Goal: Task Accomplishment & Management: Use online tool/utility

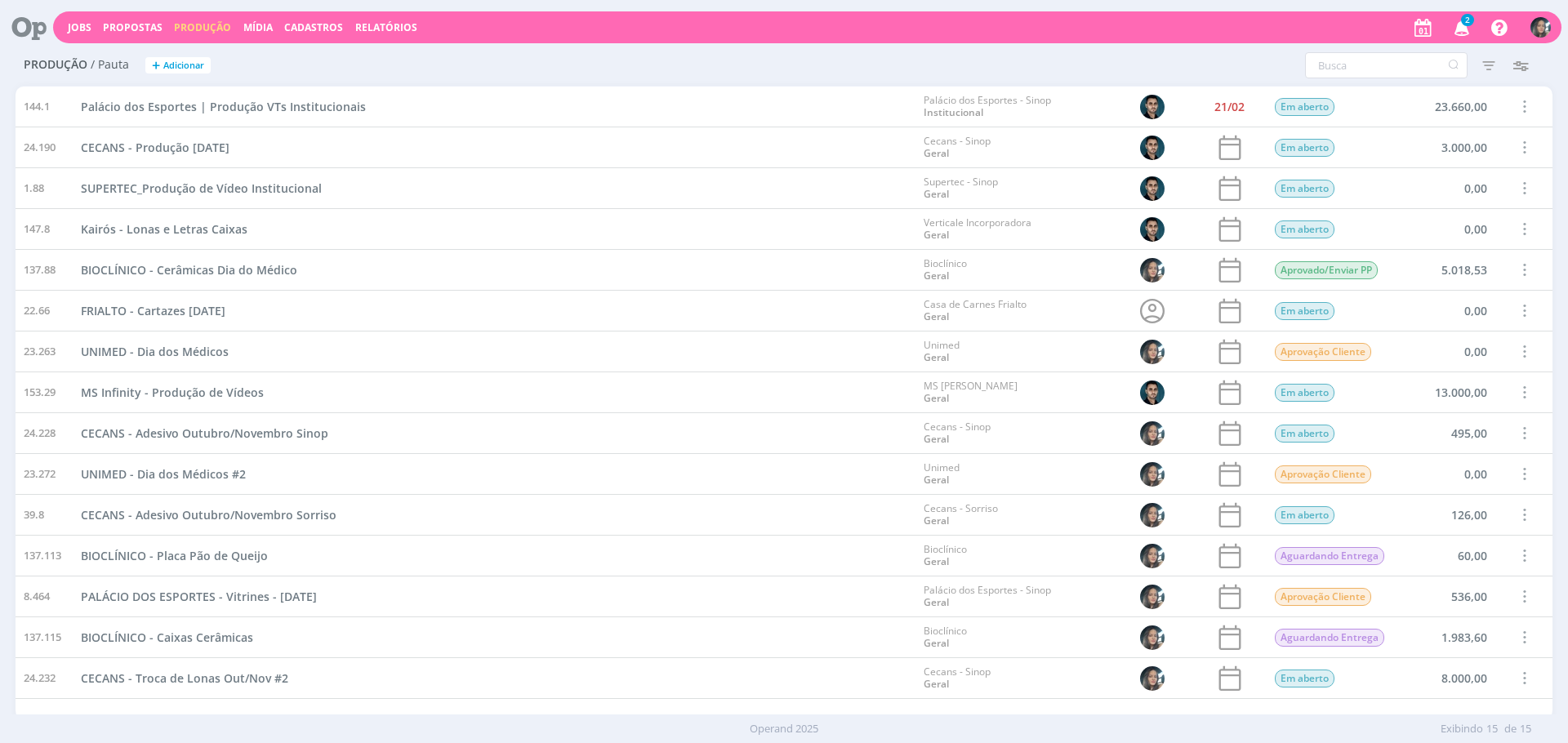
click at [621, 28] on div "Jobs Propostas Produção [GEOGRAPHIC_DATA] Cadastros Relatórios 2 Notificações C…" at bounding box center [807, 27] width 1508 height 32
drag, startPoint x: 88, startPoint y: 22, endPoint x: 196, endPoint y: 43, distance: 110.0
click at [88, 22] on link "Jobs" at bounding box center [79, 27] width 24 height 13
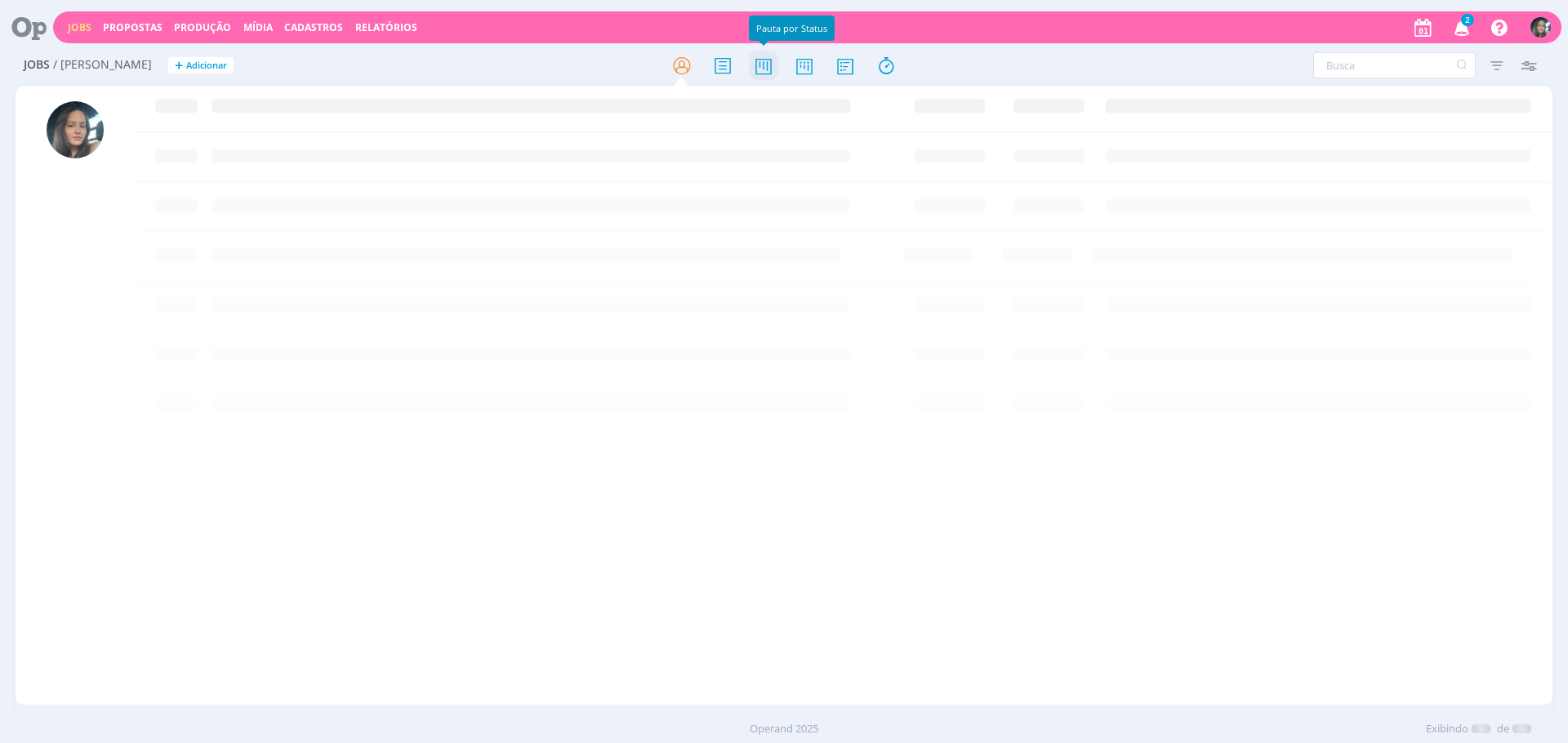
click at [756, 64] on icon at bounding box center [763, 66] width 29 height 32
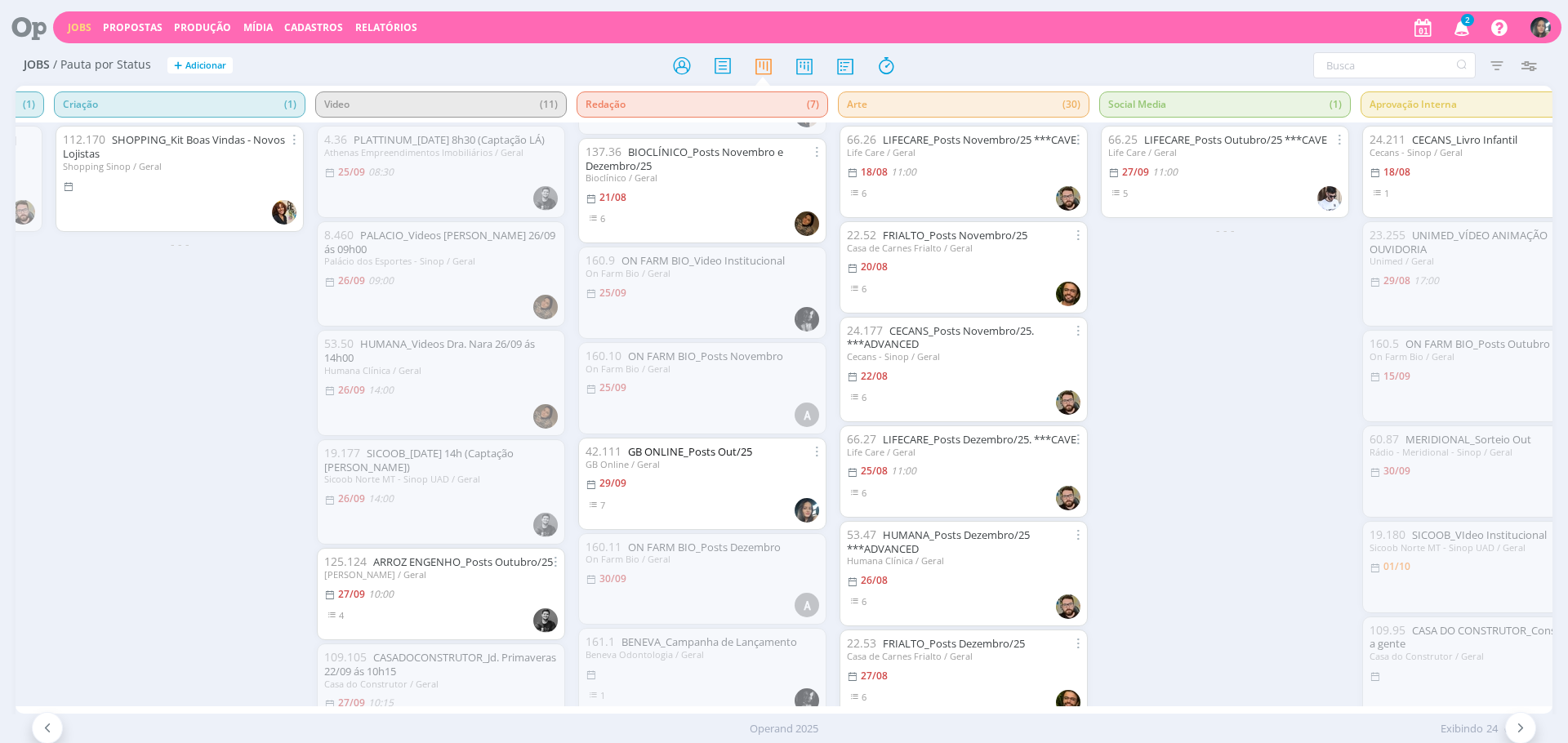
scroll to position [127, 0]
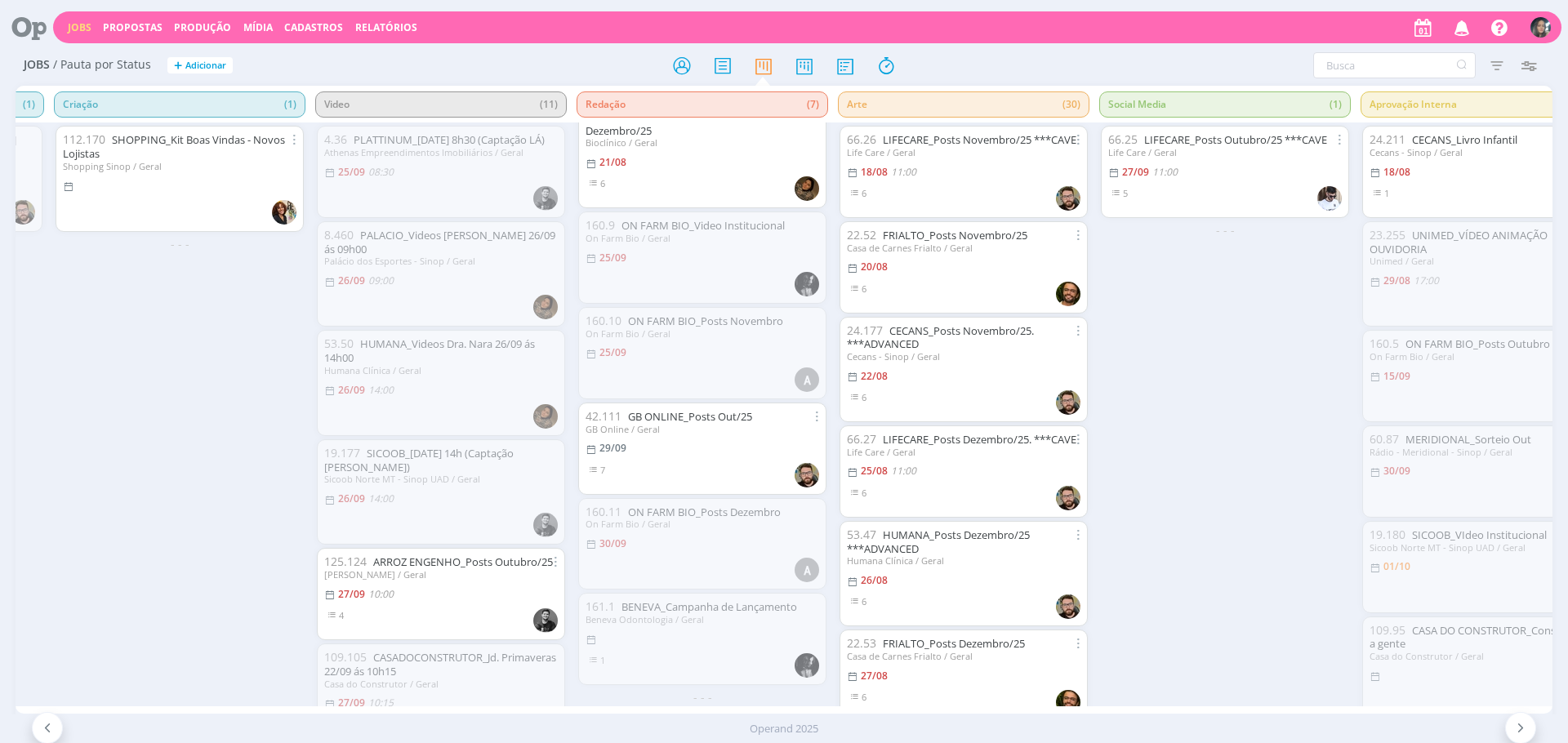
drag, startPoint x: 192, startPoint y: 27, endPoint x: 424, endPoint y: 0, distance: 233.6
click at [192, 27] on link "Produção" at bounding box center [202, 27] width 57 height 13
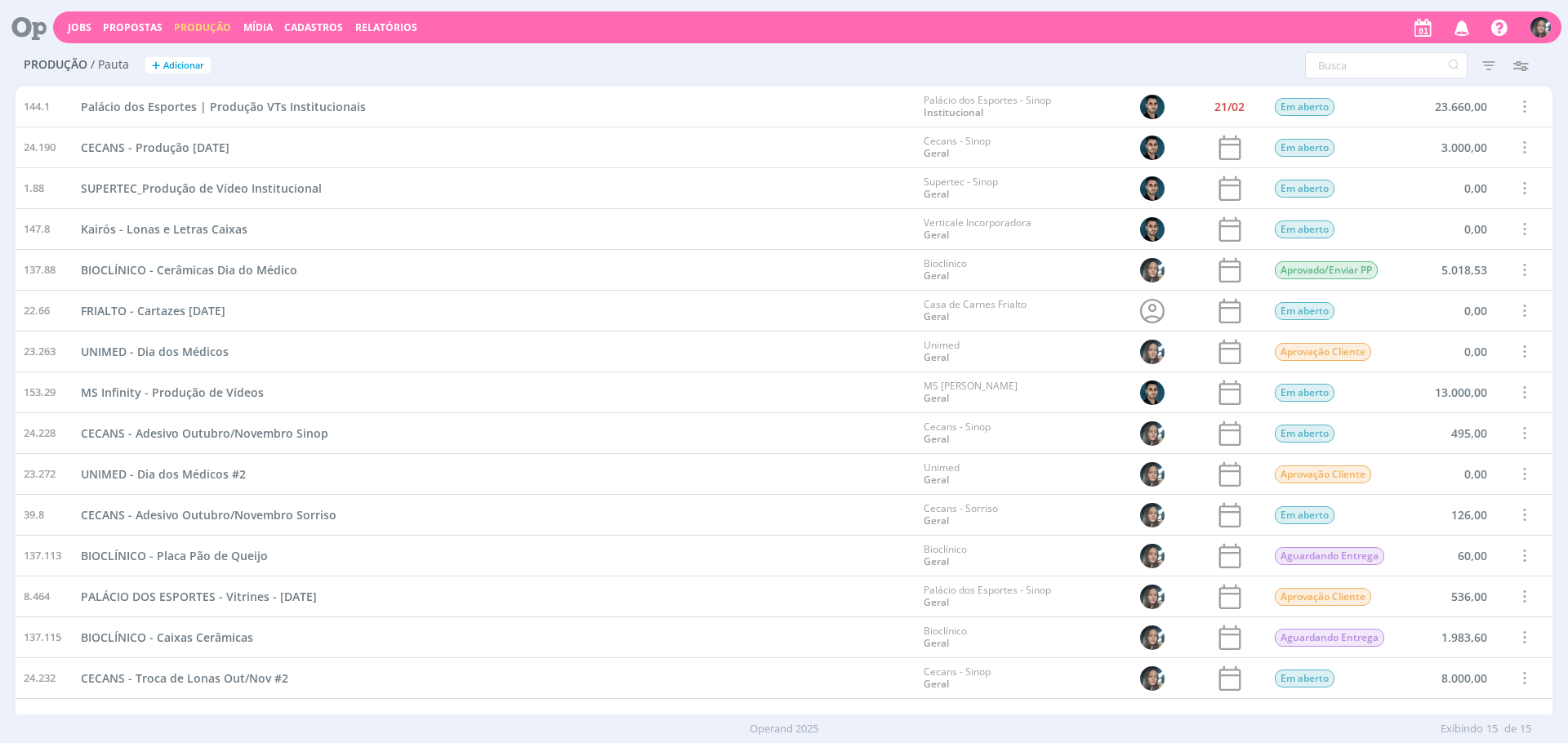
click at [269, 23] on button "Mídia" at bounding box center [257, 28] width 40 height 13
click at [267, 28] on link "Mídia" at bounding box center [257, 27] width 29 height 13
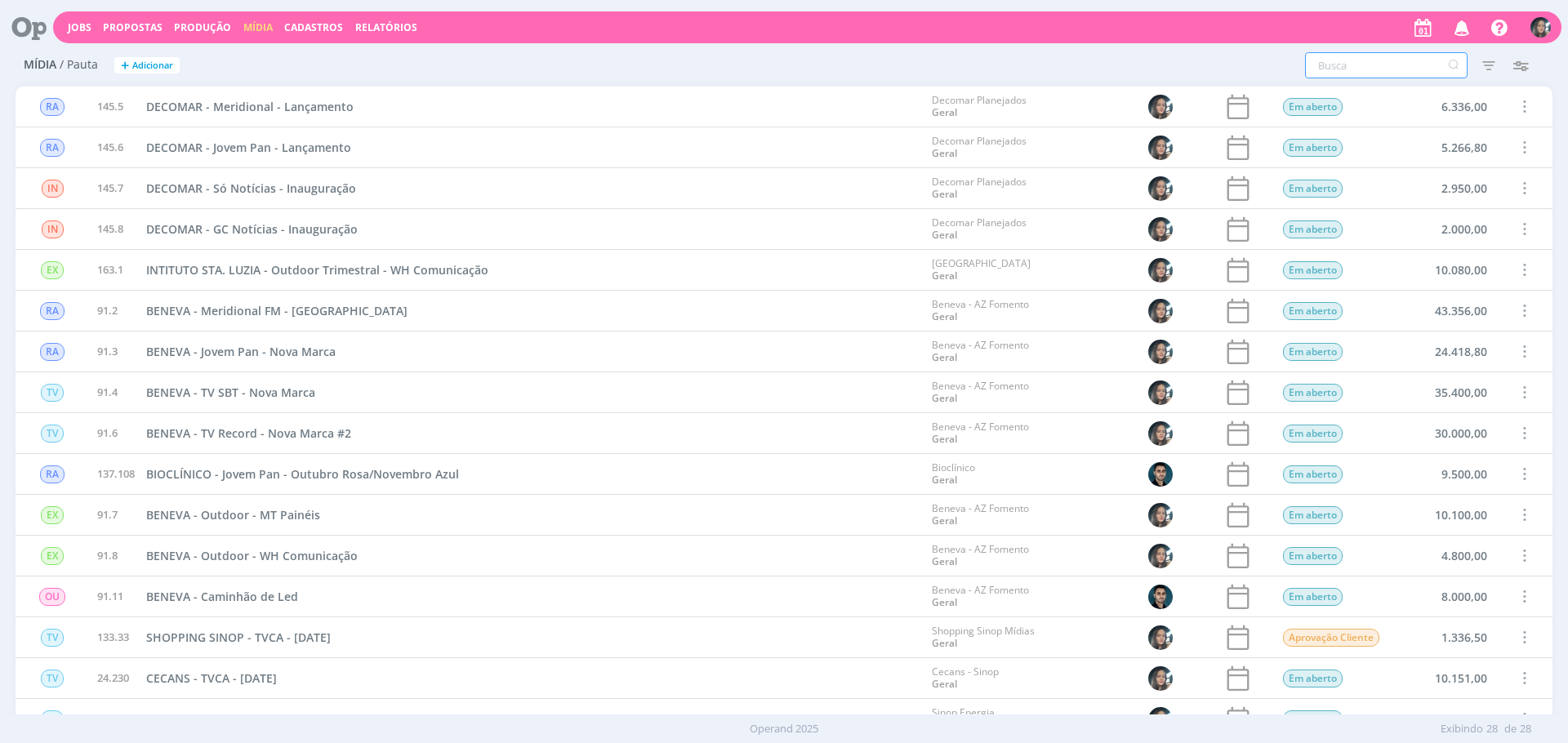
click at [1372, 76] on input "text" at bounding box center [1386, 65] width 162 height 26
type input "bioclínico"
click at [1486, 71] on icon "button" at bounding box center [1488, 65] width 29 height 29
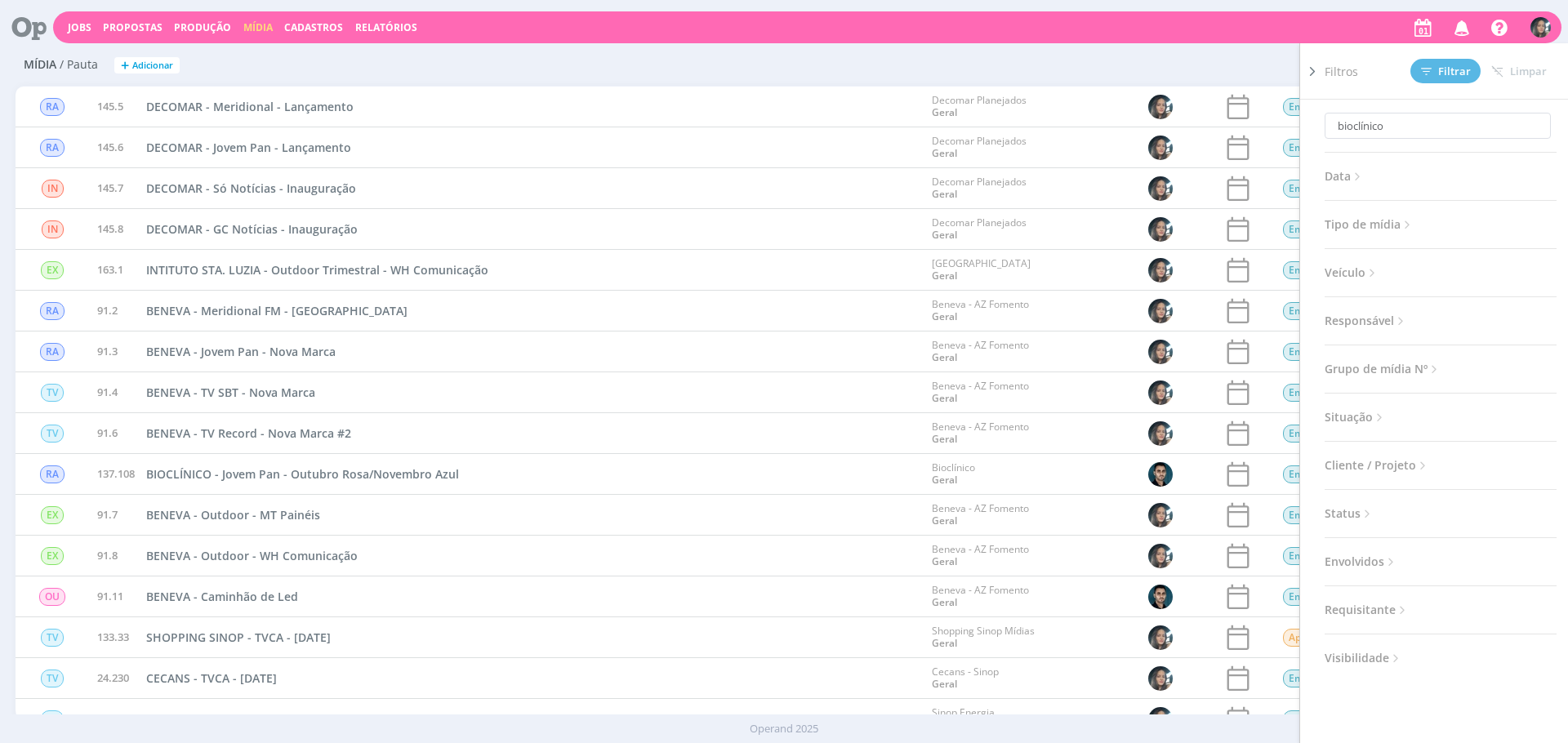
click at [1359, 415] on span "Situação" at bounding box center [1355, 417] width 62 height 21
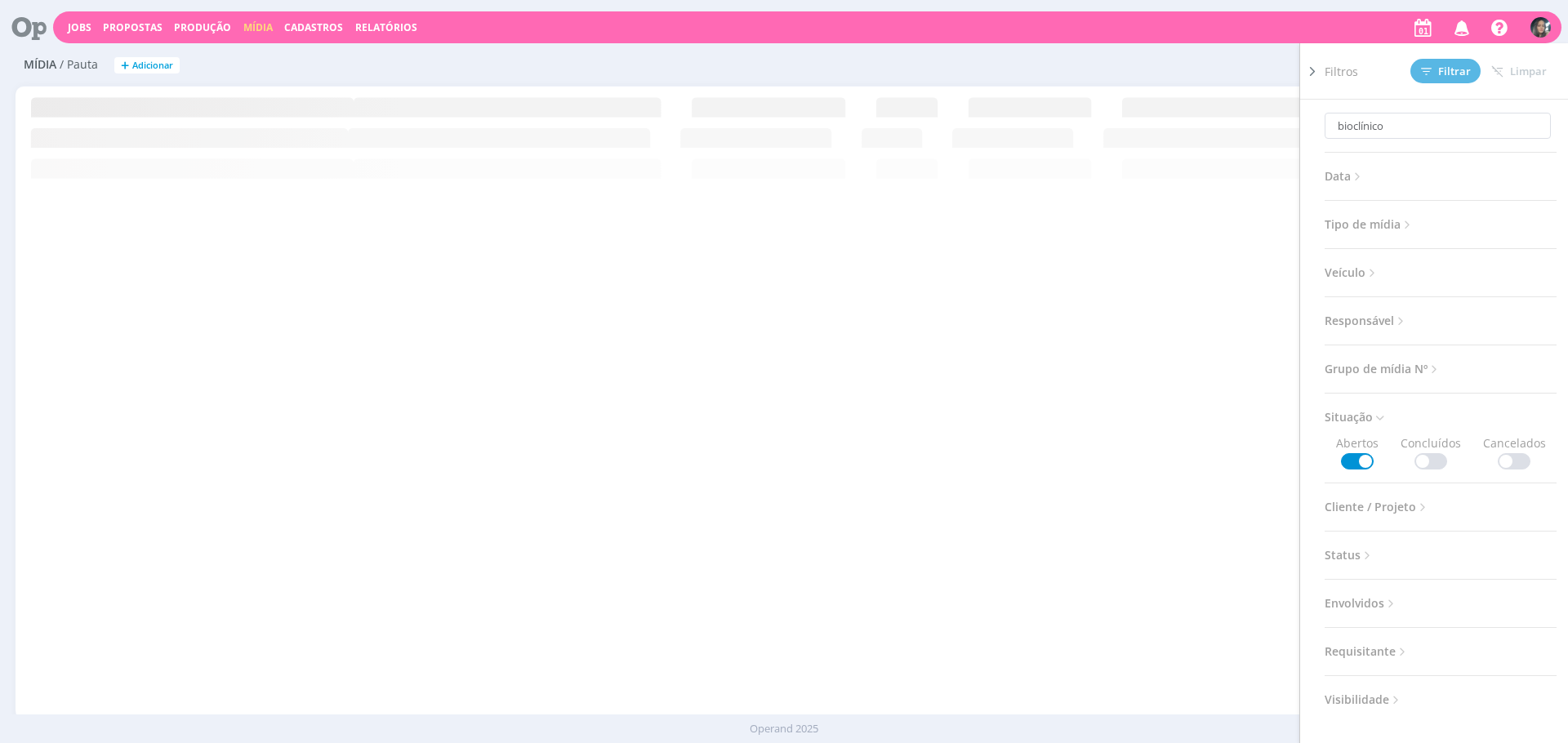
click at [1431, 461] on span at bounding box center [1431, 461] width 33 height 16
click at [1446, 62] on button "Filtrar" at bounding box center [1445, 70] width 70 height 24
click at [640, 514] on div "RA 145.5 DECOMAR - Meridional - Lançamento Decomar Planejados Geral Em aberto 6…" at bounding box center [784, 402] width 1537 height 631
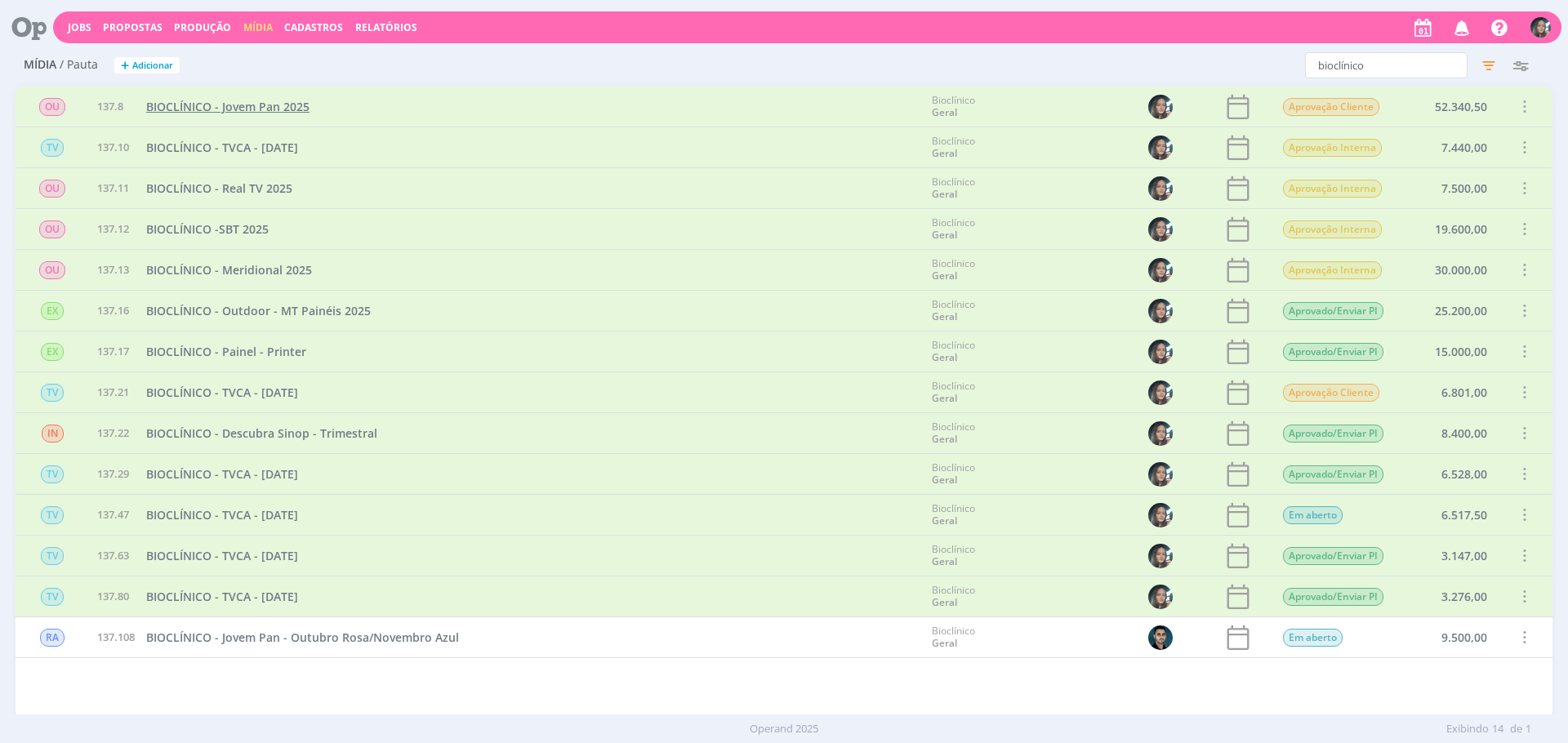
click at [257, 99] on span "BIOCLÍNICO - Jovem Pan 2025" at bounding box center [228, 106] width 163 height 15
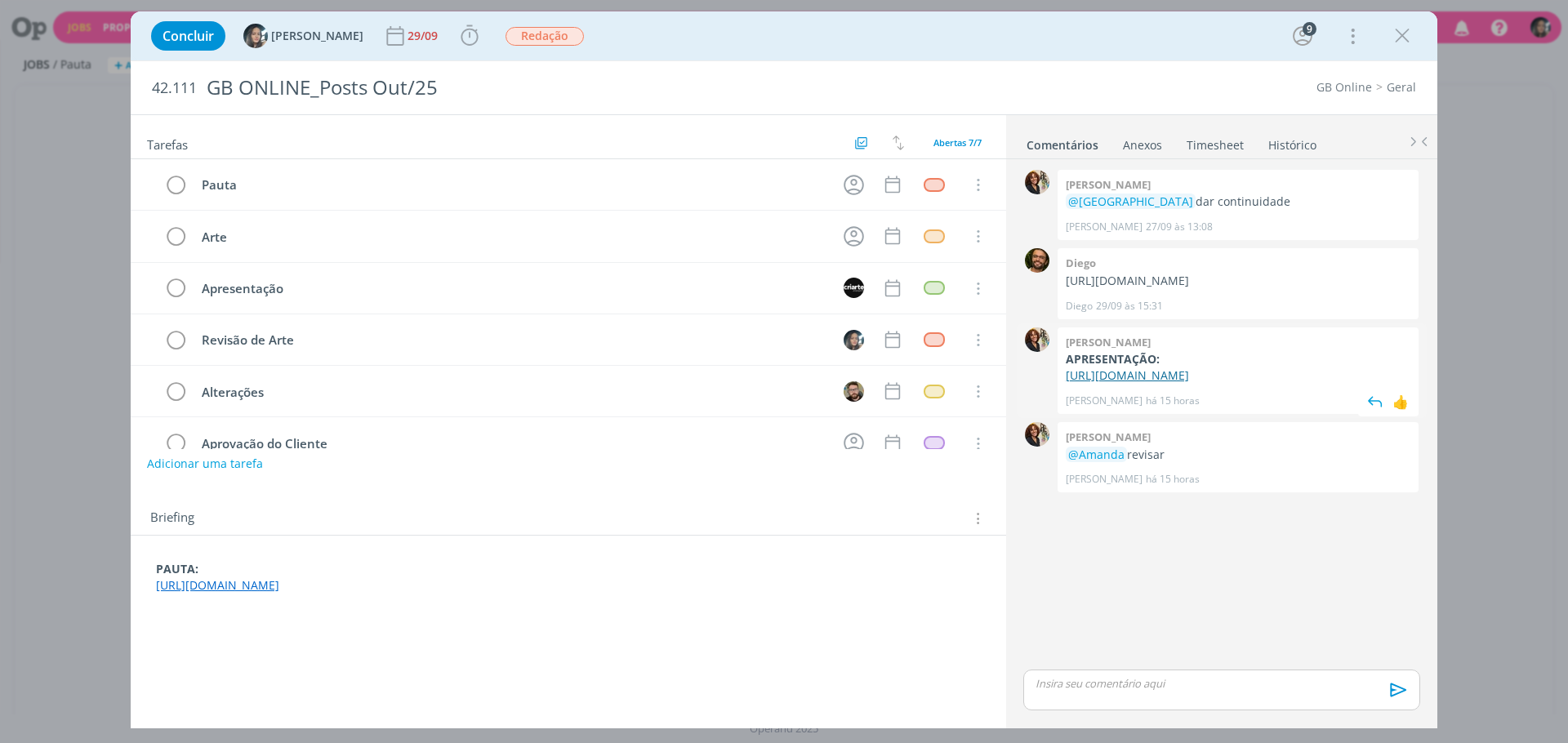
click at [1179, 383] on link "https://docs.google.com/presentation/d/1d3qMpEneuSnJ-qwi7mI2FzjoO9InAw5x/edit?u…" at bounding box center [1127, 375] width 123 height 15
click at [1110, 692] on div "dialog" at bounding box center [1222, 689] width 397 height 40
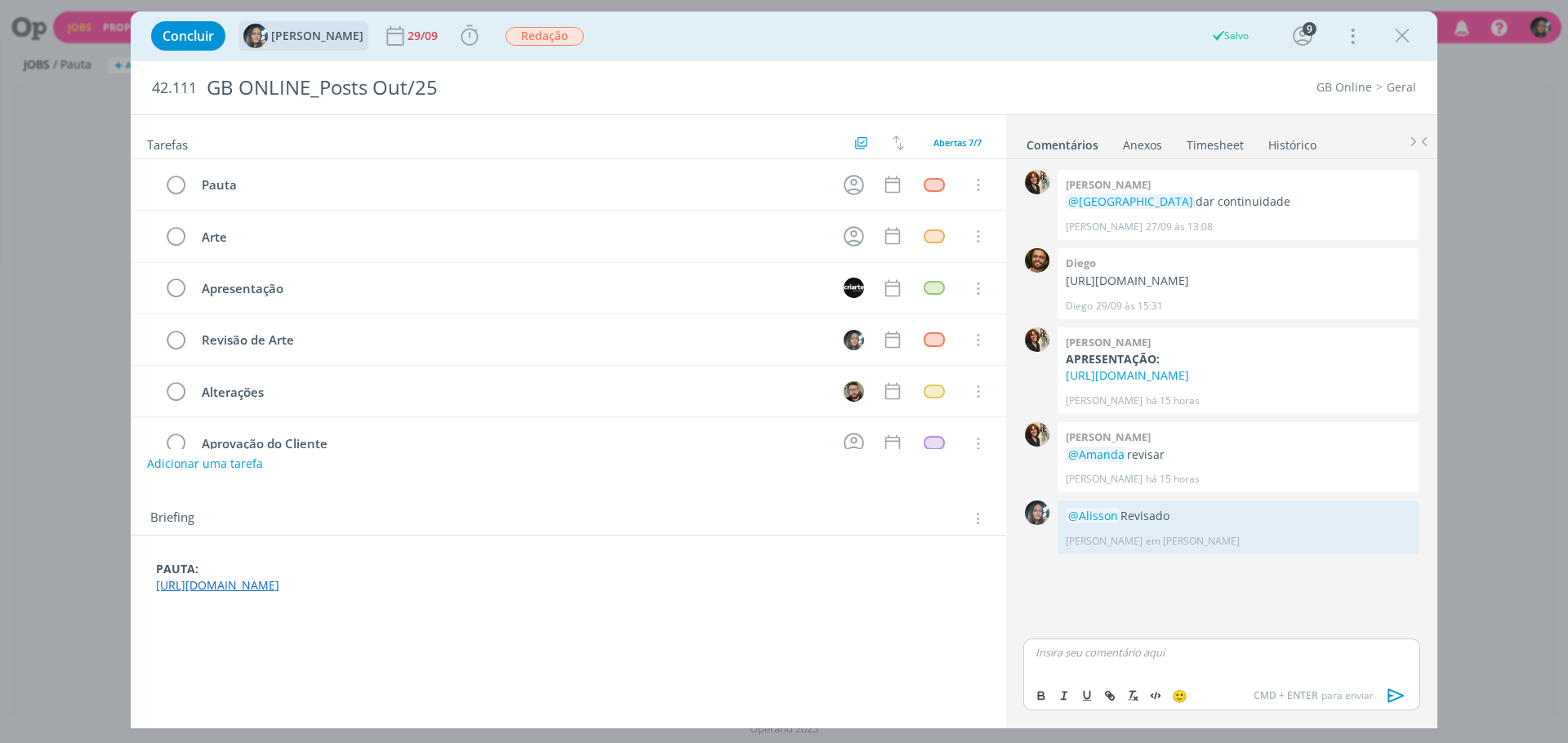
click at [286, 40] on span "[PERSON_NAME]" at bounding box center [317, 36] width 93 height 12
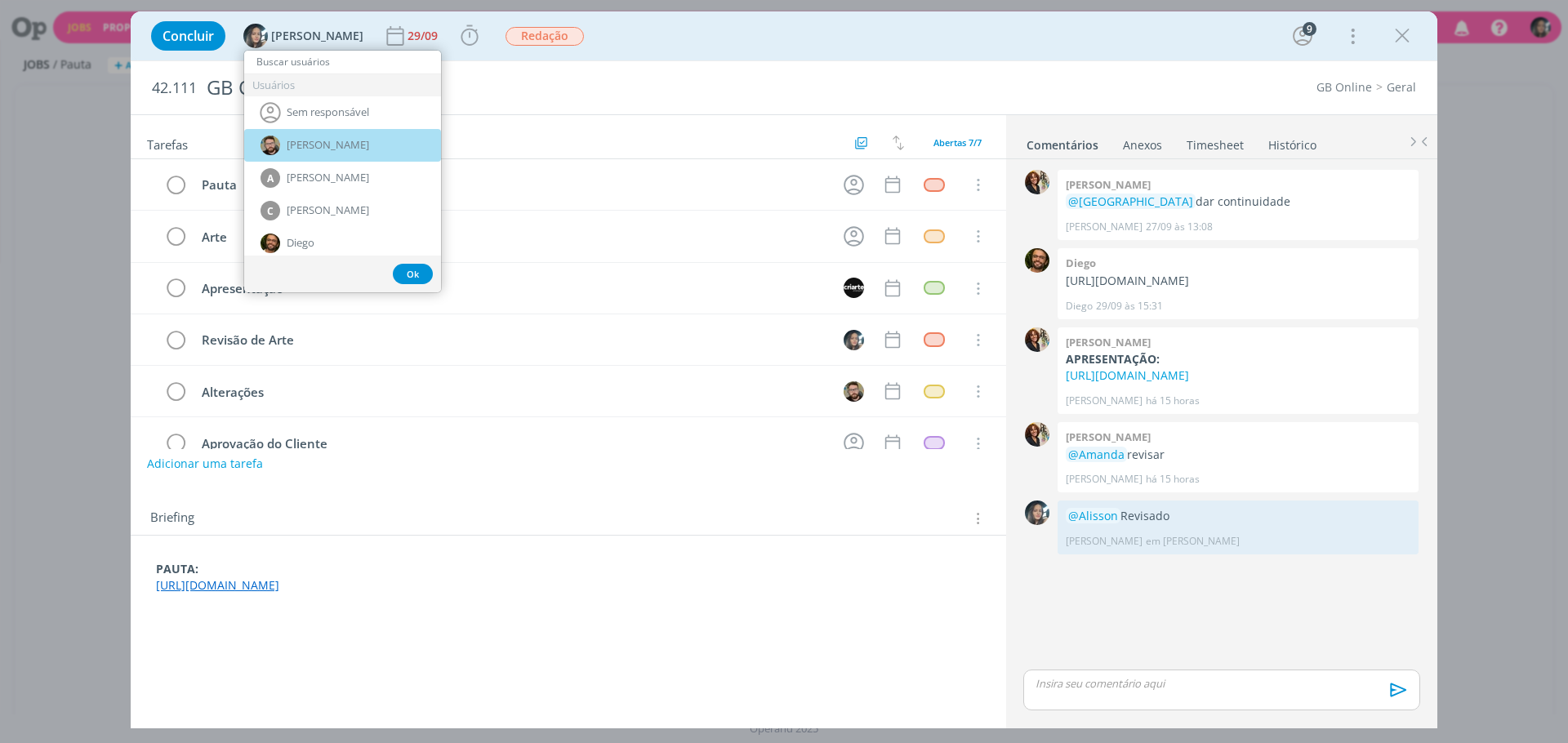
drag, startPoint x: 362, startPoint y: 147, endPoint x: 423, endPoint y: 115, distance: 68.9
click at [362, 146] on div "[PERSON_NAME]" at bounding box center [342, 146] width 197 height 33
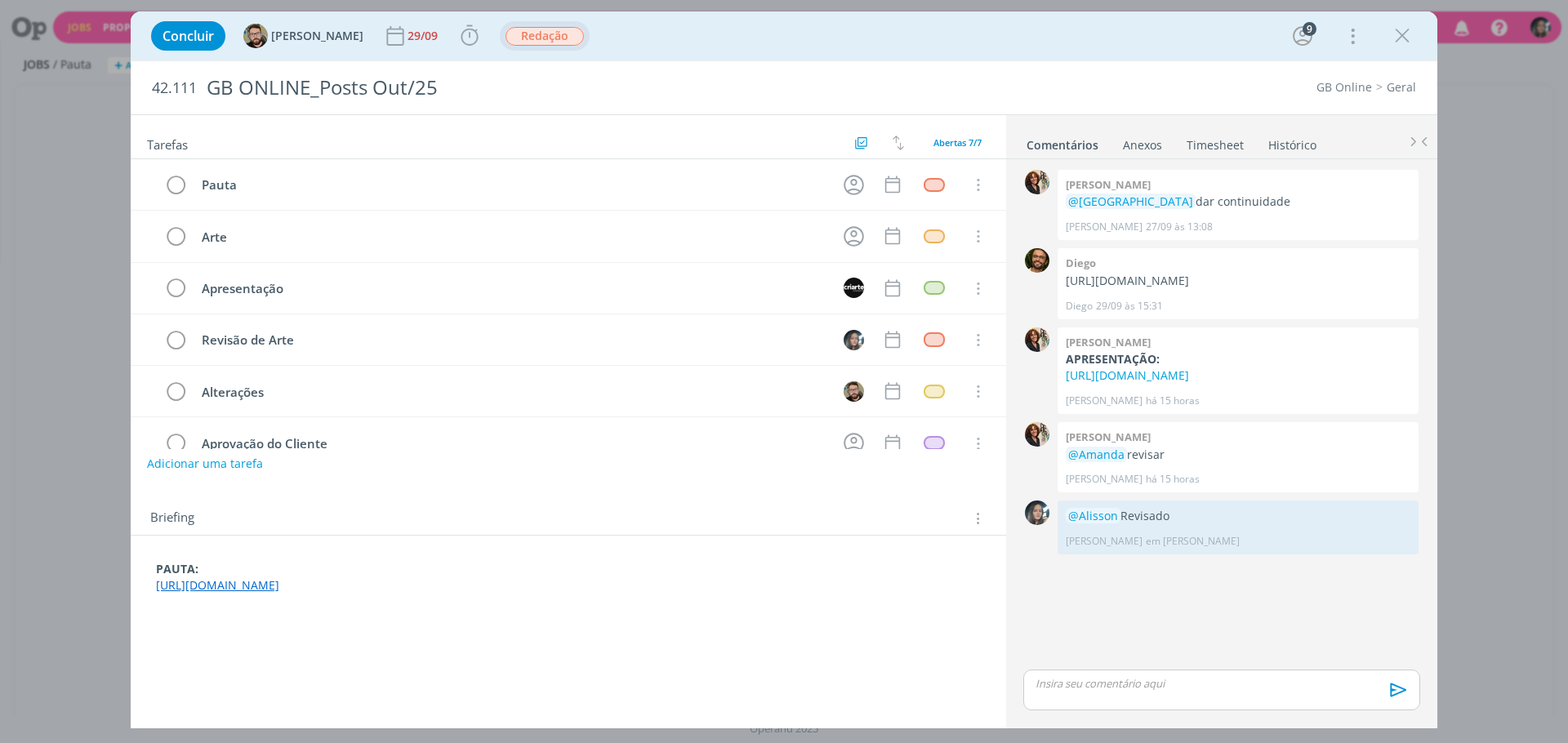
click at [505, 41] on span "Redação" at bounding box center [544, 36] width 78 height 18
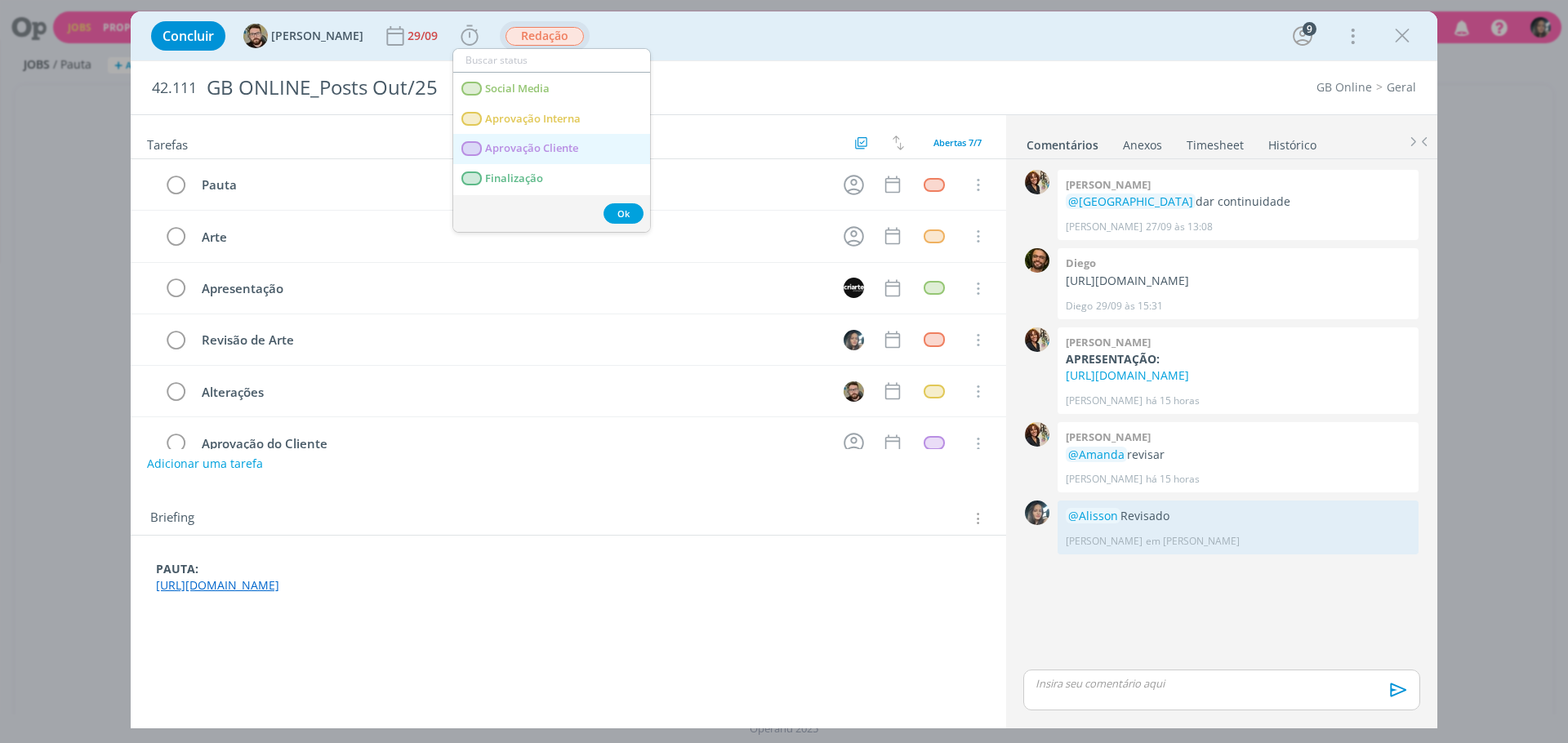
scroll to position [185, 0]
click at [583, 111] on Interna "Aprovação Interna" at bounding box center [552, 112] width 197 height 30
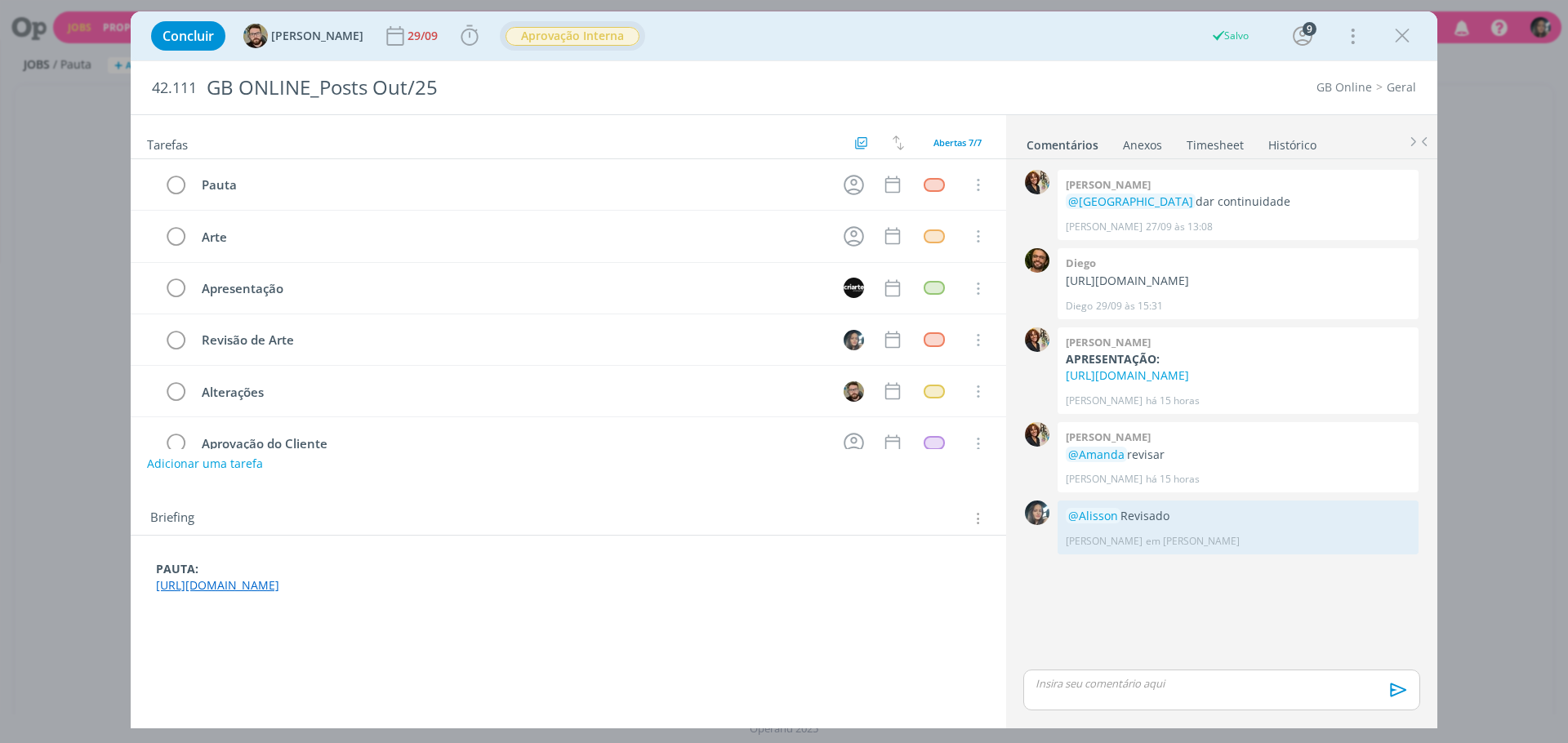
click at [1395, 38] on icon "dialog" at bounding box center [1401, 36] width 24 height 24
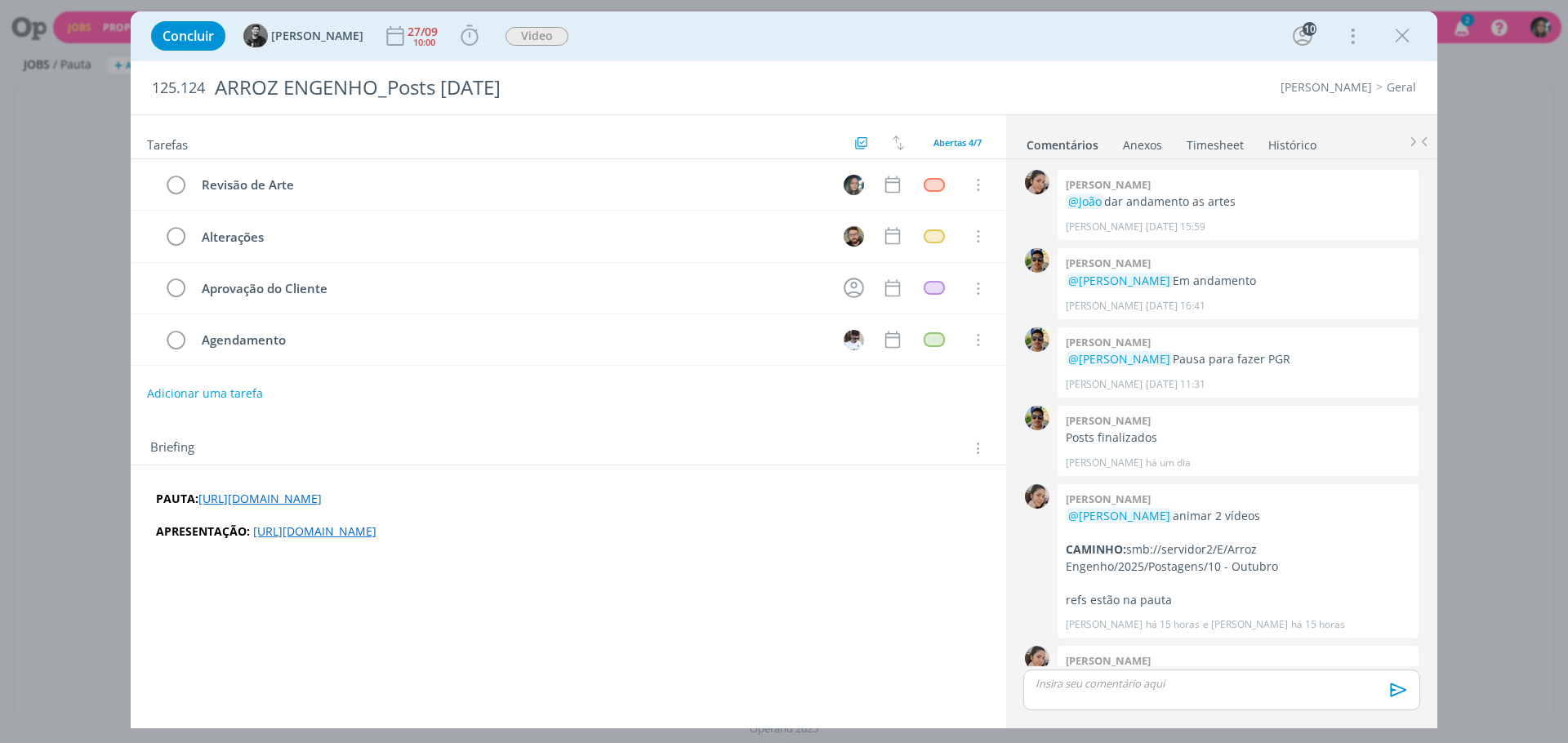
scroll to position [55, 0]
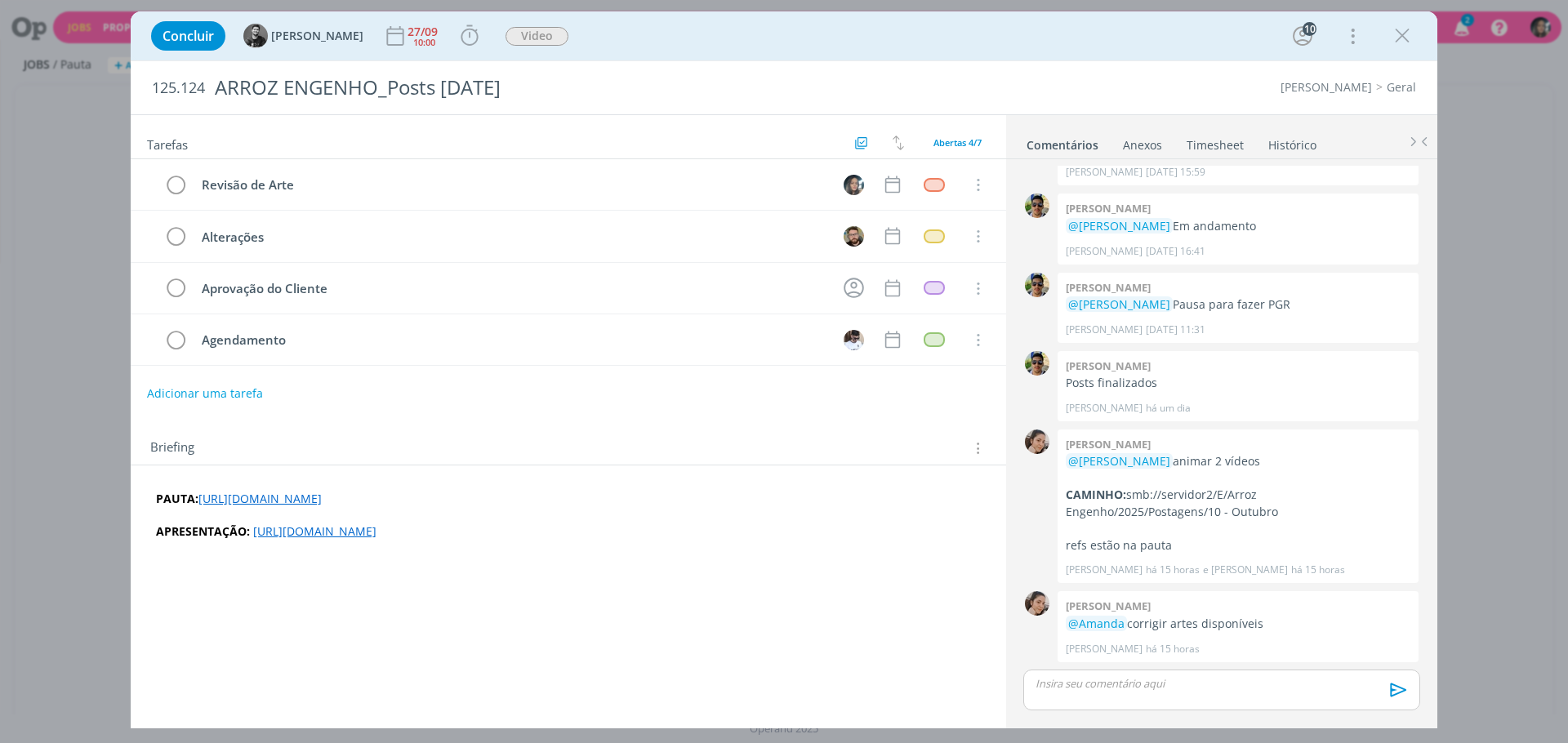
click at [349, 535] on link "https://docs.google.com/presentation/d/1IHDGHODP9RoN07vCRoG33XMIUTL2Wknnjh4I9RH…" at bounding box center [314, 531] width 123 height 15
click at [568, 498] on link "https://docs.google.com/presentation/d/1IHDGHODP9RoN07vCRoG33XMIUTL2Wknnjh4I9RH…" at bounding box center [512, 499] width 123 height 21
click at [1217, 704] on div "dialog" at bounding box center [1222, 689] width 397 height 40
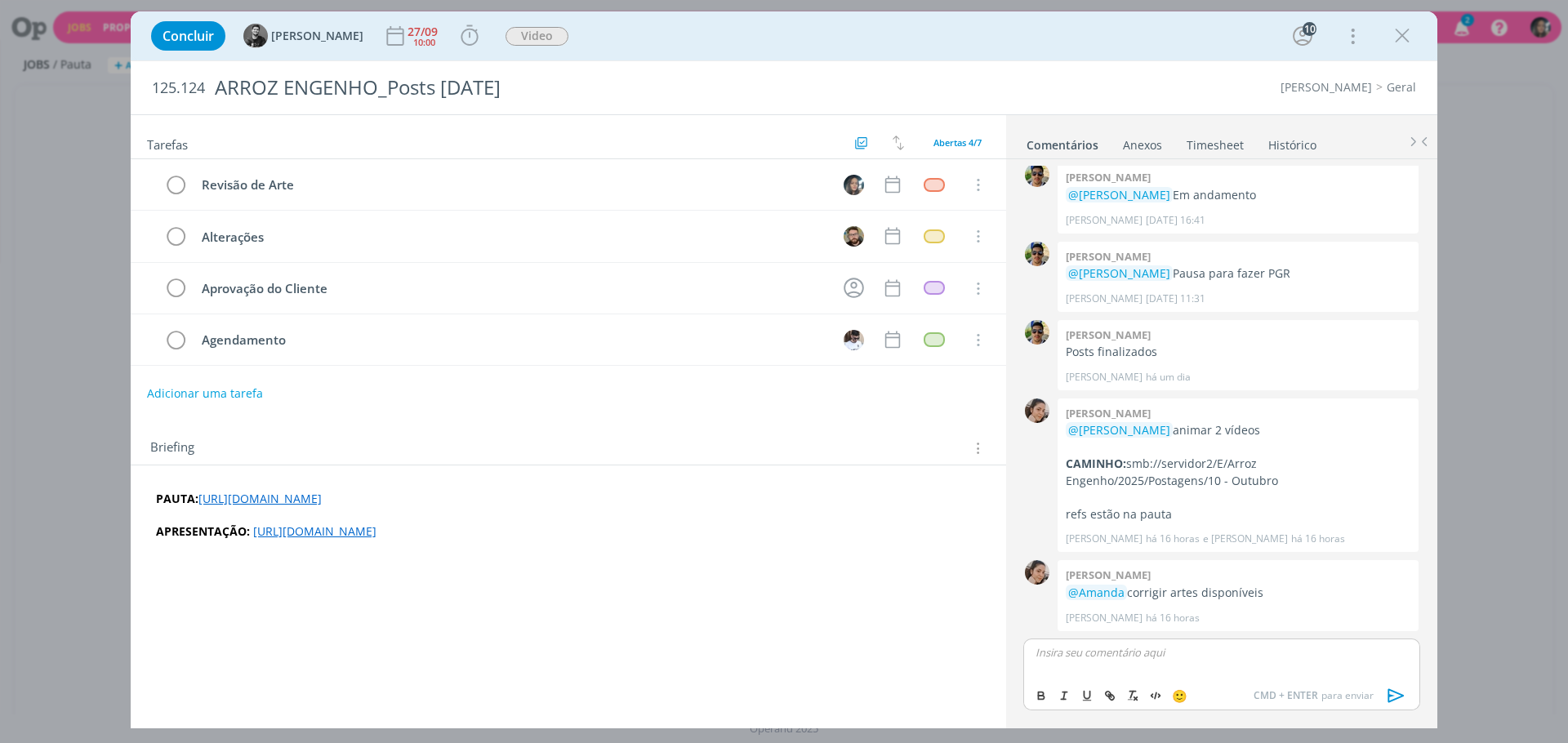
scroll to position [146, 0]
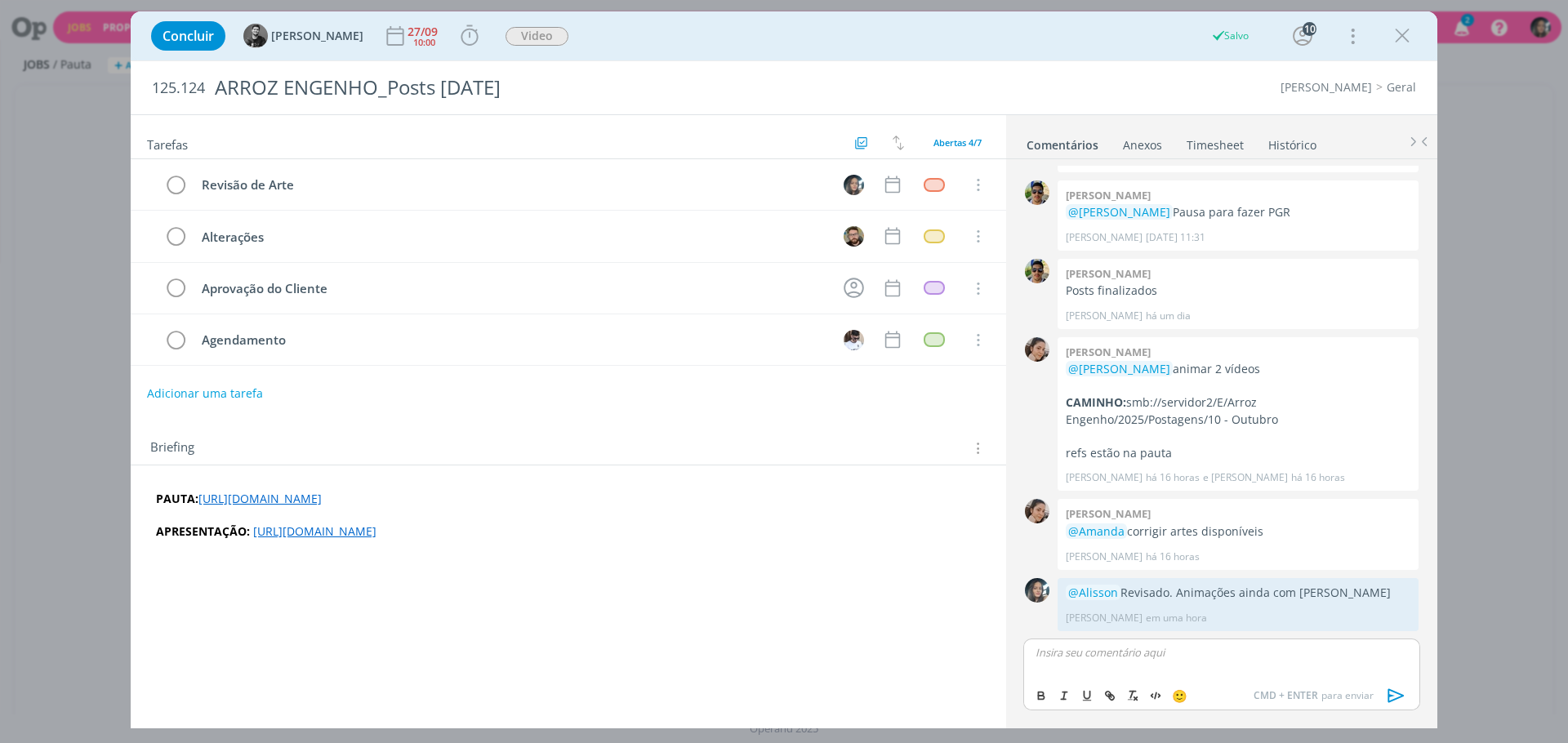
drag, startPoint x: 1510, startPoint y: 232, endPoint x: 1567, endPoint y: 109, distance: 135.6
click at [1510, 232] on div "Concluir Wallace Costa 27/09 10:00 Iniciar Apontar Data * 01/10/2025 Horas * 00…" at bounding box center [784, 371] width 1568 height 743
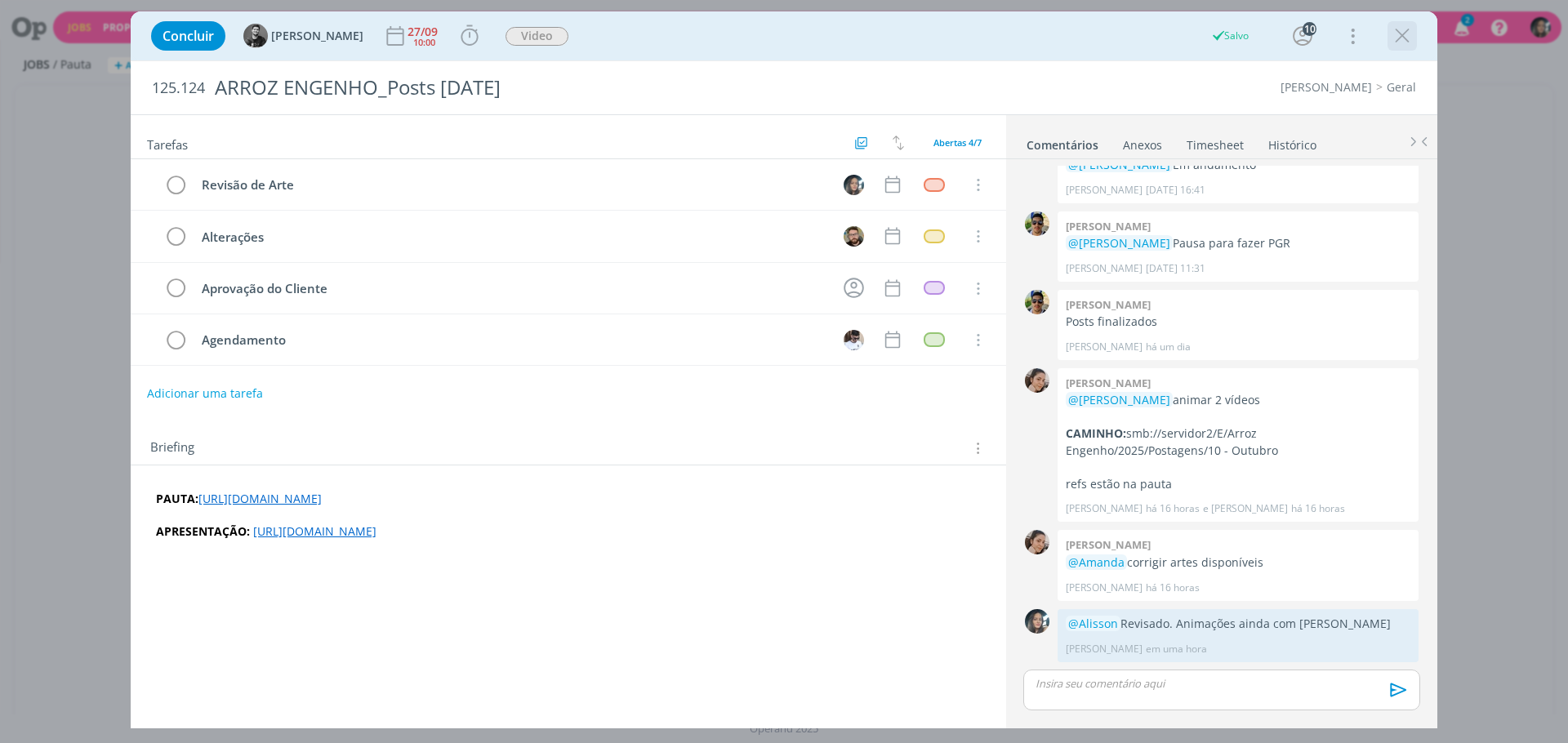
click at [1402, 41] on icon "dialog" at bounding box center [1401, 36] width 24 height 24
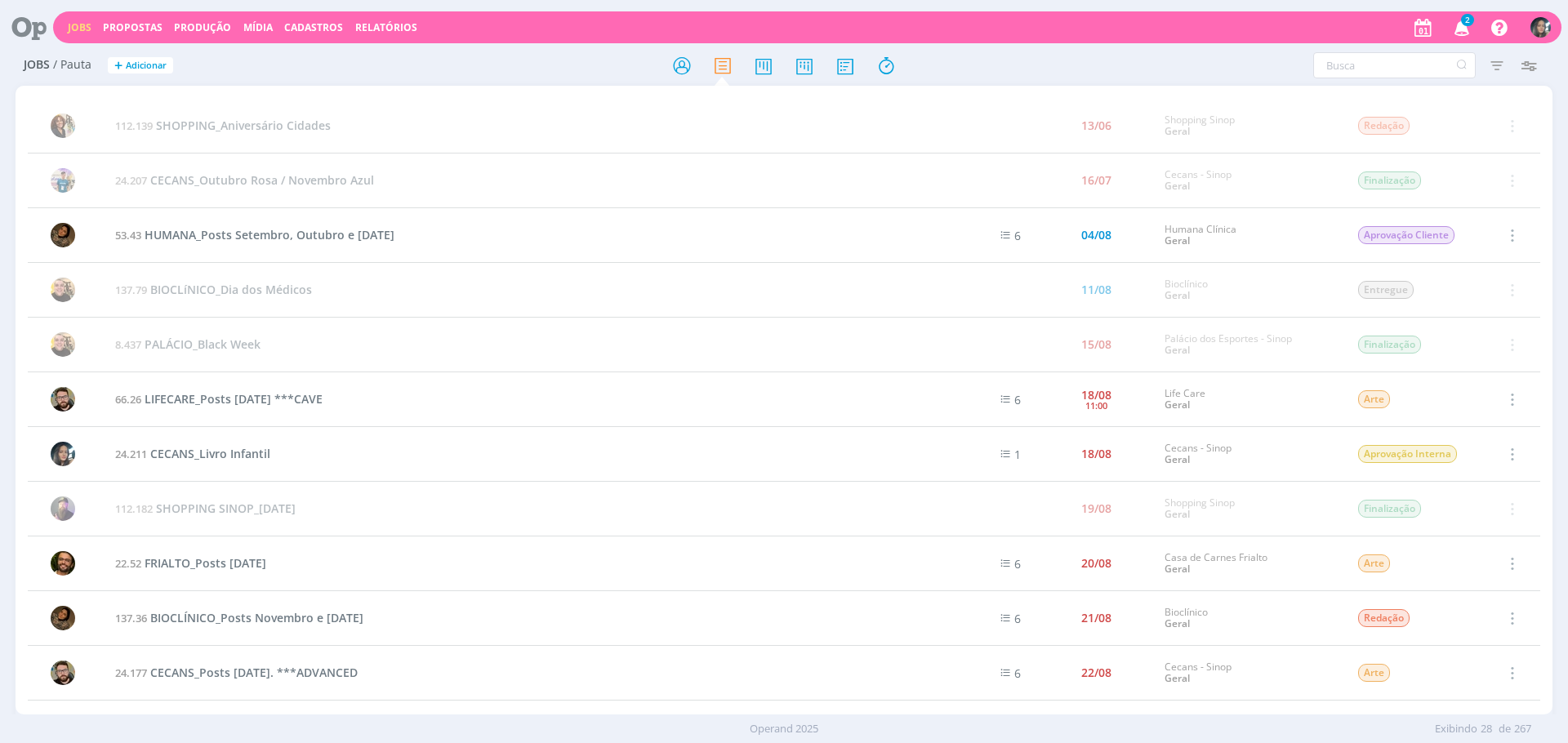
click at [1464, 30] on icon "button" at bounding box center [1462, 27] width 29 height 28
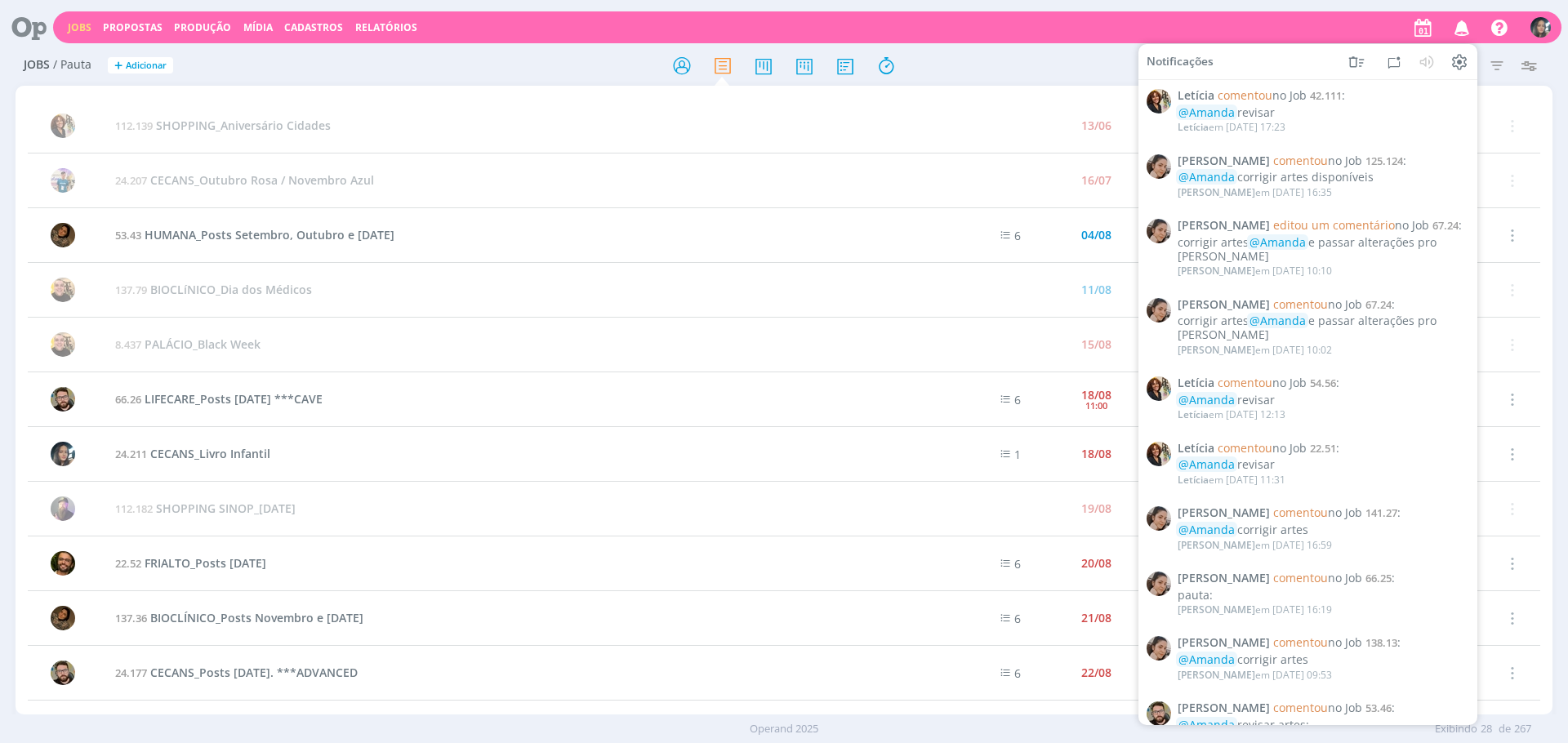
click at [1464, 30] on icon "button" at bounding box center [1462, 27] width 29 height 28
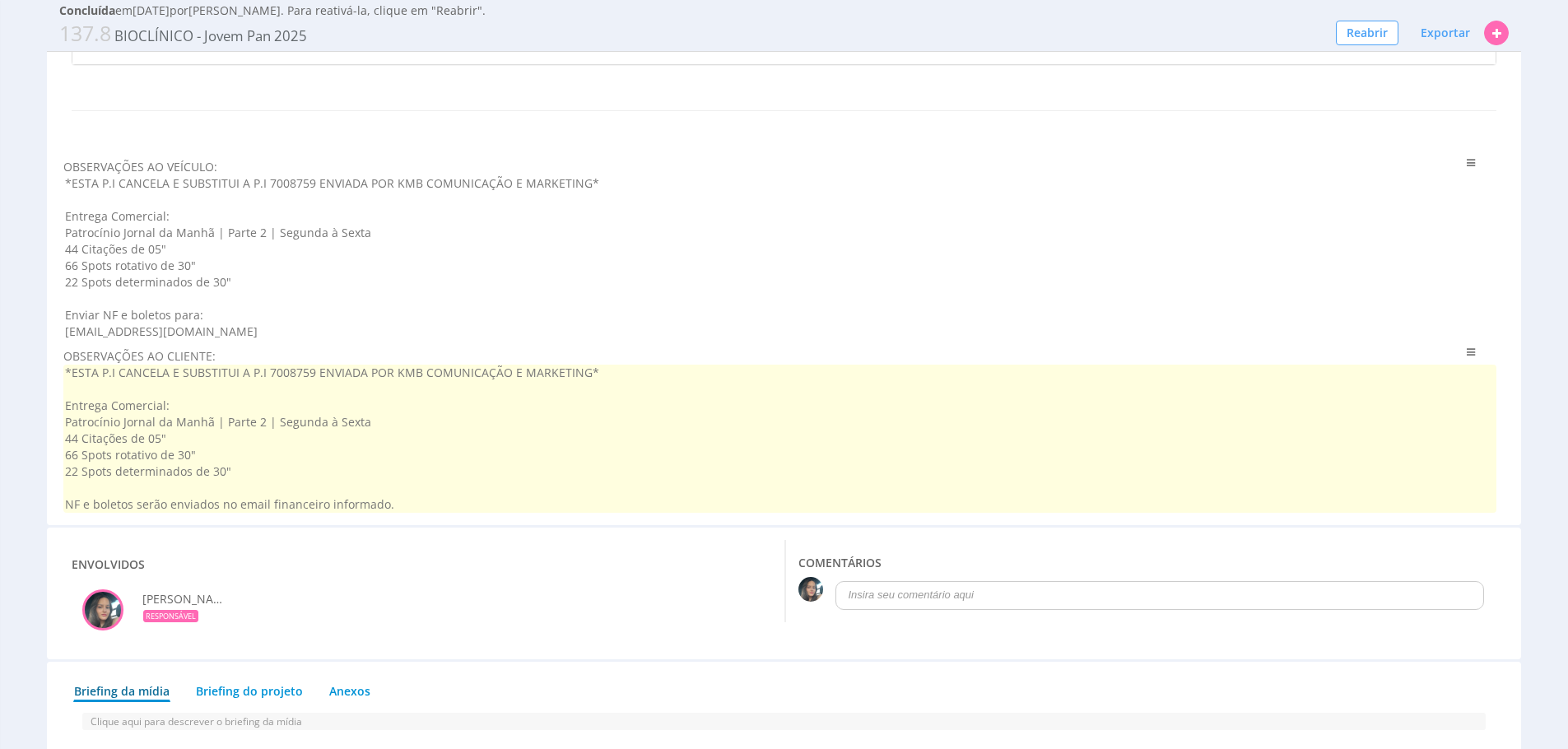
scroll to position [1459, 0]
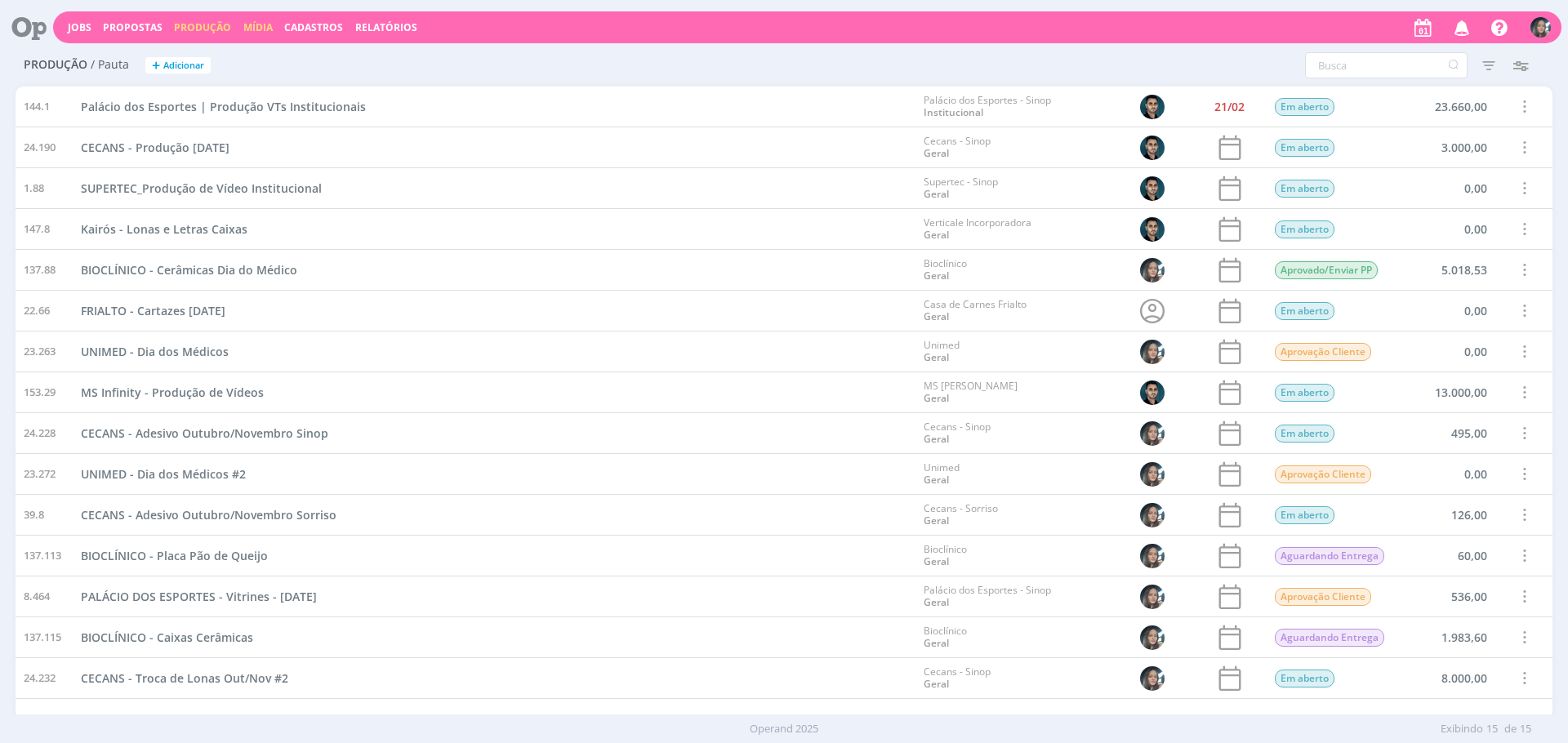
click at [251, 25] on link "Mídia" at bounding box center [257, 27] width 29 height 13
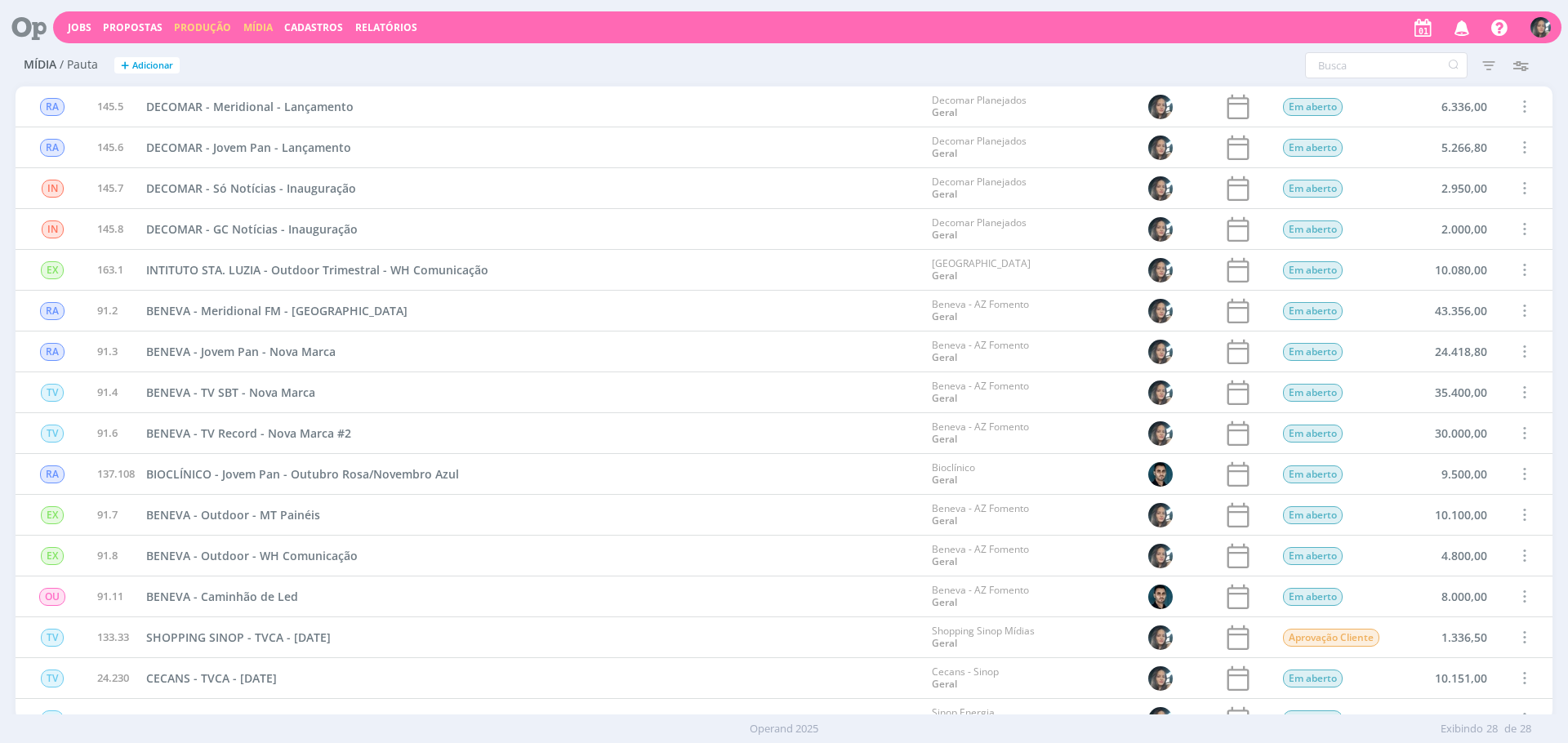
click at [181, 29] on link "Produção" at bounding box center [202, 27] width 57 height 13
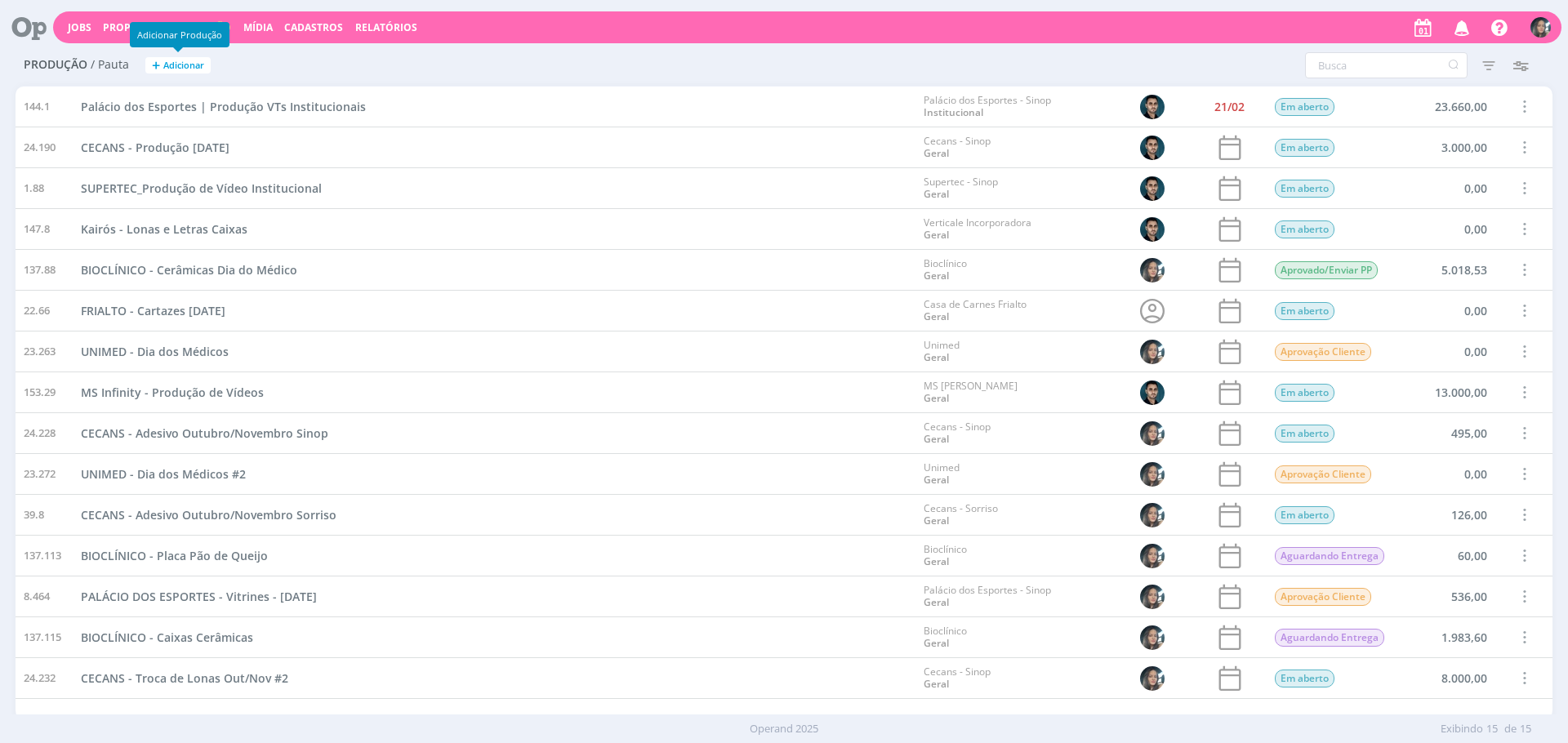
click at [169, 72] on button "+ Adicionar" at bounding box center [178, 66] width 66 height 17
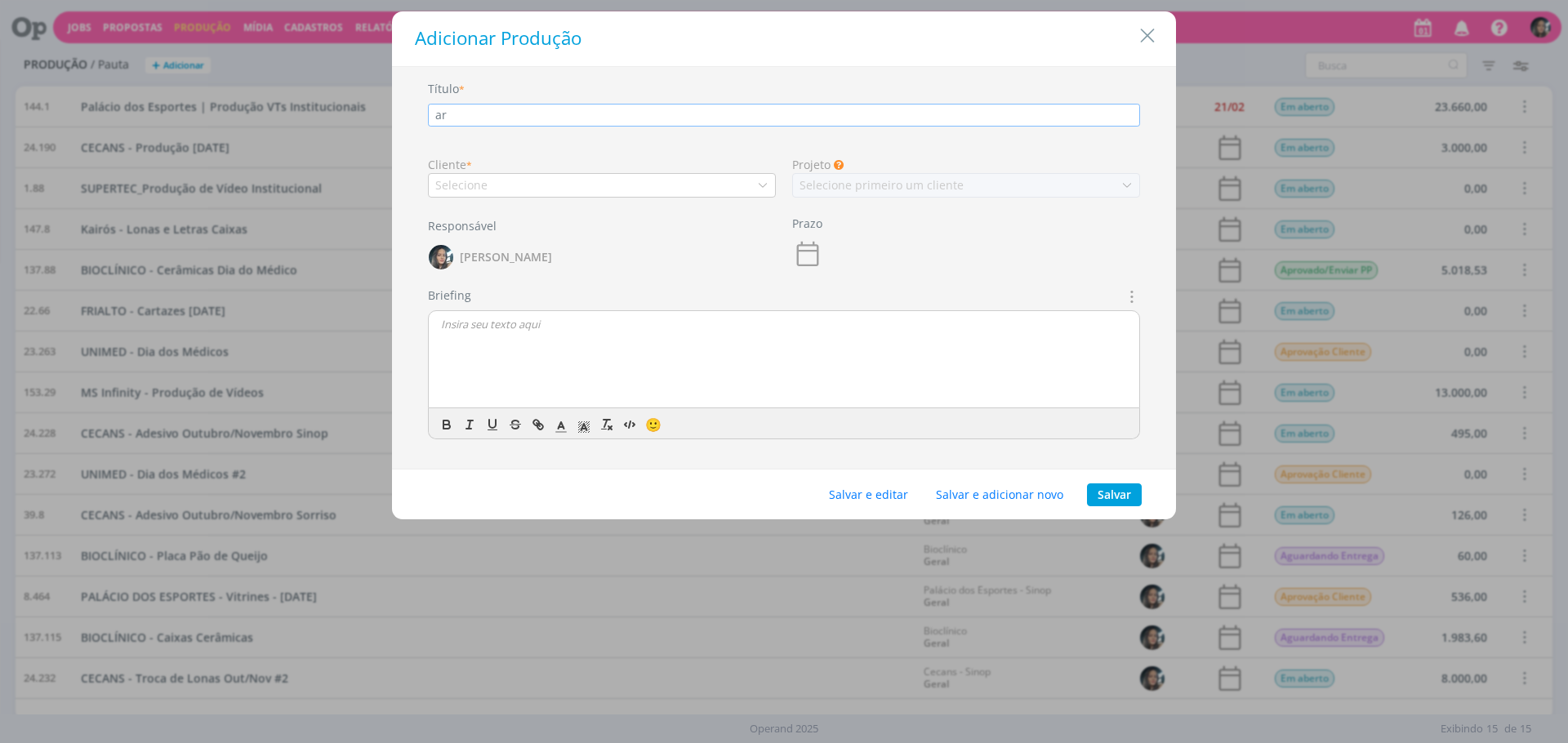
type input "a"
type input "ARROZ ENGENHO - Repasse Prêmio Outubro"
click at [605, 191] on div "Selecione" at bounding box center [602, 185] width 348 height 24
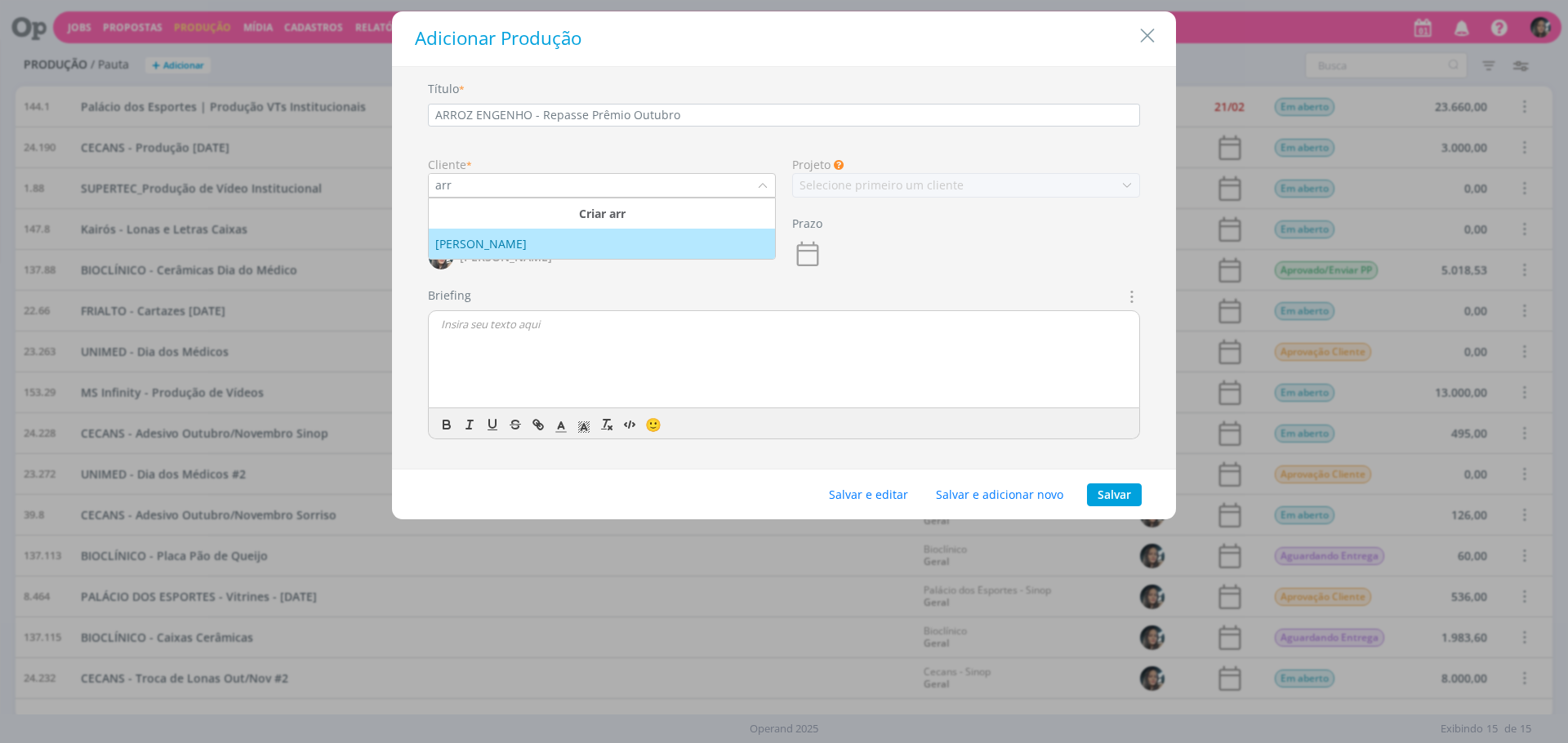
type input "arr"
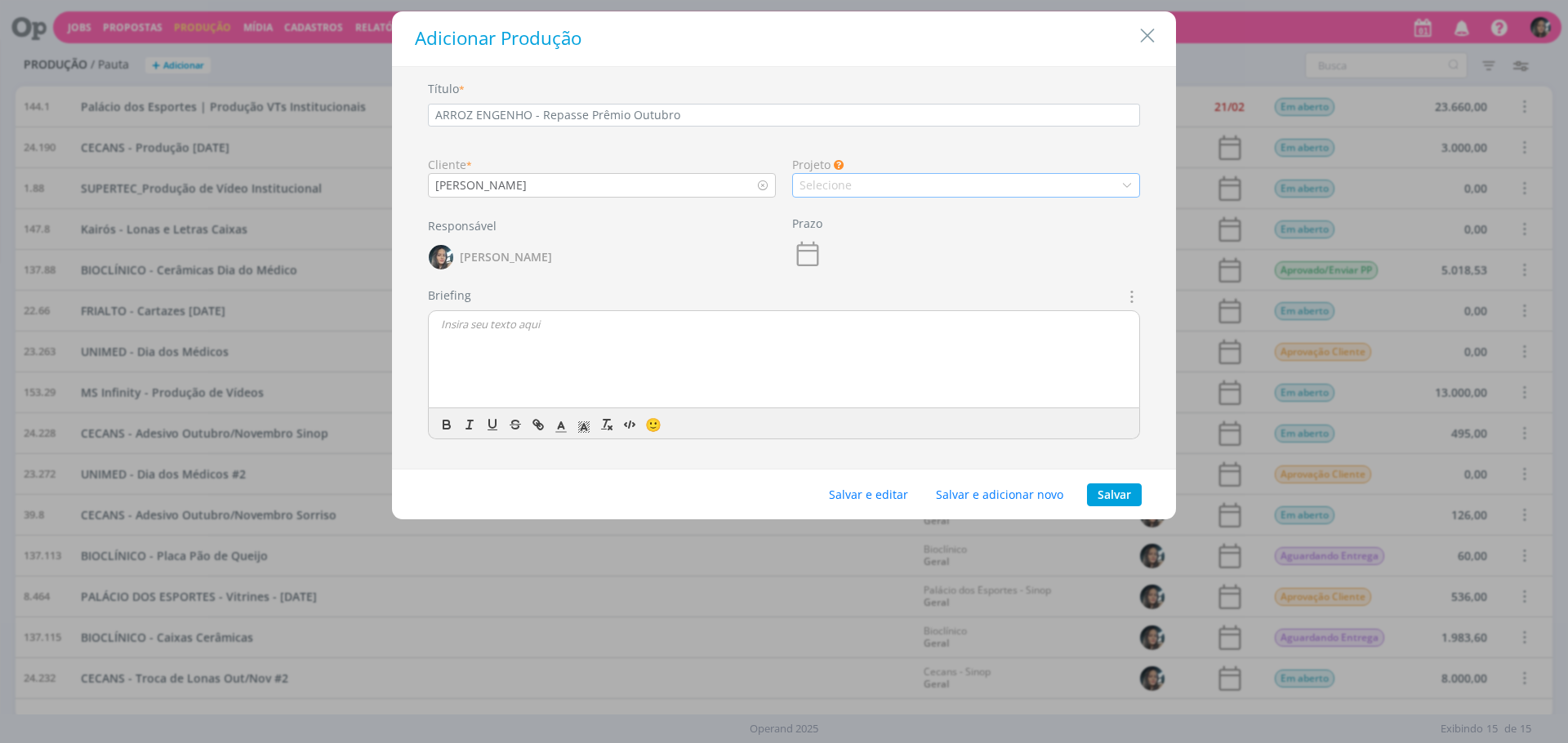
click at [845, 185] on div "Selecione" at bounding box center [827, 185] width 56 height 17
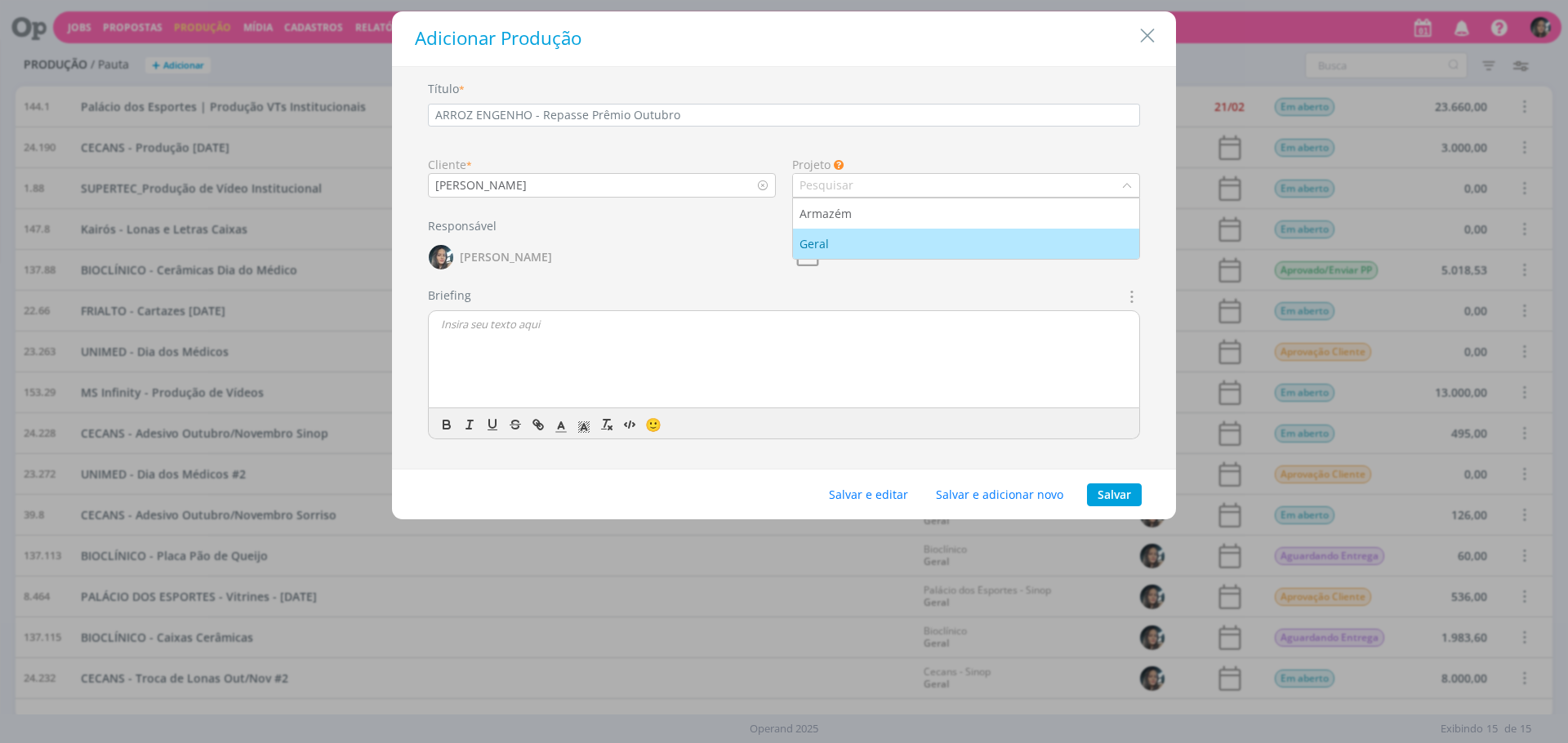
click at [865, 246] on div "Geral" at bounding box center [965, 244] width 333 height 17
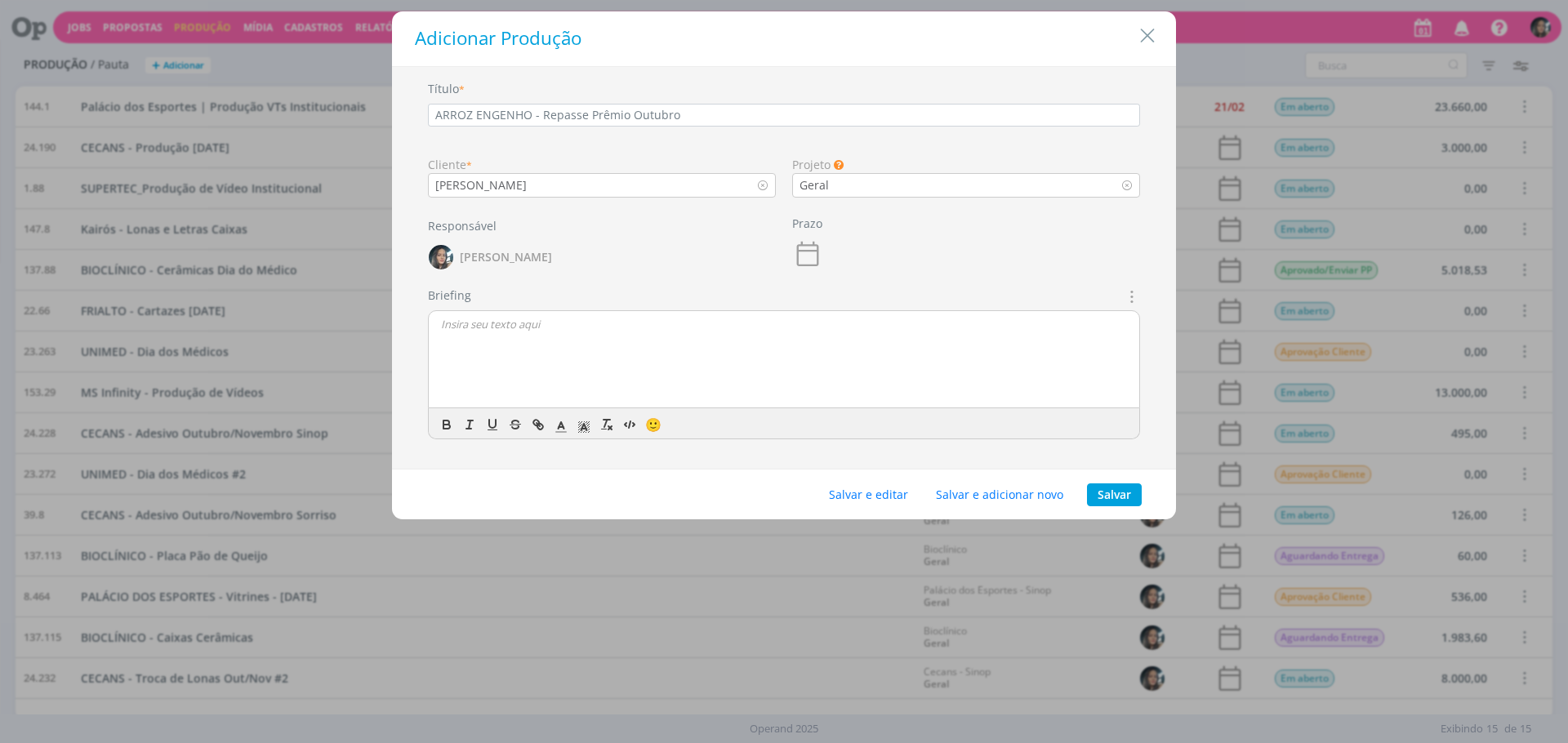
click at [896, 507] on div "Salvar e editar Salvar e adicionar novo Salvar" at bounding box center [783, 494] width 784 height 50
click at [895, 496] on button "Salvar e editar" at bounding box center [868, 494] width 100 height 23
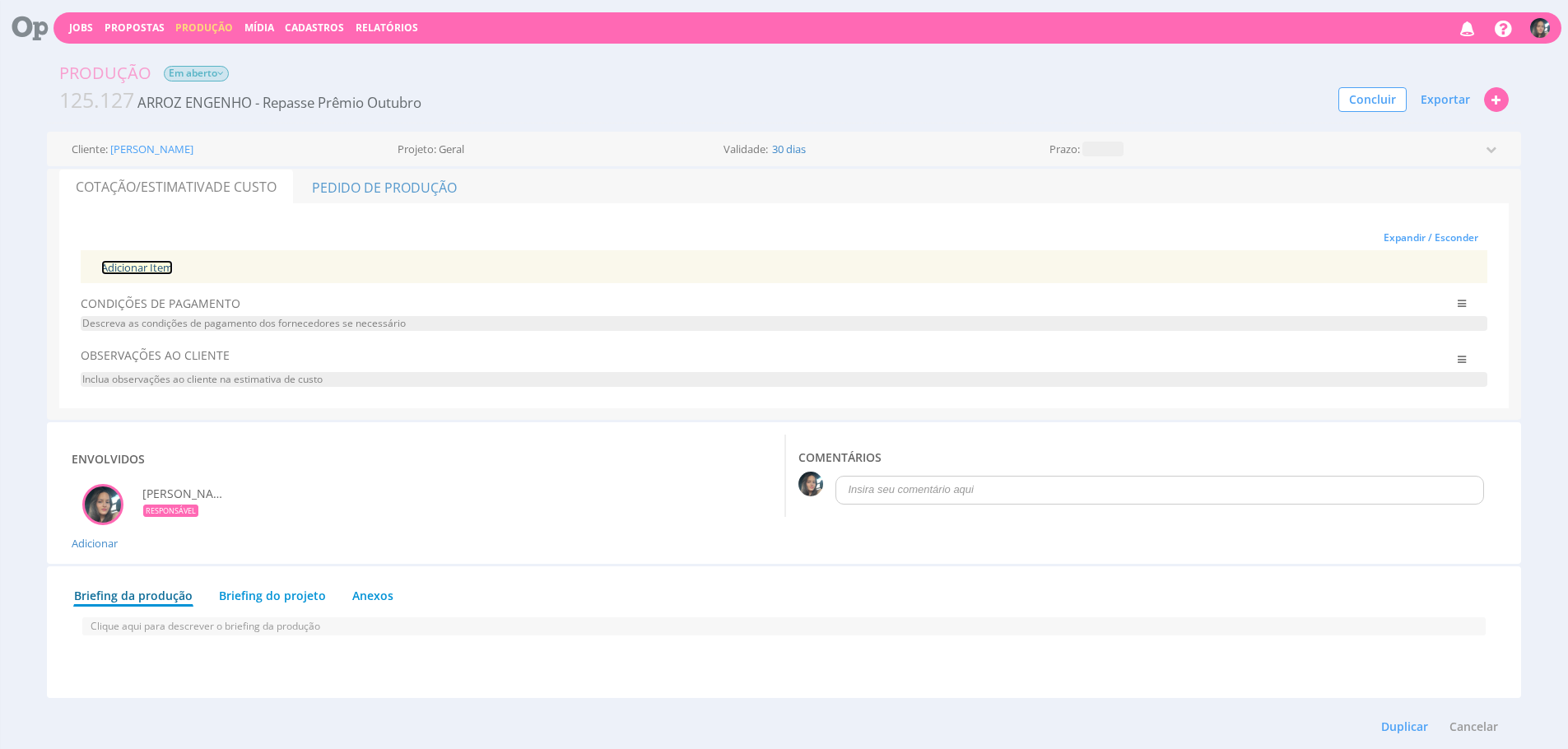
click at [110, 266] on link "Adicionar Item" at bounding box center [137, 267] width 72 height 15
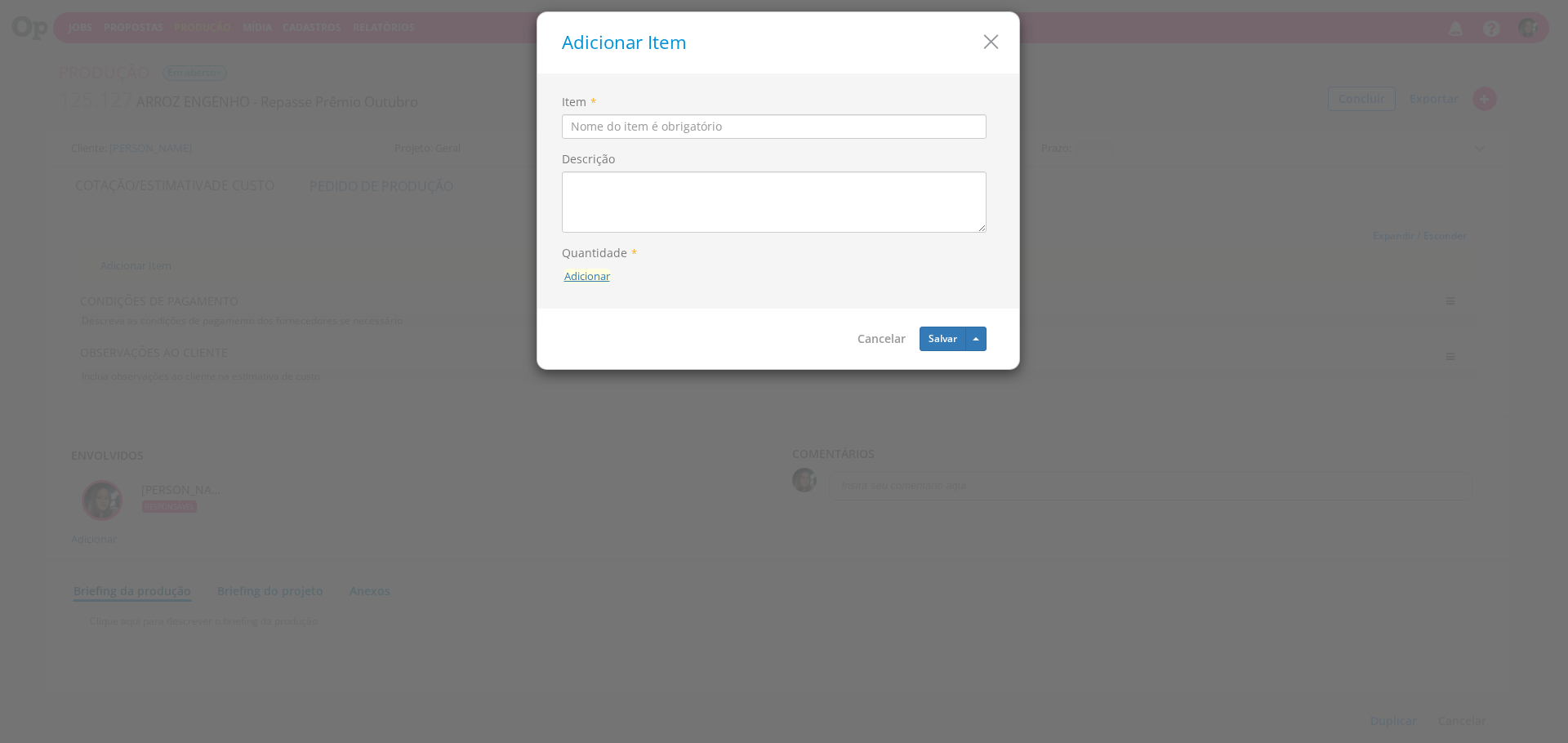
click at [600, 276] on button "Adicionar" at bounding box center [586, 277] width 45 height 15
type input "1"
click at [609, 237] on icon "submit" at bounding box center [609, 238] width 10 height 10
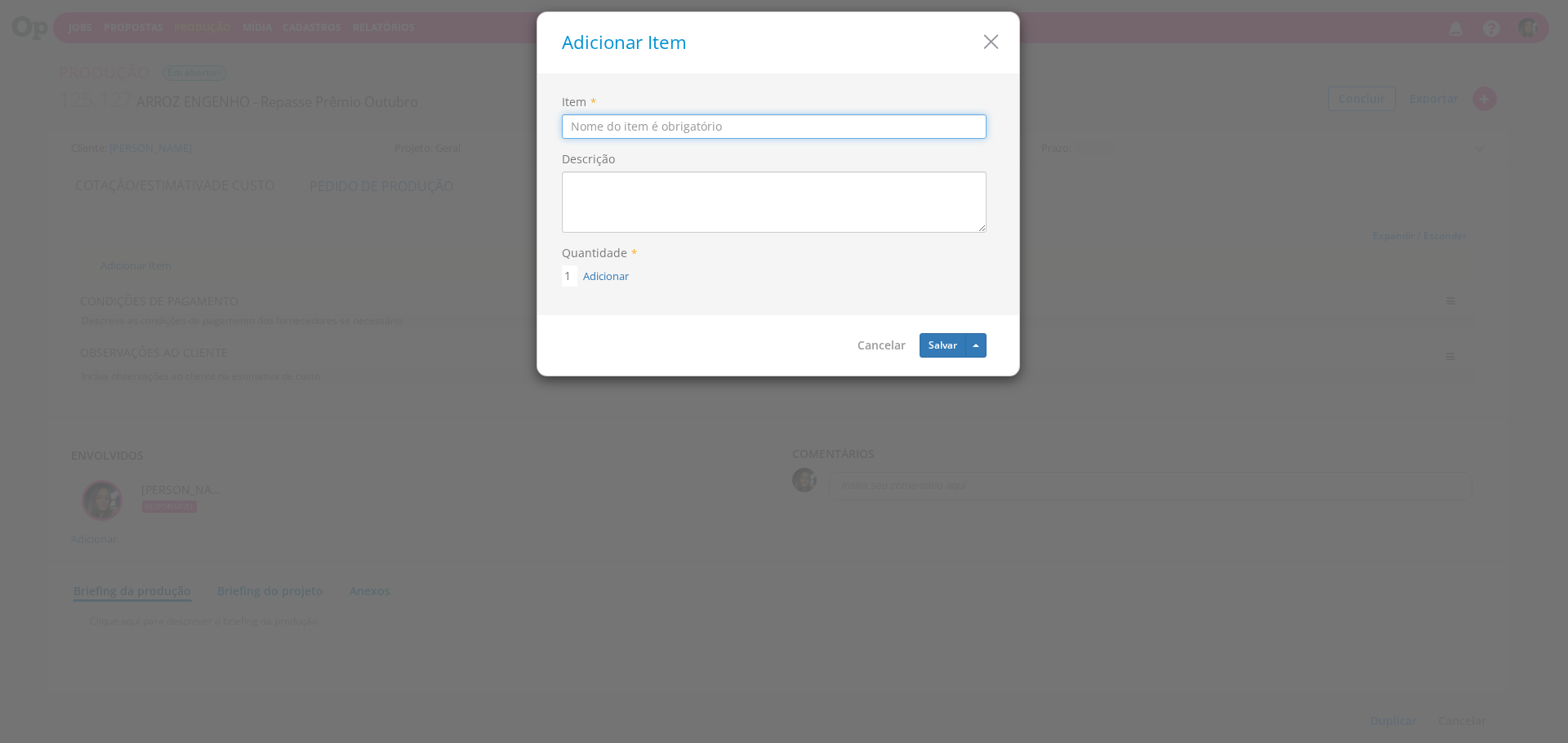
click at [647, 130] on input "Item" at bounding box center [774, 126] width 424 height 24
type input "R"
type input "e"
type input "Repasse de Valor"
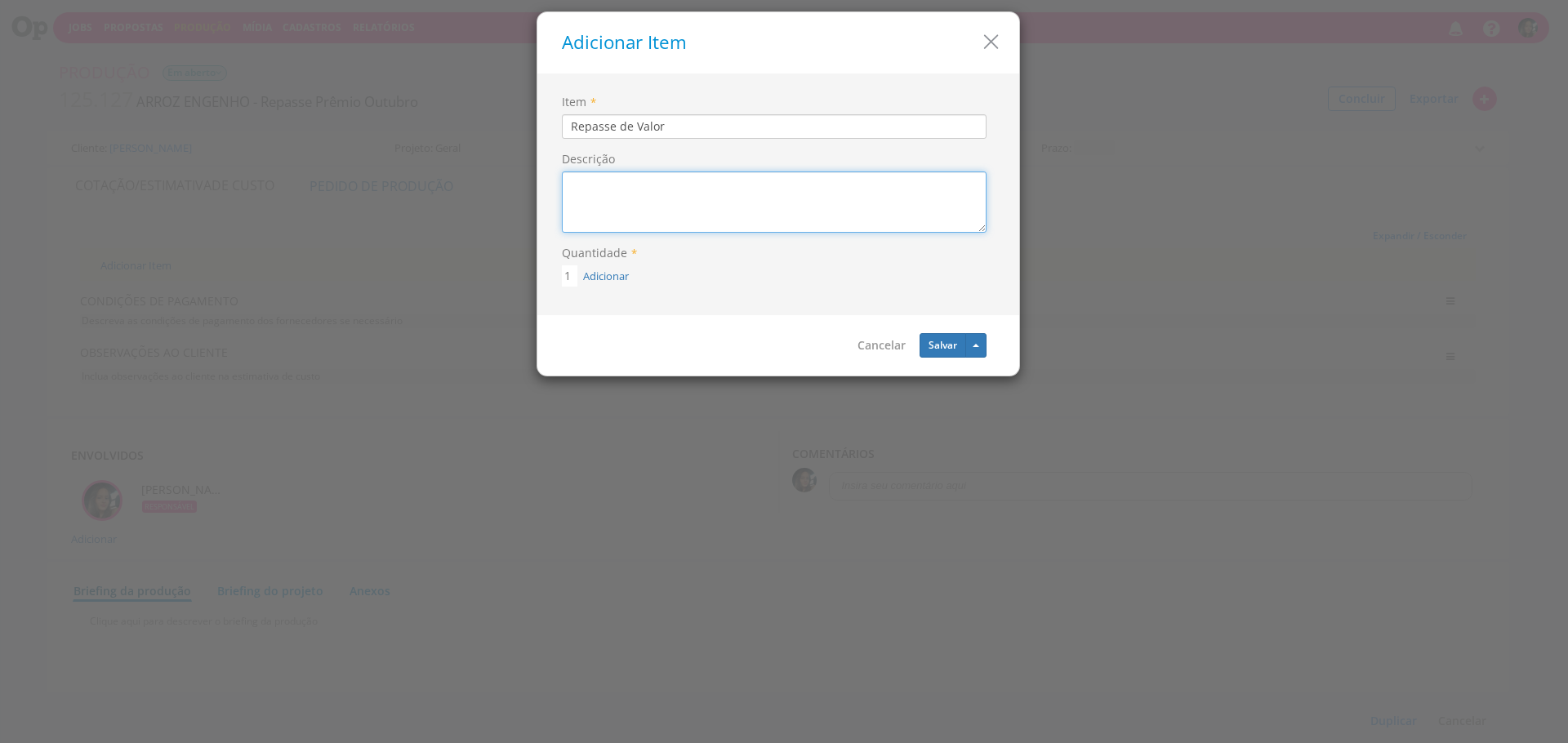
click at [640, 188] on textarea "Descrição" at bounding box center [774, 202] width 424 height 62
type textarea "v"
paste textarea "Repasse de valor de prêmio referente aos sorteios da campanha "[PERSON_NAME], G…"
click at [791, 205] on textarea "Repasse de valor de prêmio referente aos sorteios da campanha "[PERSON_NAME], G…" at bounding box center [774, 202] width 424 height 62
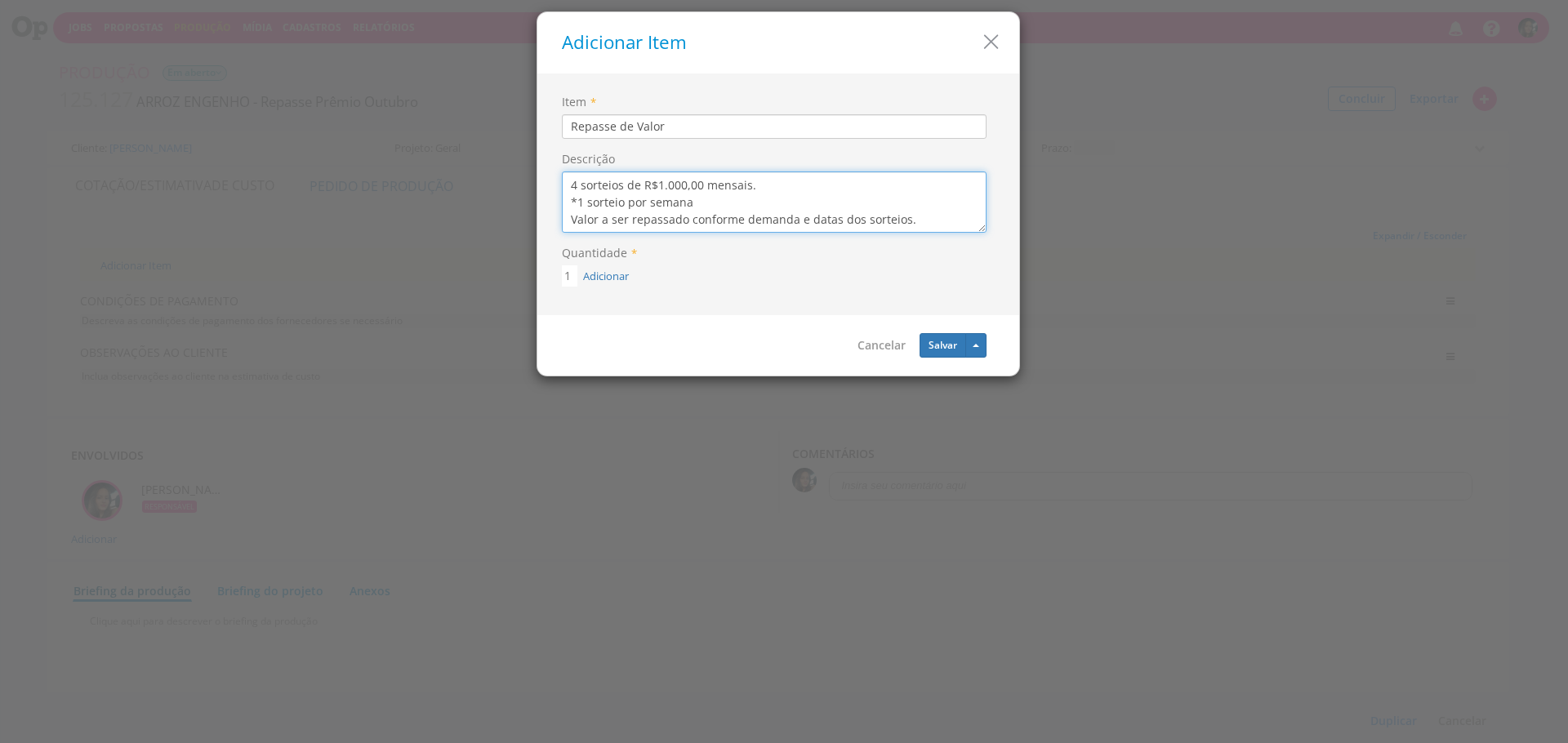
click at [801, 194] on textarea "Repasse de valor de prêmio referente aos sorteios da campanha "[PERSON_NAME], G…" at bounding box center [774, 202] width 424 height 62
click at [805, 189] on textarea "Repasse de valor de prêmio referente aos sorteios da campanha "[PERSON_NAME], G…" at bounding box center [774, 202] width 424 height 62
click at [934, 221] on textarea "Repasse de valor de prêmio referente aos sorteios da campanha "[PERSON_NAME], G…" at bounding box center [774, 202] width 424 height 62
click at [777, 203] on textarea "Repasse de valor de prêmio referente aos sorteios da campanha "[PERSON_NAME], G…" at bounding box center [774, 202] width 424 height 62
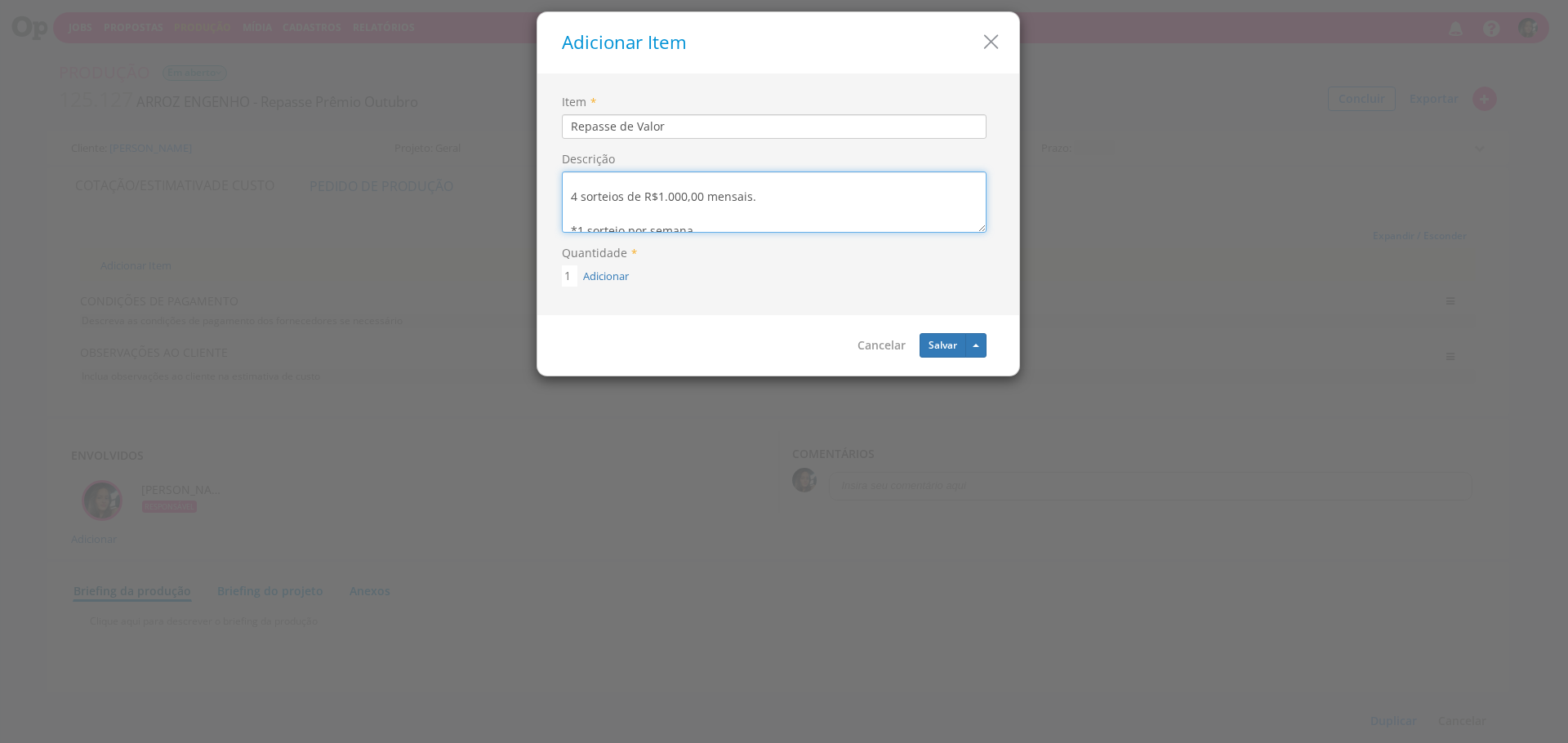
scroll to position [50, 0]
click at [687, 199] on textarea "Repasse de valor de prêmio referente aos sorteios da campanha "[PERSON_NAME], G…" at bounding box center [774, 202] width 424 height 62
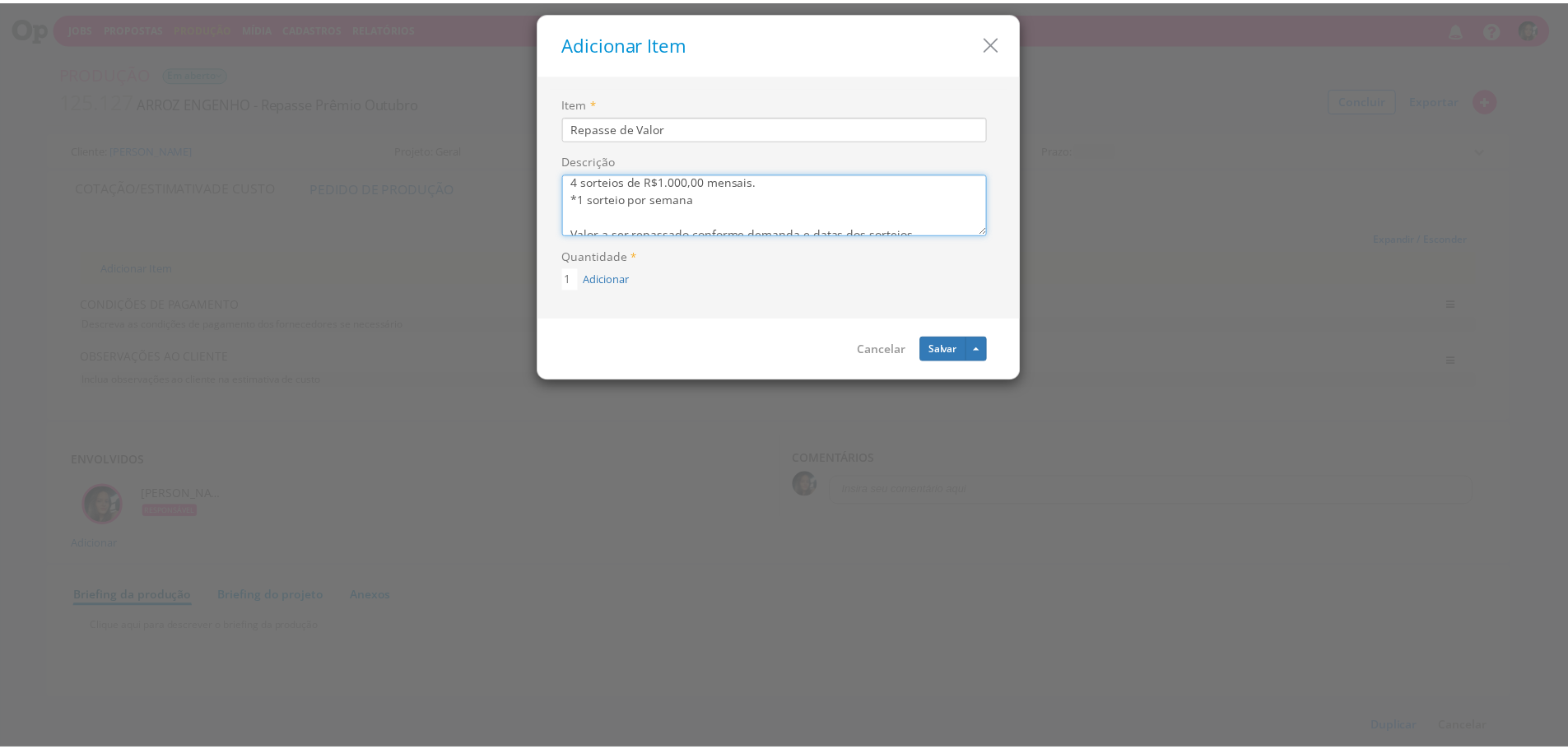
scroll to position [69, 0]
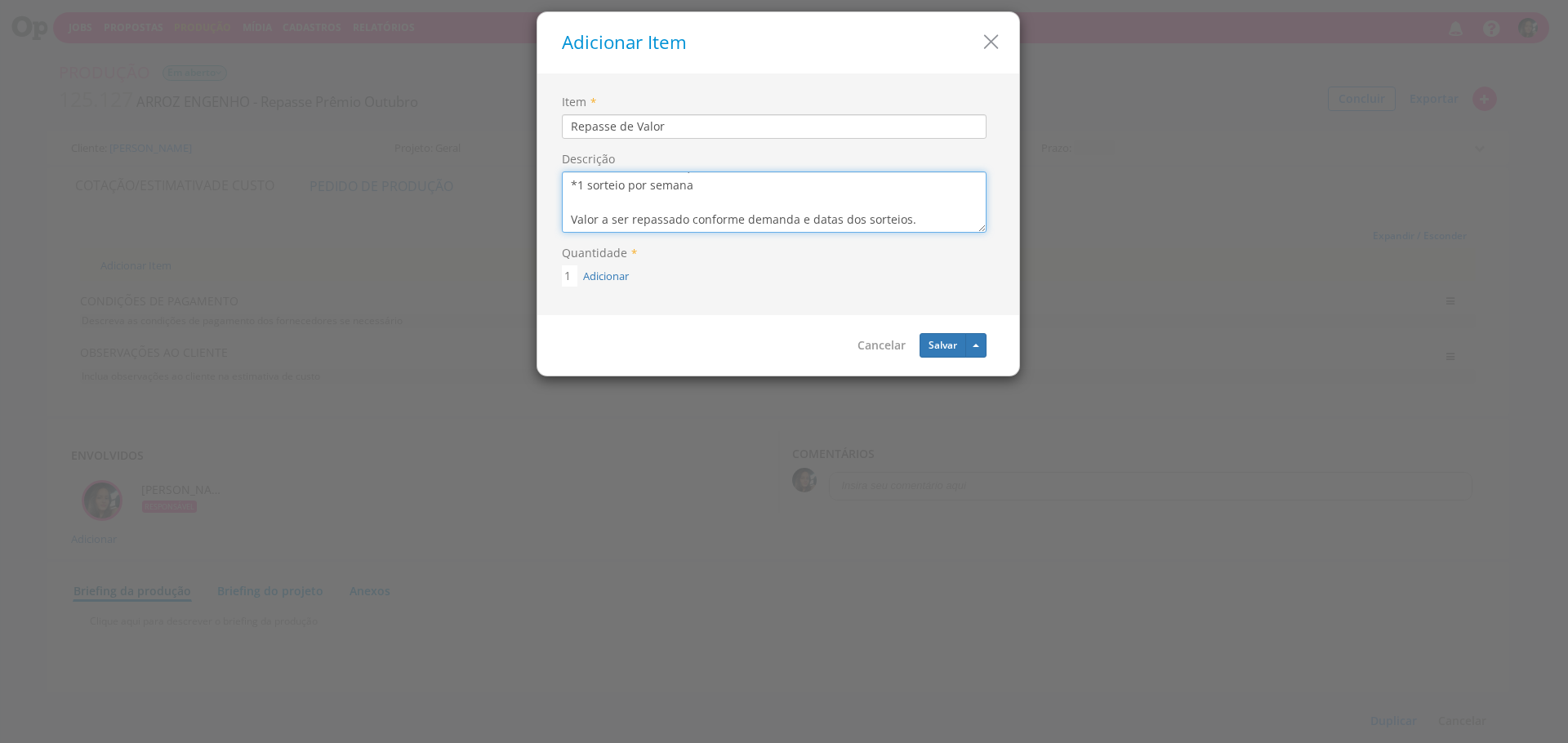
type textarea "Repasse de valor de prêmio referente aos sorteios da campanha "[PERSON_NAME], G…"
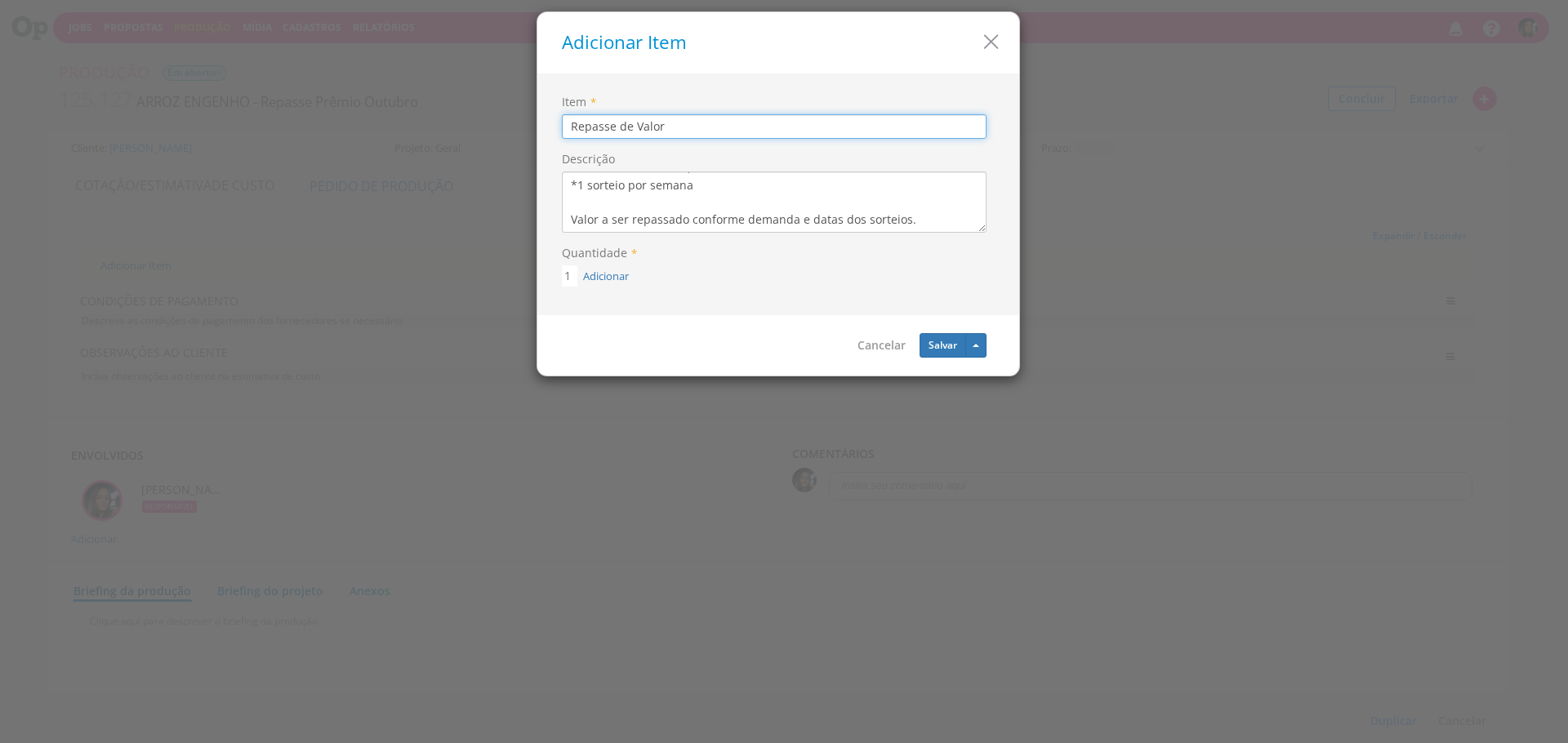
click at [732, 130] on input "Repasse de Valor" at bounding box center [774, 126] width 424 height 24
type input "Repasse de Valor - MÊS OUTUBRO"
click at [957, 339] on button "Salvar" at bounding box center [942, 344] width 46 height 24
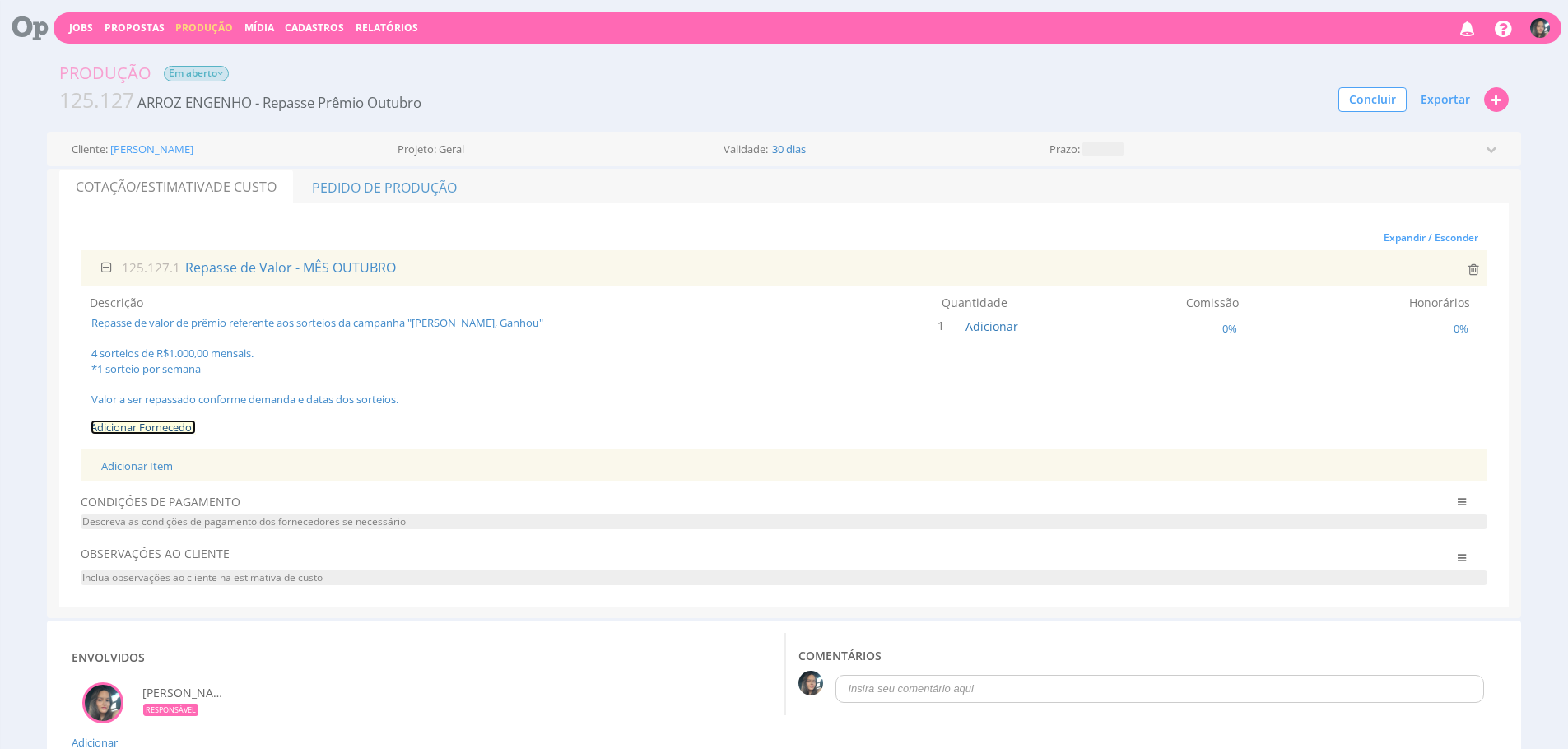
click at [169, 430] on link "Adicionar Fornecedor" at bounding box center [143, 426] width 105 height 15
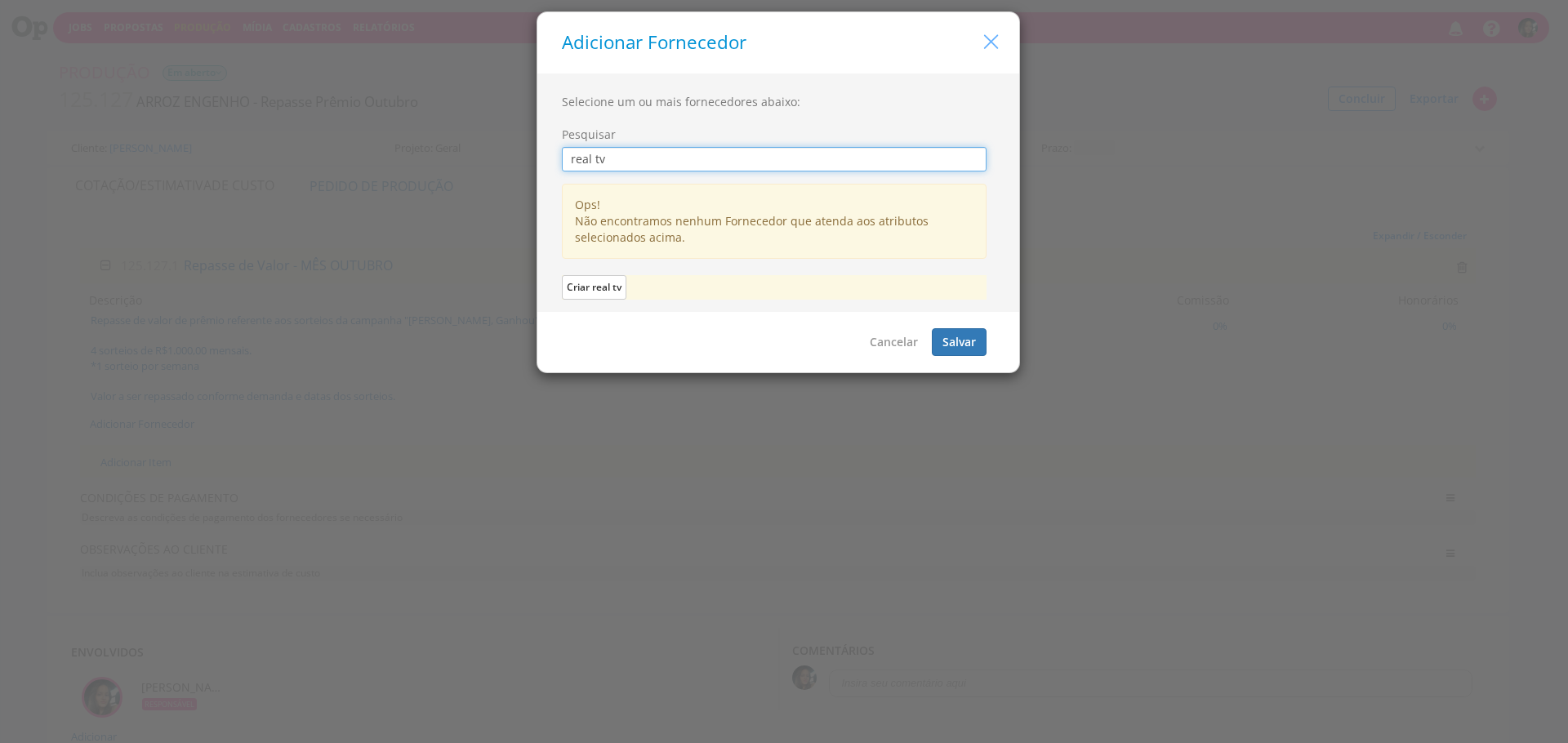
type input "real tv"
click at [998, 41] on icon "button" at bounding box center [990, 41] width 24 height 24
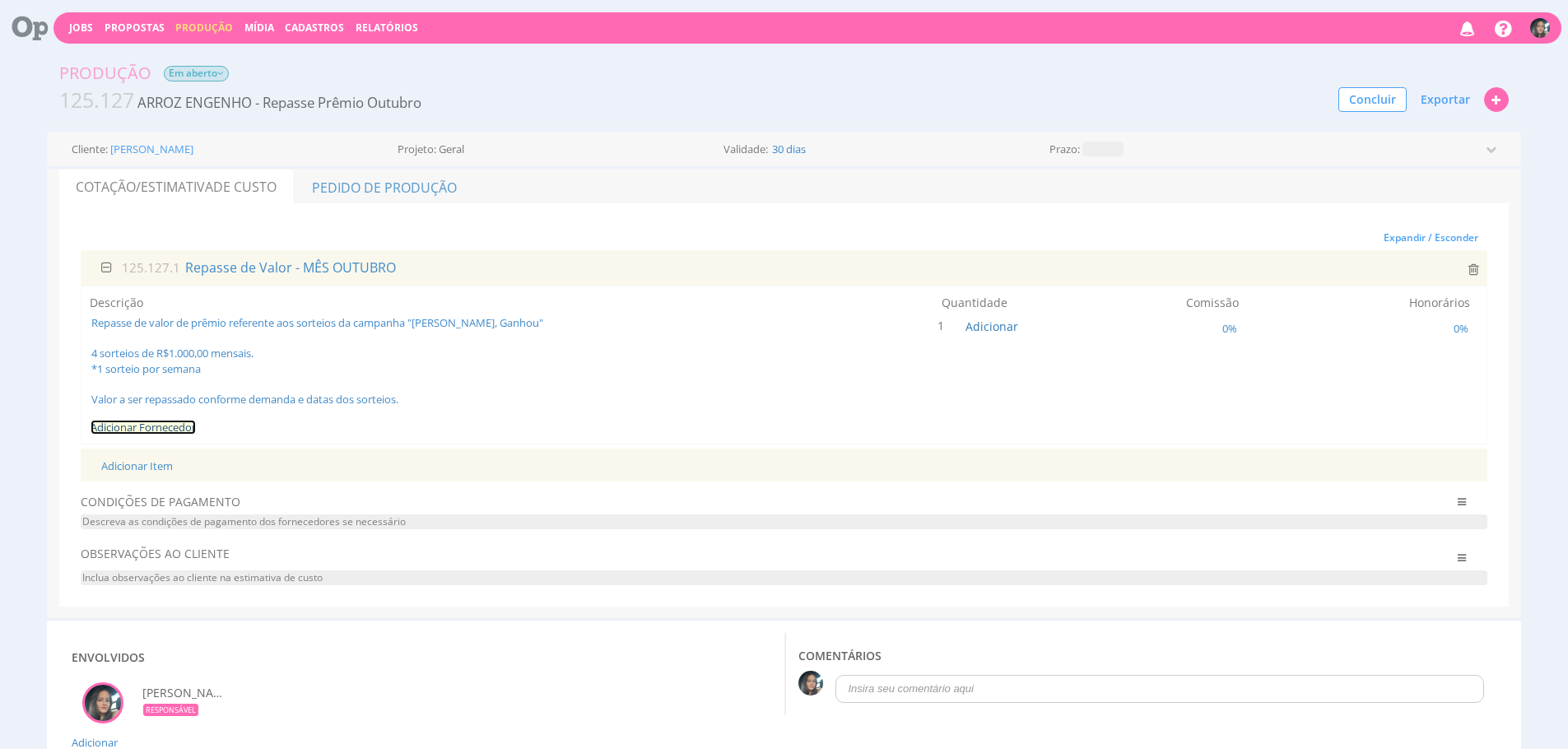
click at [152, 428] on link "Adicionar Fornecedor" at bounding box center [143, 426] width 105 height 15
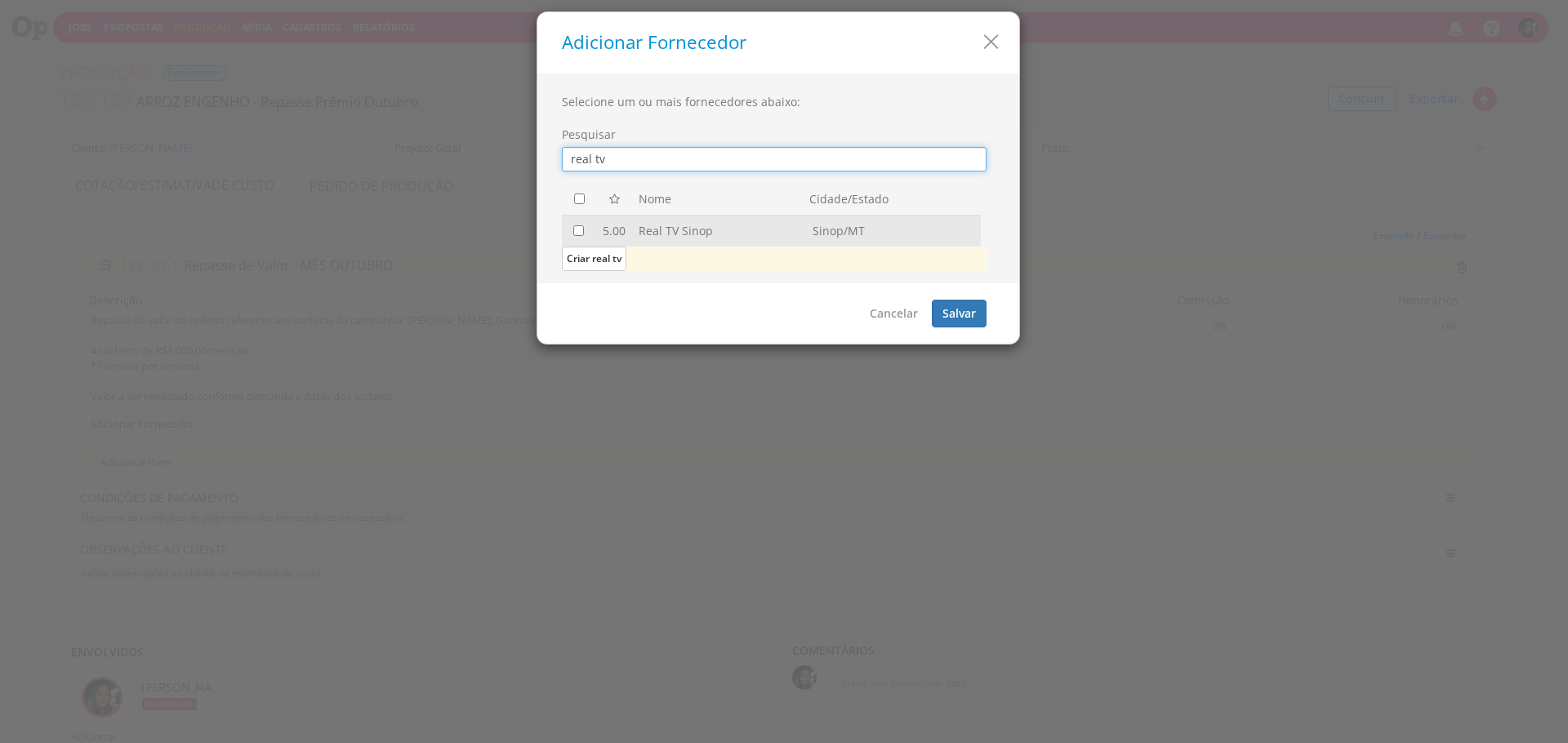
type input "real tv"
click at [575, 226] on input "checkbox" at bounding box center [578, 230] width 11 height 11
checkbox input "true"
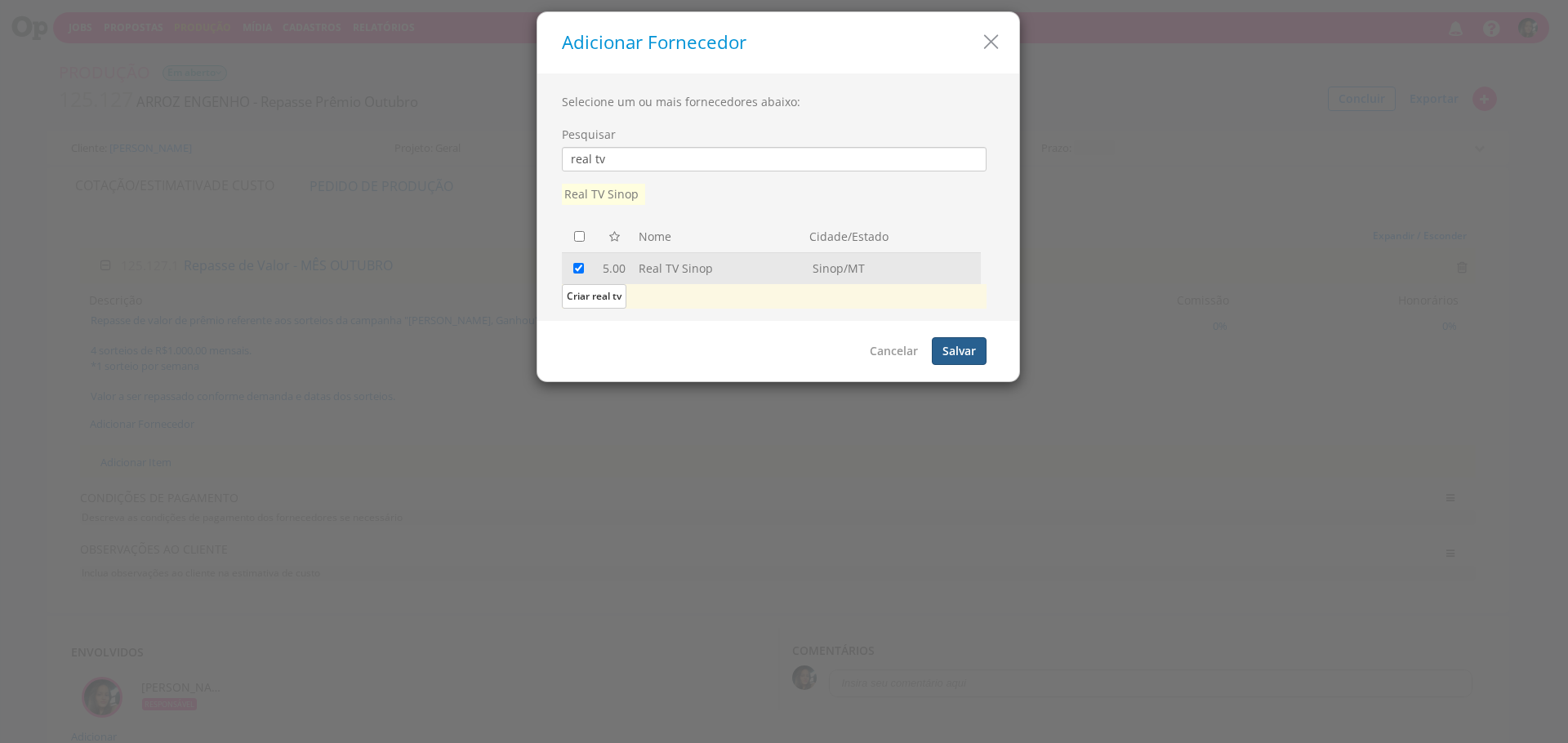
click at [941, 340] on button "Salvar" at bounding box center [959, 351] width 55 height 28
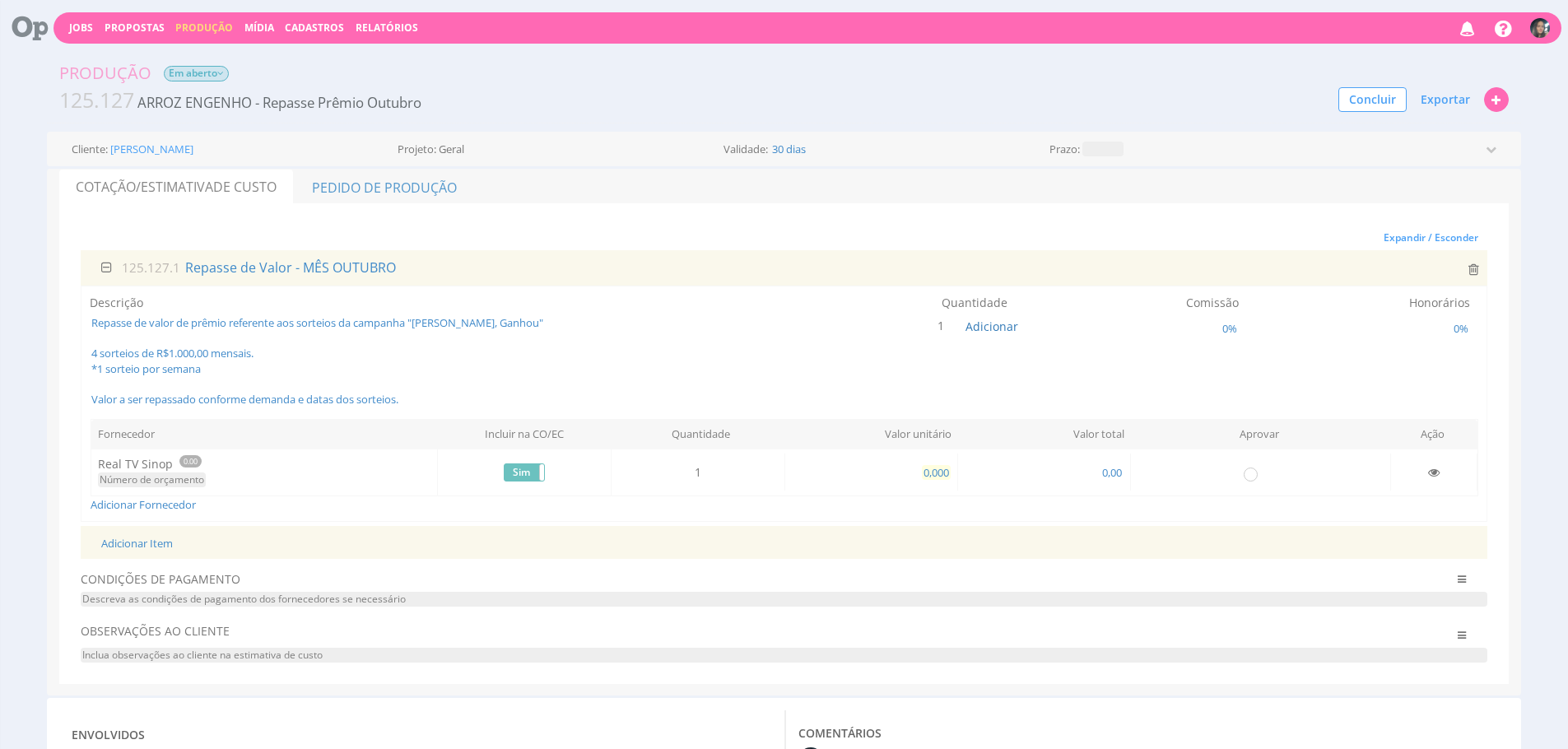
click at [940, 472] on span "0,000" at bounding box center [936, 471] width 29 height 15
type input "1.000,000"
click at [1246, 474] on input "radio" at bounding box center [1250, 472] width 17 height 17
radio input "true"
click at [401, 189] on link "Pedido de Produção" at bounding box center [384, 187] width 180 height 35
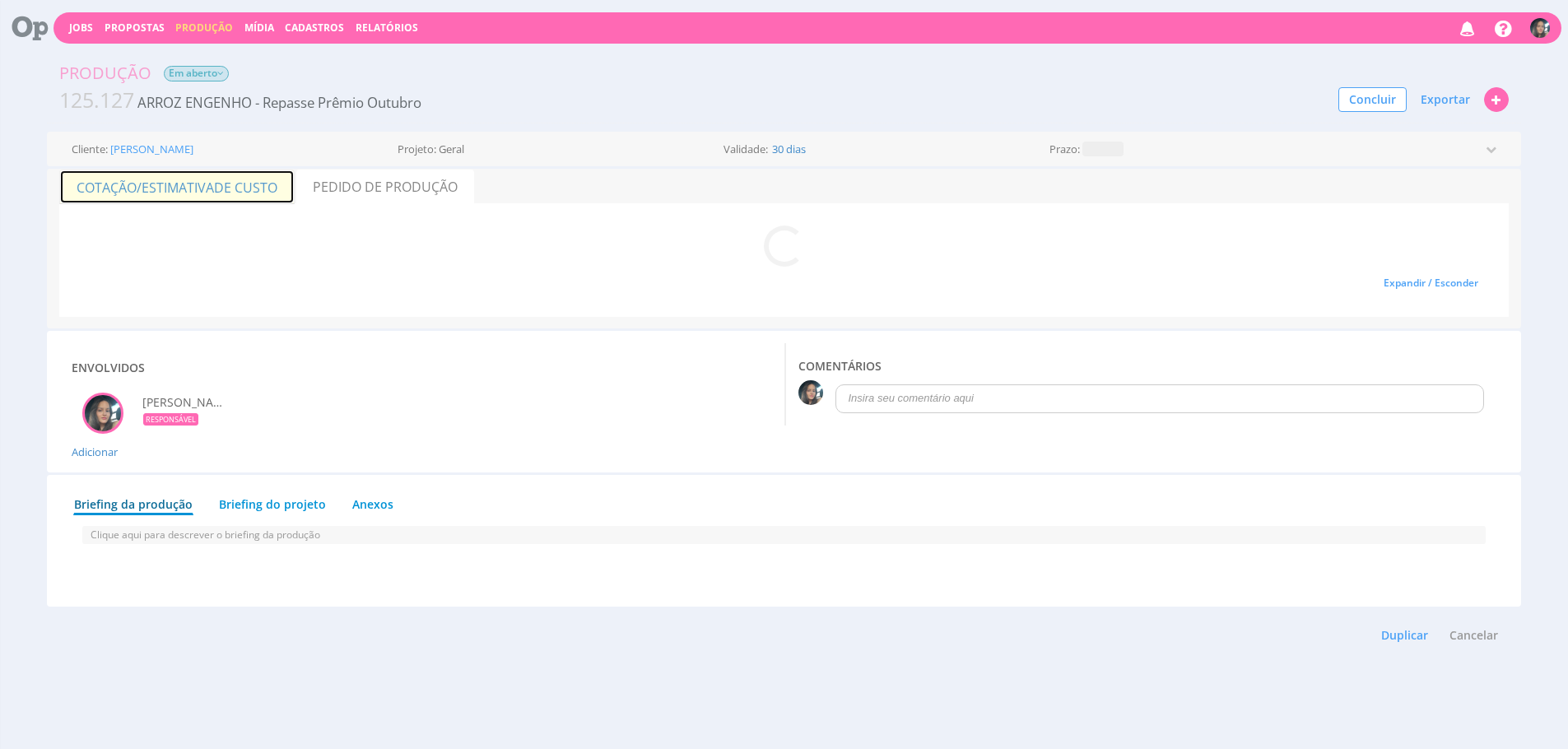
click at [244, 182] on span "de Custo" at bounding box center [245, 187] width 63 height 18
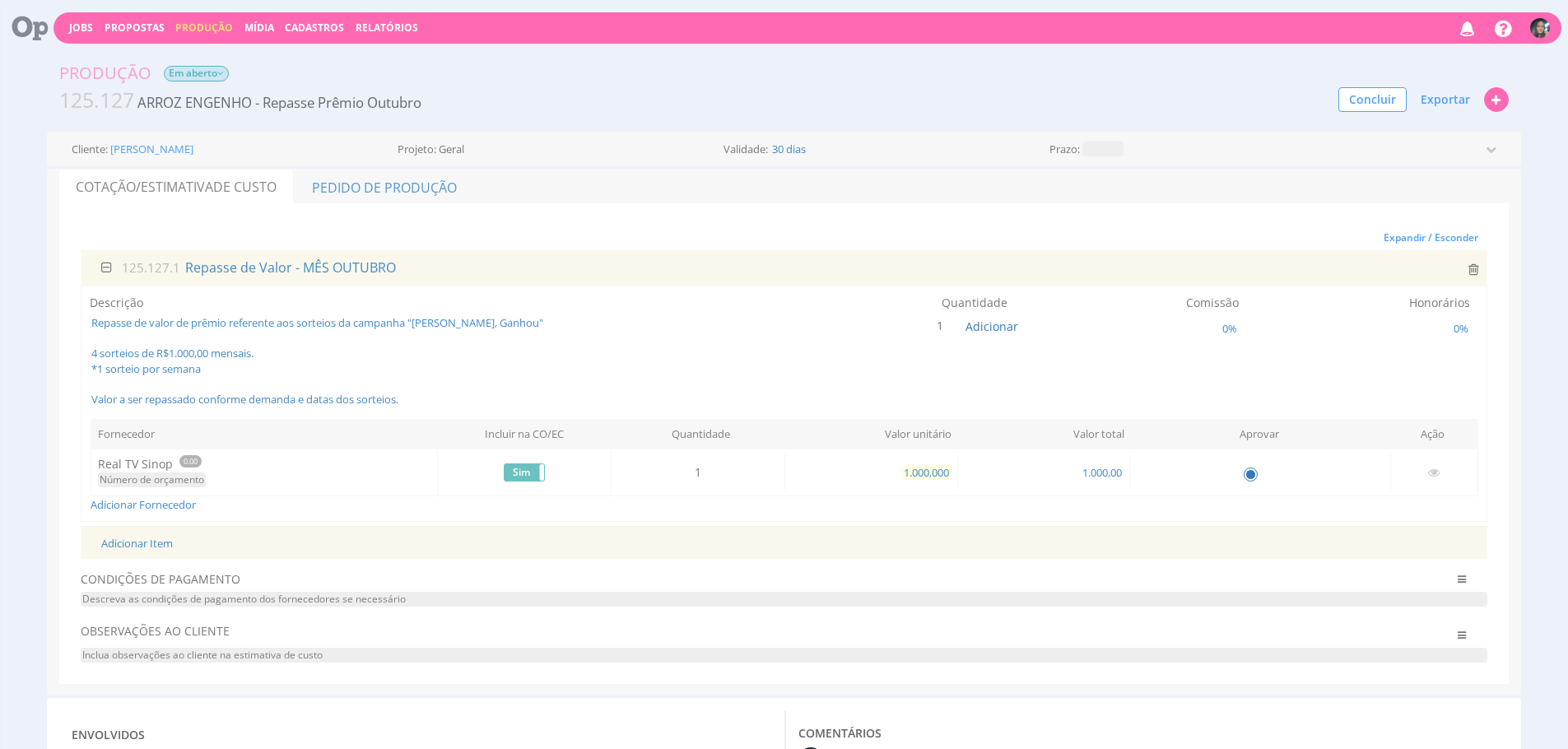
click at [941, 475] on span "1.000,000" at bounding box center [926, 471] width 49 height 15
click at [1004, 322] on span "Adicionar" at bounding box center [992, 326] width 52 height 16
type input "4"
click at [994, 277] on button "submit" at bounding box center [1008, 289] width 28 height 24
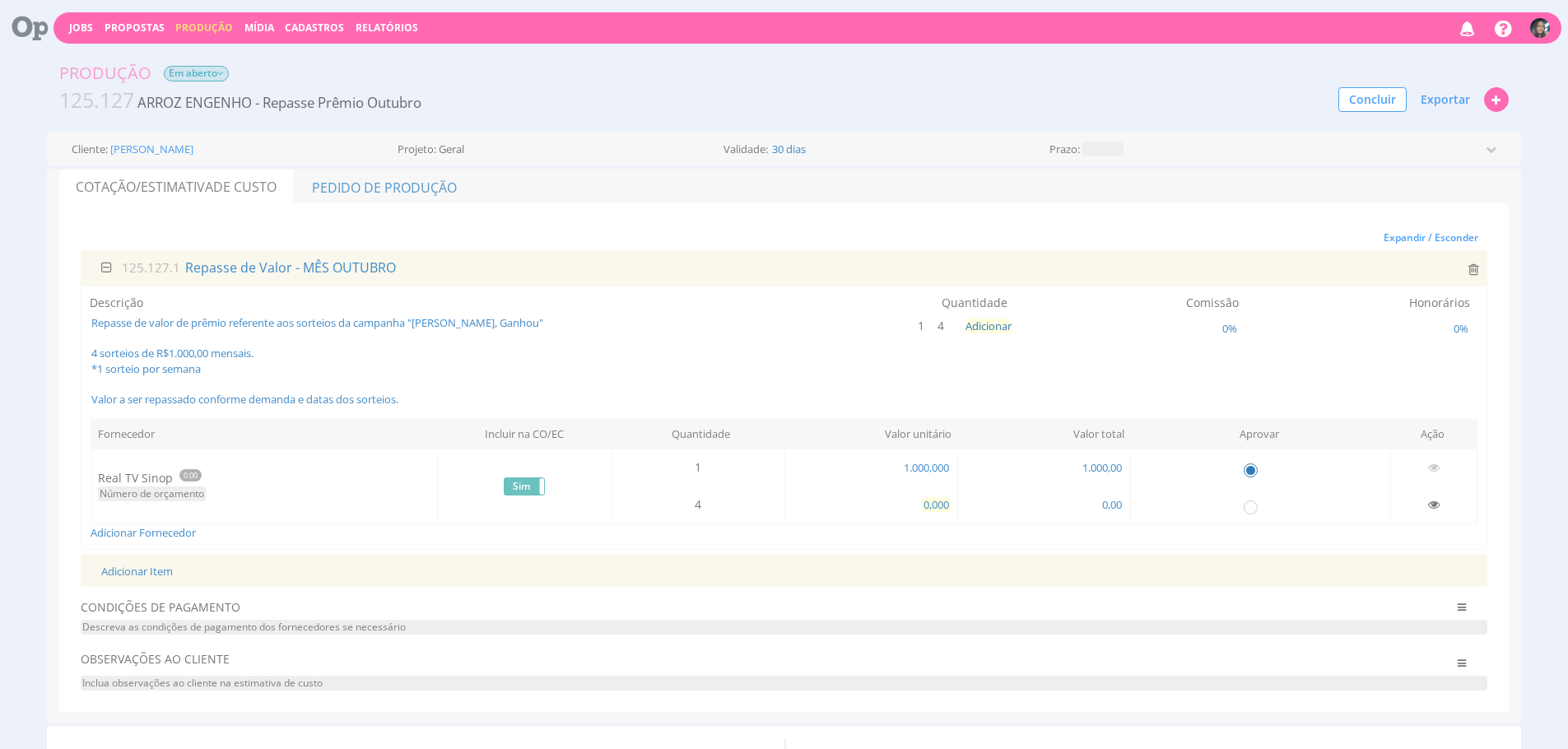
click at [924, 503] on span "0,000" at bounding box center [936, 503] width 29 height 15
type input "1.000,000"
click at [923, 326] on icon at bounding box center [924, 325] width 10 height 12
click at [1251, 469] on input "radio" at bounding box center [1250, 468] width 17 height 17
radio input "false"
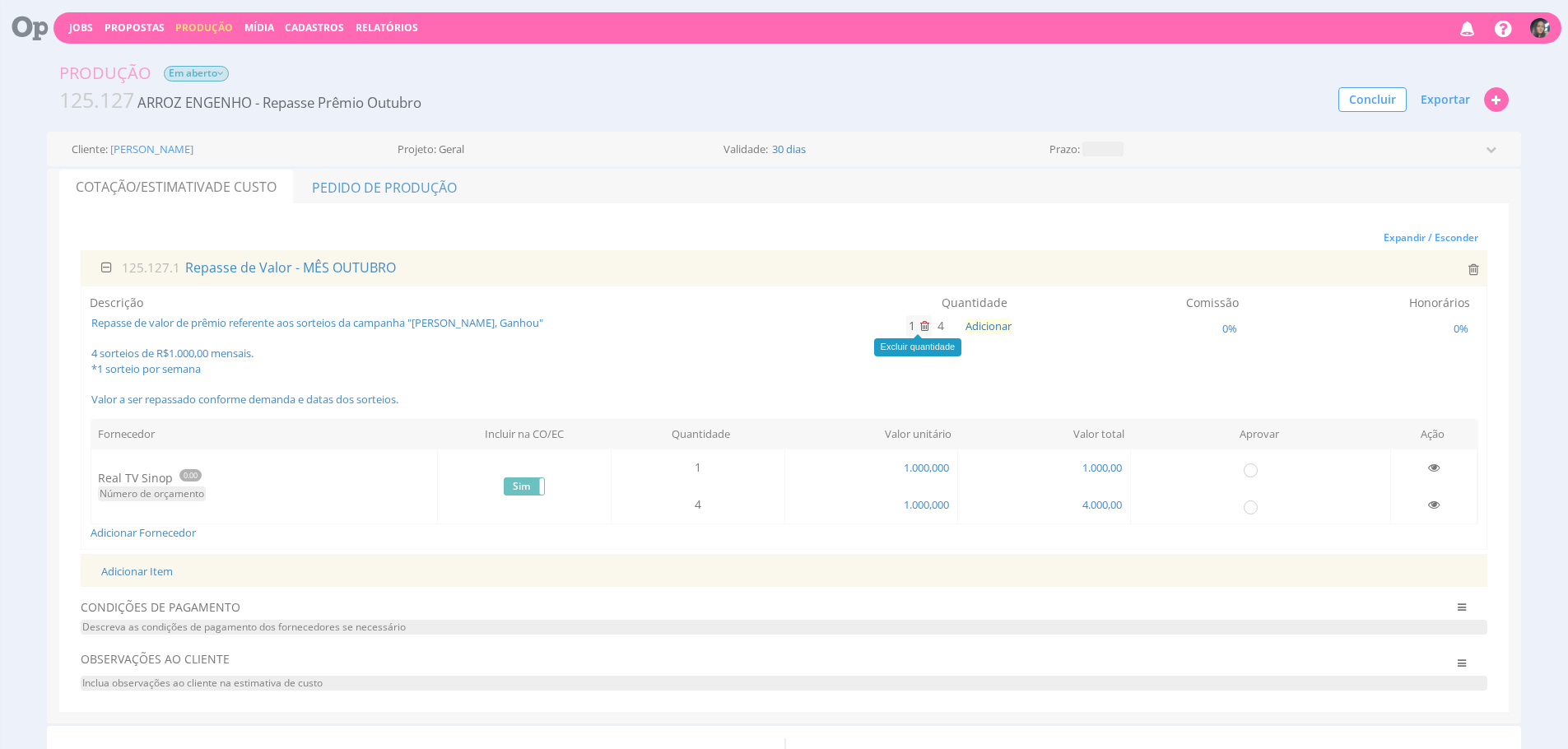
click at [923, 328] on icon at bounding box center [924, 325] width 9 height 12
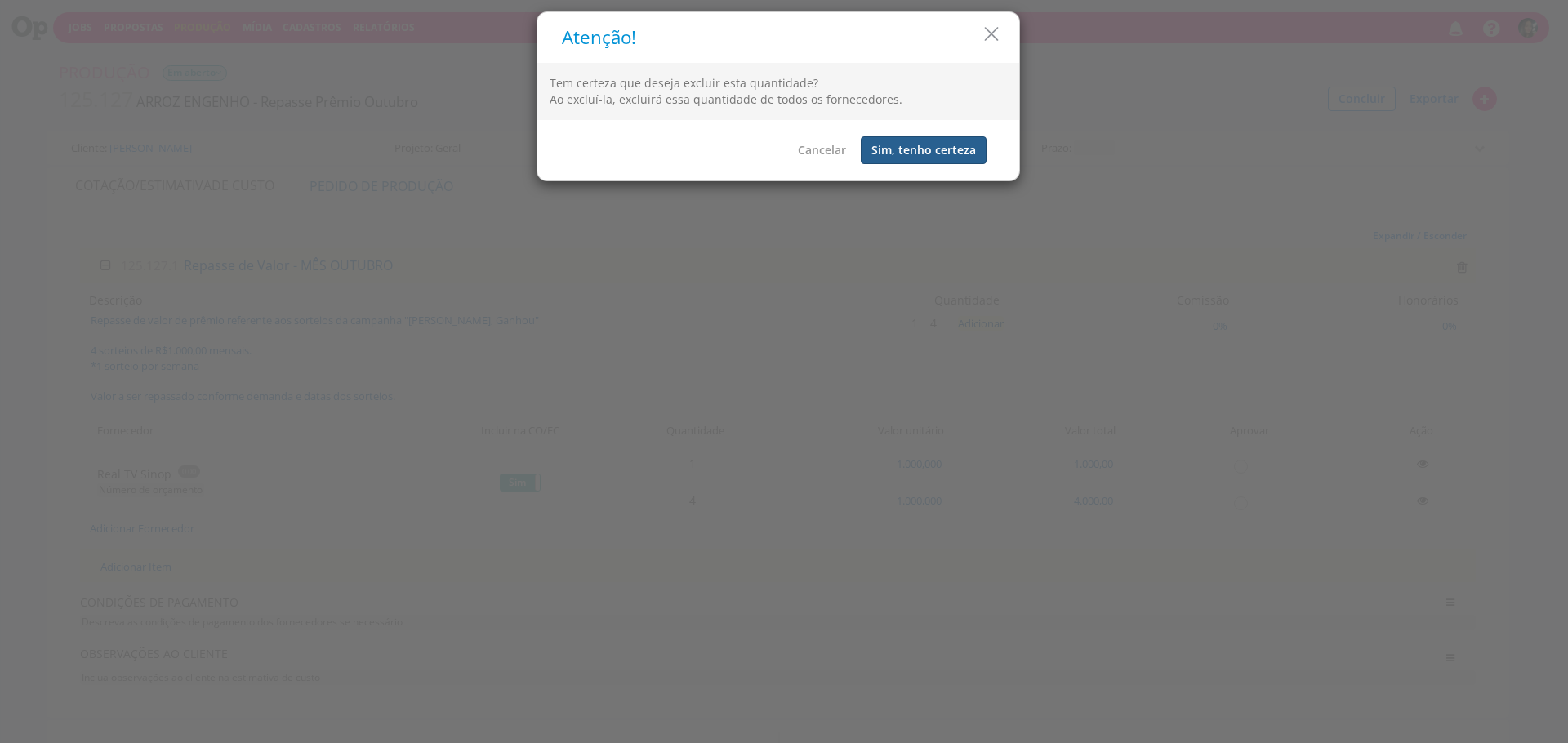
click at [933, 149] on button "Sim, tenho certeza" at bounding box center [923, 149] width 125 height 28
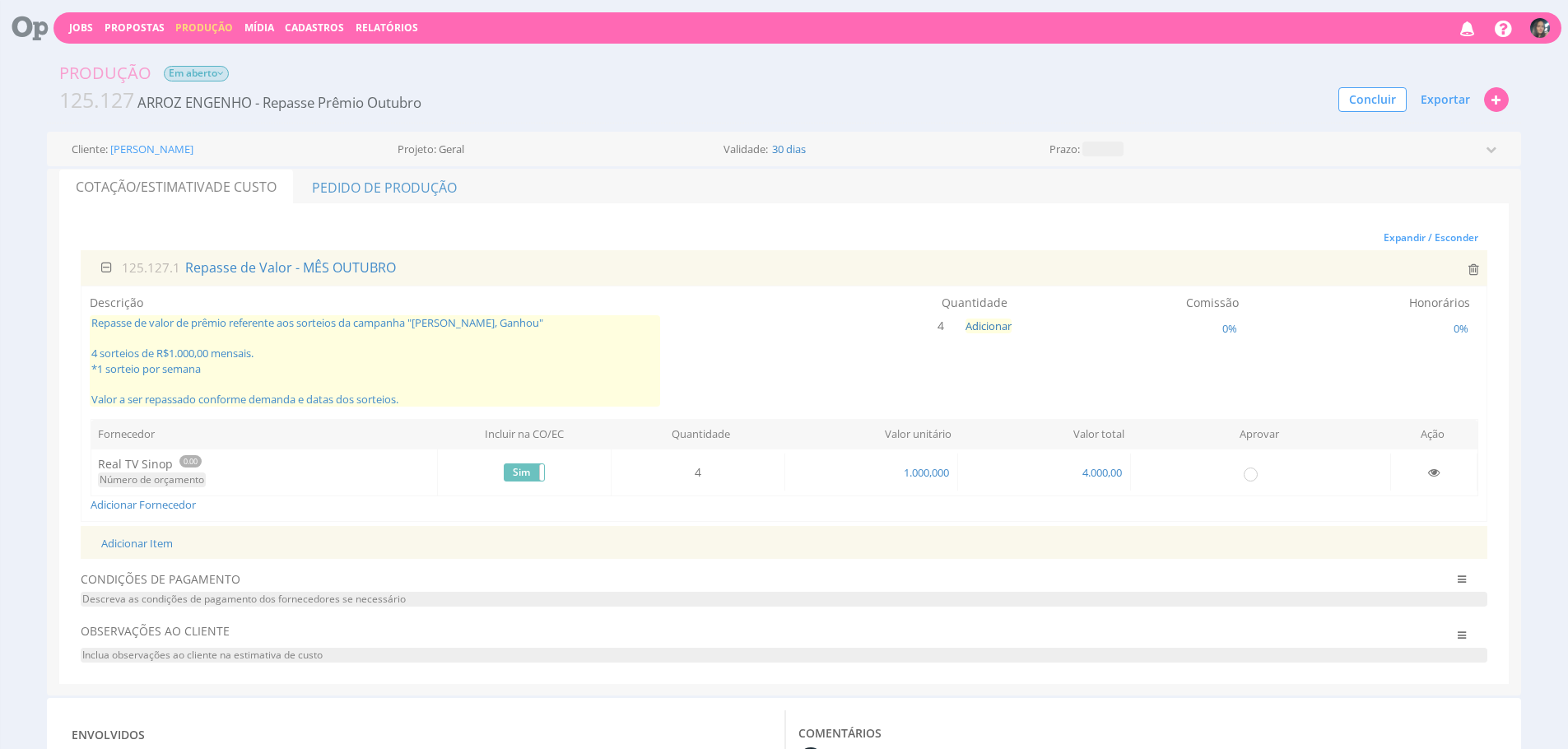
click at [309, 361] on span "Repasse de valor de prêmio referente aos sorteios da campanha "Achou Arroz Enge…" at bounding box center [374, 360] width 571 height 91
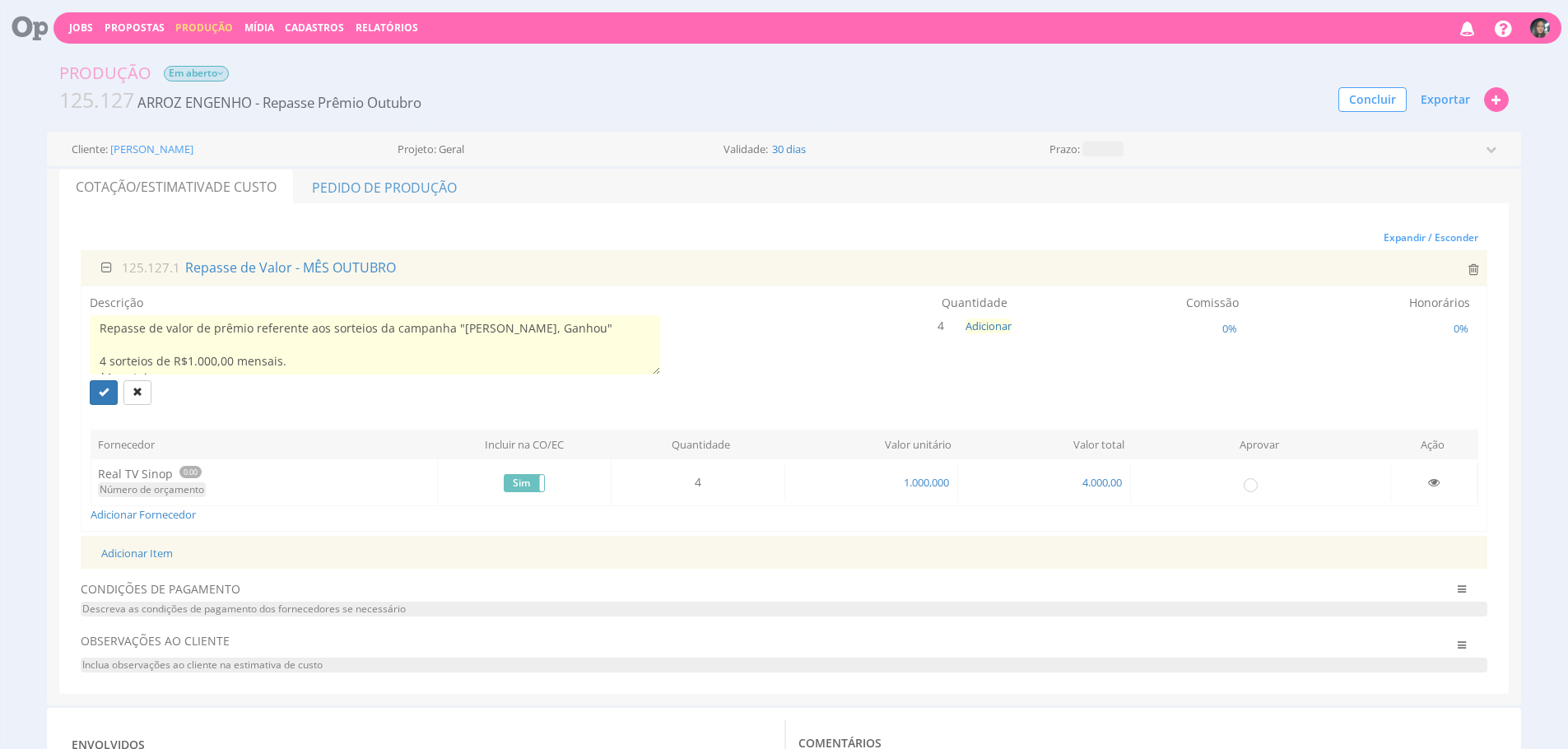
scroll to position [50, 0]
click at [214, 360] on textarea "Repasse de valor de prêmio referente aos sorteios da campanha "Achou Arroz Enge…" at bounding box center [374, 344] width 571 height 59
type textarea "Repasse de valor de prêmio referente aos sorteios da campanha "Achou Arroz Enge…"
click at [90, 393] on button "submit" at bounding box center [103, 392] width 28 height 24
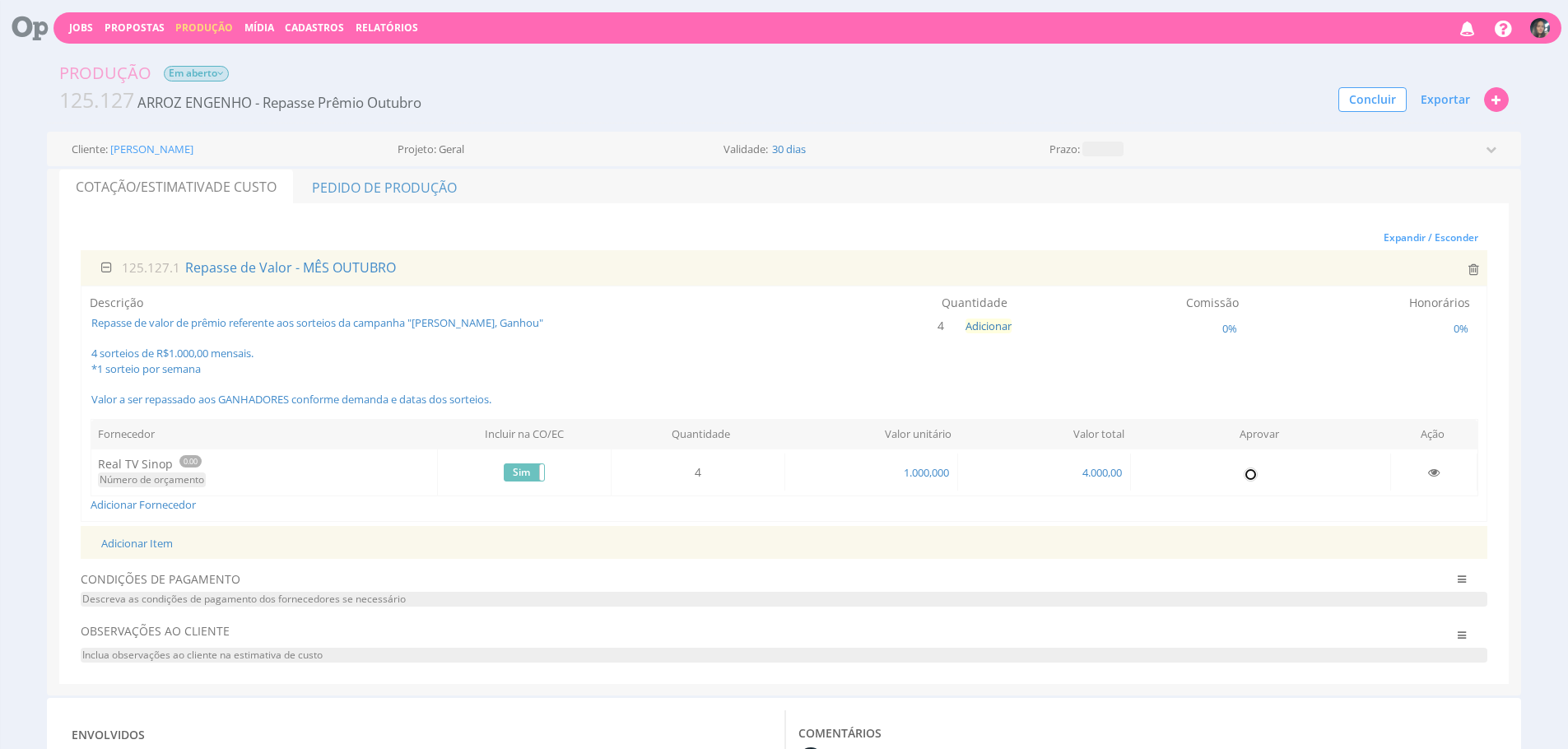
click at [1254, 480] on input "radio" at bounding box center [1250, 472] width 17 height 17
radio input "true"
click at [439, 201] on link "Pedido de Produção" at bounding box center [384, 187] width 180 height 35
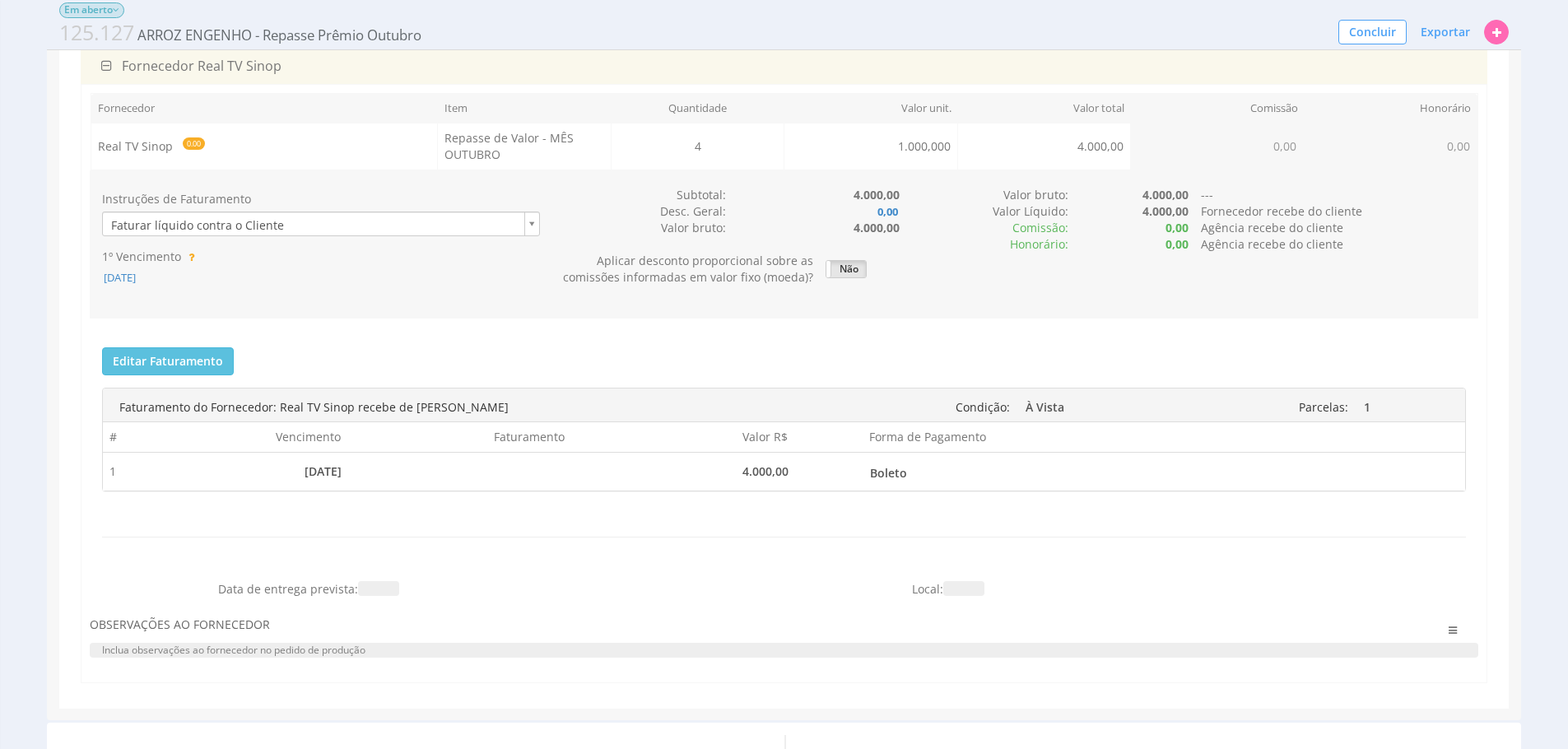
scroll to position [190, 0]
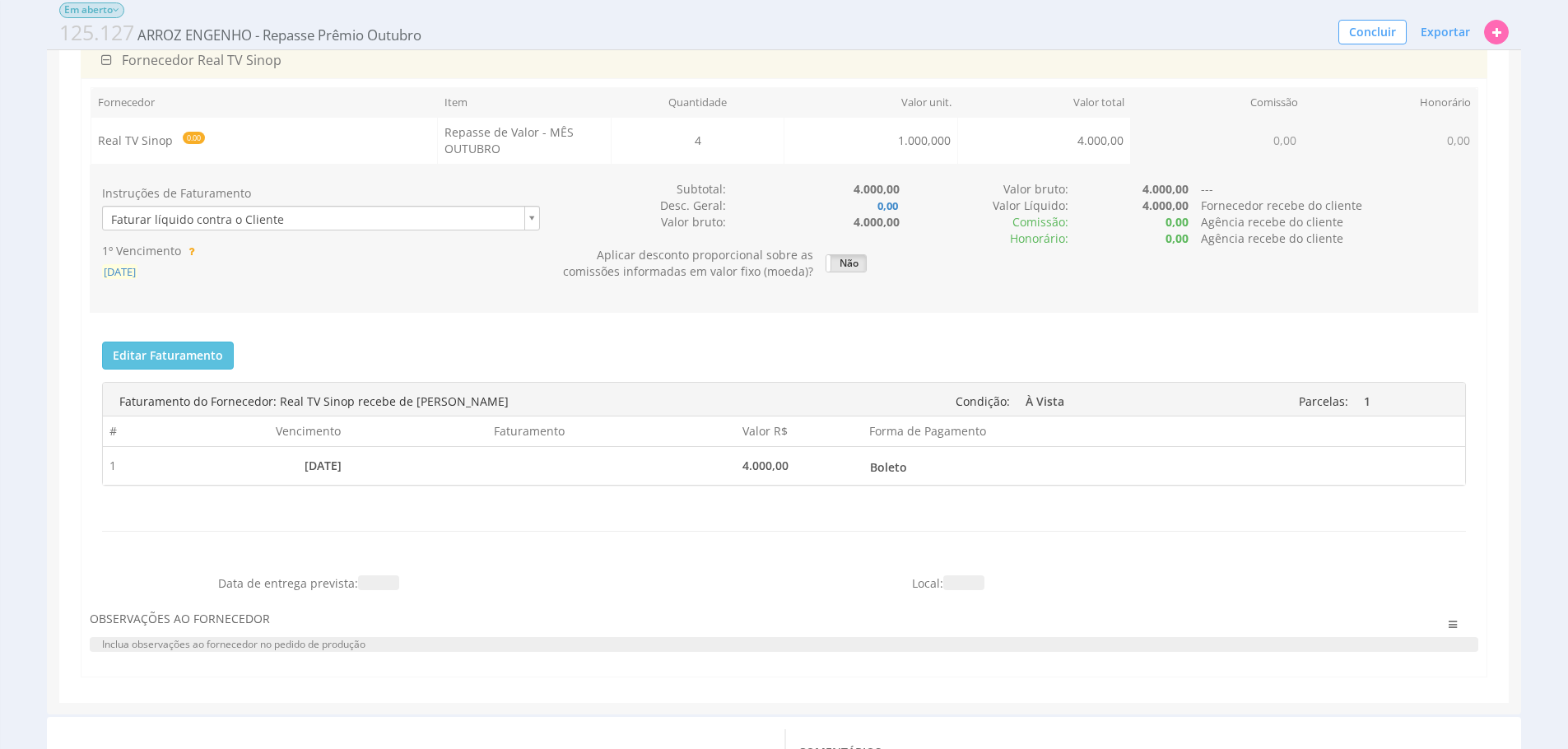
click at [137, 273] on span "[DATE]" at bounding box center [120, 271] width 35 height 15
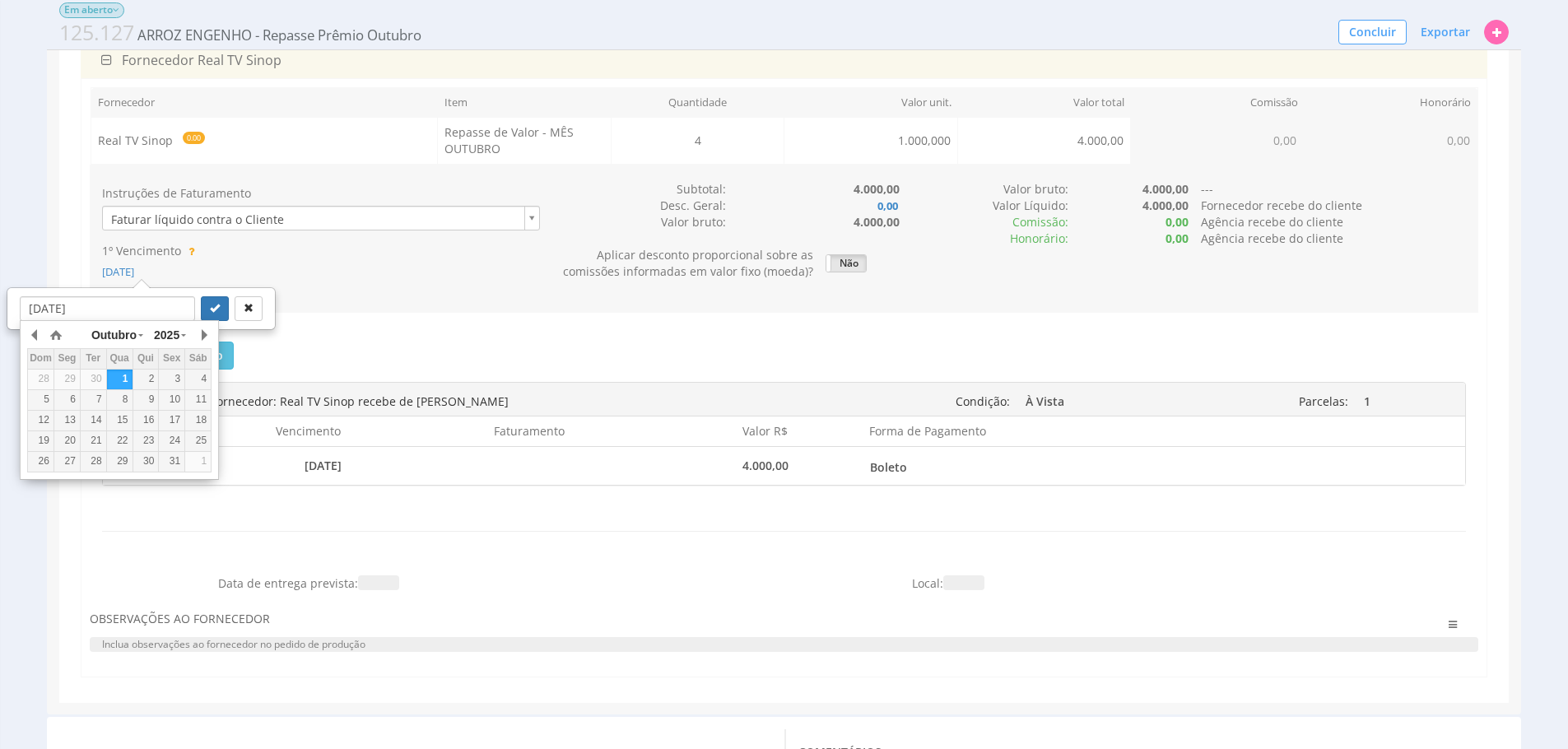
click at [139, 375] on div "2" at bounding box center [146, 379] width 25 height 14
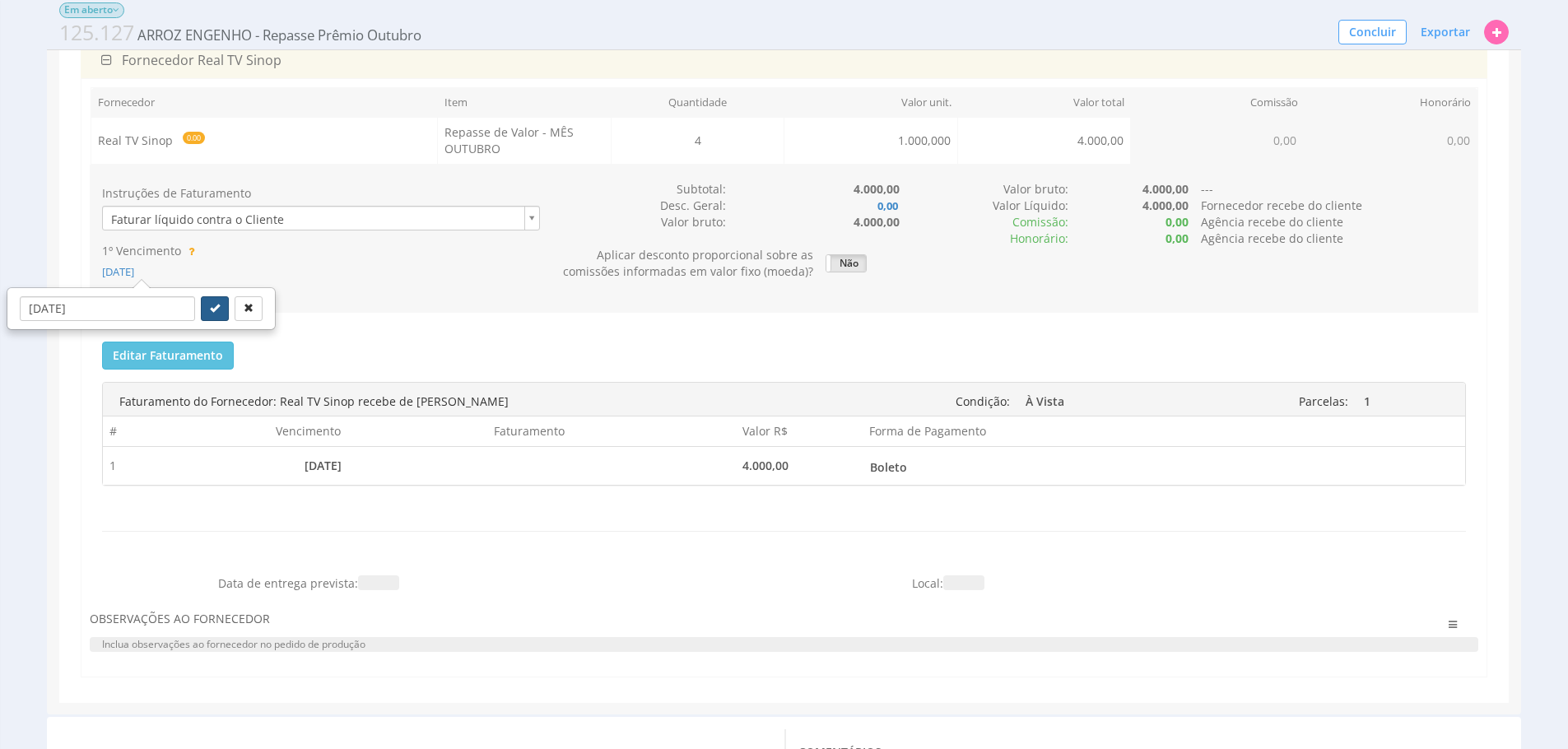
click at [204, 300] on button "submit" at bounding box center [215, 308] width 28 height 24
type input "02/10/2025"
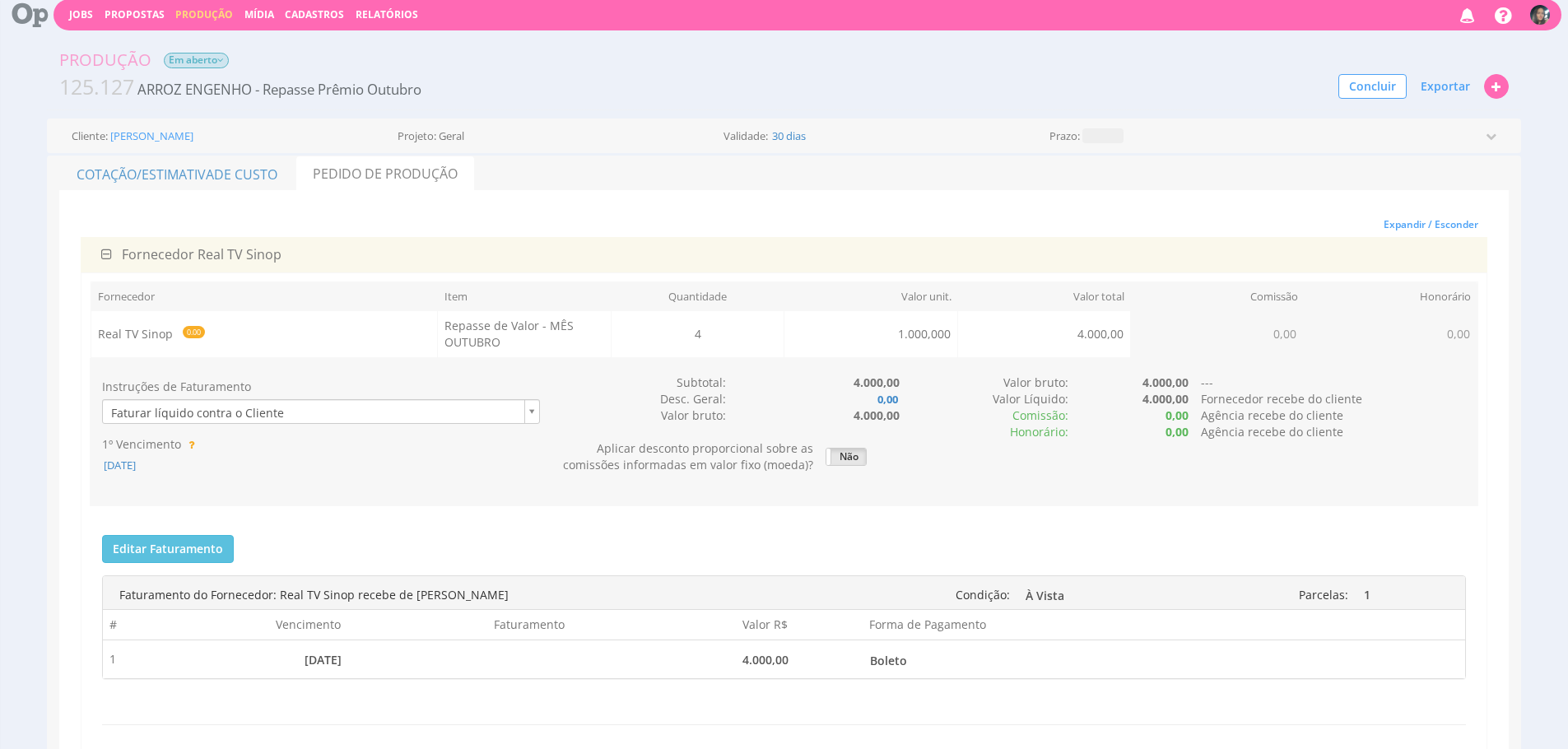
scroll to position [103, 0]
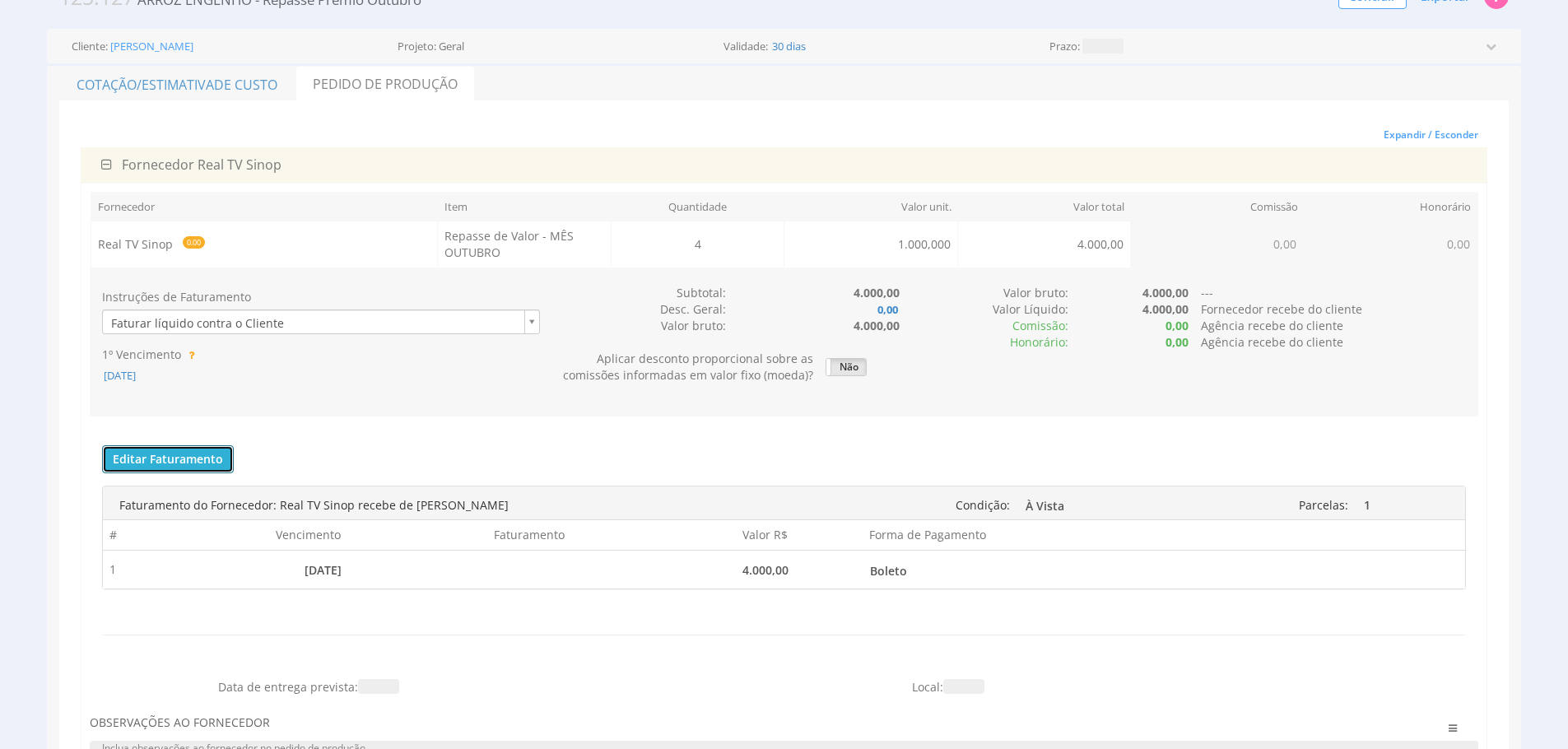
drag, startPoint x: 212, startPoint y: 464, endPoint x: 905, endPoint y: 524, distance: 695.6
click at [212, 464] on button "Editar Faturamento" at bounding box center [167, 459] width 131 height 28
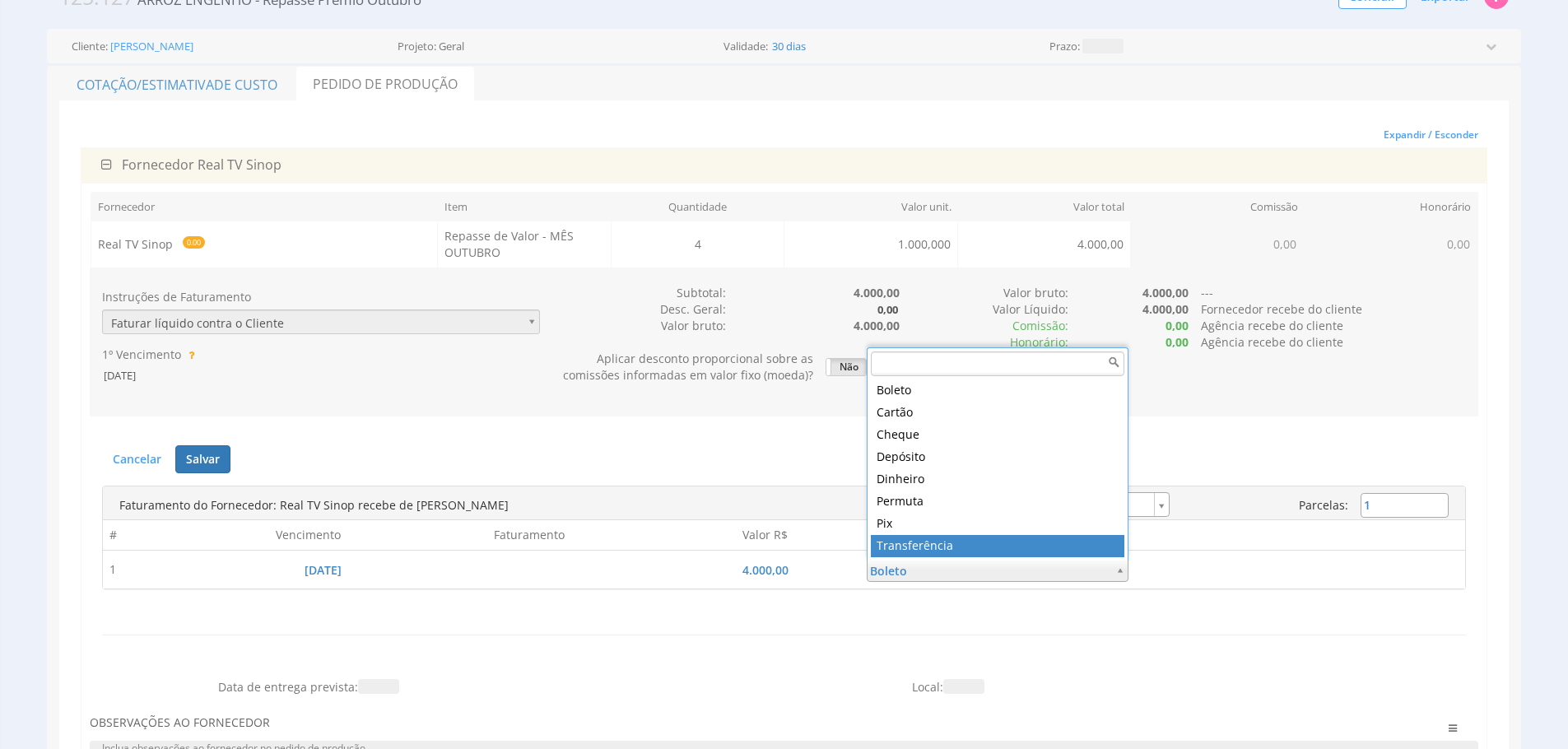
type input "5"
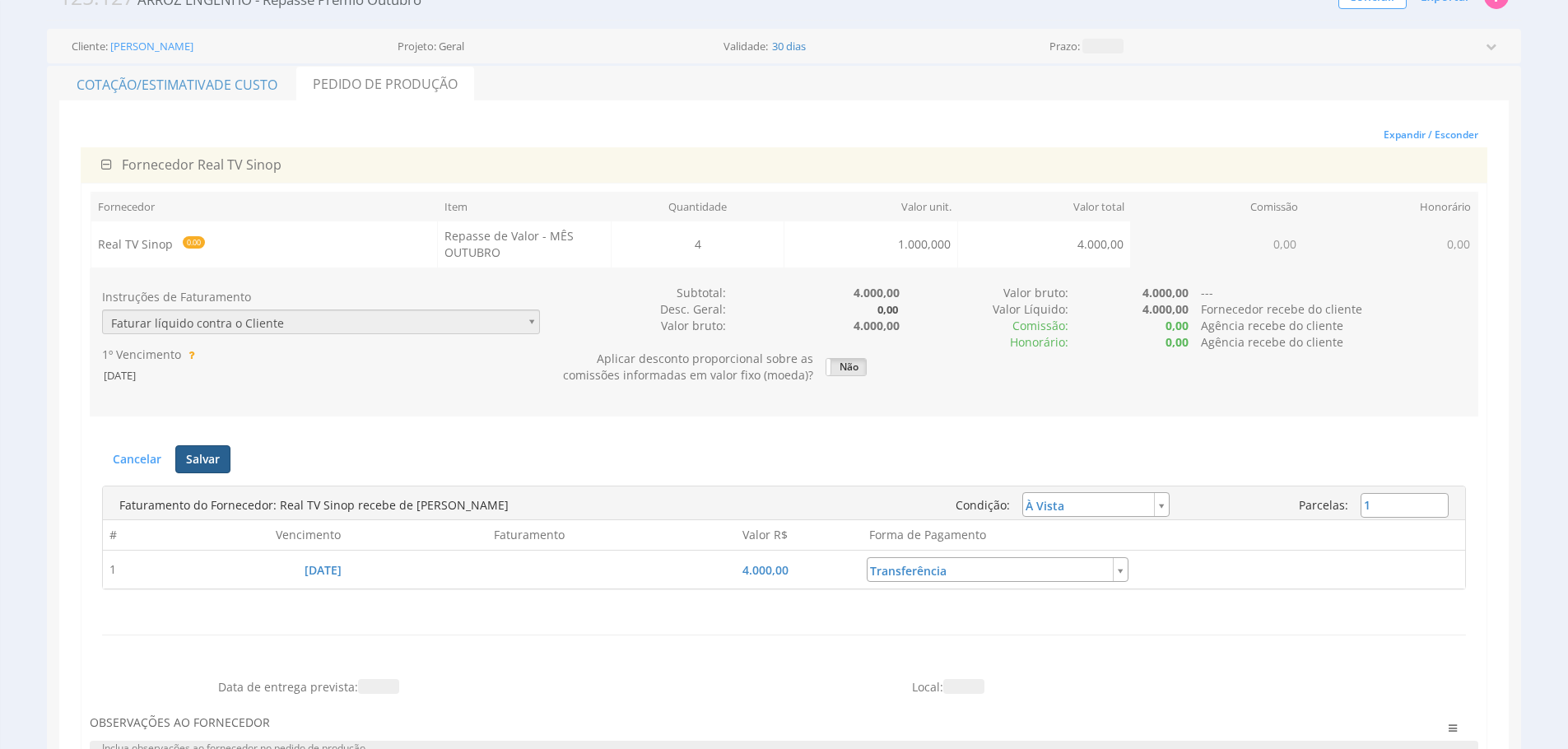
click at [201, 460] on button "Salvar" at bounding box center [202, 459] width 55 height 28
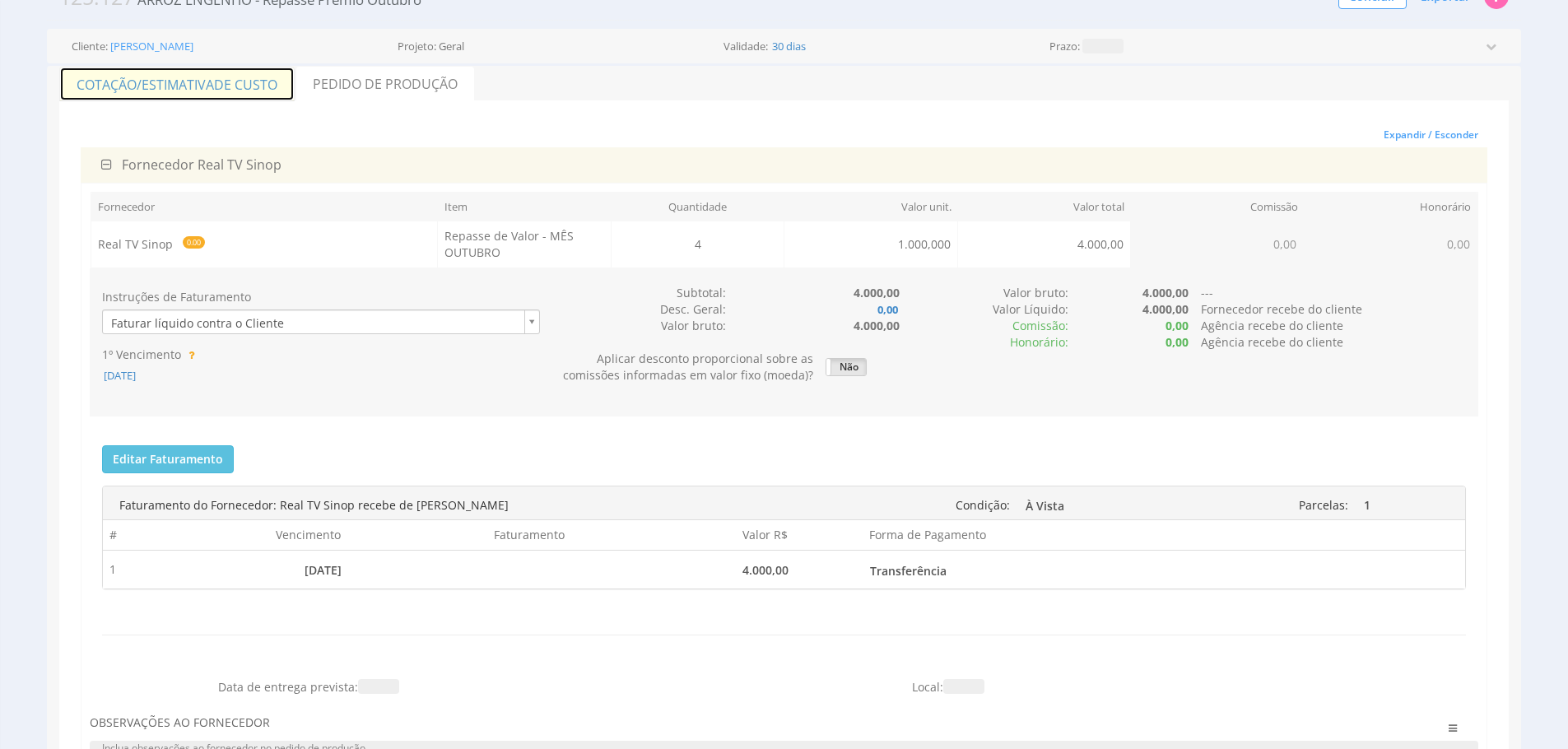
click at [267, 100] on link "Cotação/Estimativa de Custo" at bounding box center [177, 85] width 235 height 35
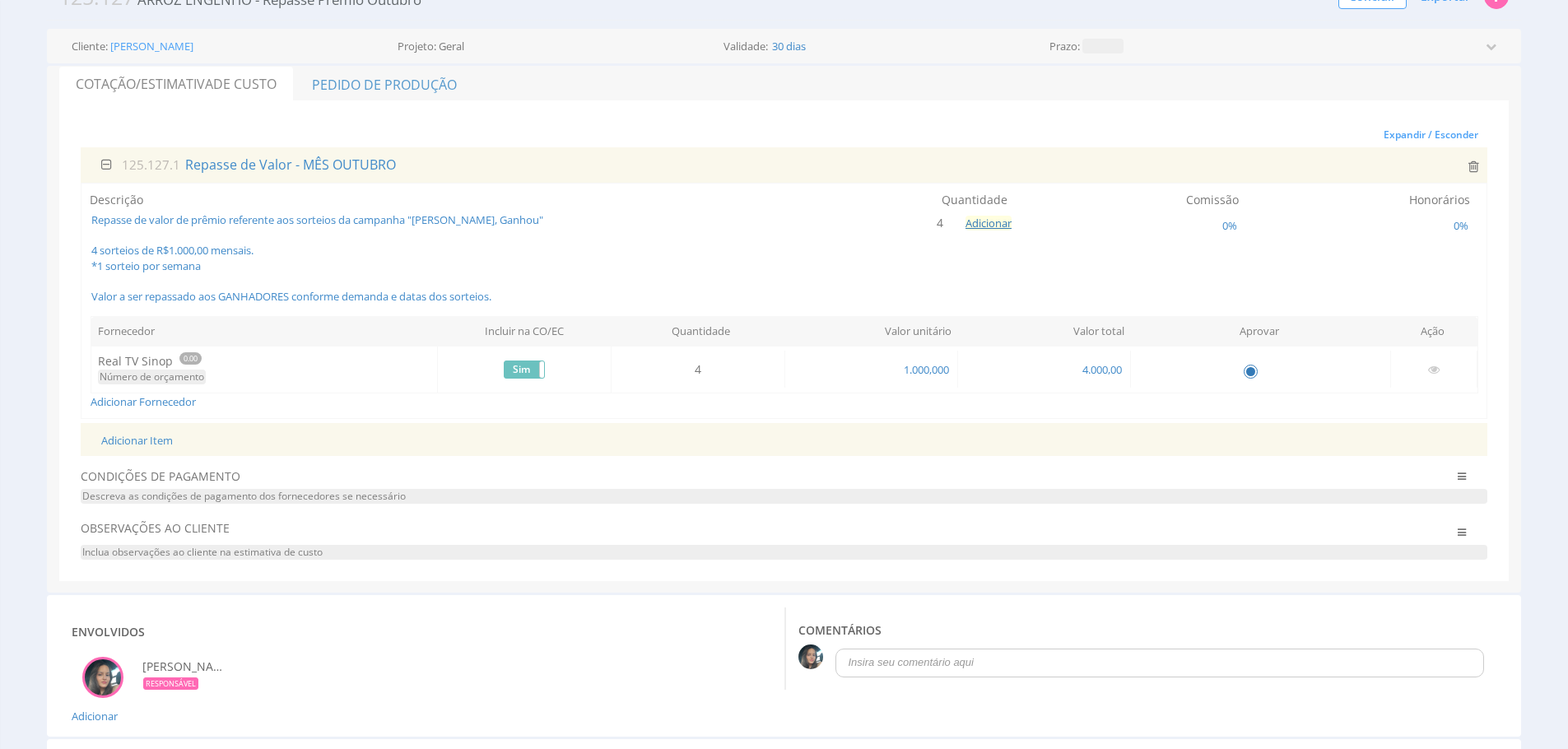
click at [1005, 222] on button "Adicionar" at bounding box center [988, 223] width 46 height 16
type input "12"
click at [994, 174] on button "submit" at bounding box center [1008, 186] width 28 height 24
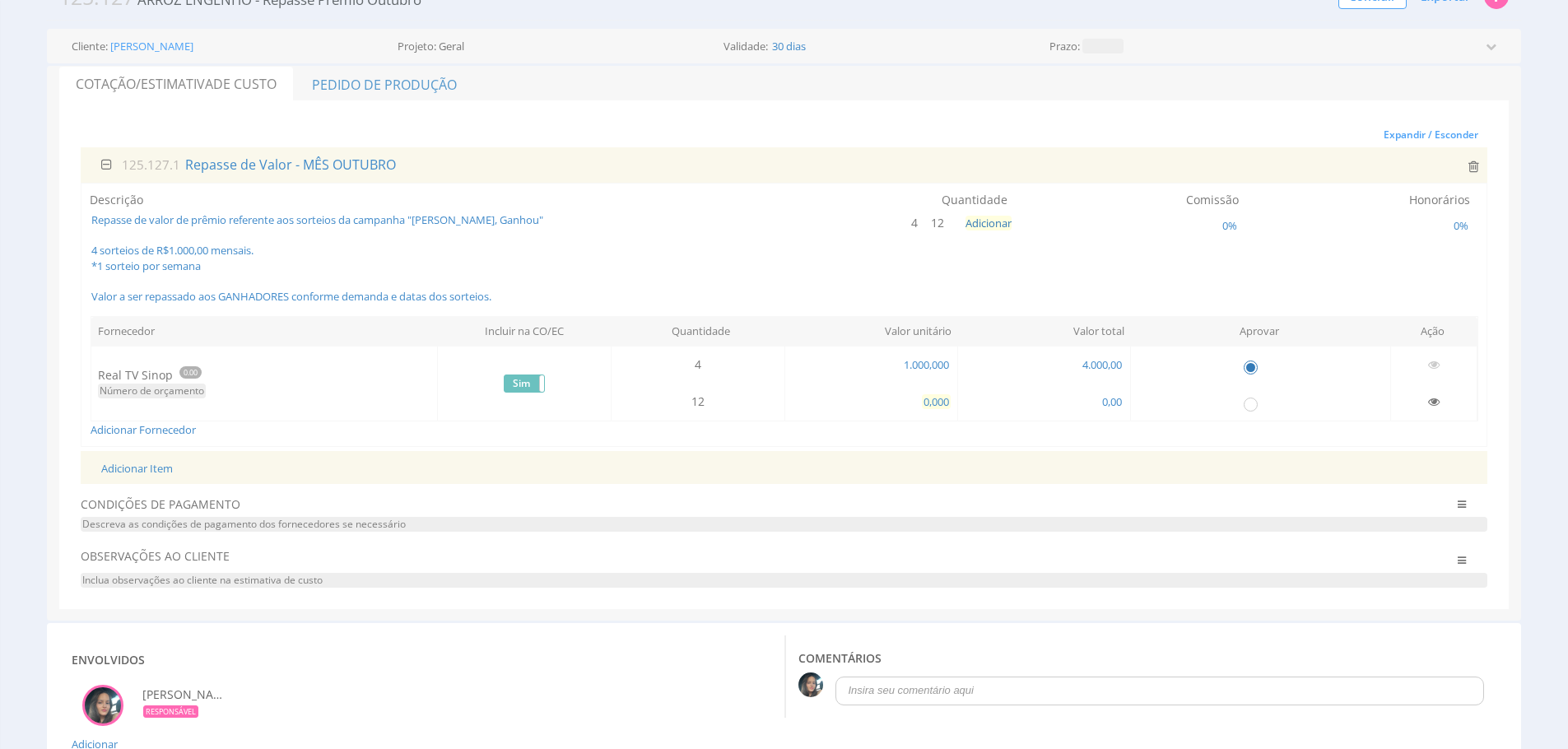
click at [939, 394] on span "0,000" at bounding box center [936, 401] width 29 height 15
type input "1.000,000"
click at [1248, 405] on input "radio" at bounding box center [1250, 402] width 17 height 17
radio input "true"
click at [919, 223] on icon at bounding box center [917, 223] width 9 height 12
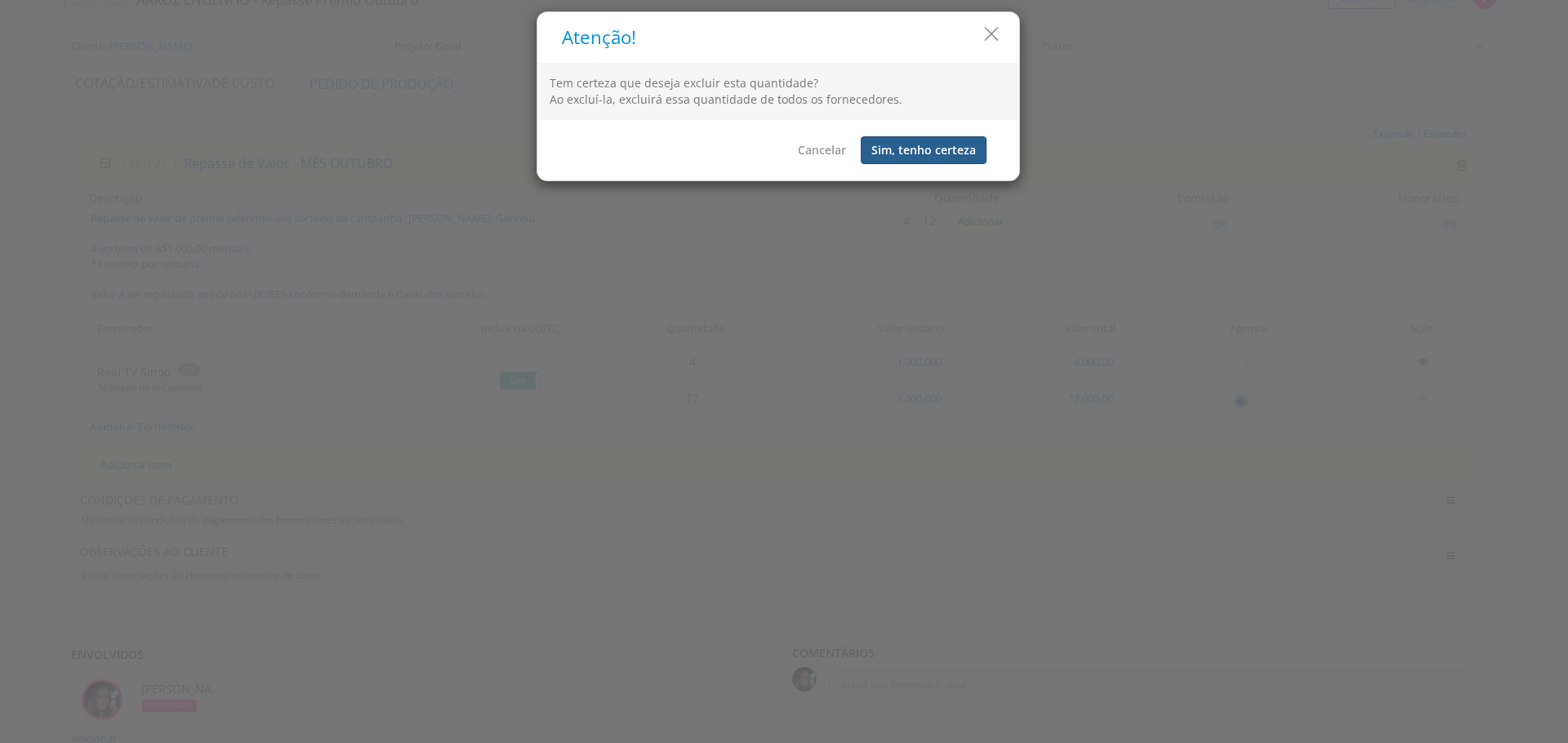
click at [937, 160] on button "Sim, tenho certeza" at bounding box center [923, 149] width 125 height 28
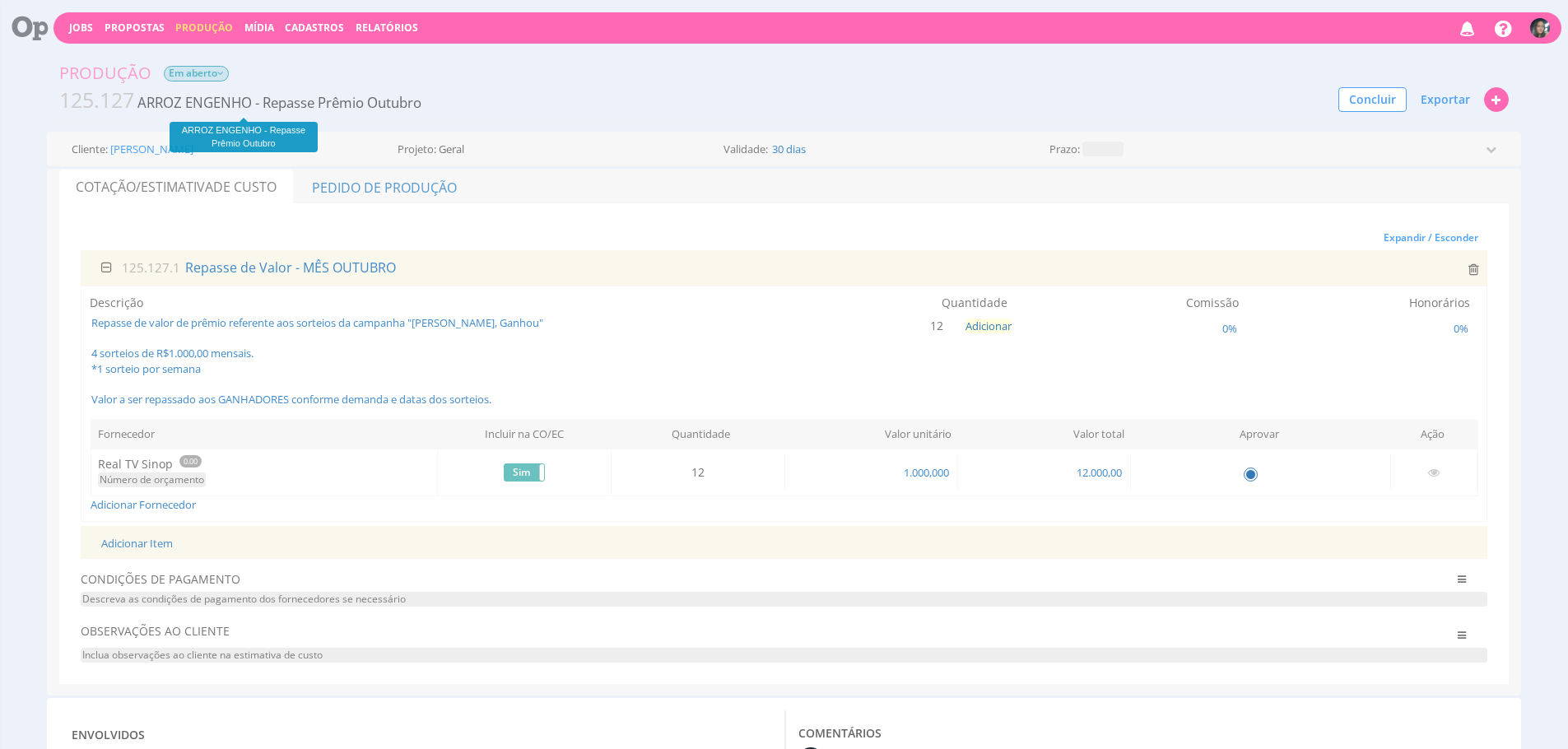
click at [385, 113] on span "125.127 ARROZ ENGENHO - Repasse Prêmio Outubro" at bounding box center [240, 100] width 363 height 29
click at [389, 95] on span "ARROZ ENGENHO - Repasse Prêmio Outubro" at bounding box center [279, 102] width 284 height 18
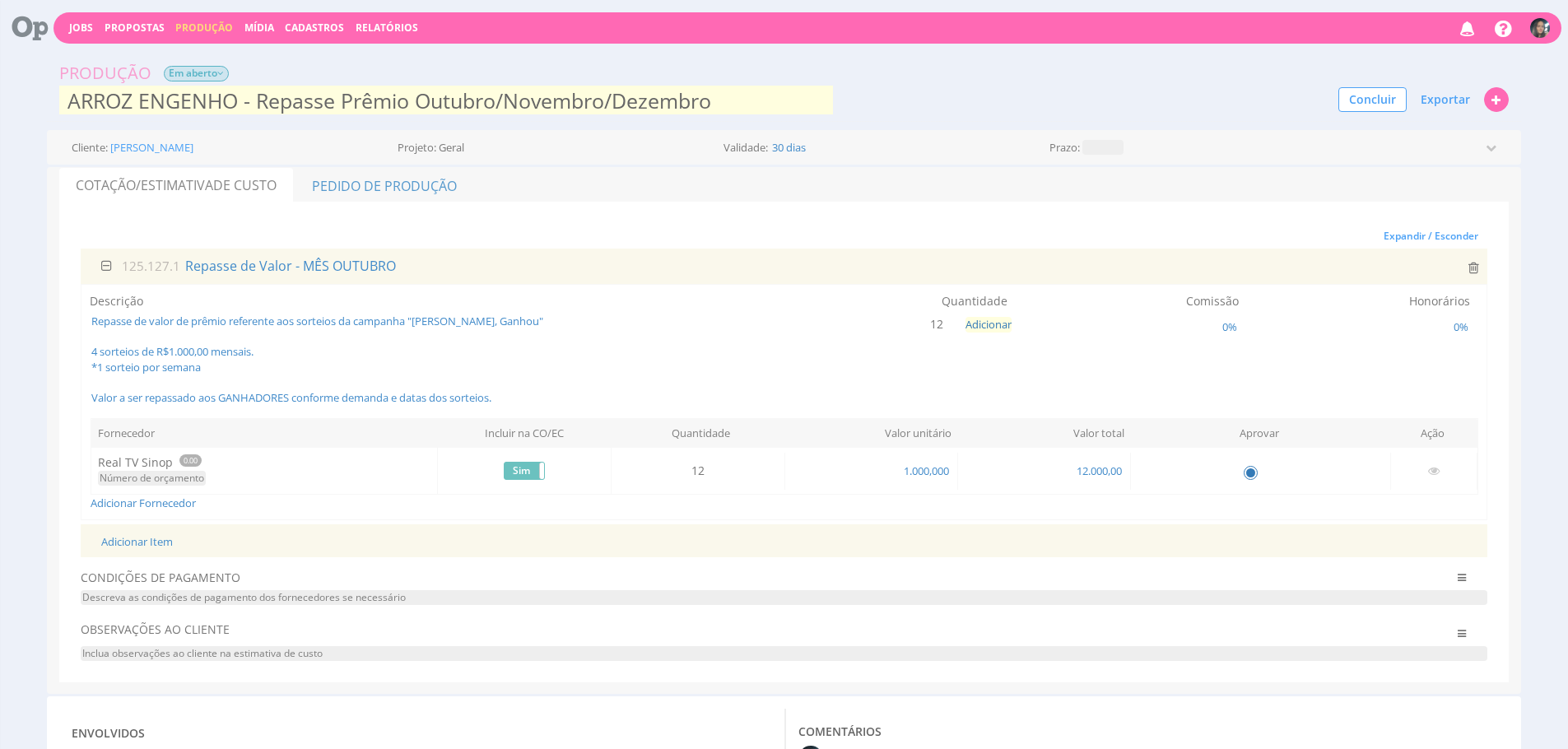
type input "ARROZ ENGENHO - Repasse Prêmio Outubro/Novembro/Dezembro"
click at [901, 158] on div "Cliente: Arroz Engenho Projeto: Geral Validade: 30 dias Prazo: Criado em: 01/10…" at bounding box center [723, 150] width 1329 height 20
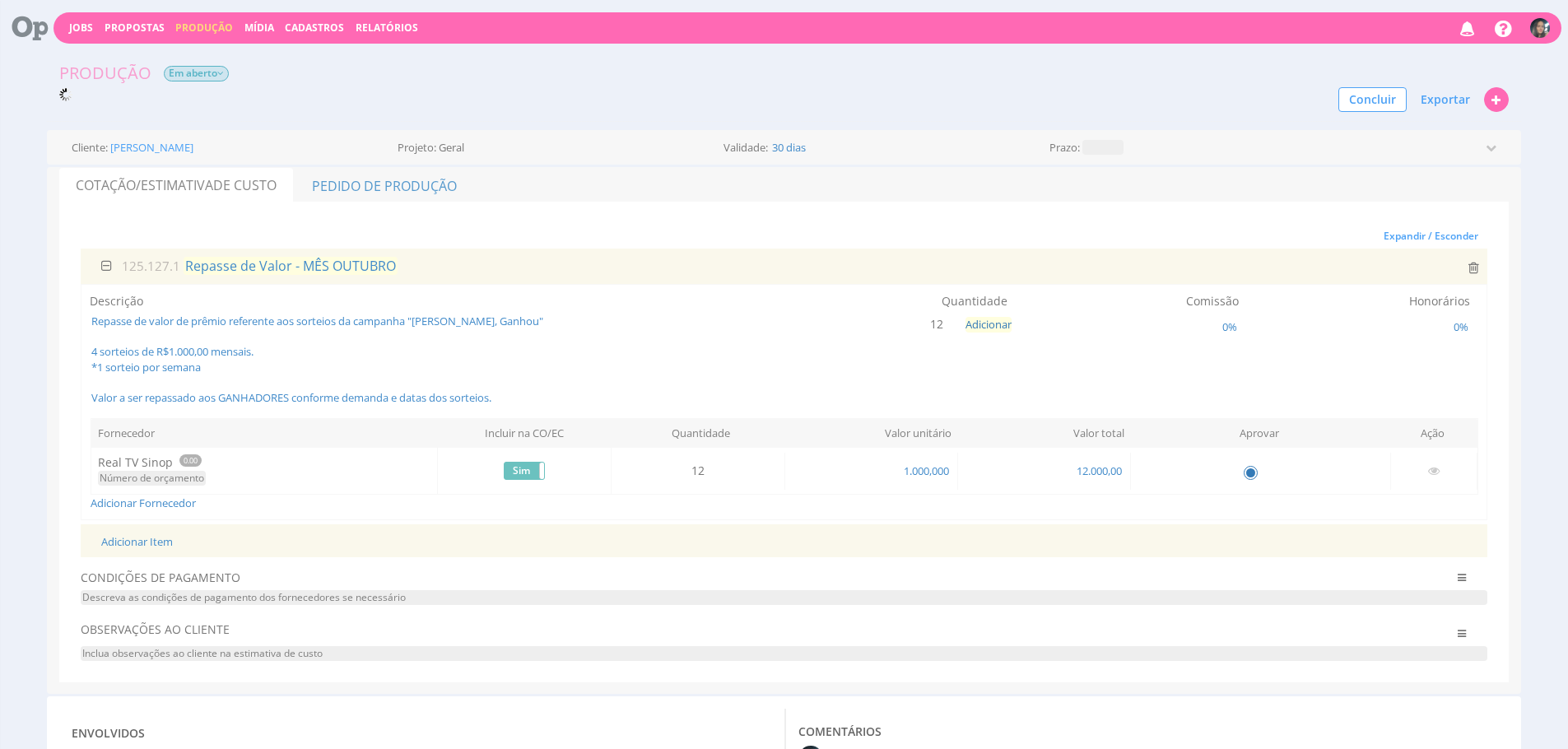
click at [310, 270] on span "Repasse de Valor - MÊS OUTUBRO" at bounding box center [291, 265] width 214 height 18
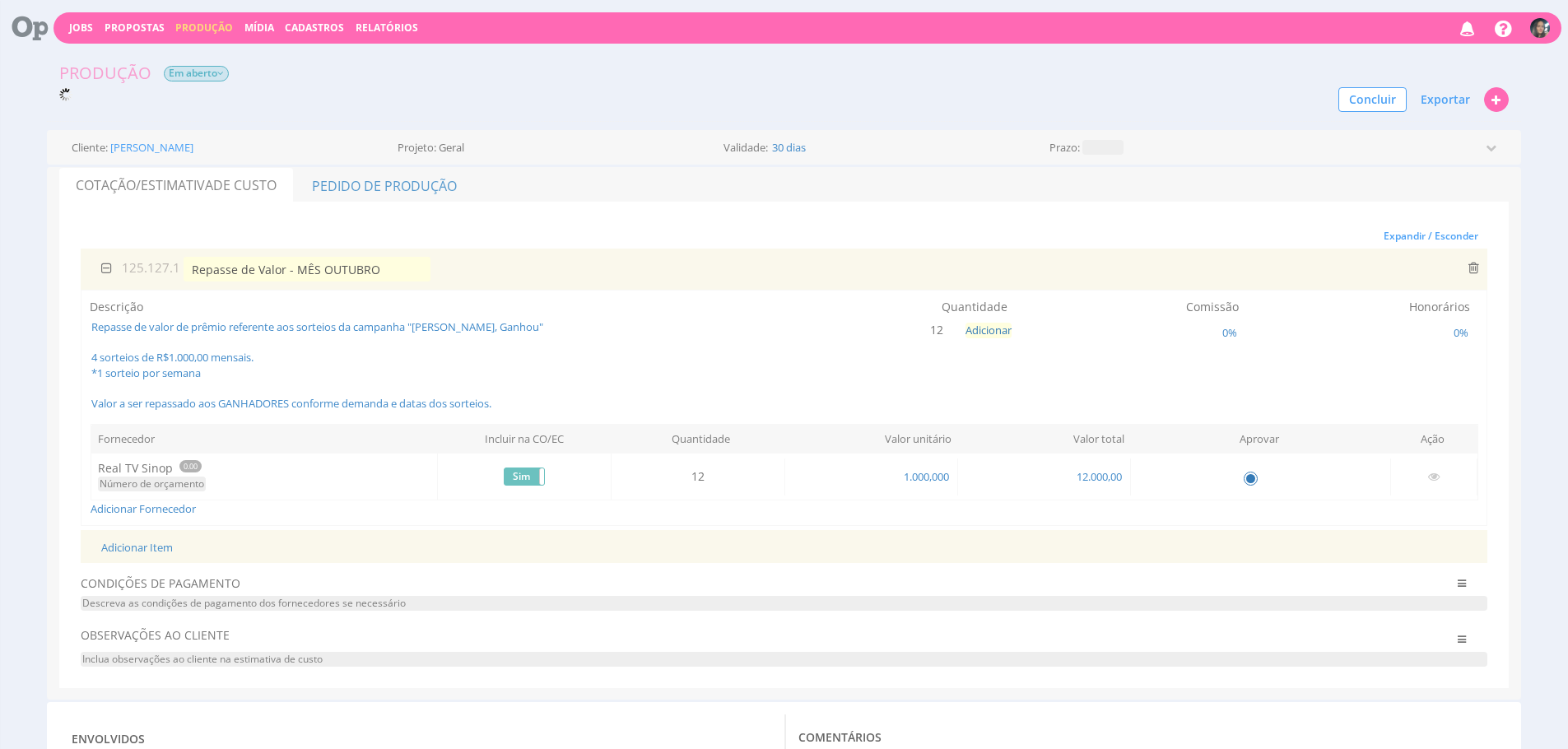
drag, startPoint x: 374, startPoint y: 265, endPoint x: 367, endPoint y: 289, distance: 25.0
click at [292, 269] on input "Repasse de Valor - MÊS OUTUBRO" at bounding box center [307, 268] width 247 height 24
click at [335, 275] on input "Repasse de Valor - Contrato" at bounding box center [307, 270] width 247 height 24
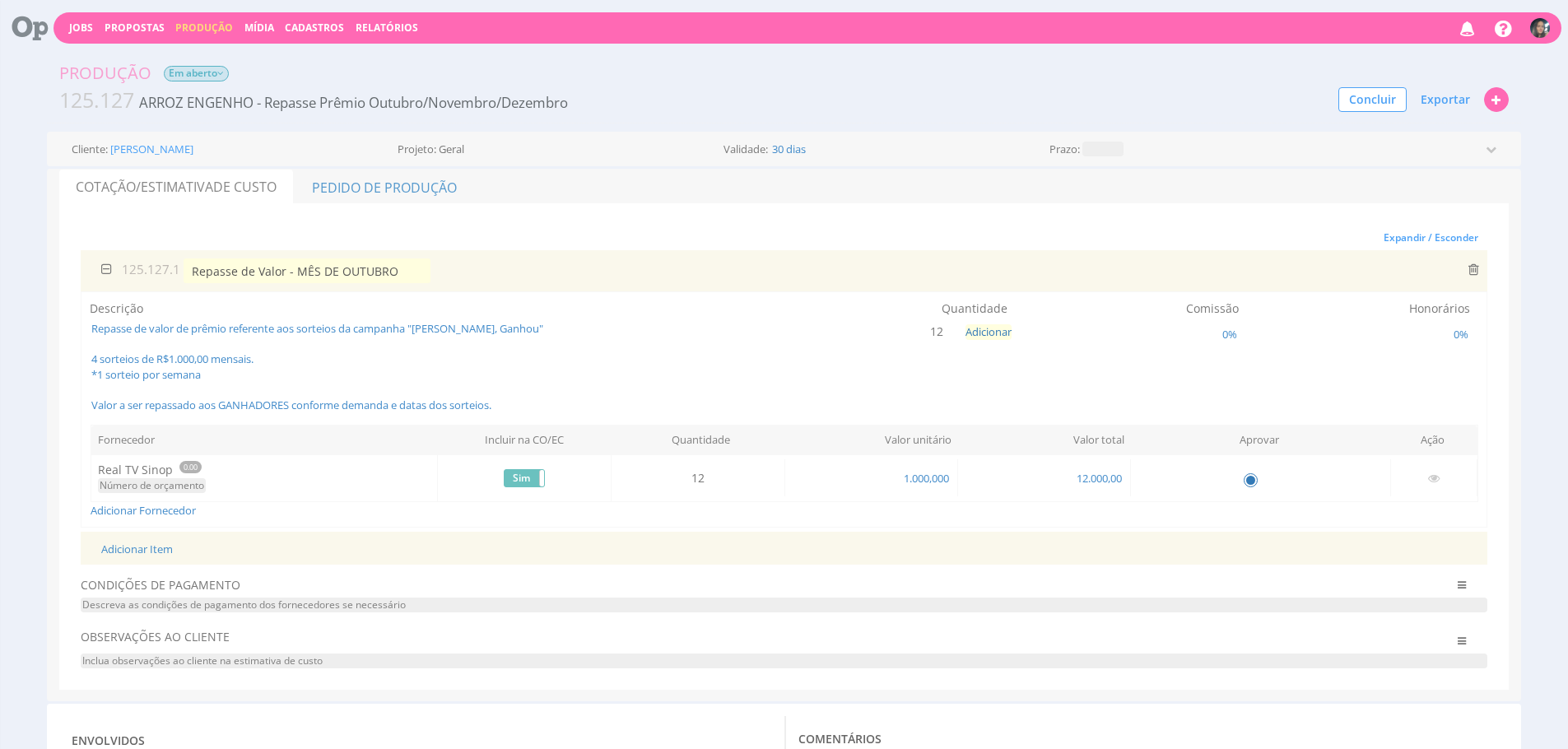
type input "Repasse de Valor - MÊS DE OUTUBRO"
click at [417, 106] on span "ARROZ ENGENHO - Repasse Prêmio Outubro/Novembro/Dezembro" at bounding box center [353, 102] width 433 height 18
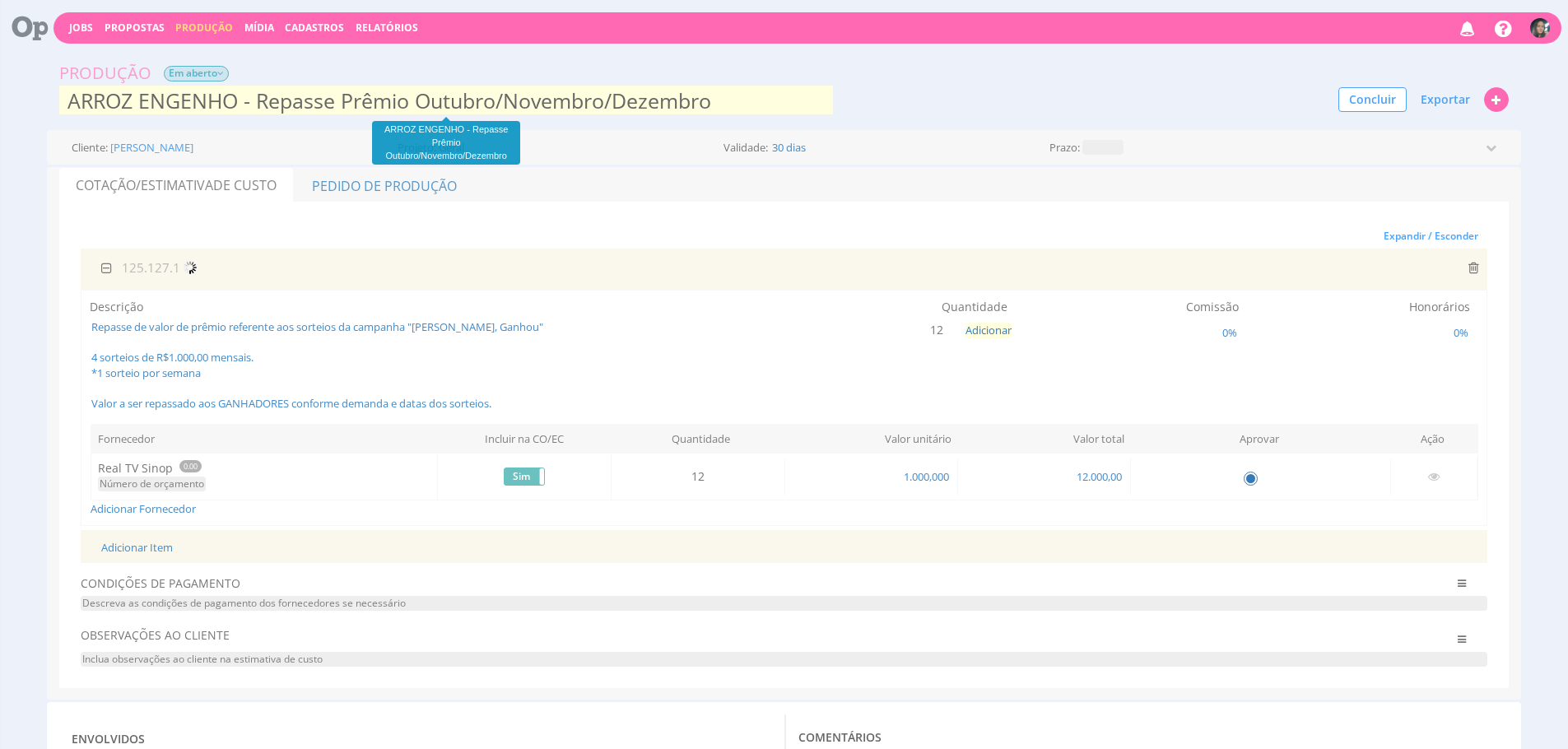
drag, startPoint x: 732, startPoint y: 94, endPoint x: 664, endPoint y: 96, distance: 68.0
click at [664, 96] on input "ARROZ ENGENHO - Repasse Prêmio Outubro/Novembro/Dezembro" at bounding box center [446, 100] width 774 height 33
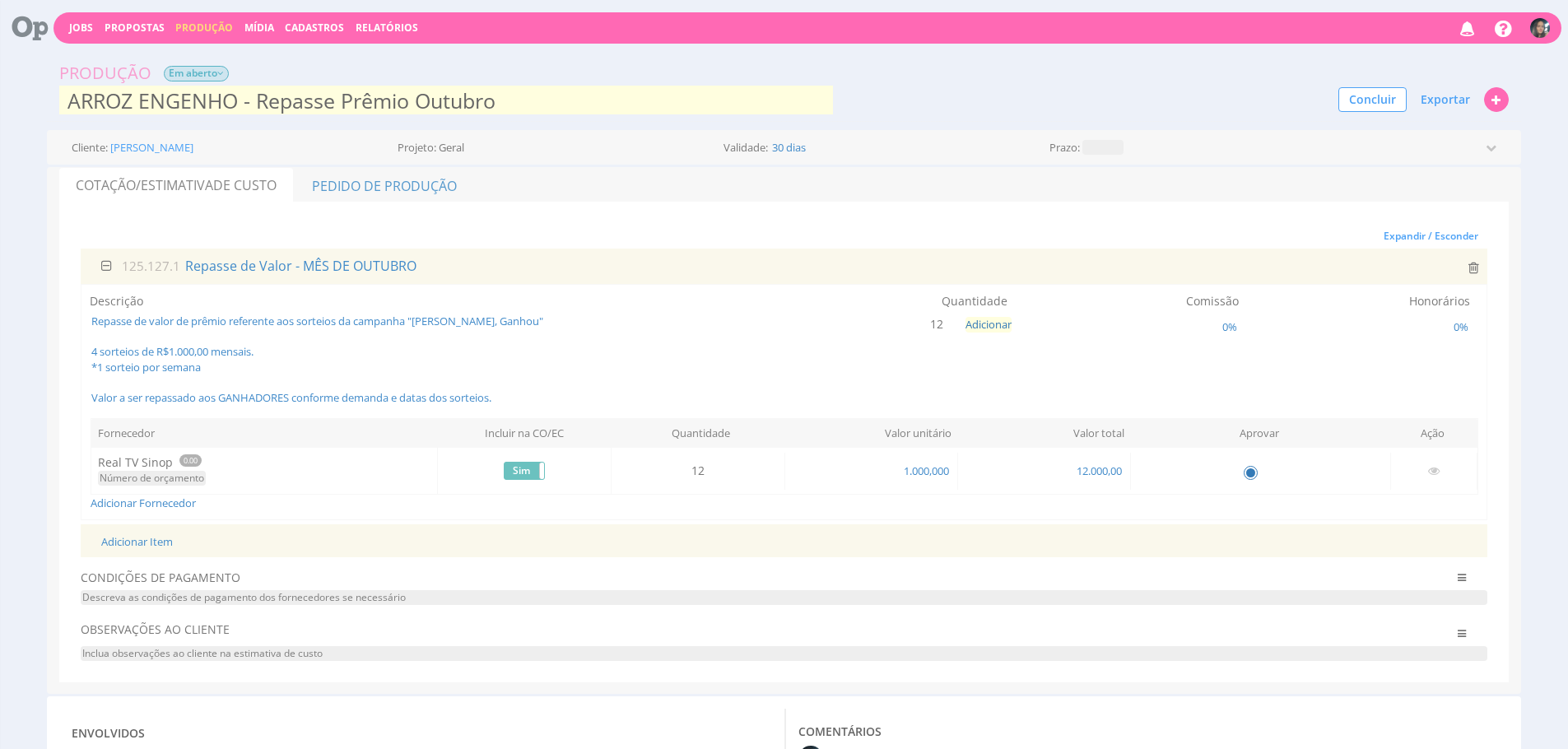
drag, startPoint x: 718, startPoint y: 301, endPoint x: 793, endPoint y: 341, distance: 85.0
click at [718, 302] on div "Quantidade 12 Adicionar" at bounding box center [838, 302] width 339 height 20
click at [974, 326] on button "Adicionar" at bounding box center [988, 324] width 46 height 16
type input "ARROZ ENGENHO - Repasse Prêmio Outubro1"
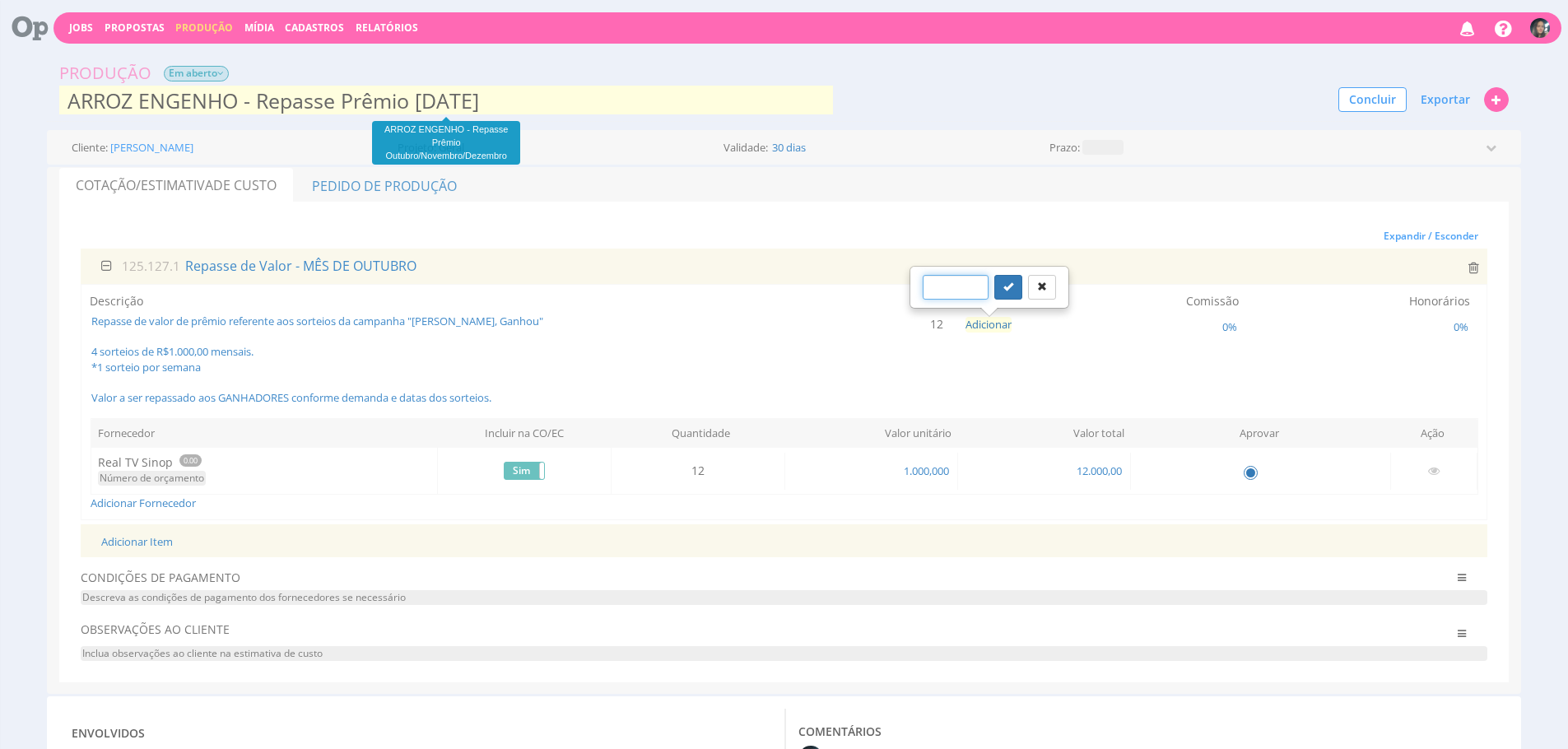
click at [975, 281] on input "text" at bounding box center [956, 287] width 66 height 24
type input "1"
click at [994, 275] on button "submit" at bounding box center [1008, 287] width 28 height 24
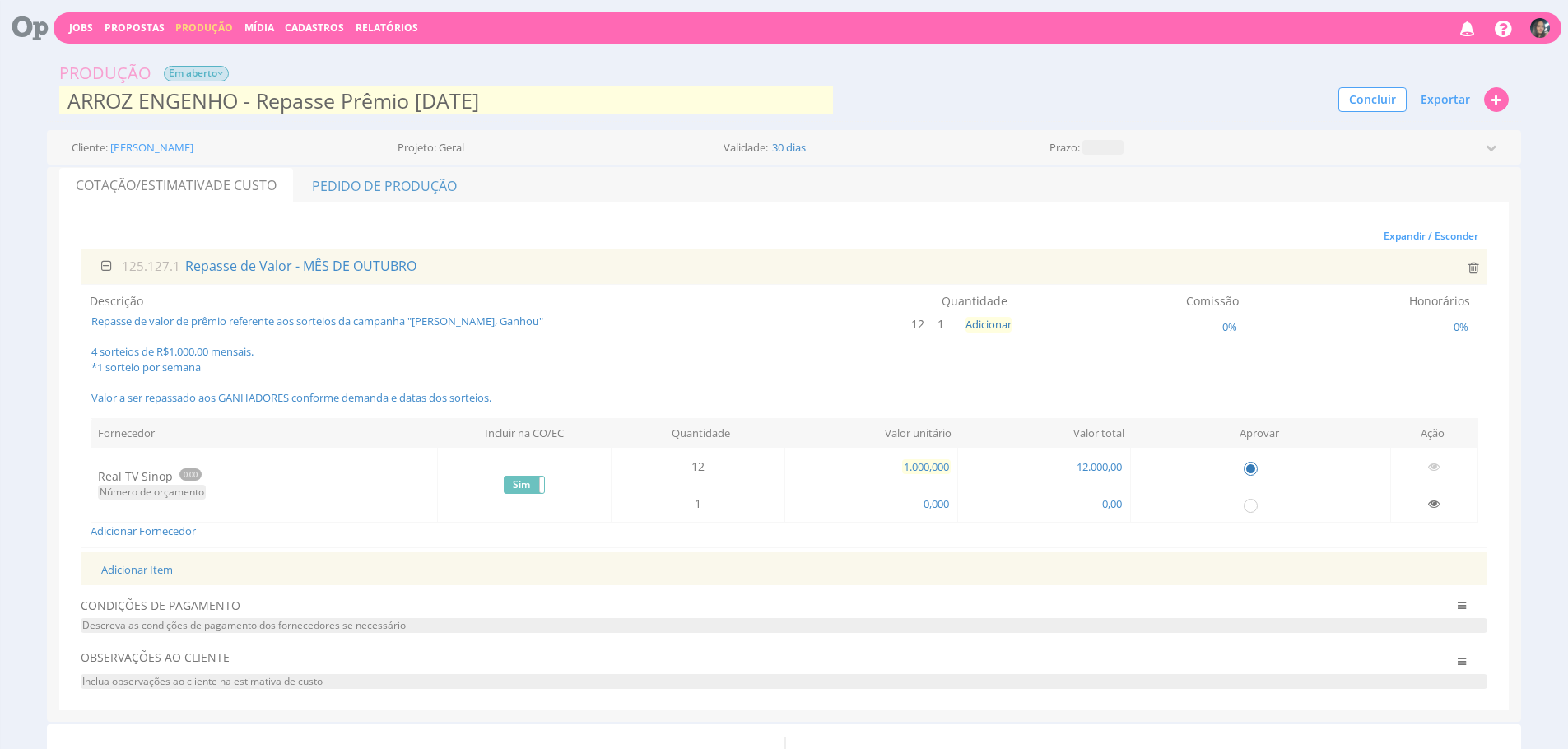
click at [916, 459] on span "1.000,000" at bounding box center [926, 465] width 49 height 15
click at [939, 502] on span "0,000" at bounding box center [936, 503] width 29 height 15
type input "ARROZ ENGENHO - Repasse Prêmio Outubro"
click at [883, 504] on input "0,000" at bounding box center [903, 502] width 94 height 24
type input "3.600,000"
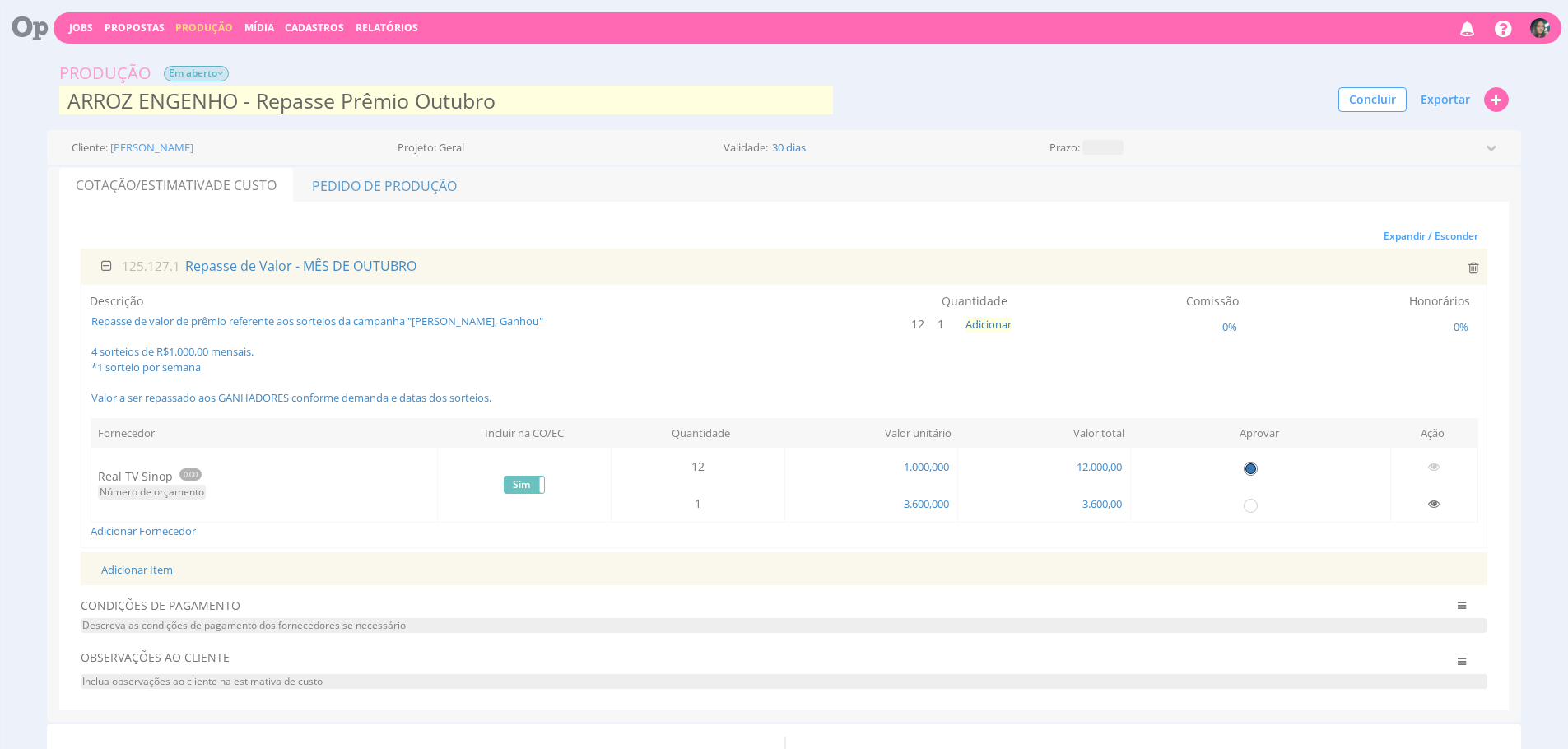
click at [1248, 466] on input "radio" at bounding box center [1250, 466] width 17 height 17
radio input "false"
click at [1255, 507] on input "radio" at bounding box center [1250, 504] width 17 height 17
radio input "true"
click at [444, 188] on link "Pedido de Produção" at bounding box center [384, 186] width 180 height 35
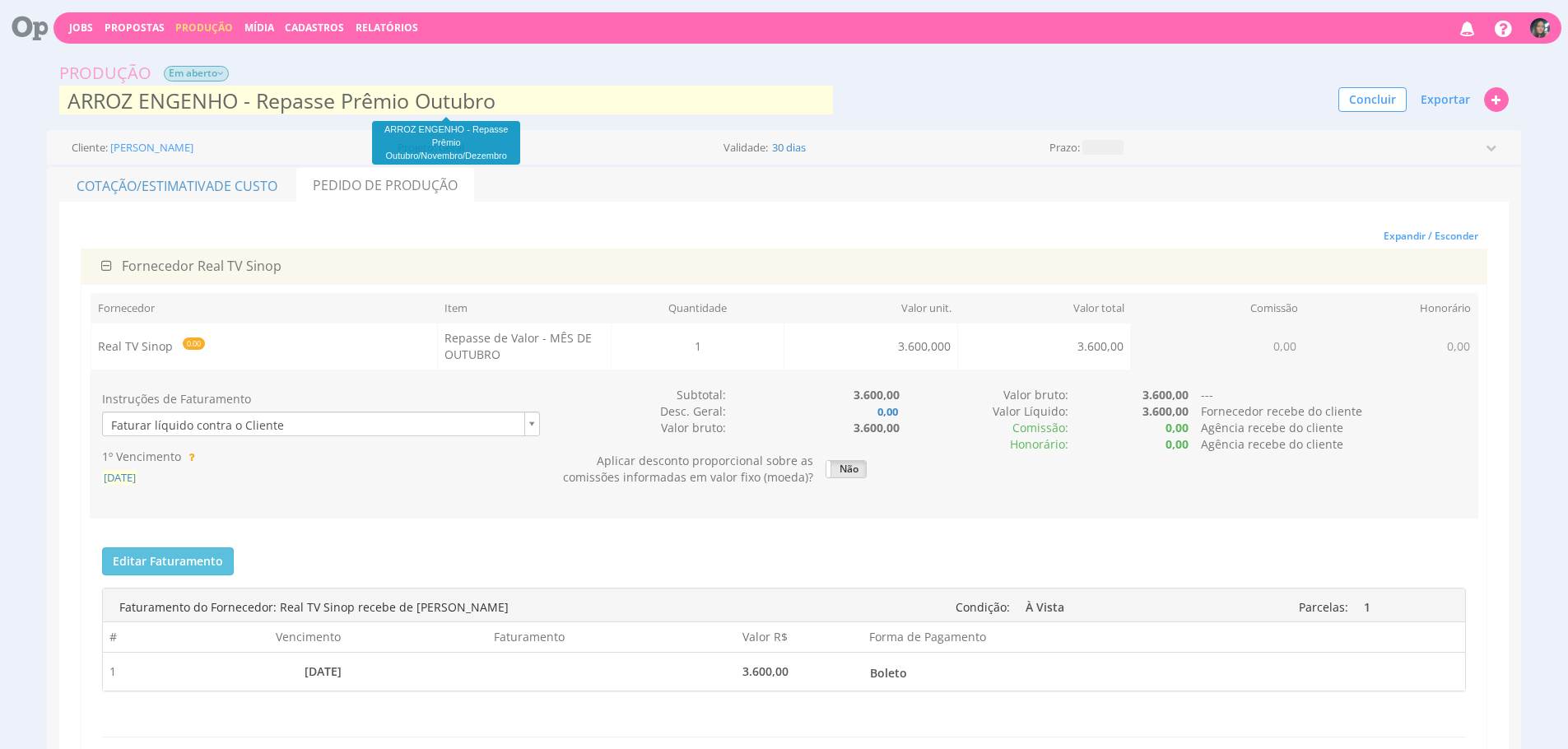
click at [152, 469] on div "1º Vencimento 01/10/2025" at bounding box center [321, 466] width 463 height 37
click at [137, 475] on span "[DATE]" at bounding box center [120, 476] width 35 height 15
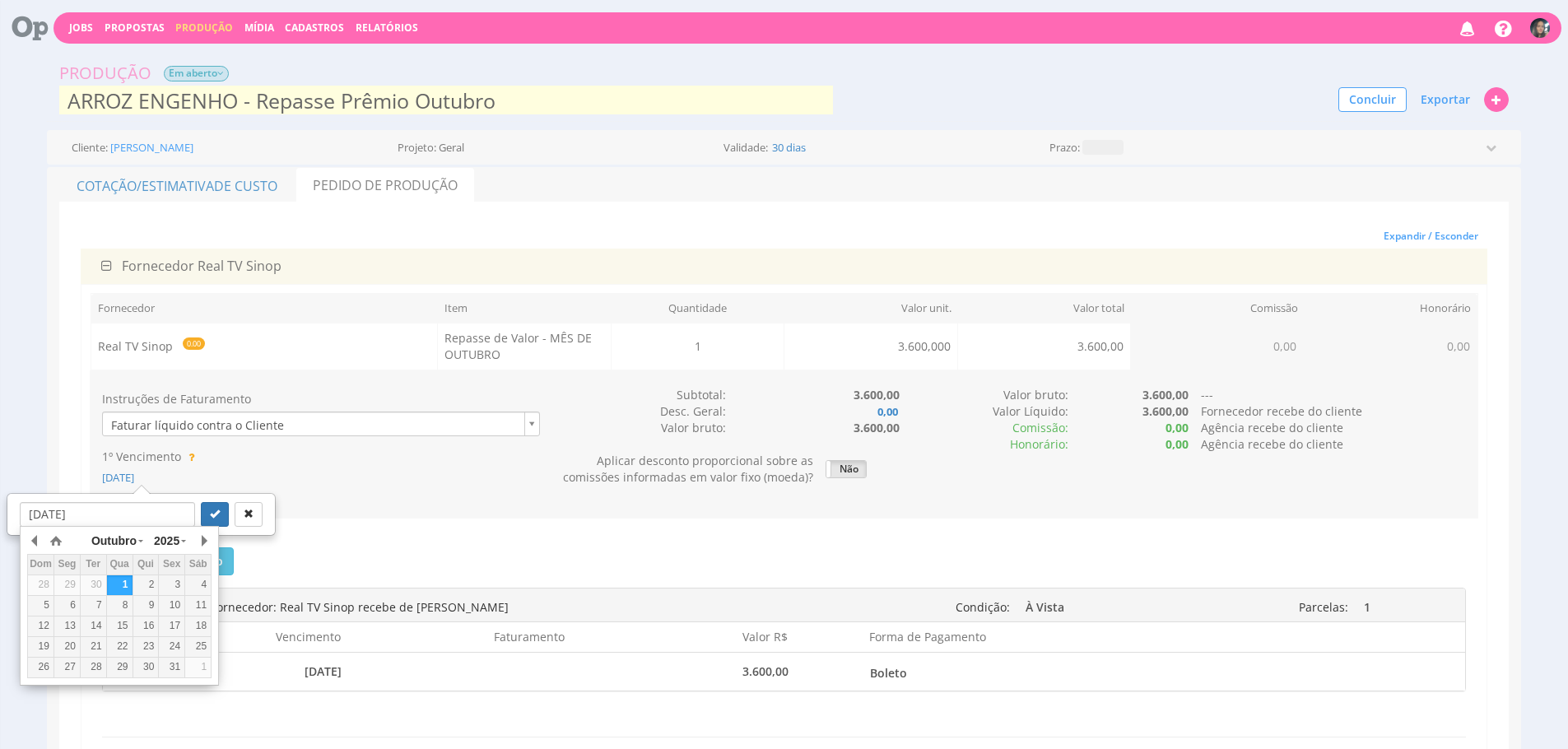
click at [142, 587] on div "2" at bounding box center [146, 584] width 25 height 14
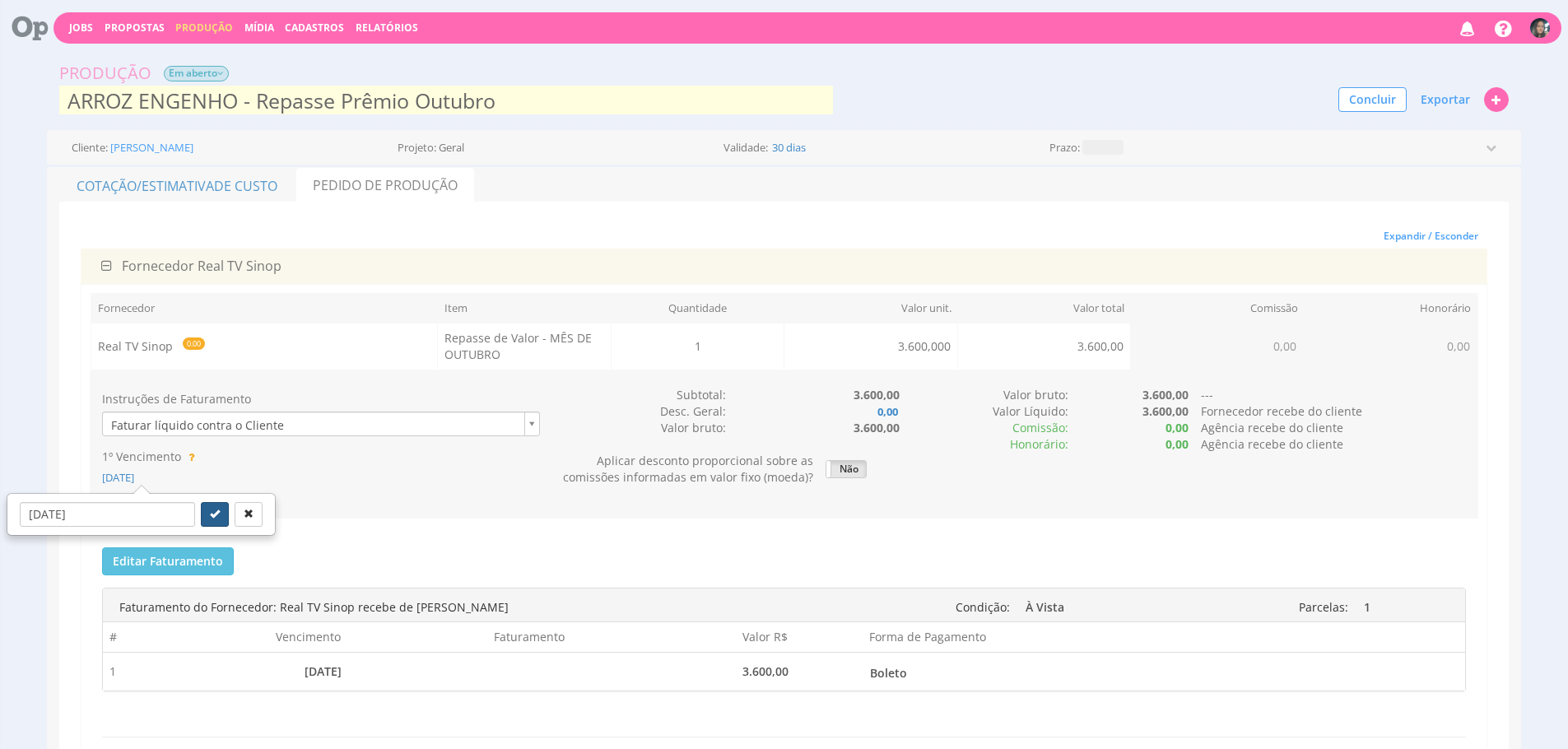
click at [210, 518] on icon "submit" at bounding box center [215, 513] width 10 height 10
type input "02/10/2025"
click at [207, 563] on button "Editar Faturamento" at bounding box center [167, 561] width 131 height 28
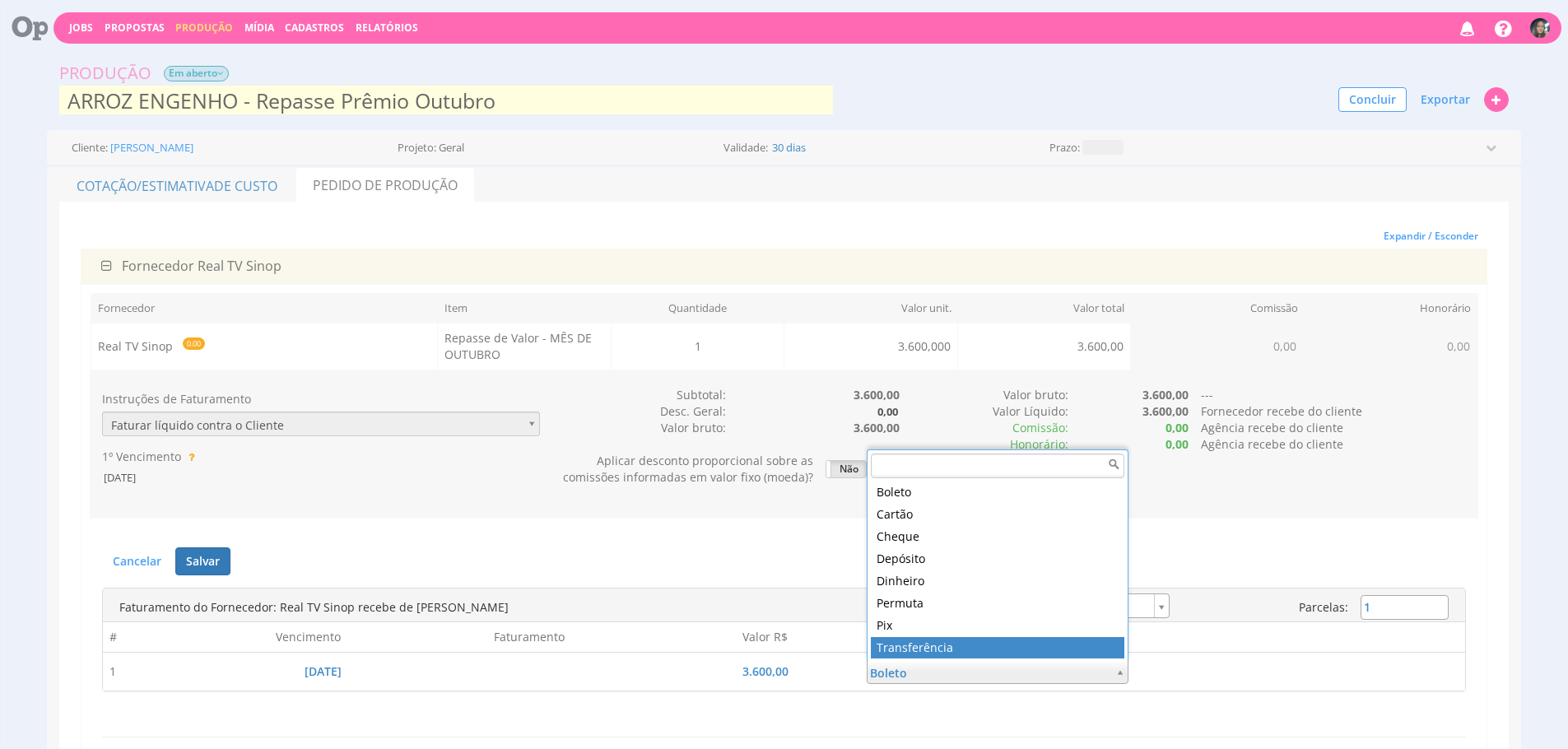
type input "5"
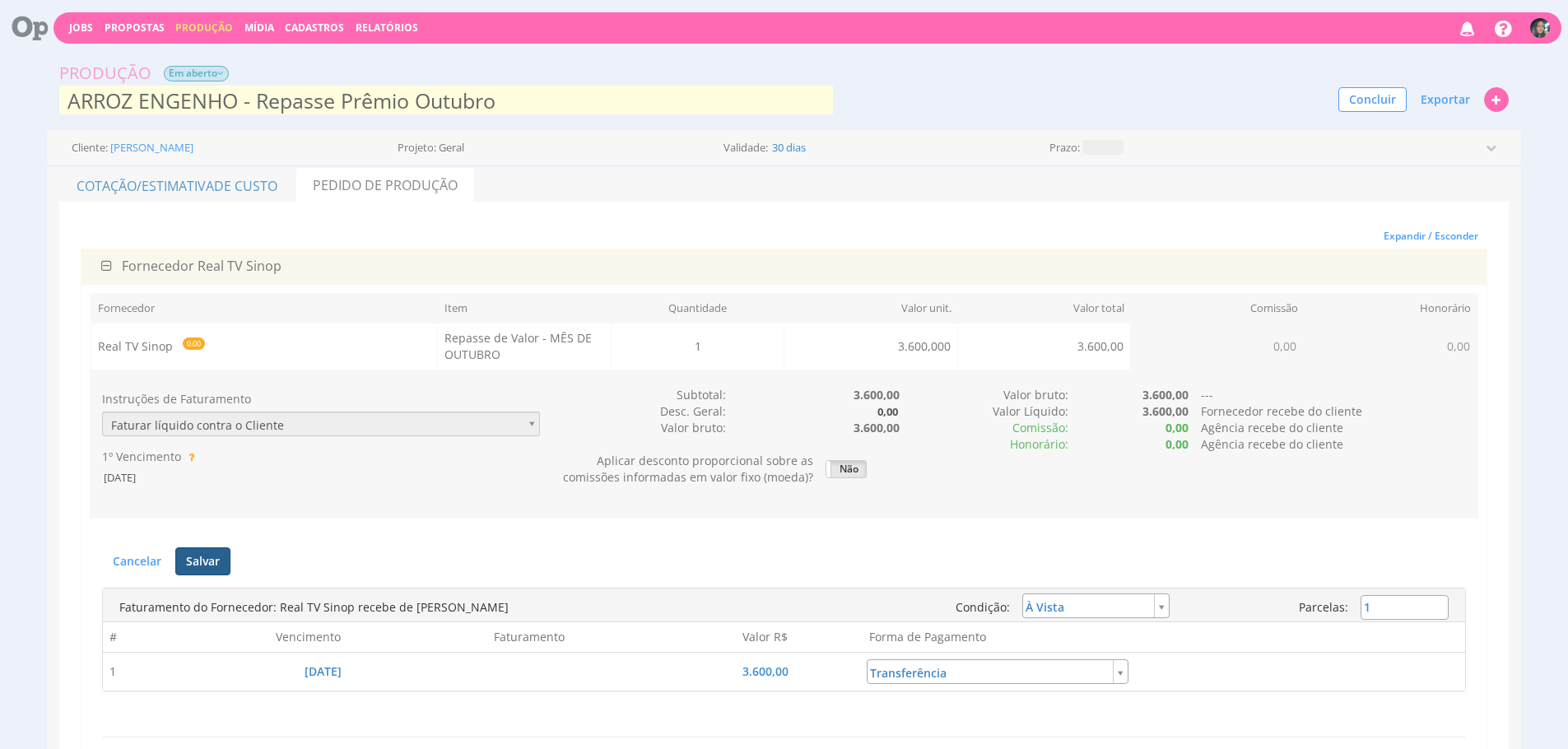
click at [201, 563] on button "Salvar" at bounding box center [202, 561] width 55 height 28
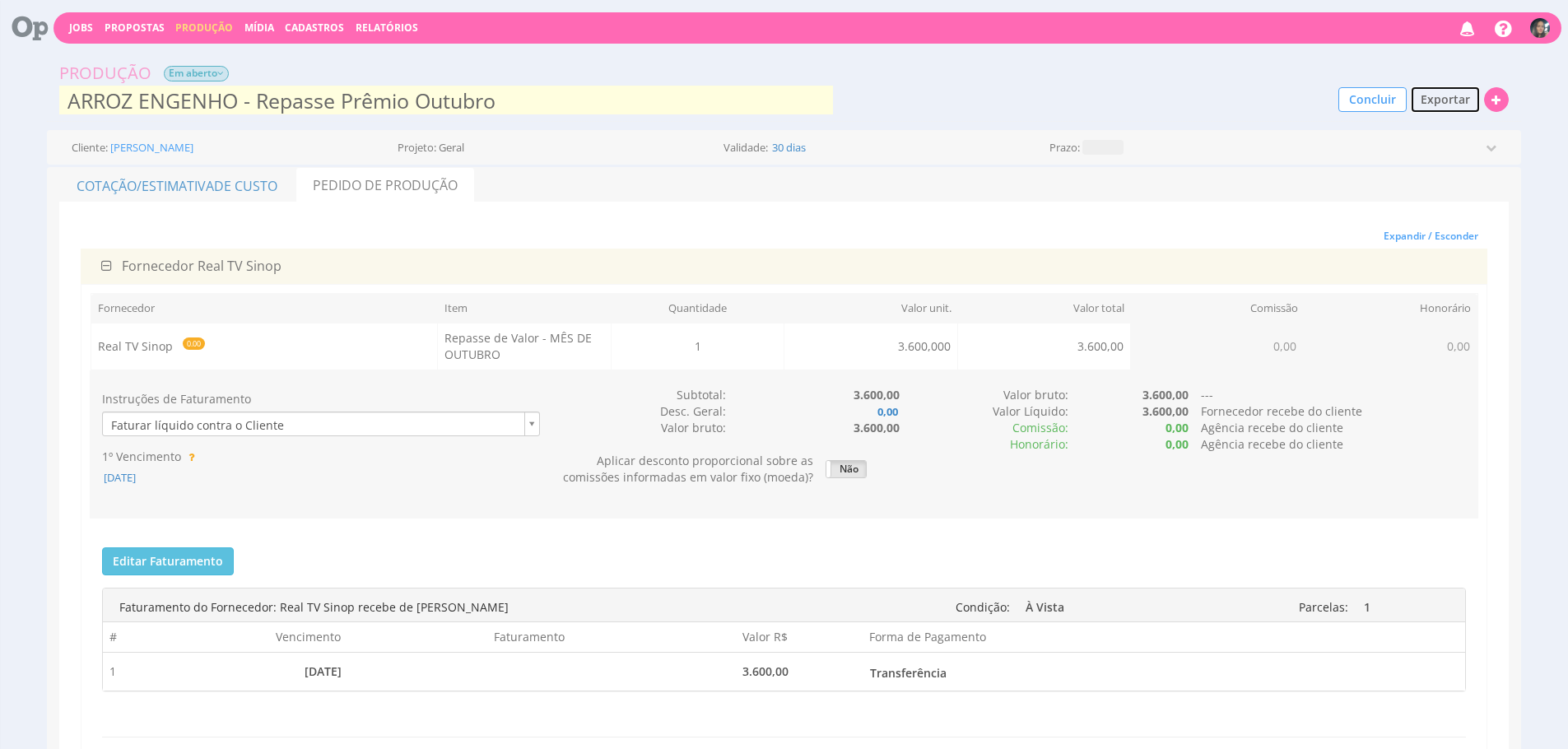
click at [1446, 87] on button "Exportar" at bounding box center [1445, 99] width 71 height 28
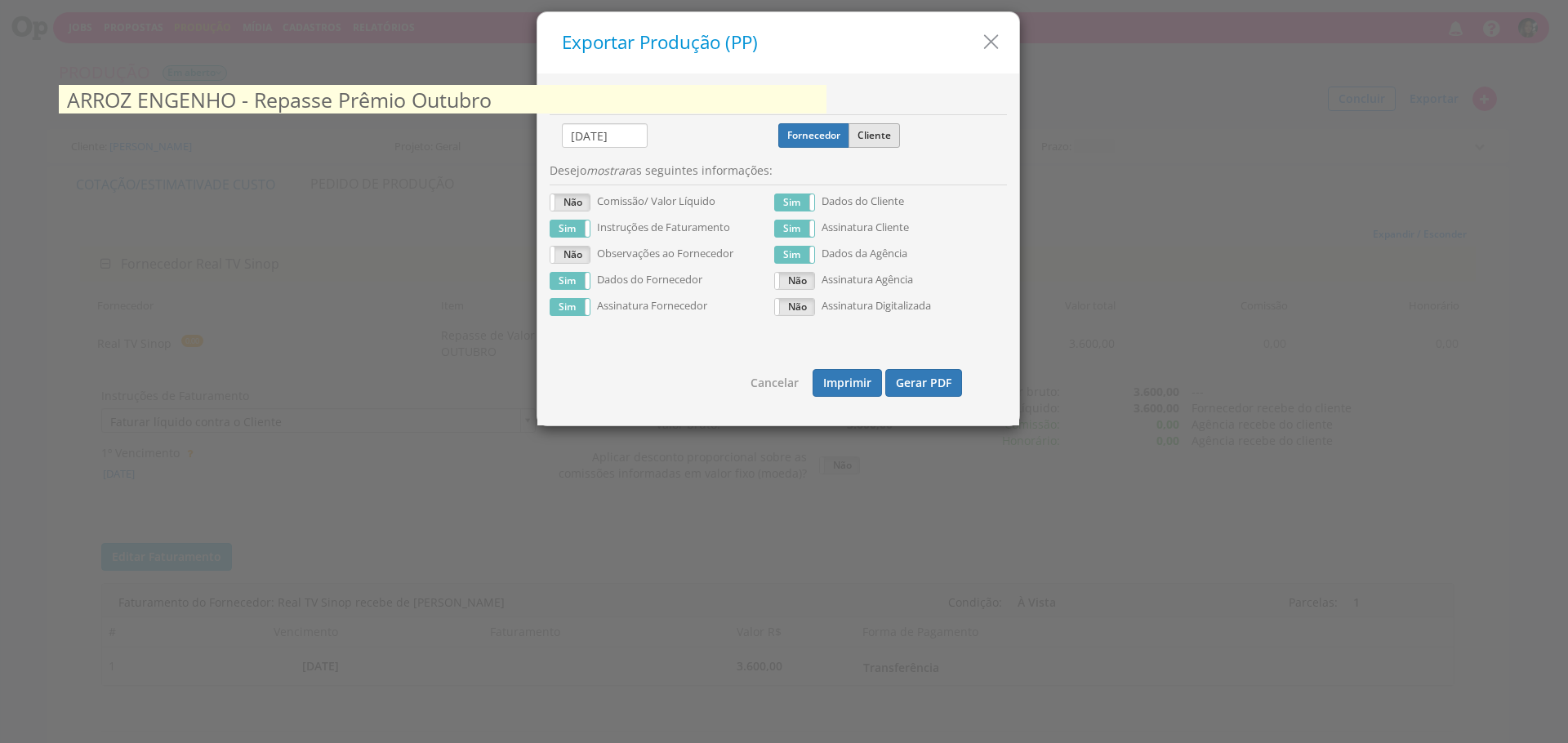
click at [891, 146] on label "Cliente" at bounding box center [874, 135] width 51 height 24
click at [0, 0] on input "Cliente" at bounding box center [0, 0] width 0 height 0
click at [926, 374] on button "Gerar PDF" at bounding box center [924, 383] width 77 height 28
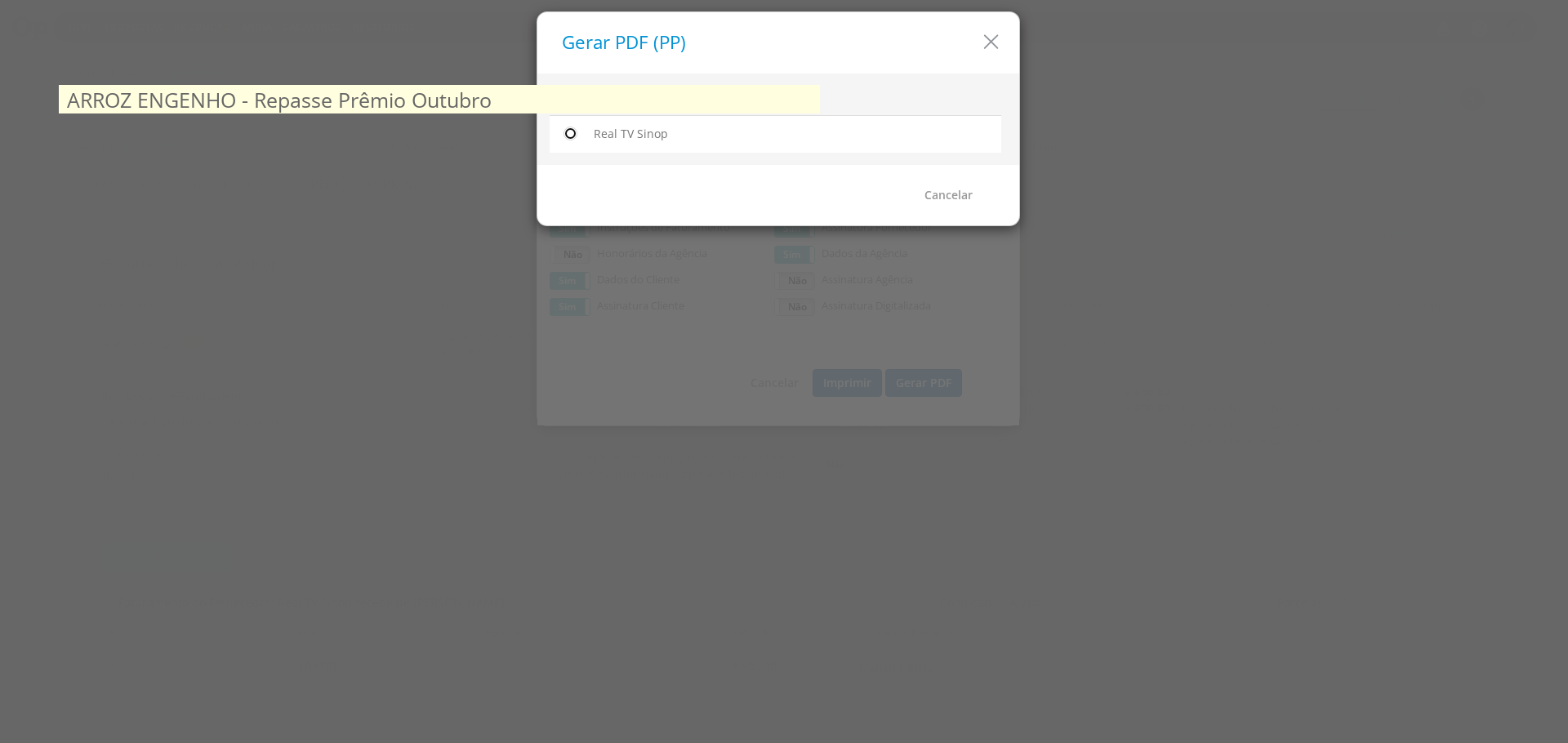
drag, startPoint x: 572, startPoint y: 126, endPoint x: 951, endPoint y: 230, distance: 393.0
click at [572, 126] on input "radio" at bounding box center [570, 133] width 16 height 16
radio input "true"
click at [984, 201] on link "Gerar PDF" at bounding box center [948, 195] width 77 height 28
click at [983, 47] on icon "button" at bounding box center [990, 41] width 24 height 24
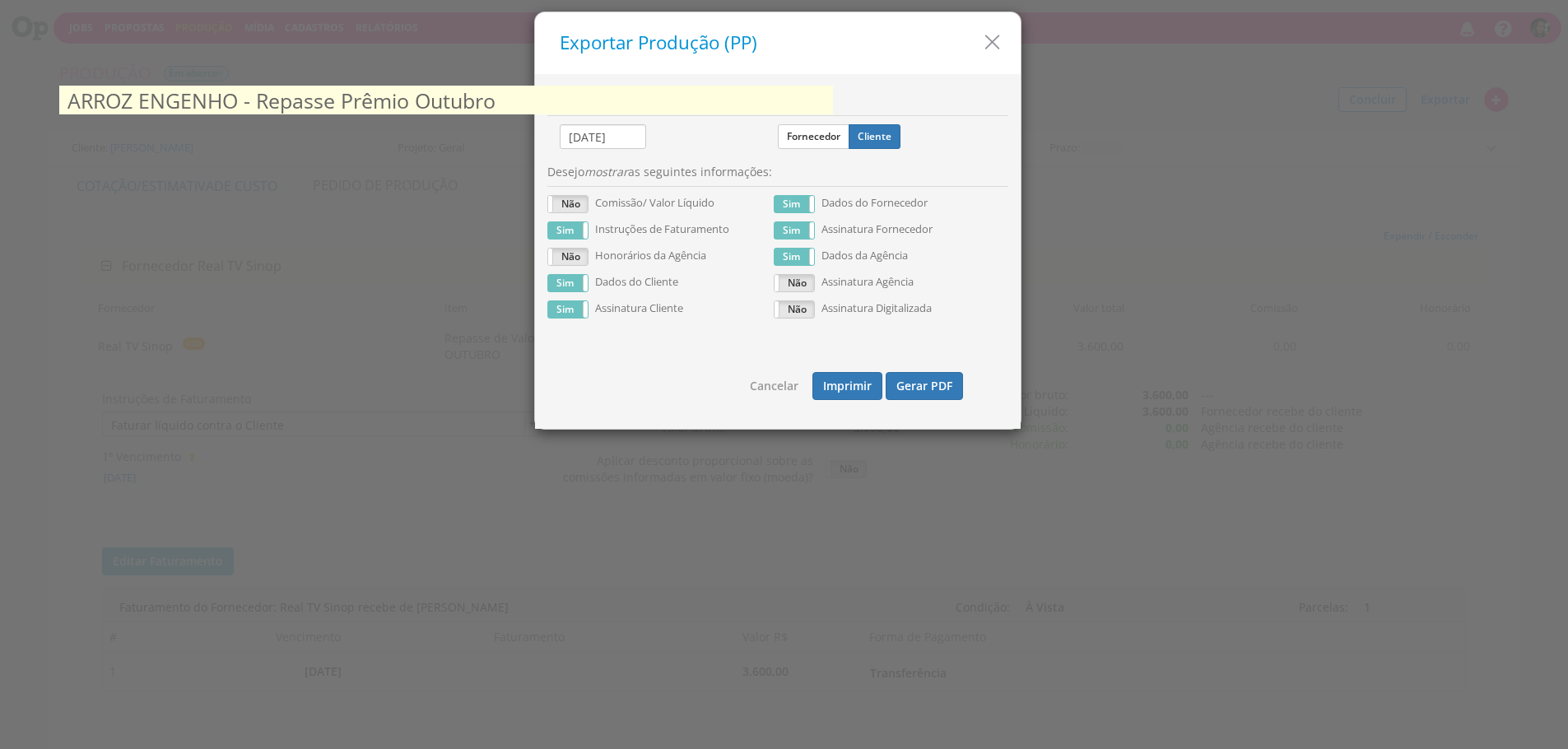
click at [991, 48] on icon "button" at bounding box center [992, 42] width 24 height 24
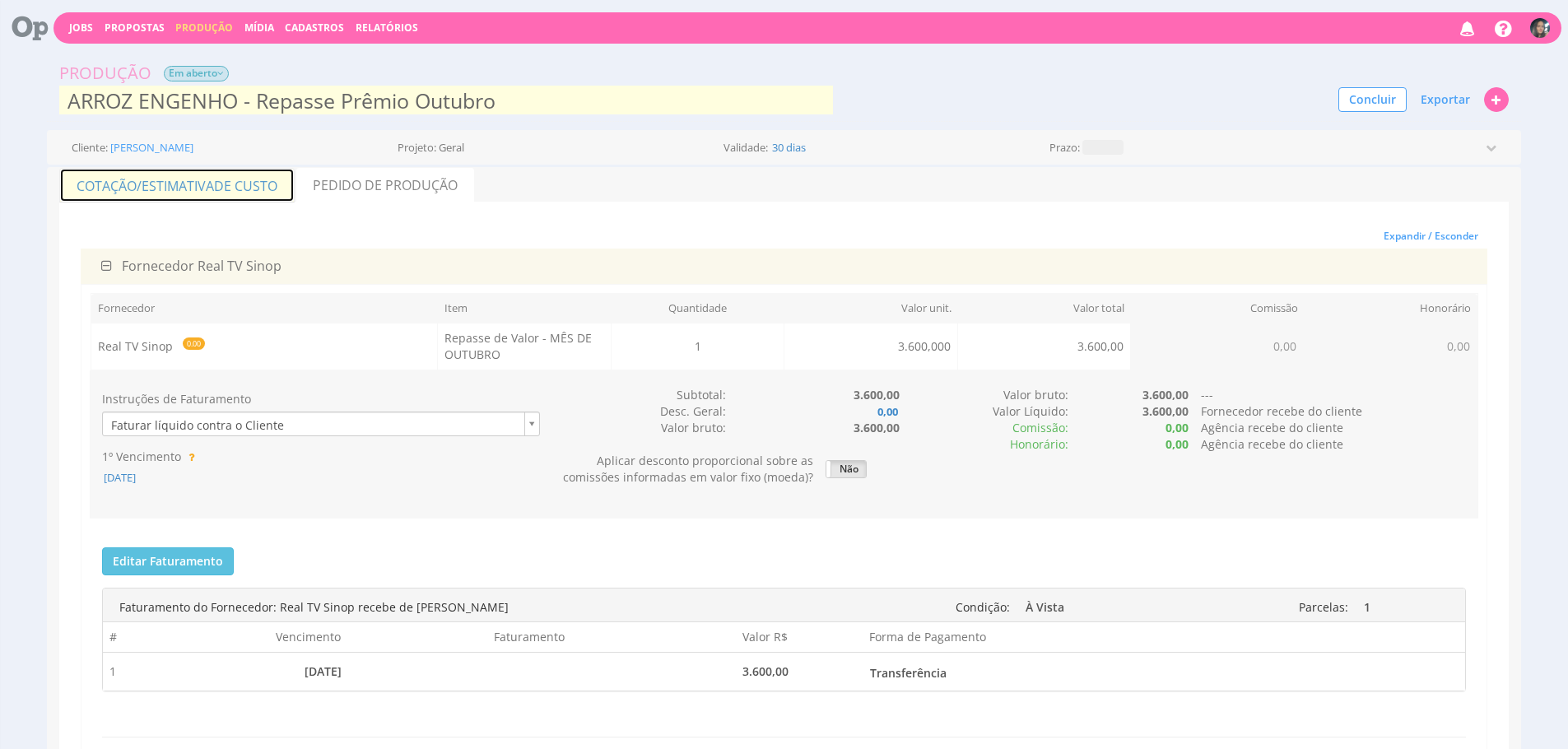
click at [225, 190] on span "de Custo" at bounding box center [245, 186] width 63 height 18
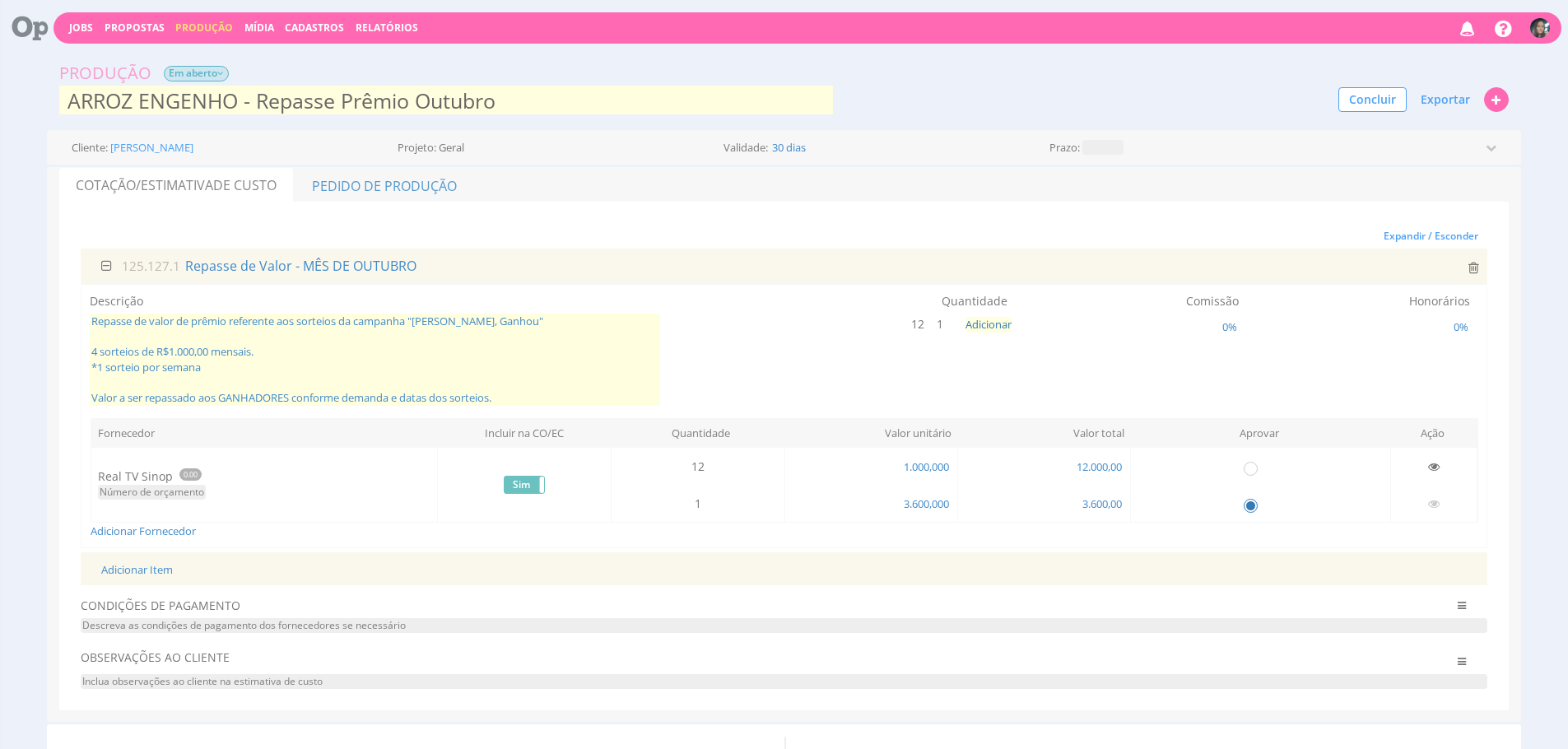
click at [212, 379] on span "Repasse de valor de prêmio referente aos sorteios da campanha "Achou Arroz Enge…" at bounding box center [374, 359] width 571 height 91
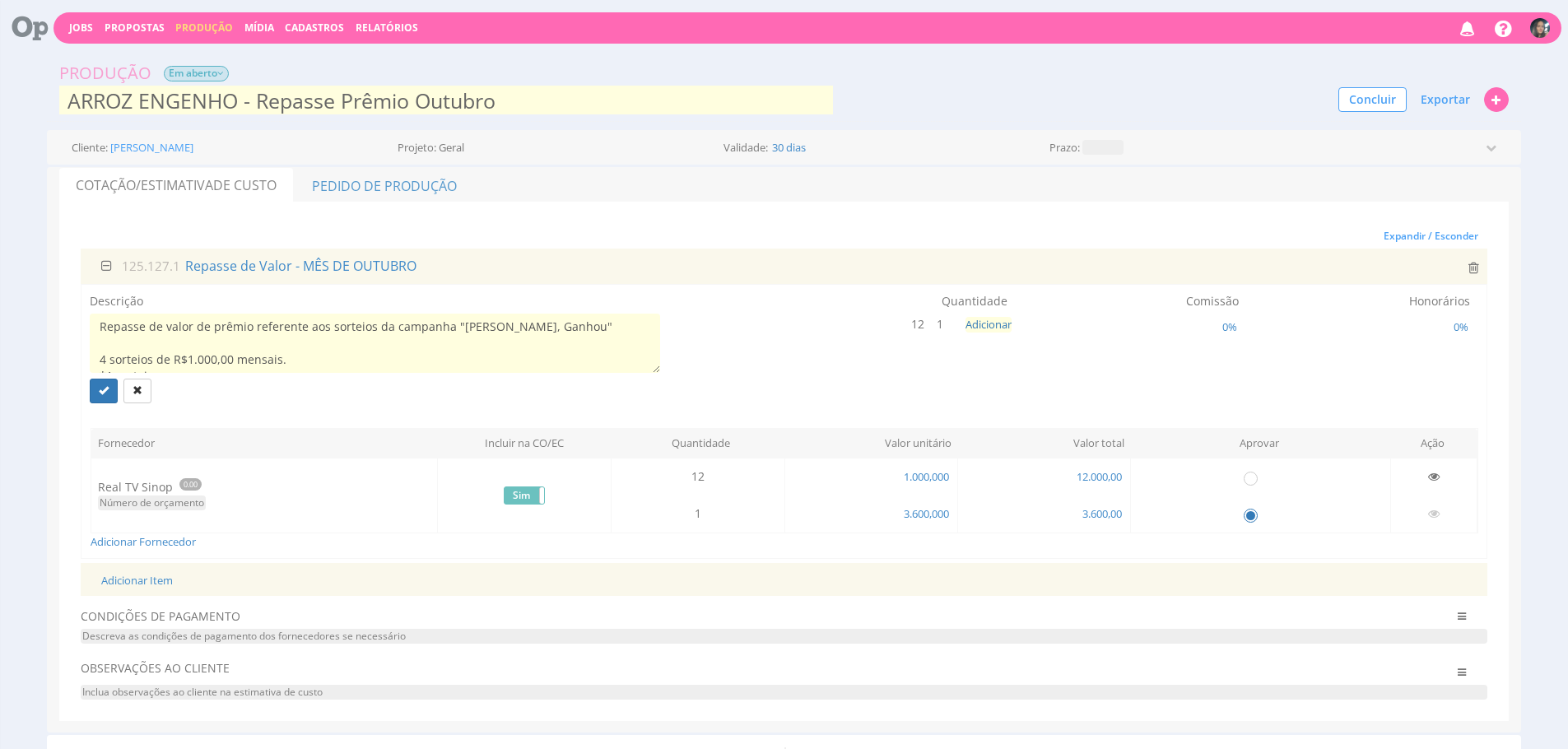
scroll to position [22, 0]
click at [298, 343] on textarea "Repasse de valor de prêmio referente aos sorteios da campanha "Achou Arroz Enge…" at bounding box center [374, 343] width 571 height 59
drag, startPoint x: 246, startPoint y: 355, endPoint x: 146, endPoint y: 357, distance: 100.0
click at [146, 357] on textarea "Repasse de valor de prêmio referente aos sorteios da campanha "Achou Arroz Enge…" at bounding box center [374, 343] width 571 height 59
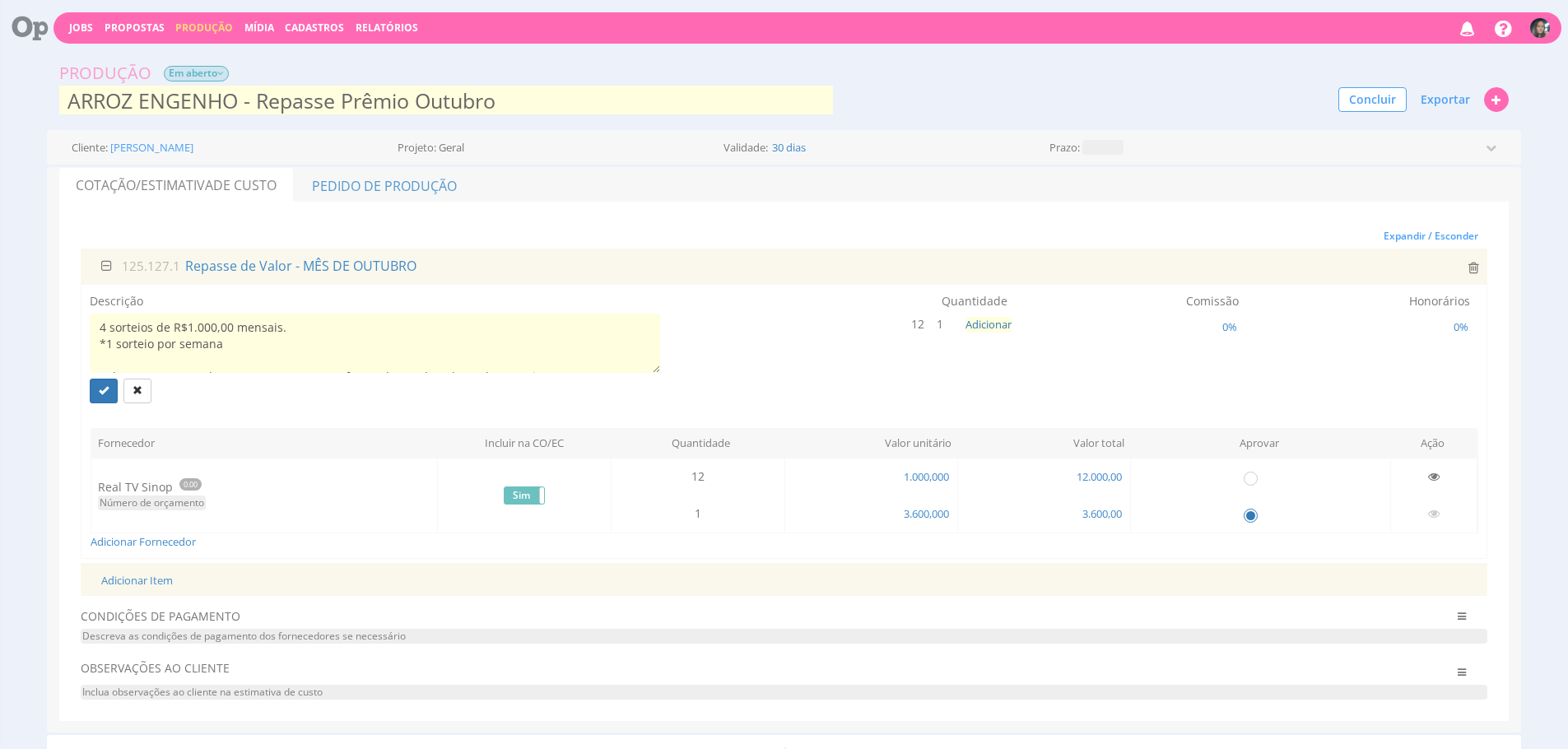
scroll to position [0, 0]
drag, startPoint x: 169, startPoint y: 325, endPoint x: 273, endPoint y: 362, distance: 110.4
click at [123, 341] on textarea "Repasse de valor de prêmio referente aos sorteios da campanha "Achou Arroz Enge…" at bounding box center [374, 343] width 571 height 59
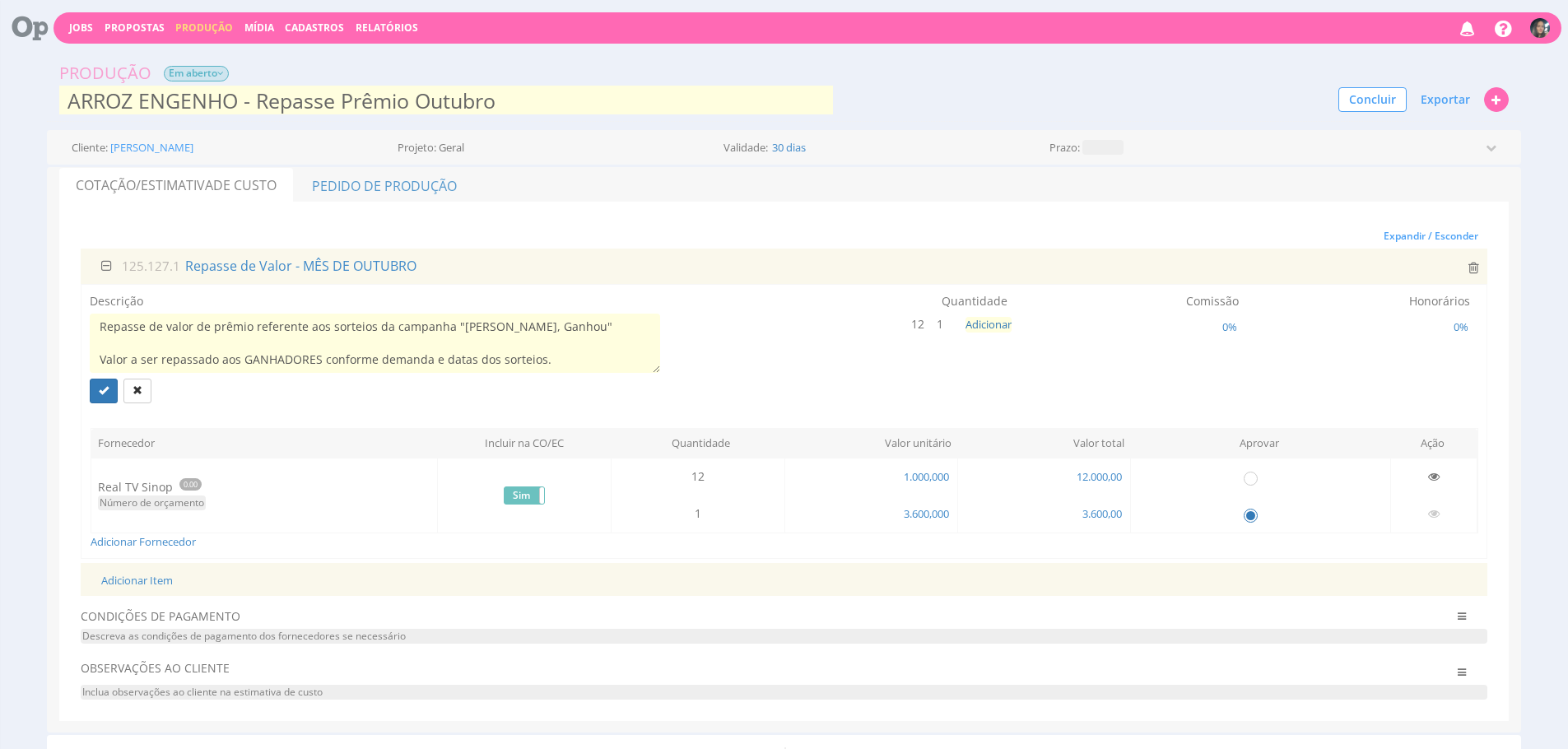
drag, startPoint x: 192, startPoint y: 363, endPoint x: 97, endPoint y: 357, distance: 95.2
click at [97, 356] on textarea "Repasse de valor de prêmio referente aos sorteios da campanha "Achou Arroz Enge…" at bounding box center [374, 343] width 571 height 59
type textarea "Repasse de valor de prêmio referente aos sorteios da campanha "Achou Arroz Enge…"
click at [99, 393] on icon "submit" at bounding box center [104, 390] width 10 height 10
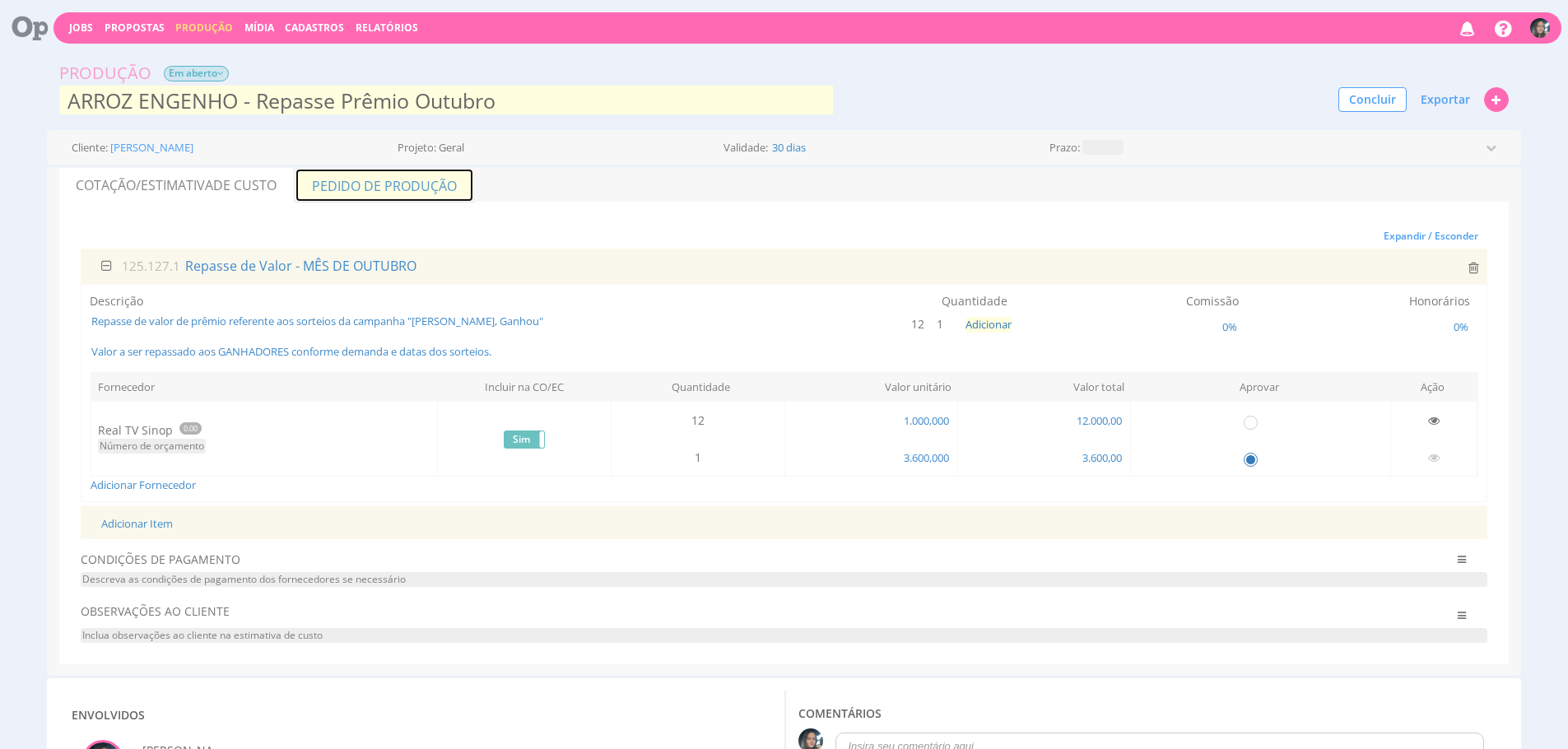
click at [352, 182] on link "Pedido de Produção" at bounding box center [384, 186] width 180 height 35
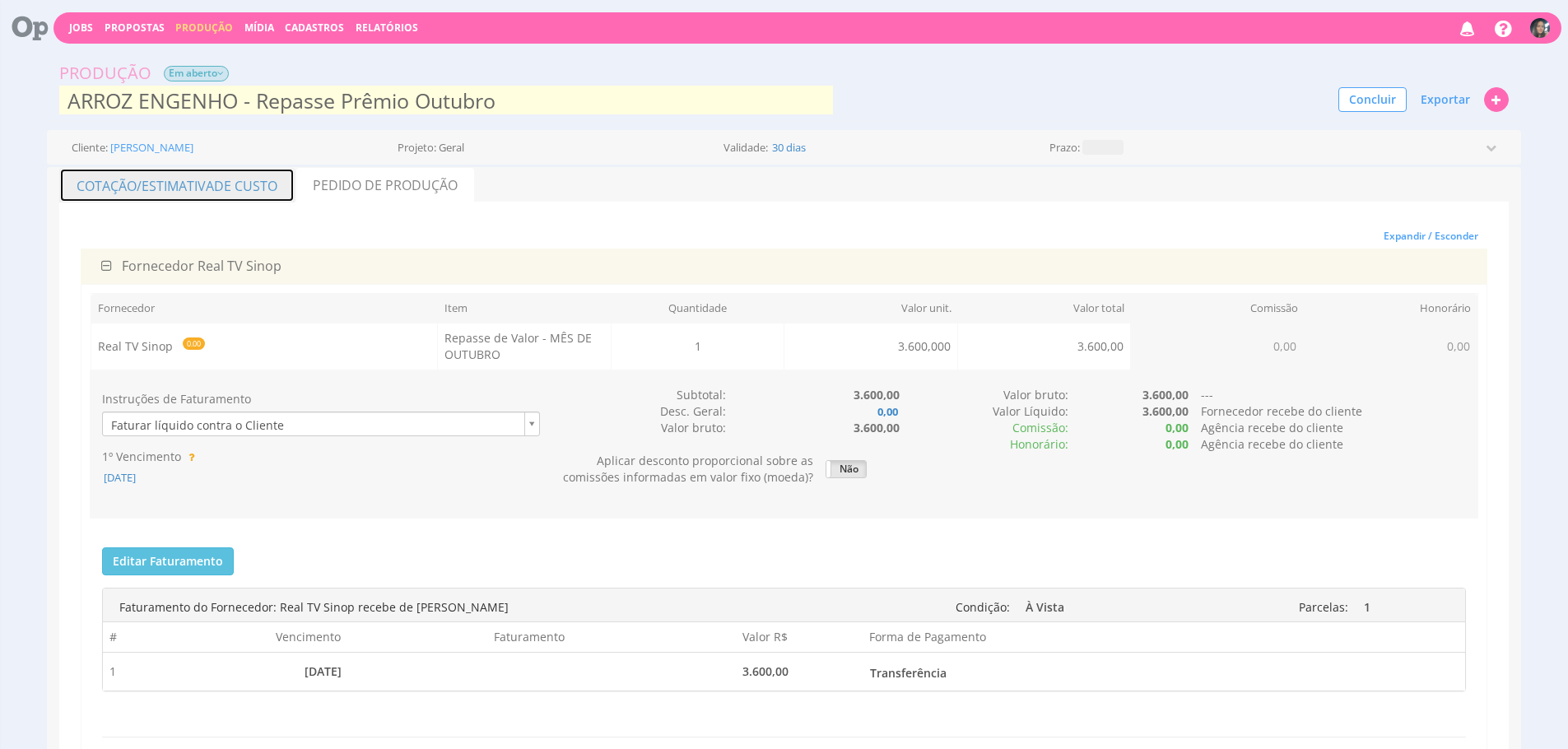
drag, startPoint x: 208, startPoint y: 199, endPoint x: 407, endPoint y: 395, distance: 279.3
click at [208, 199] on link "Cotação/Estimativa de Custo" at bounding box center [177, 186] width 235 height 35
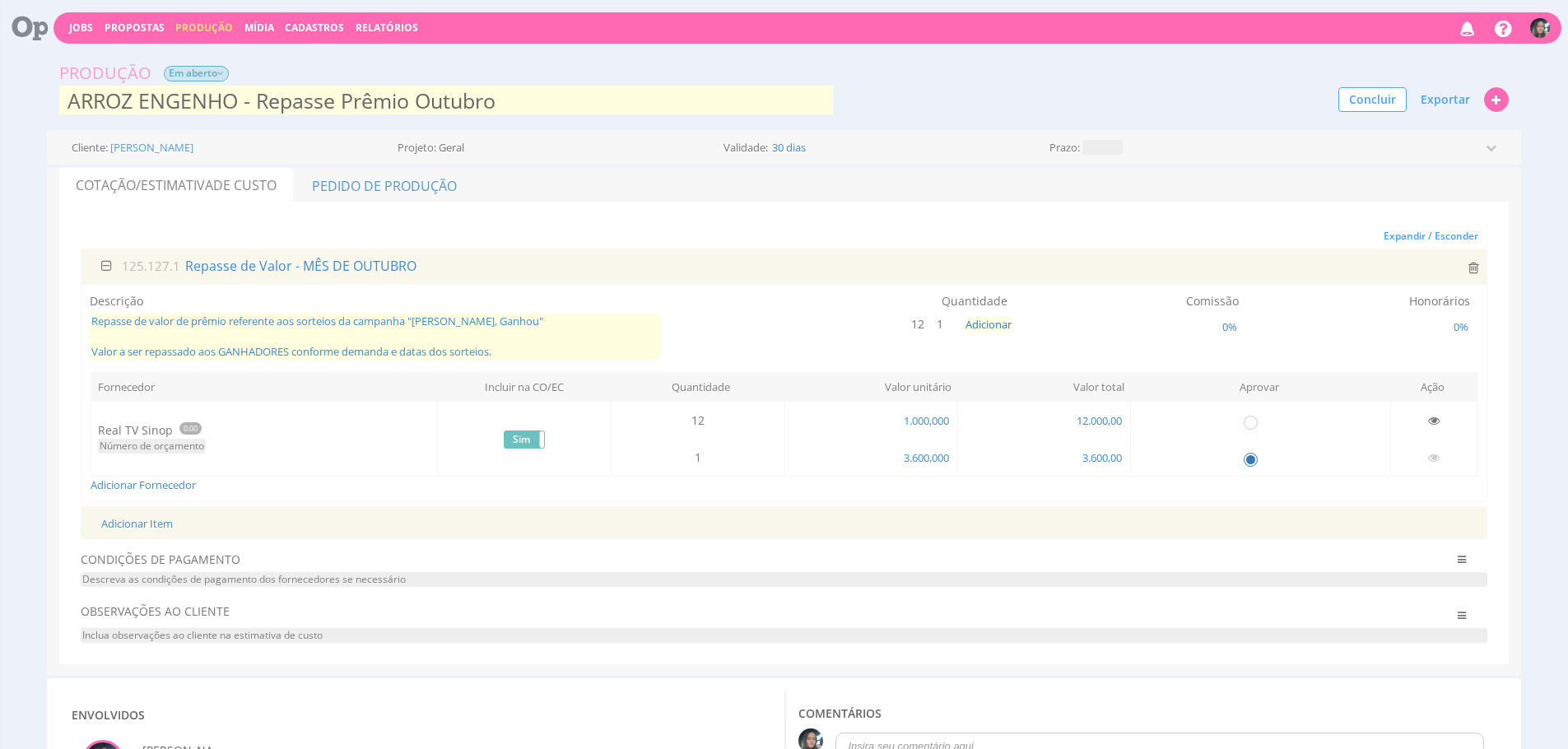
click at [301, 320] on span "Repasse de valor de prêmio referente aos sorteios da campanha "Achou Arroz Enge…" at bounding box center [374, 336] width 571 height 46
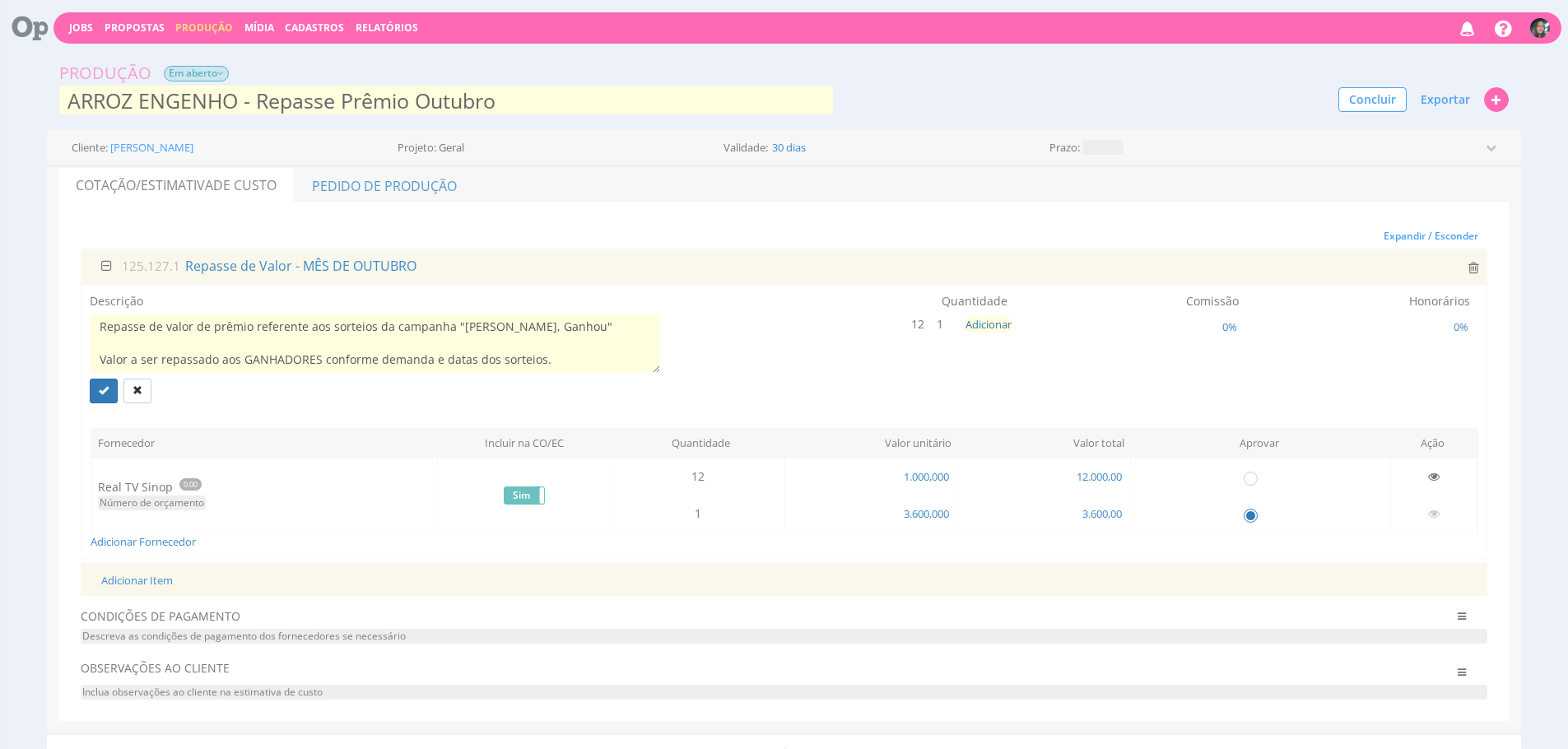
click at [638, 330] on textarea "Repasse de valor de prêmio referente aos sorteios da campanha "Achou Arroz Enge…" at bounding box center [374, 343] width 571 height 59
type textarea "Repasse de valor de prêmio referente aos sorteios da campanha "Achou Arroz Enge…"
click at [626, 153] on div "Projeto: Geral" at bounding box center [556, 149] width 318 height 14
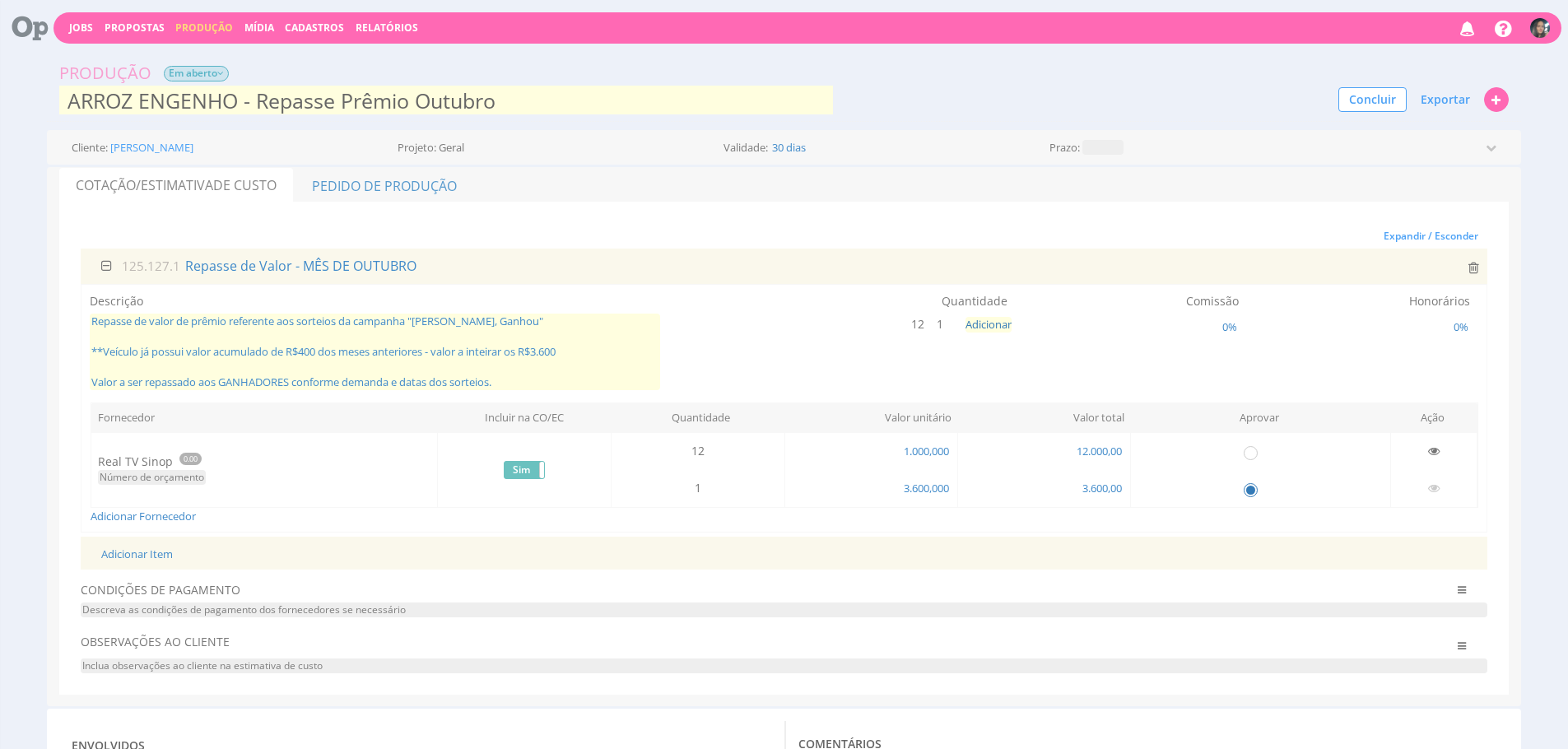
click at [567, 375] on span "Repasse de valor de prêmio referente aos sorteios da campanha "Achou Arroz Enge…" at bounding box center [374, 352] width 571 height 77
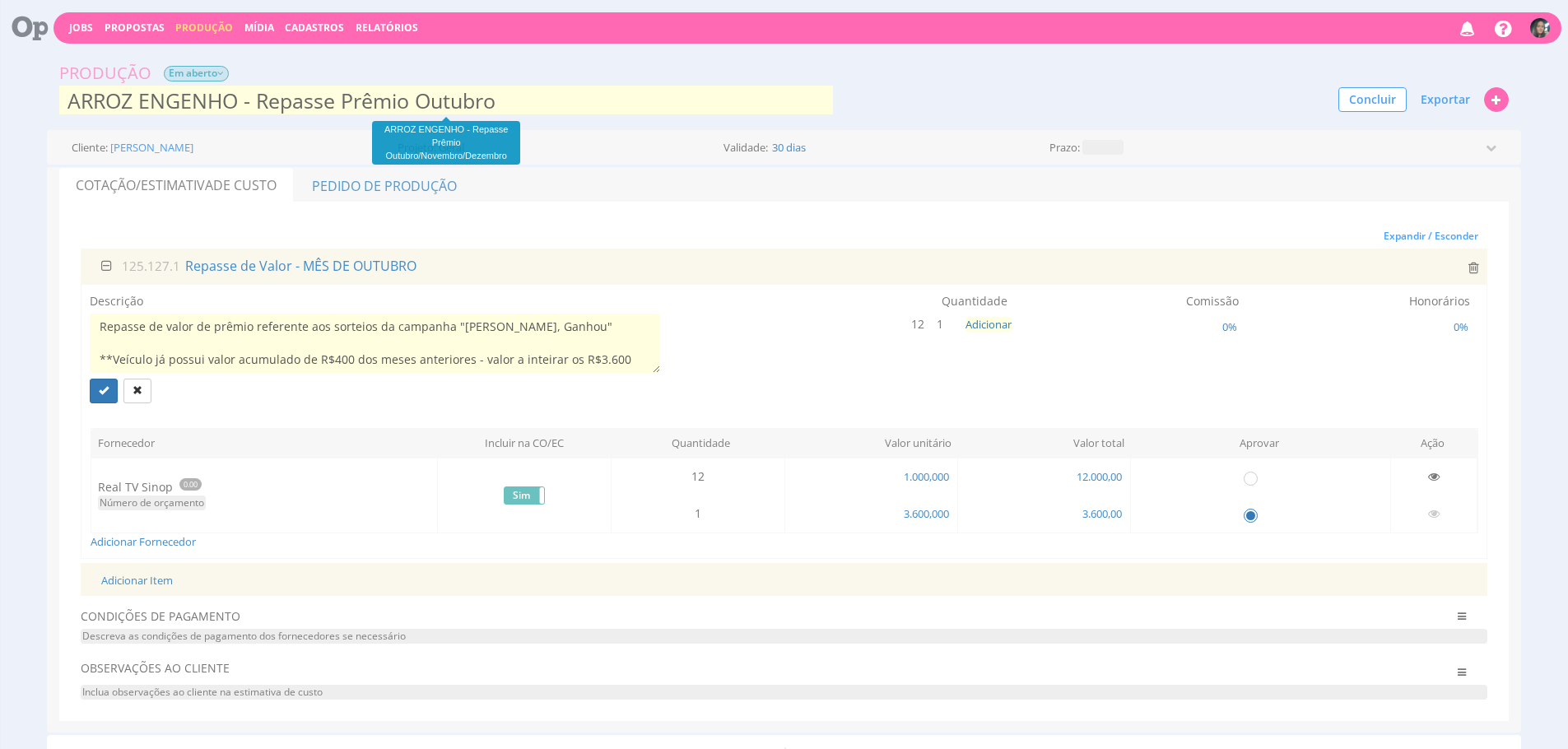
scroll to position [33, 0]
click at [669, 222] on div "Expandir / Esconder 125.127.1 Repasse de Valor - MÊS DE OUTUBRO Descrição Repas…" at bounding box center [784, 460] width 1449 height 518
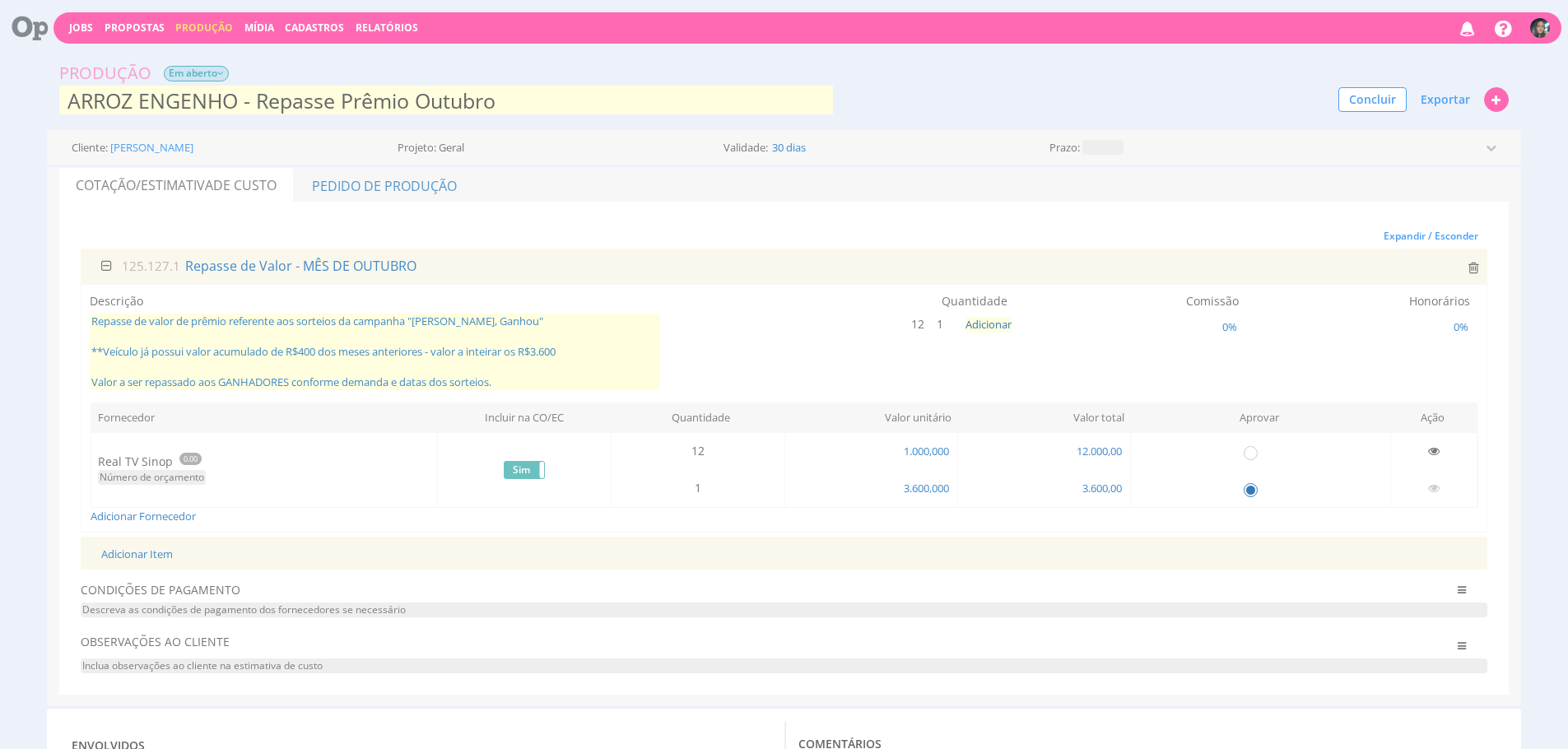
click at [524, 362] on span "Repasse de valor de prêmio referente aos sorteios da campanha "Achou Arroz Enge…" at bounding box center [374, 352] width 571 height 77
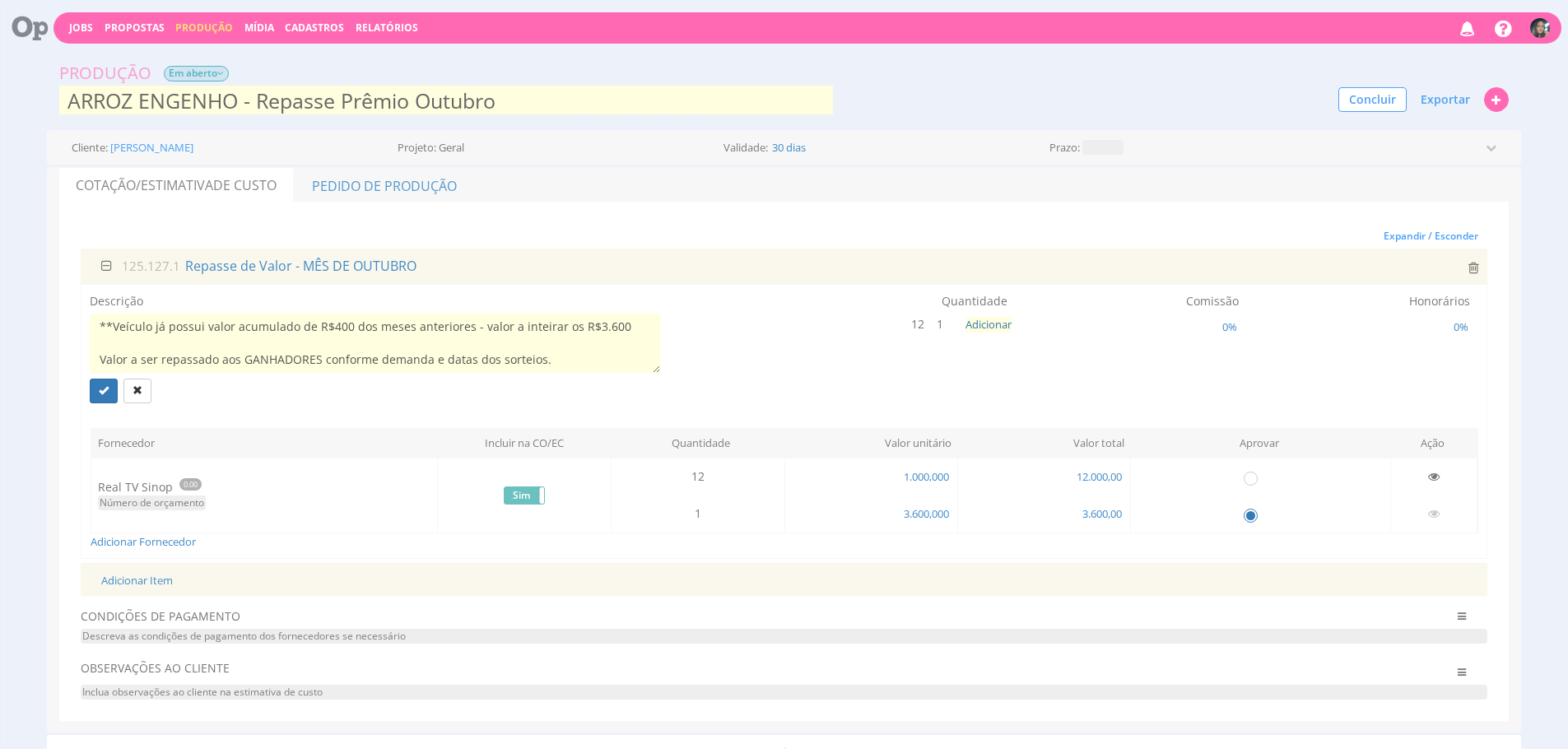
click at [575, 246] on div "Expandir / Esconder" at bounding box center [784, 235] width 1407 height 24
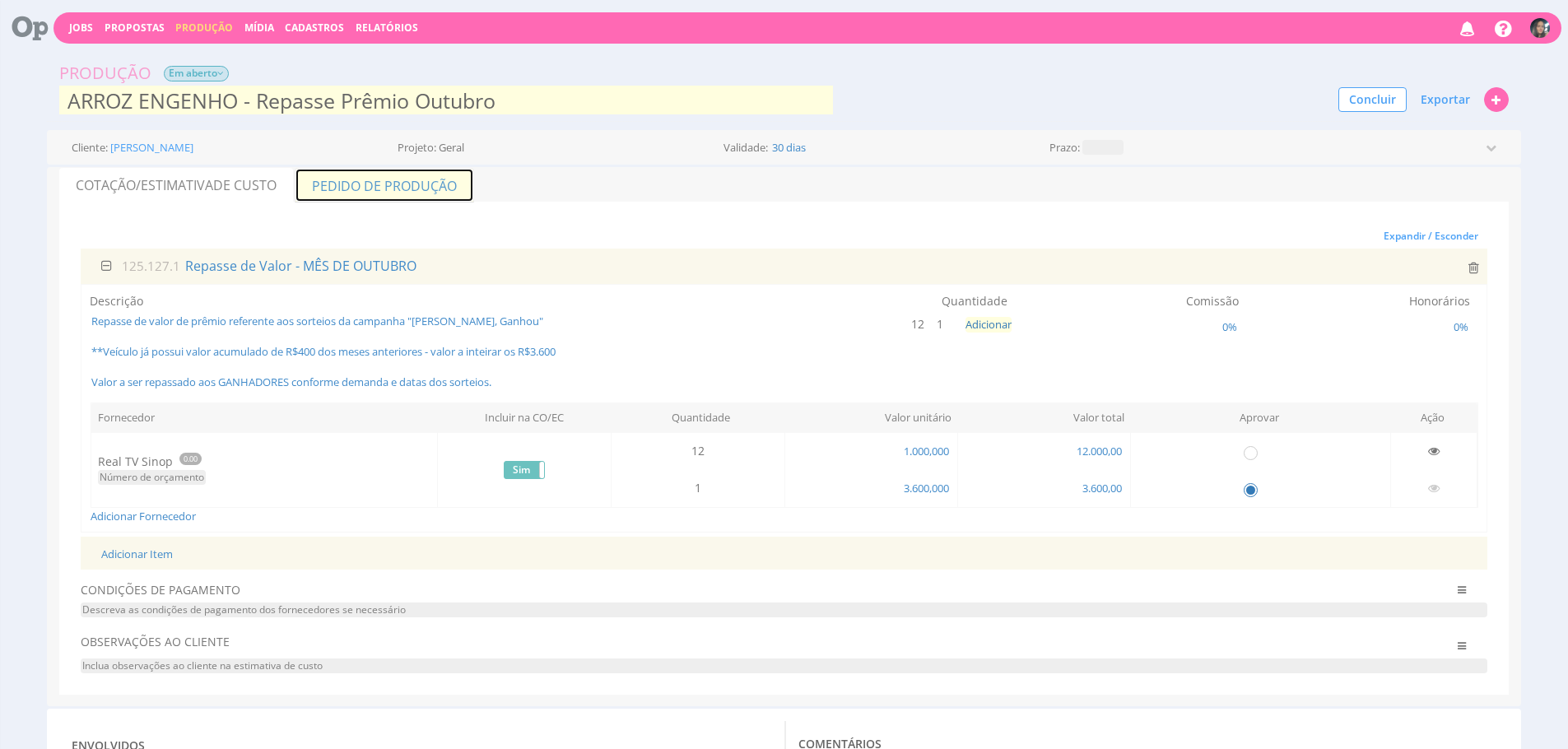
click at [327, 173] on link "Pedido de Produção" at bounding box center [384, 186] width 180 height 35
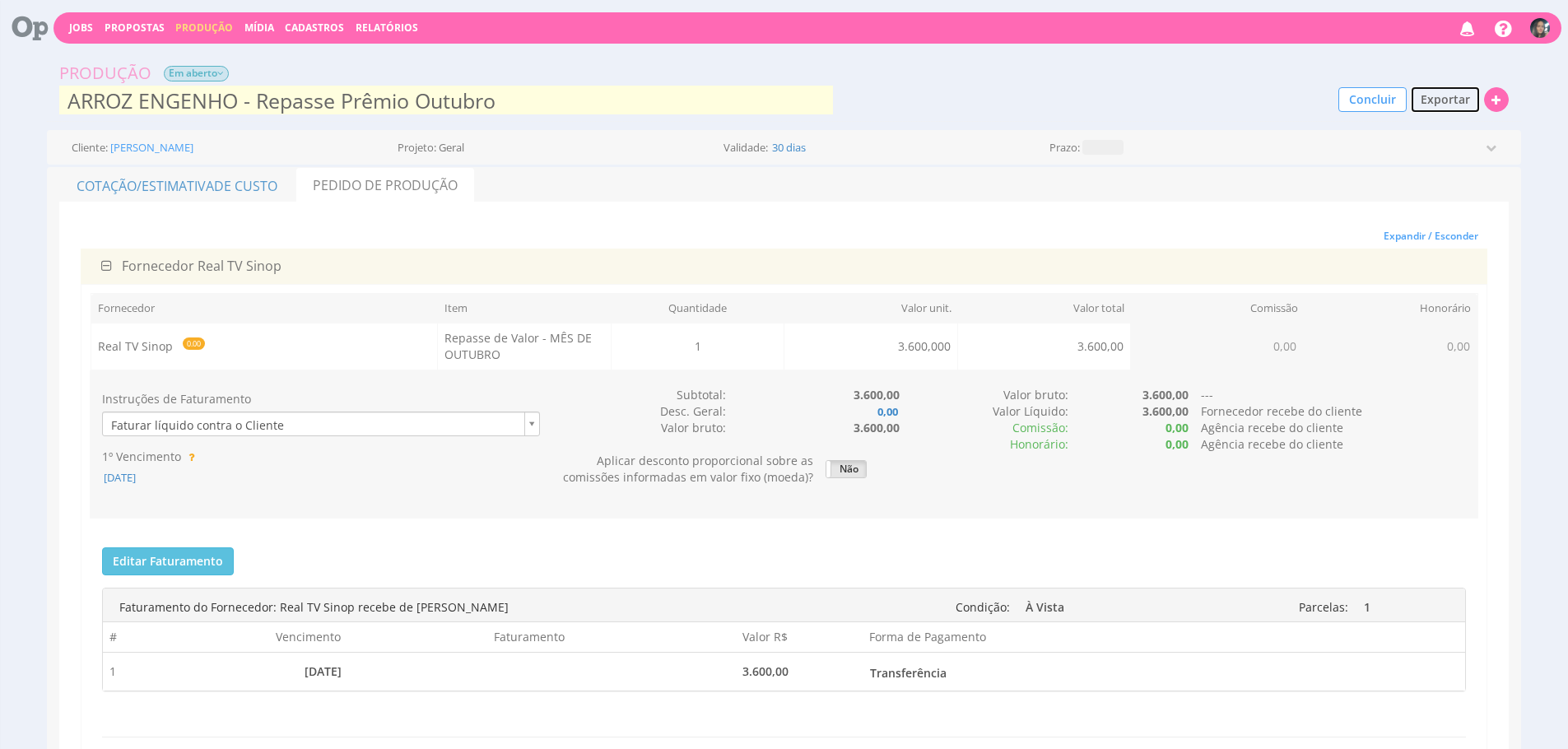
click at [1434, 91] on span "Exportar" at bounding box center [1445, 99] width 50 height 16
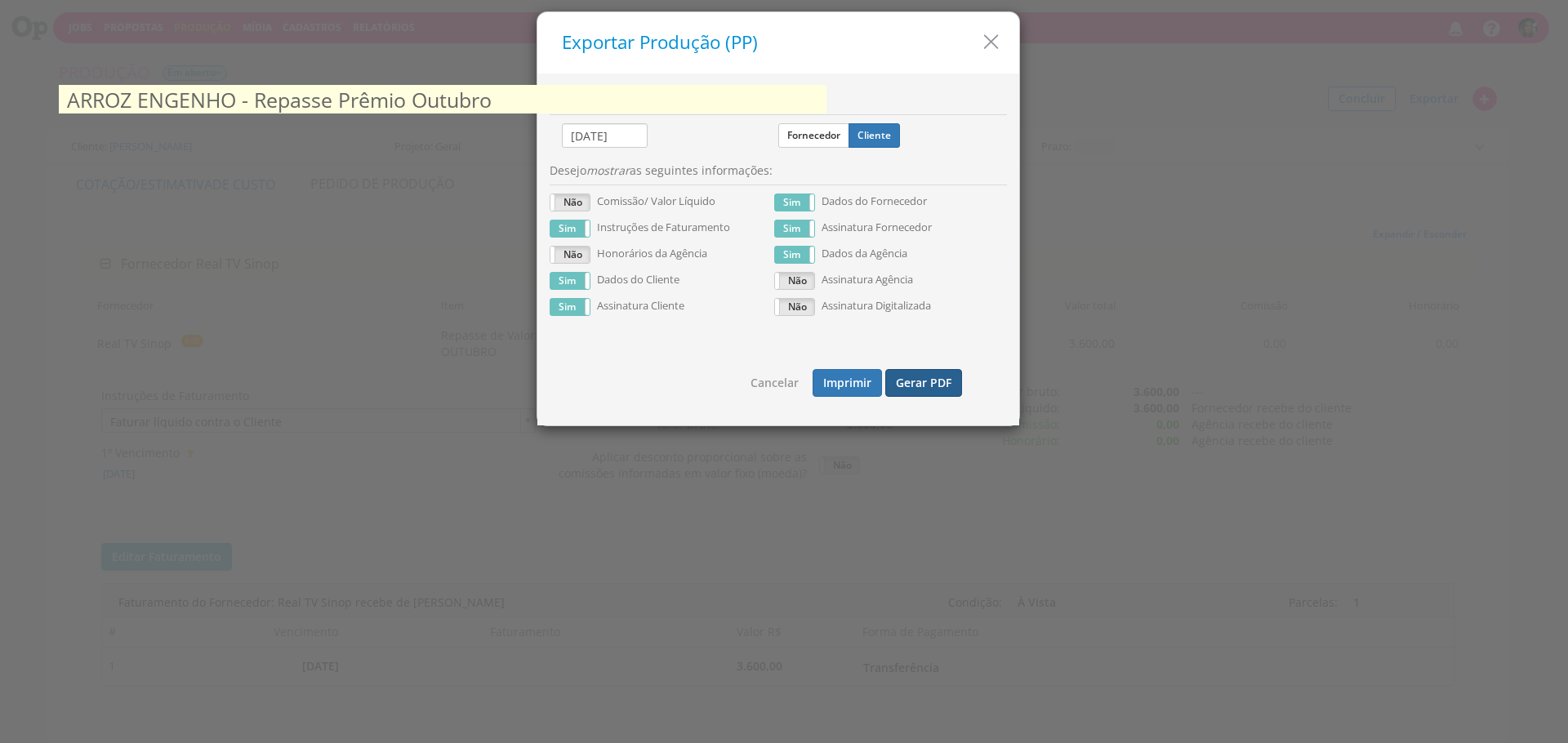
click at [937, 386] on button "Gerar PDF" at bounding box center [924, 383] width 77 height 28
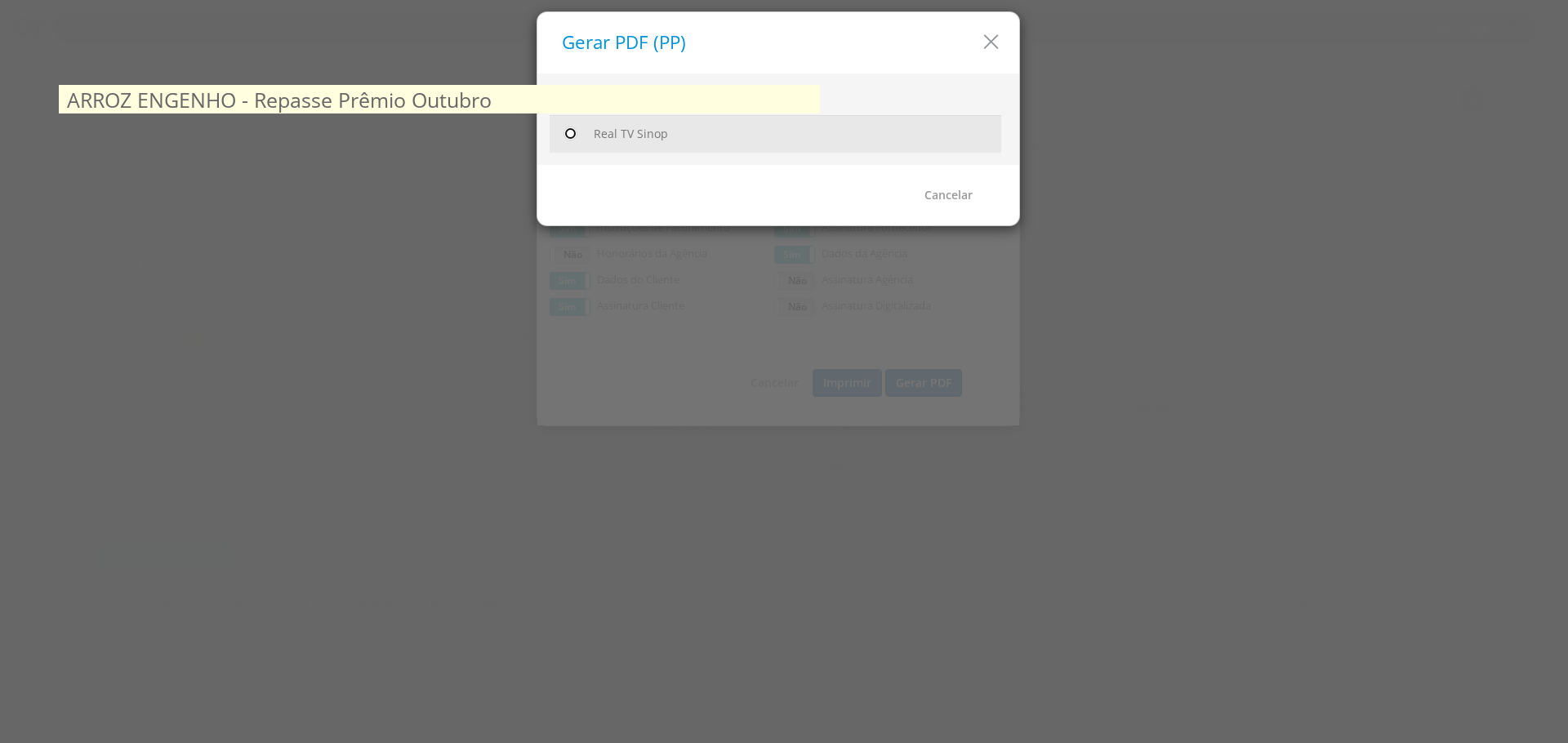
click at [570, 136] on input "radio" at bounding box center [570, 133] width 16 height 16
radio input "true"
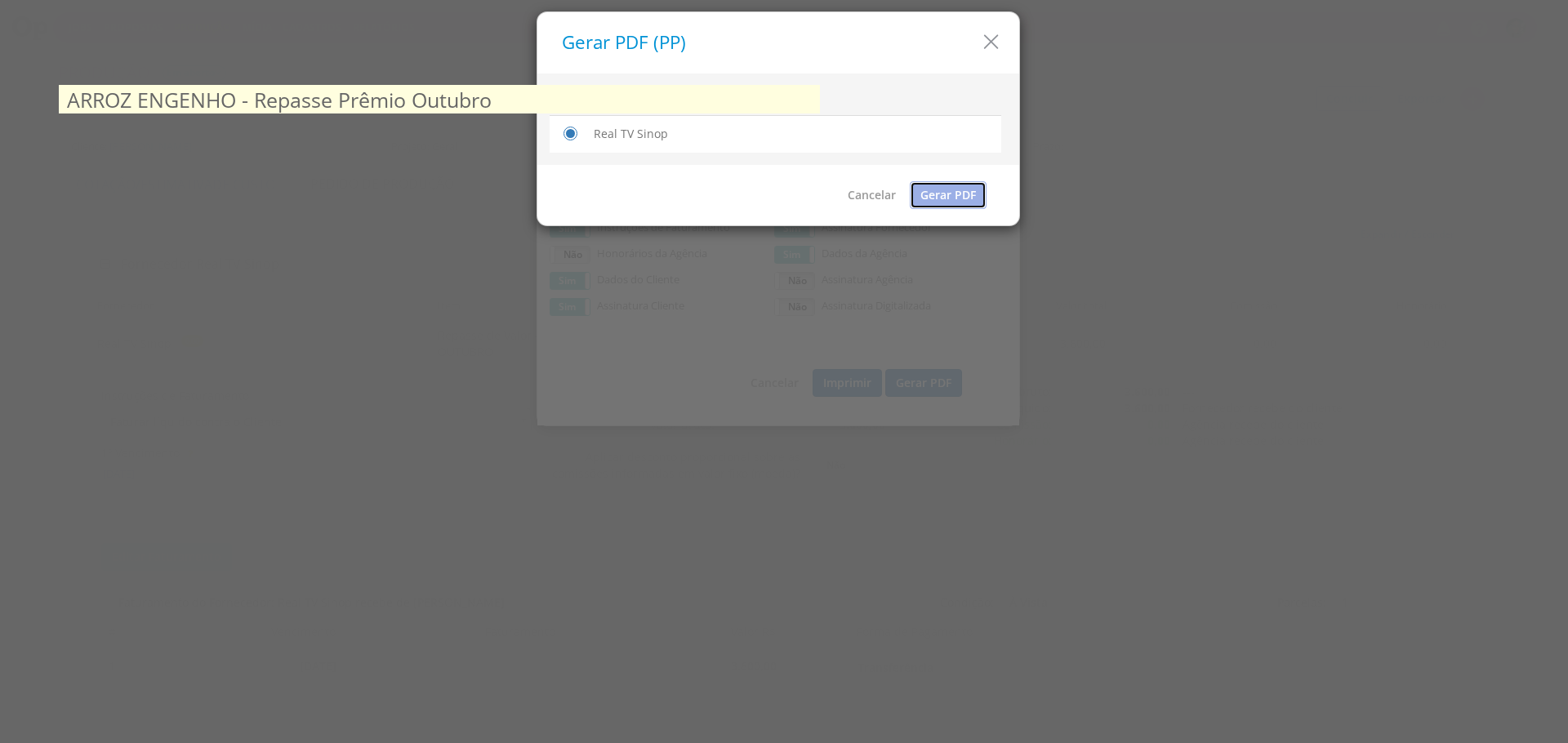
click at [937, 195] on link "Gerar PDF" at bounding box center [948, 195] width 77 height 28
drag, startPoint x: 973, startPoint y: 50, endPoint x: 982, endPoint y: 43, distance: 11.4
click at [973, 50] on h5 "Gerar PDF (PP)" at bounding box center [784, 42] width 445 height 20
click at [991, 38] on icon "button" at bounding box center [990, 41] width 24 height 24
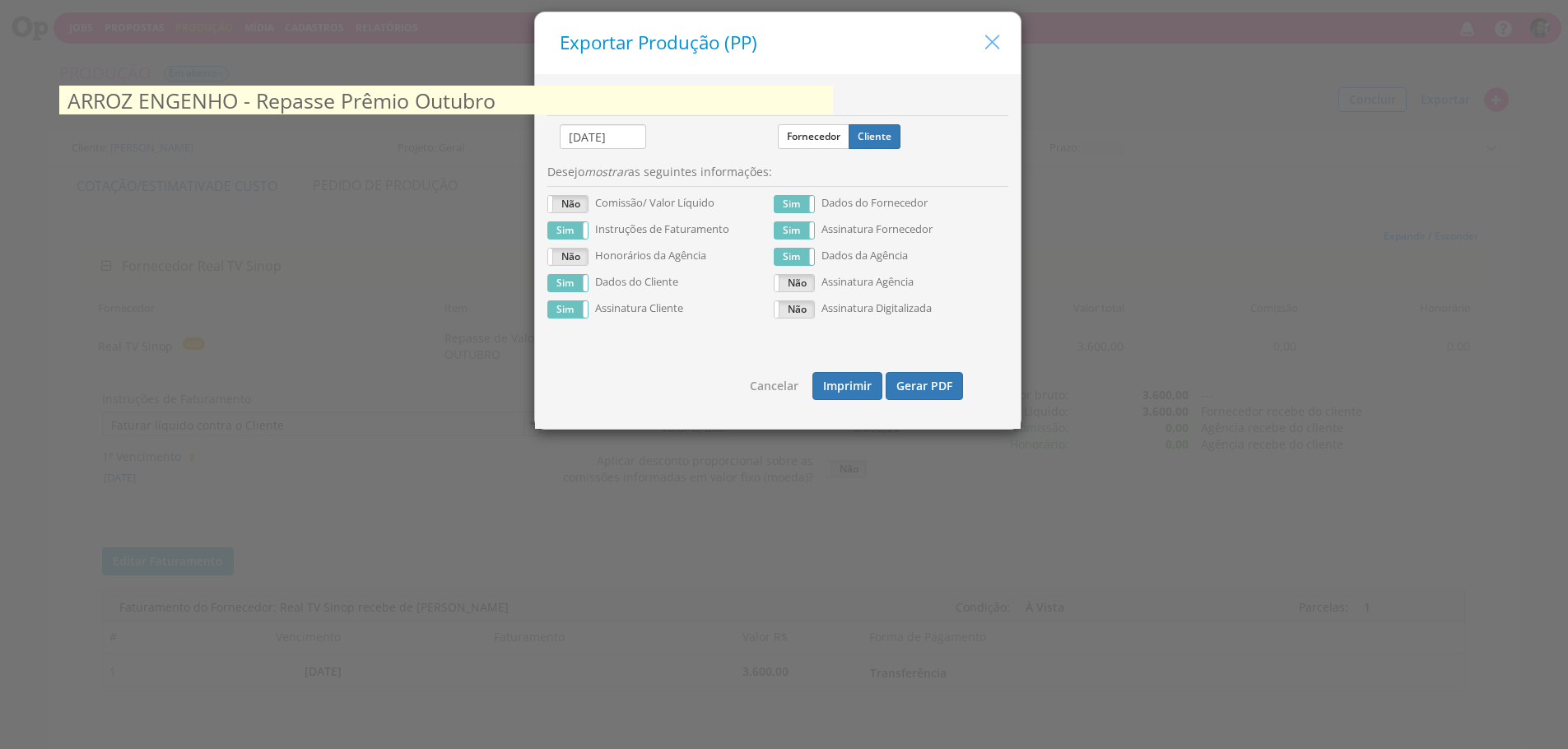
click at [990, 46] on icon "button" at bounding box center [992, 42] width 24 height 24
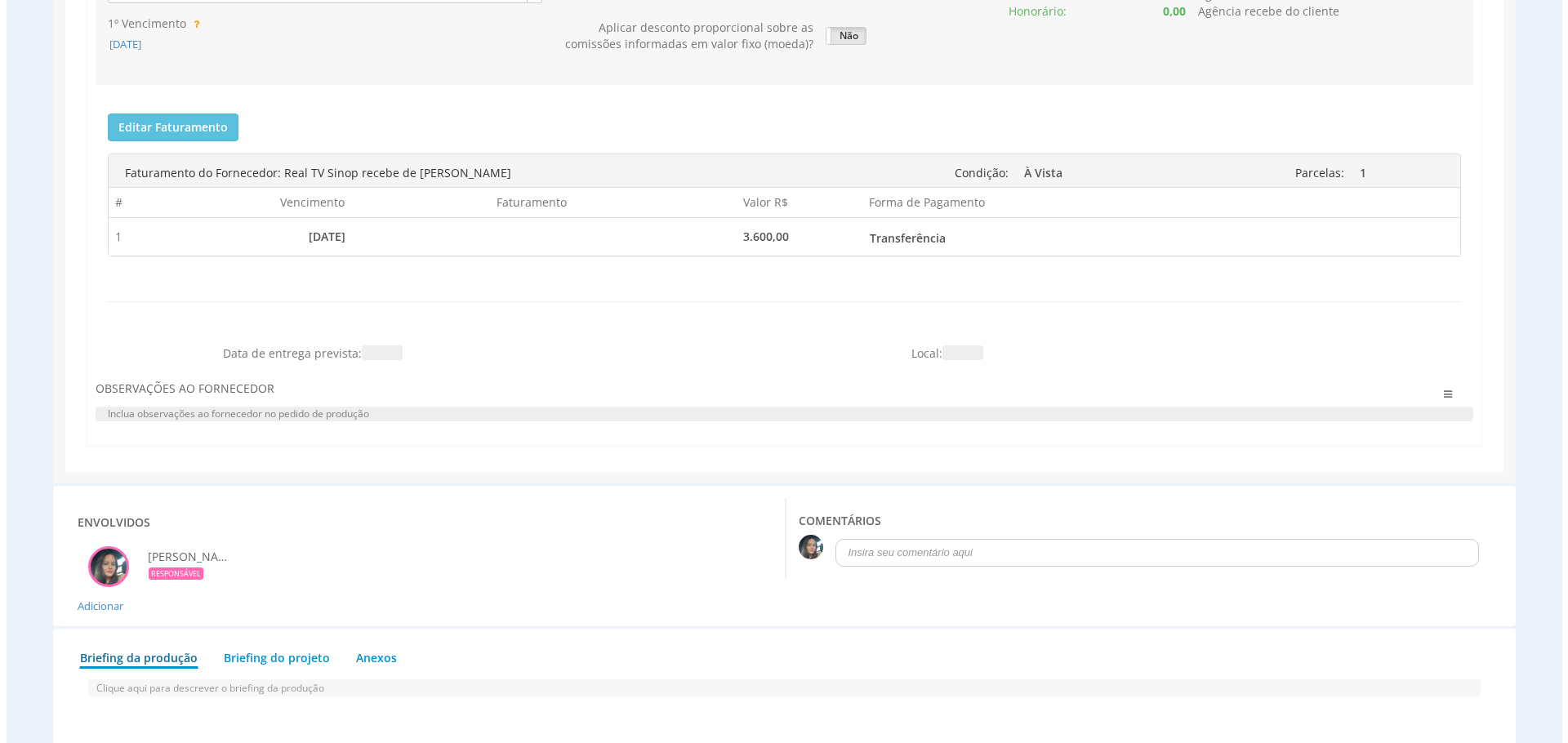
scroll to position [505, 0]
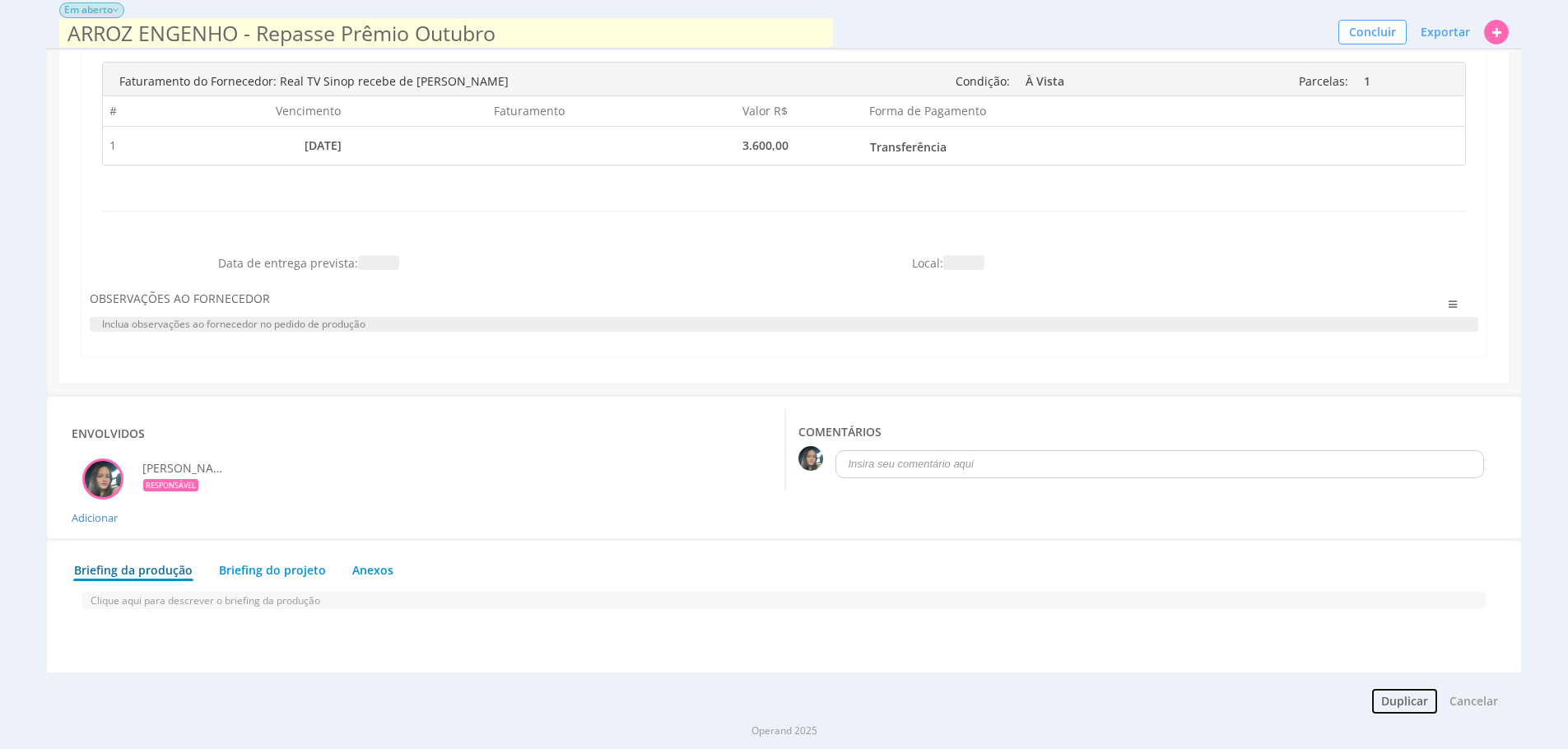
click at [1399, 705] on button "Duplicar" at bounding box center [1405, 700] width 68 height 28
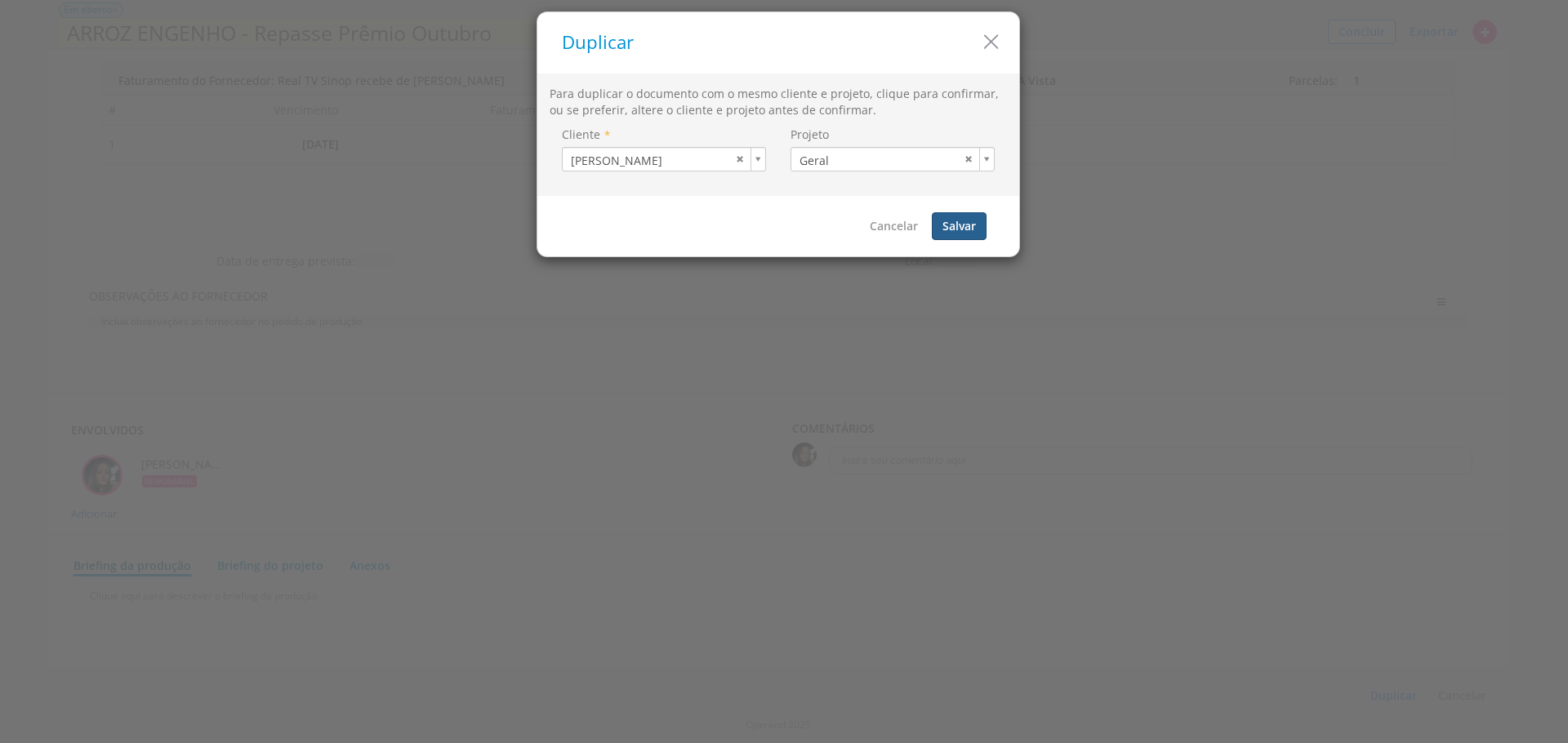
click at [958, 239] on button "Salvar" at bounding box center [959, 226] width 55 height 28
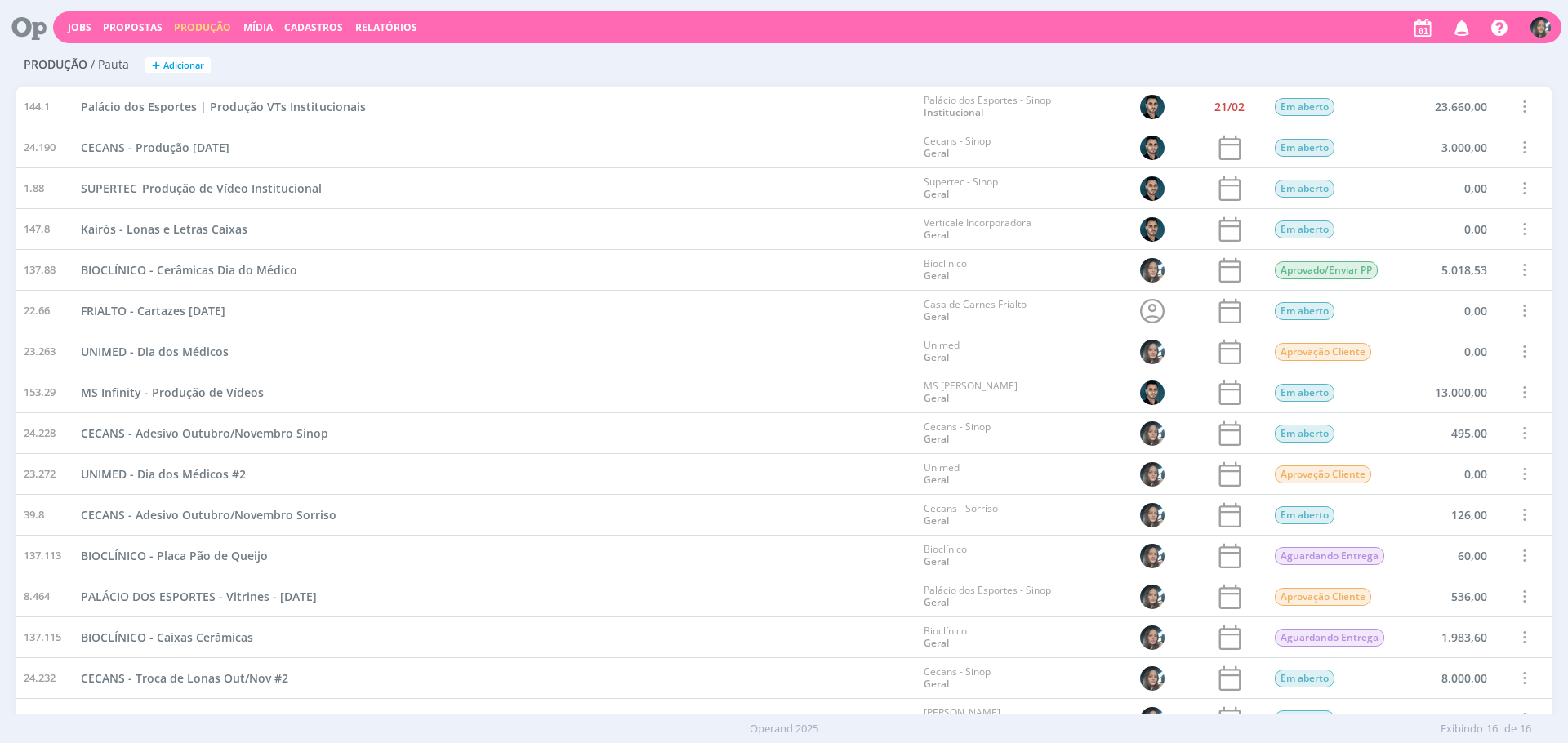
click at [328, 25] on span "Cadastros" at bounding box center [313, 27] width 59 height 13
click at [371, 88] on link "Veículos" at bounding box center [318, 83] width 137 height 25
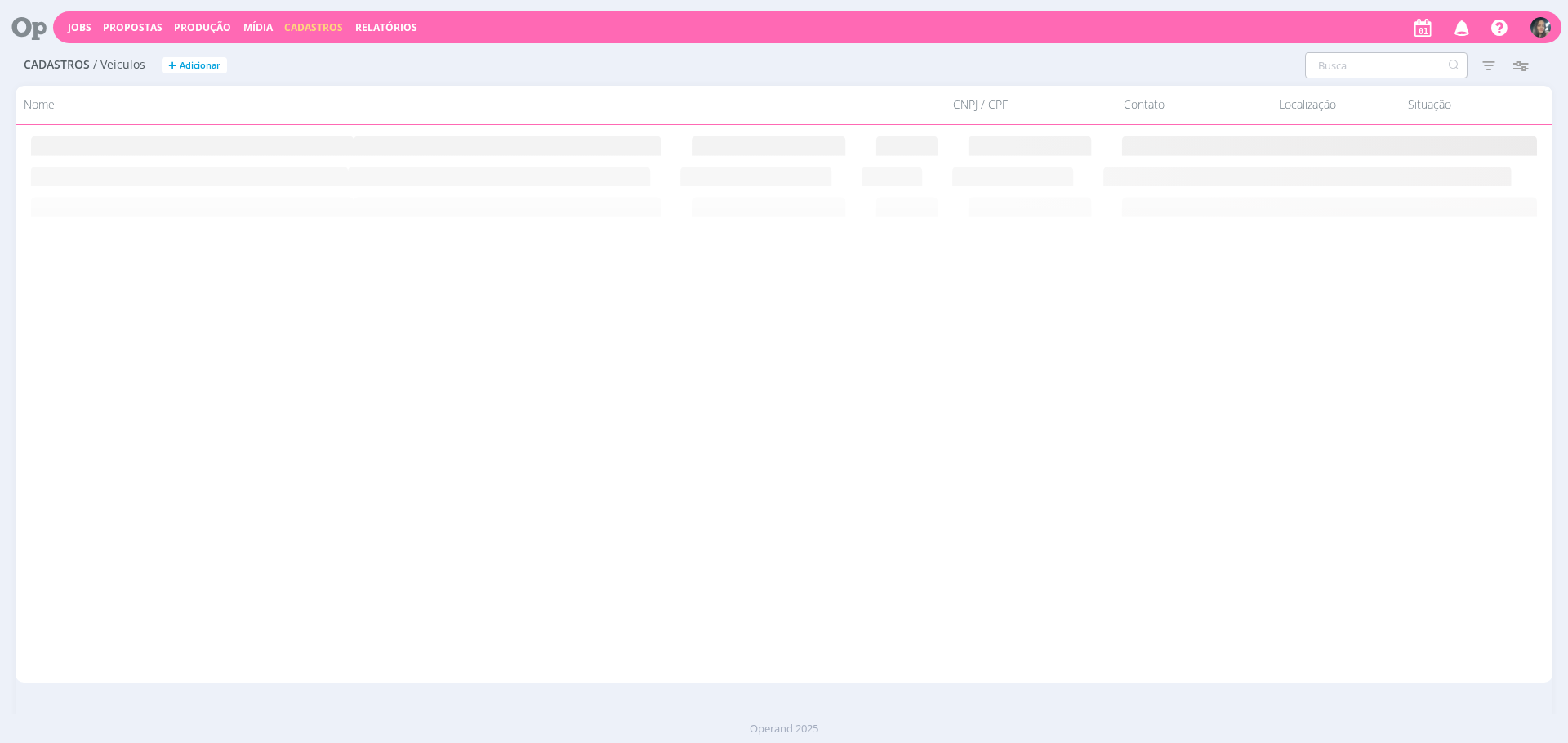
click at [1389, 54] on input "text" at bounding box center [1386, 65] width 162 height 26
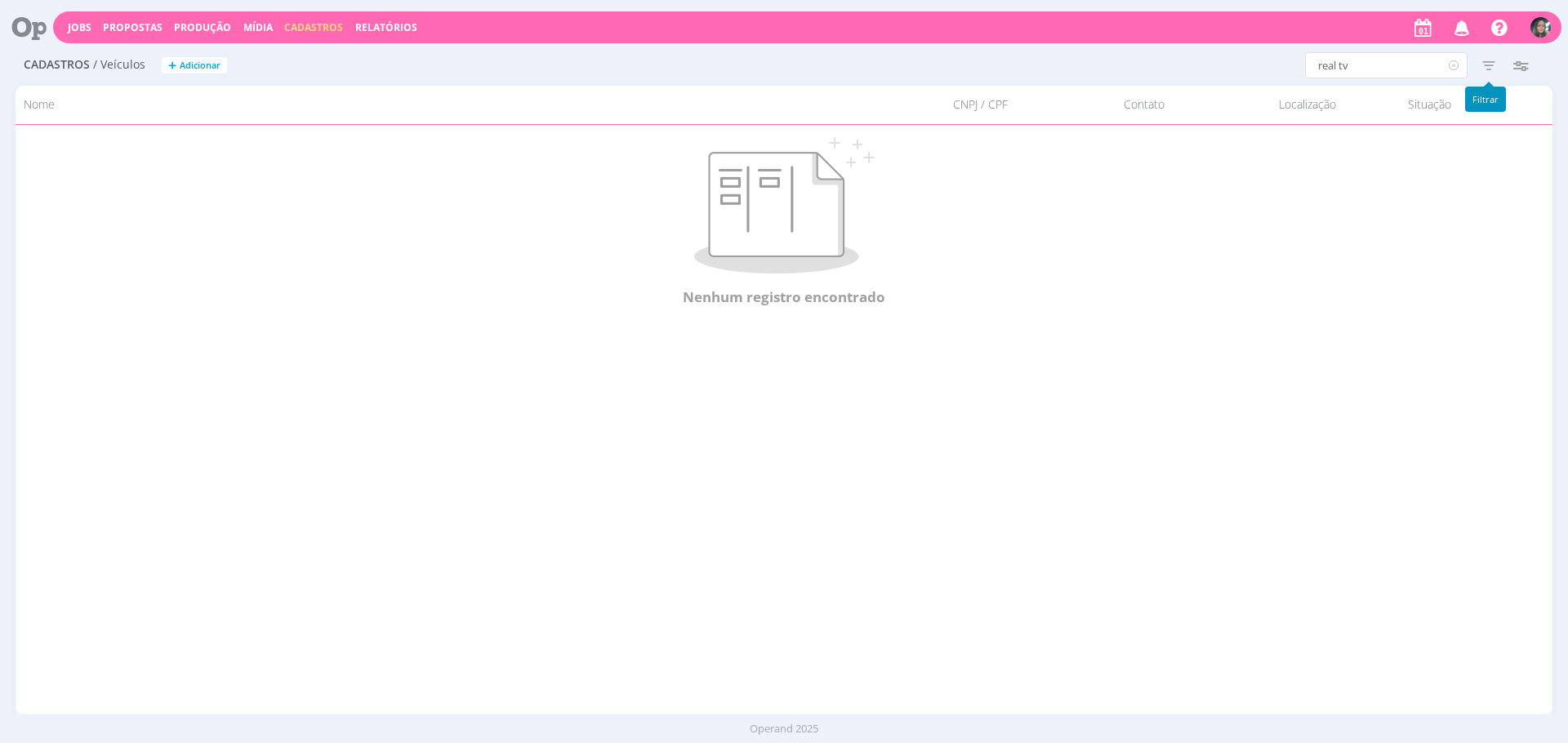
click at [1488, 65] on icon "button" at bounding box center [1488, 65] width 29 height 29
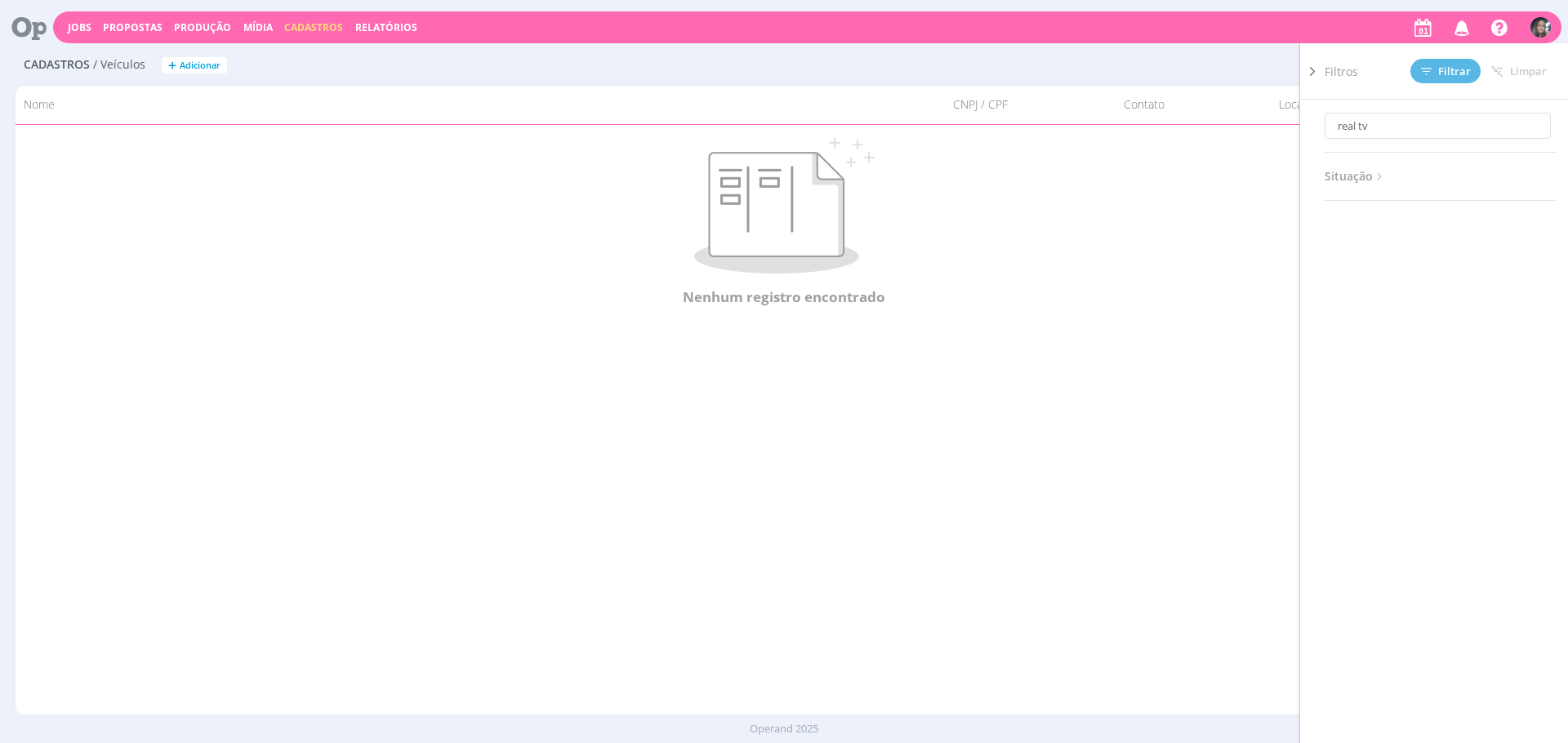
click at [1363, 189] on div "real tv Situação Ativos Inativos" at bounding box center [1440, 149] width 231 height 101
click at [1364, 183] on span "Situação" at bounding box center [1355, 176] width 62 height 21
click at [1187, 165] on p at bounding box center [784, 204] width 1468 height 136
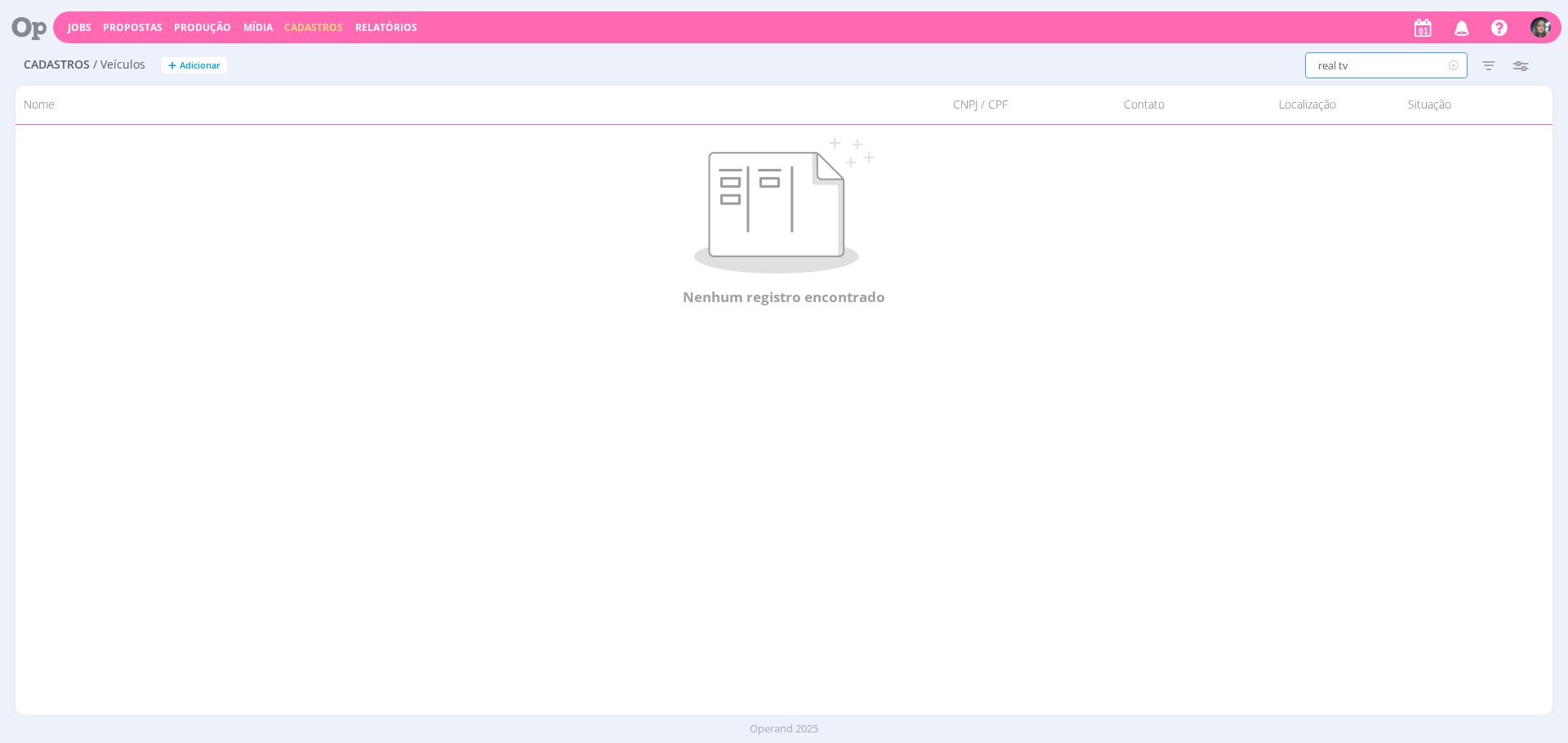
click at [1358, 71] on input "real tv" at bounding box center [1386, 65] width 162 height 26
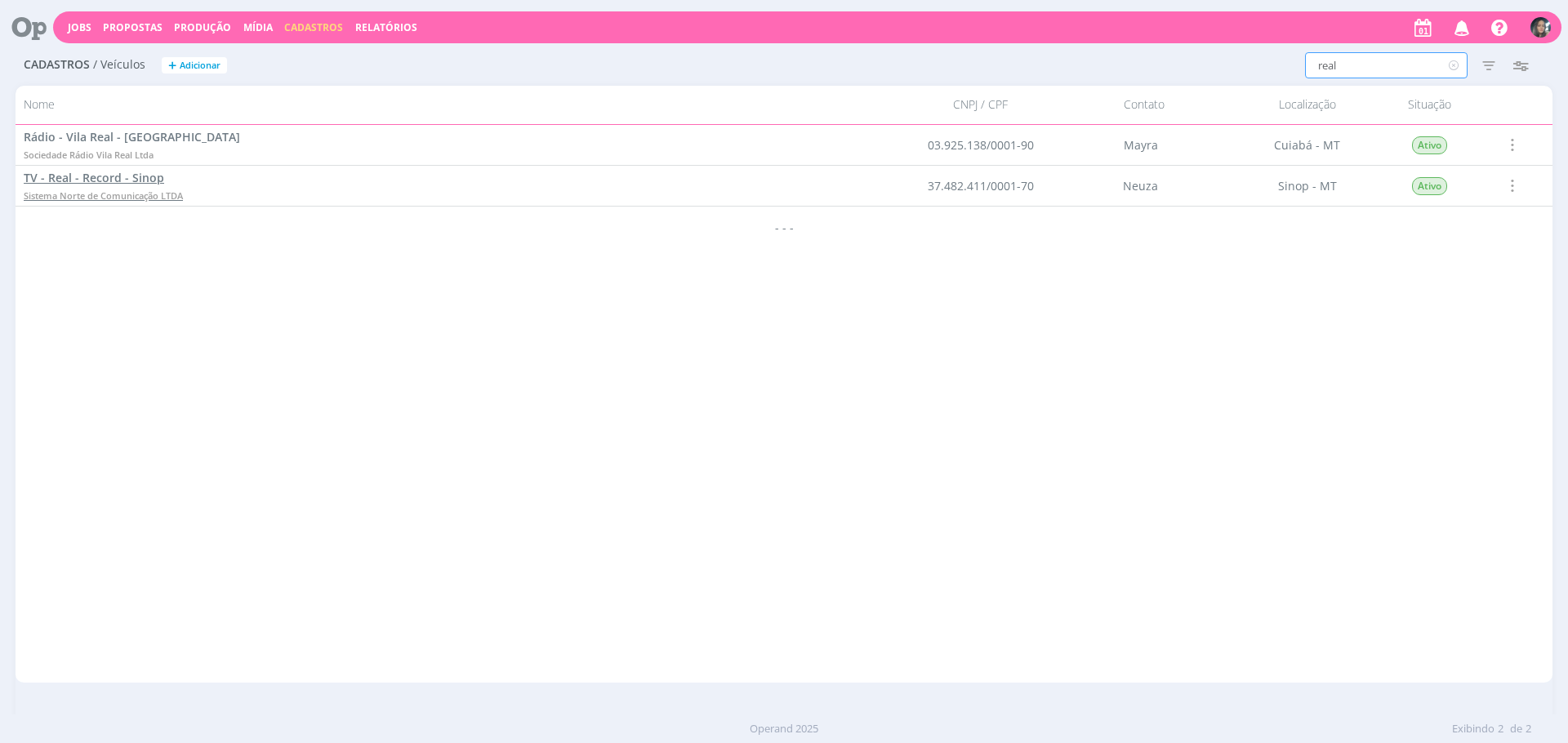
type input "real"
click at [144, 184] on span "TV - Real - Record - Sinop" at bounding box center [95, 177] width 141 height 15
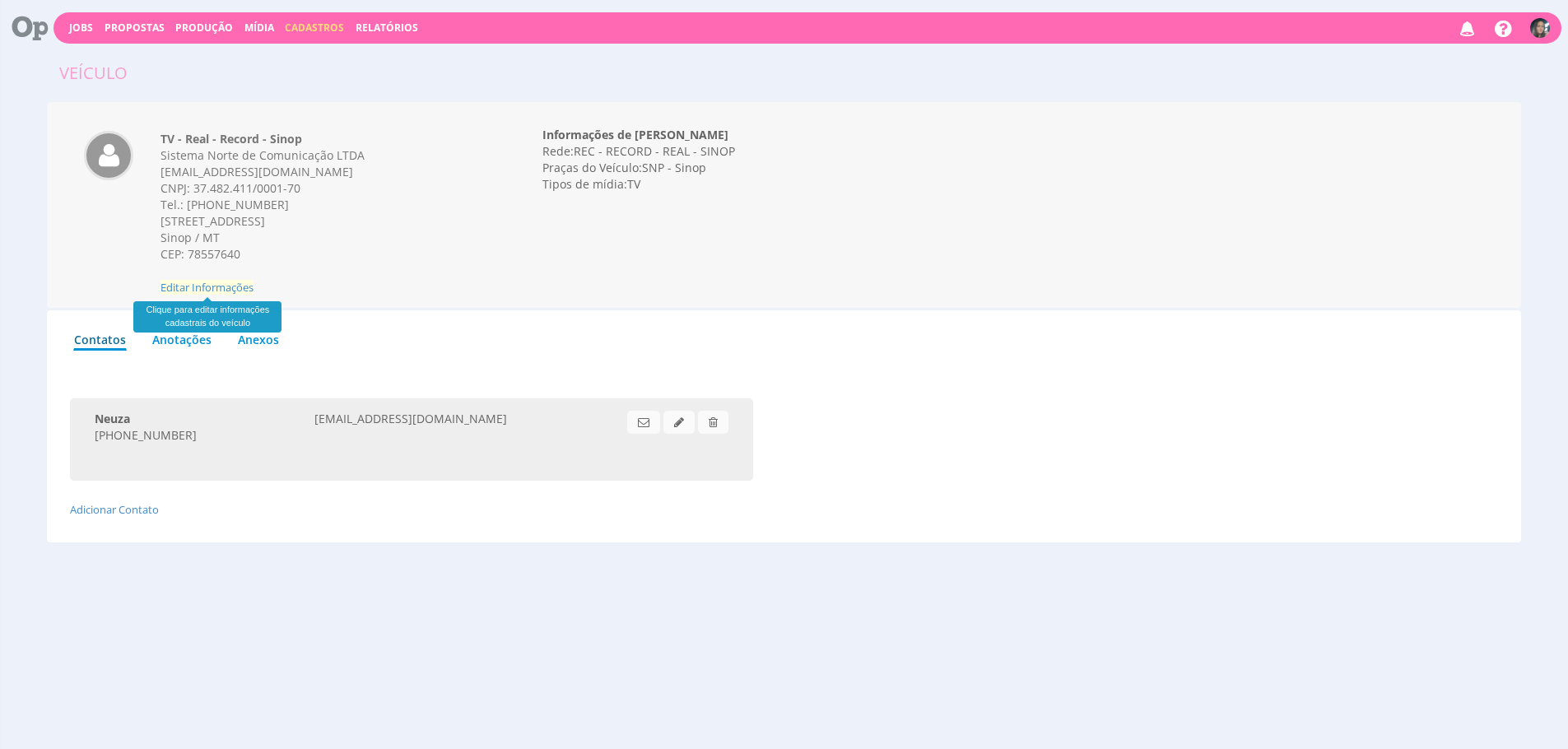
click at [236, 282] on span "Editar Informações" at bounding box center [207, 287] width 93 height 15
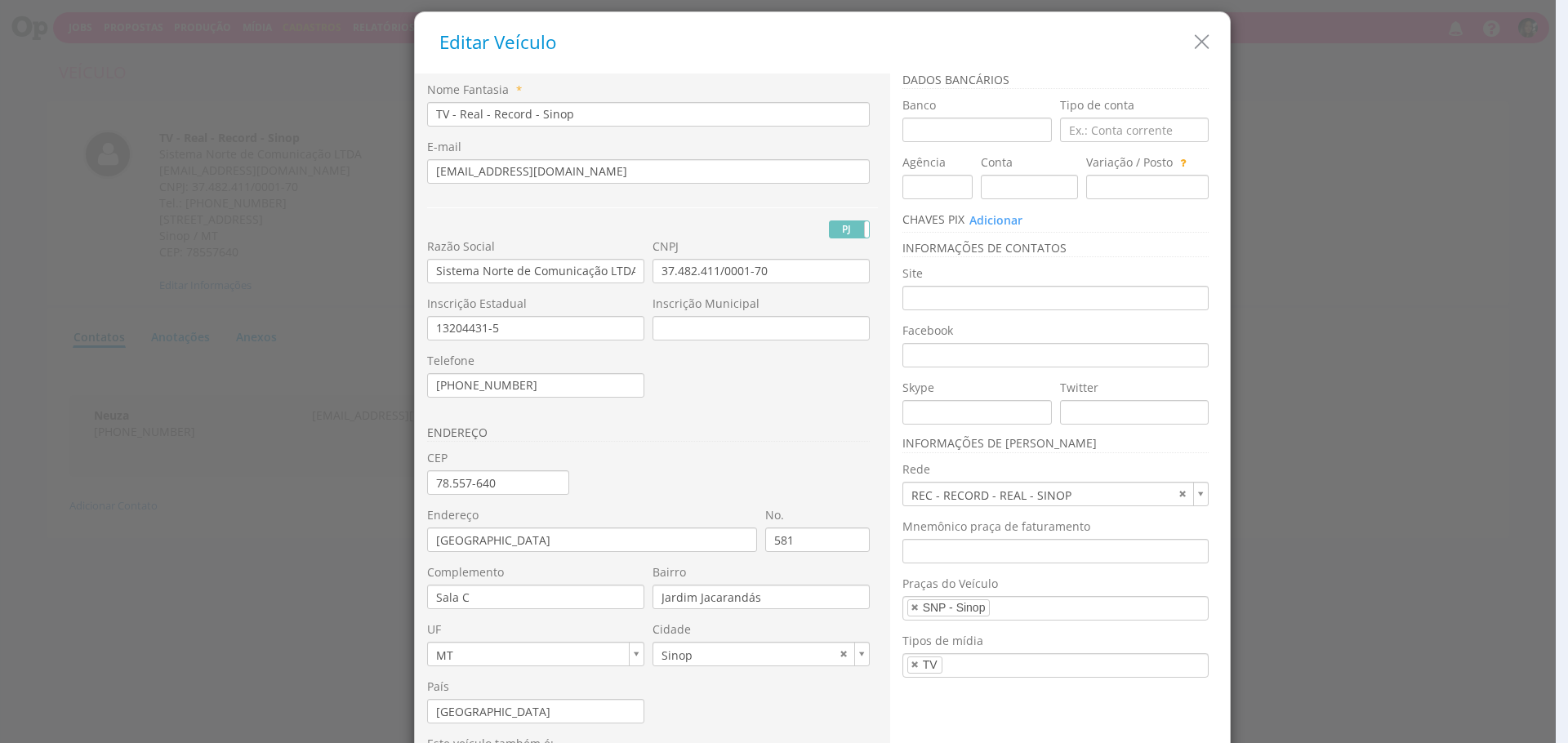
click at [503, 122] on input "TV - Real - Record - Sinop" at bounding box center [648, 114] width 443 height 24
type input "T"
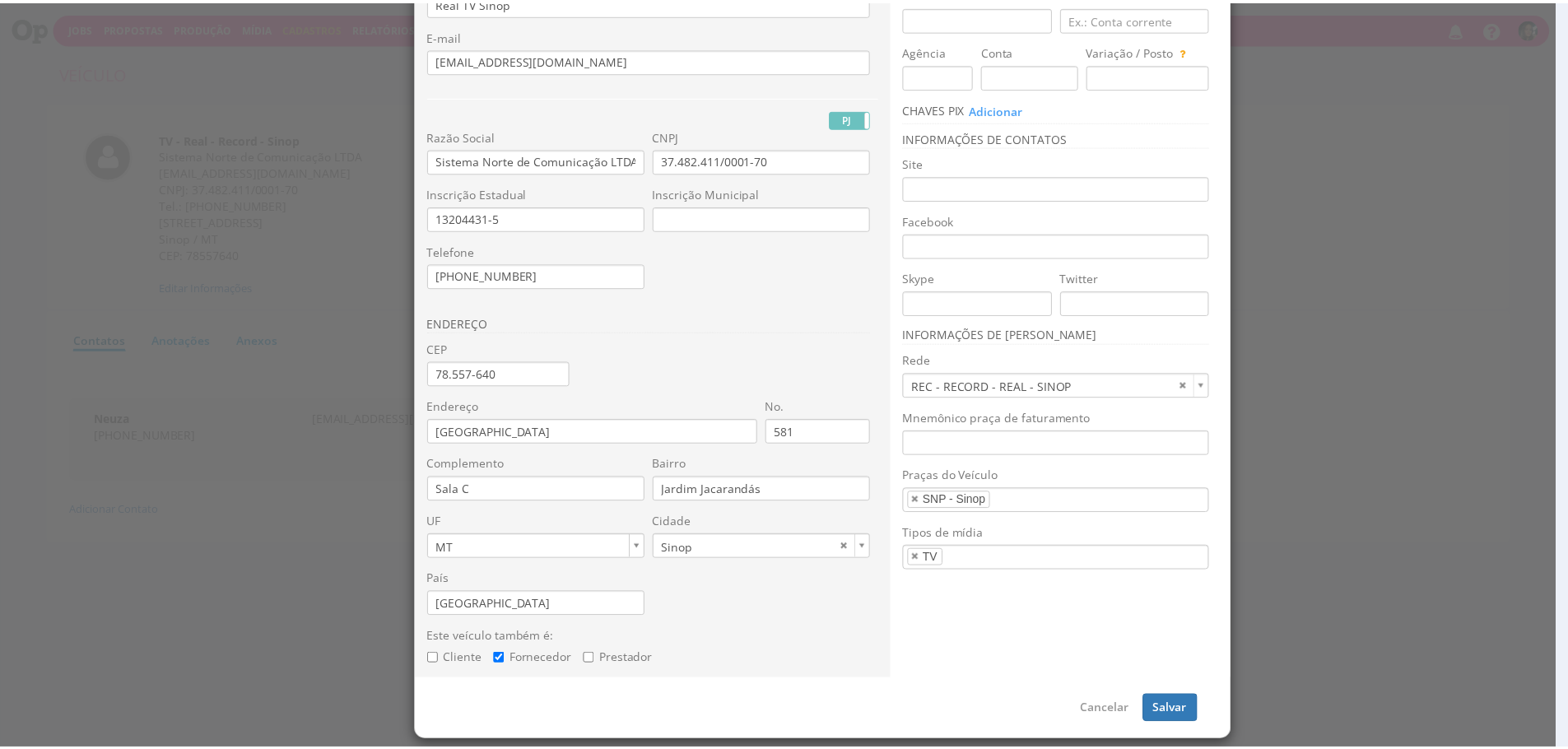
scroll to position [116, 0]
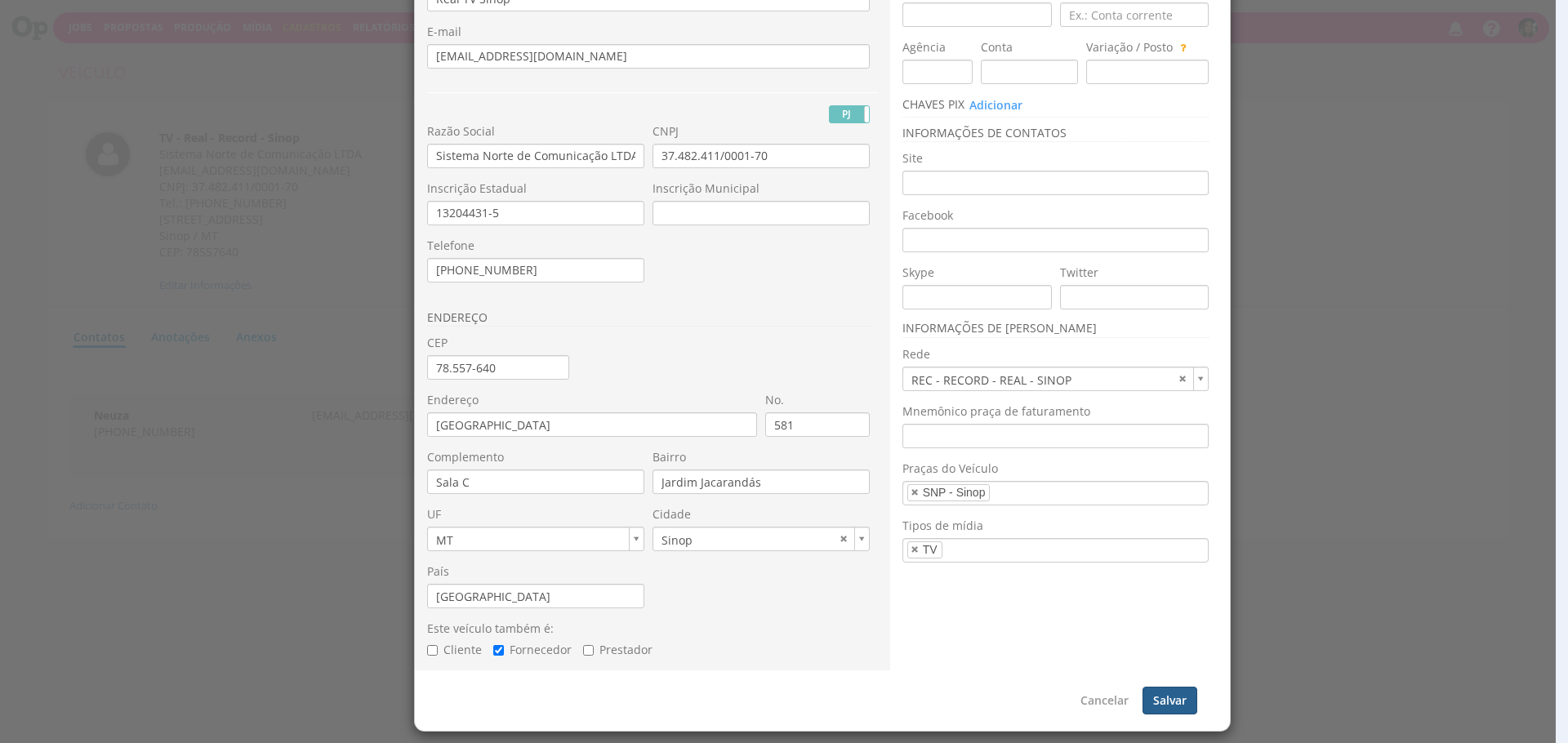
type input "Real TV Sinop"
click at [1176, 704] on button "Salvar" at bounding box center [1170, 700] width 55 height 28
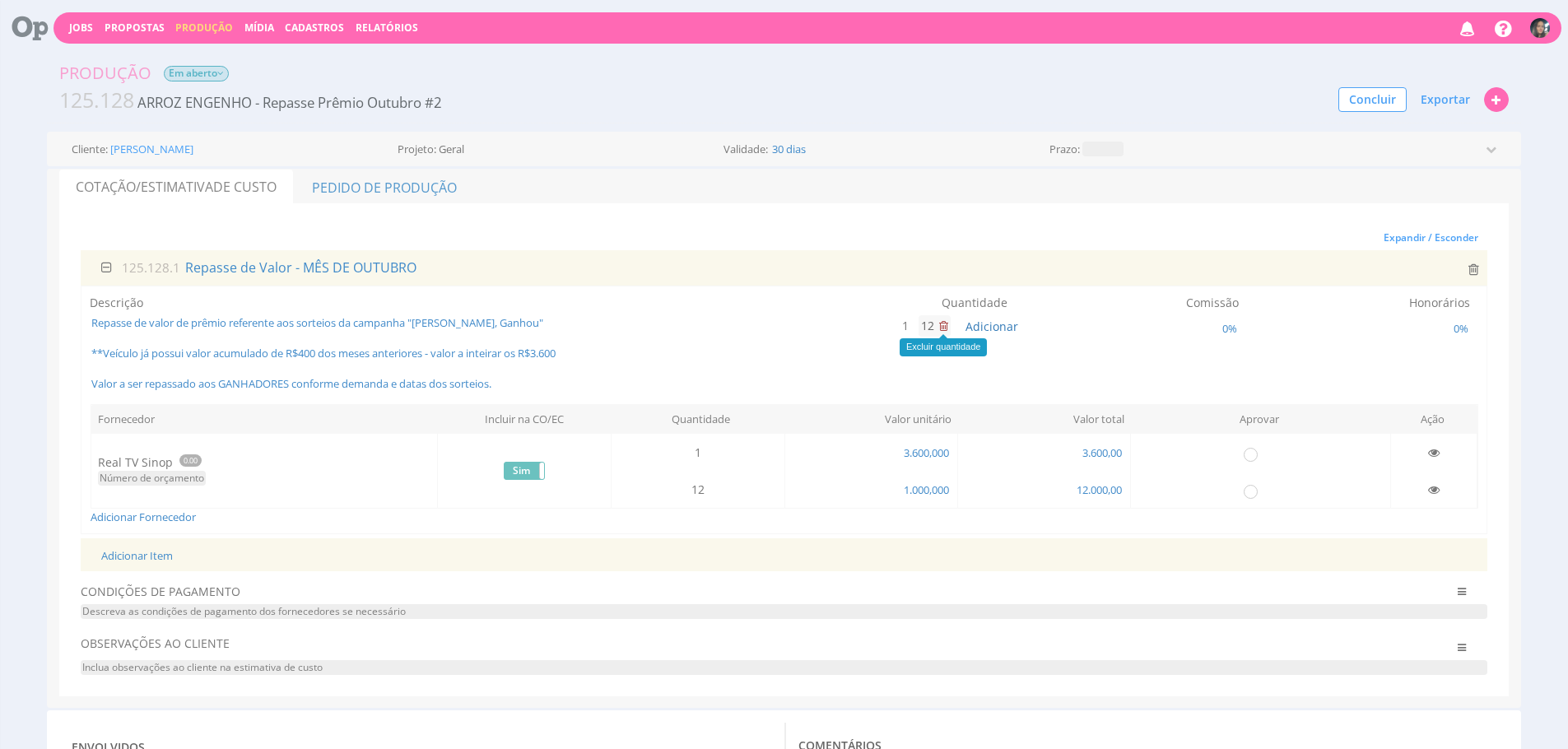
click at [946, 328] on icon at bounding box center [943, 325] width 9 height 12
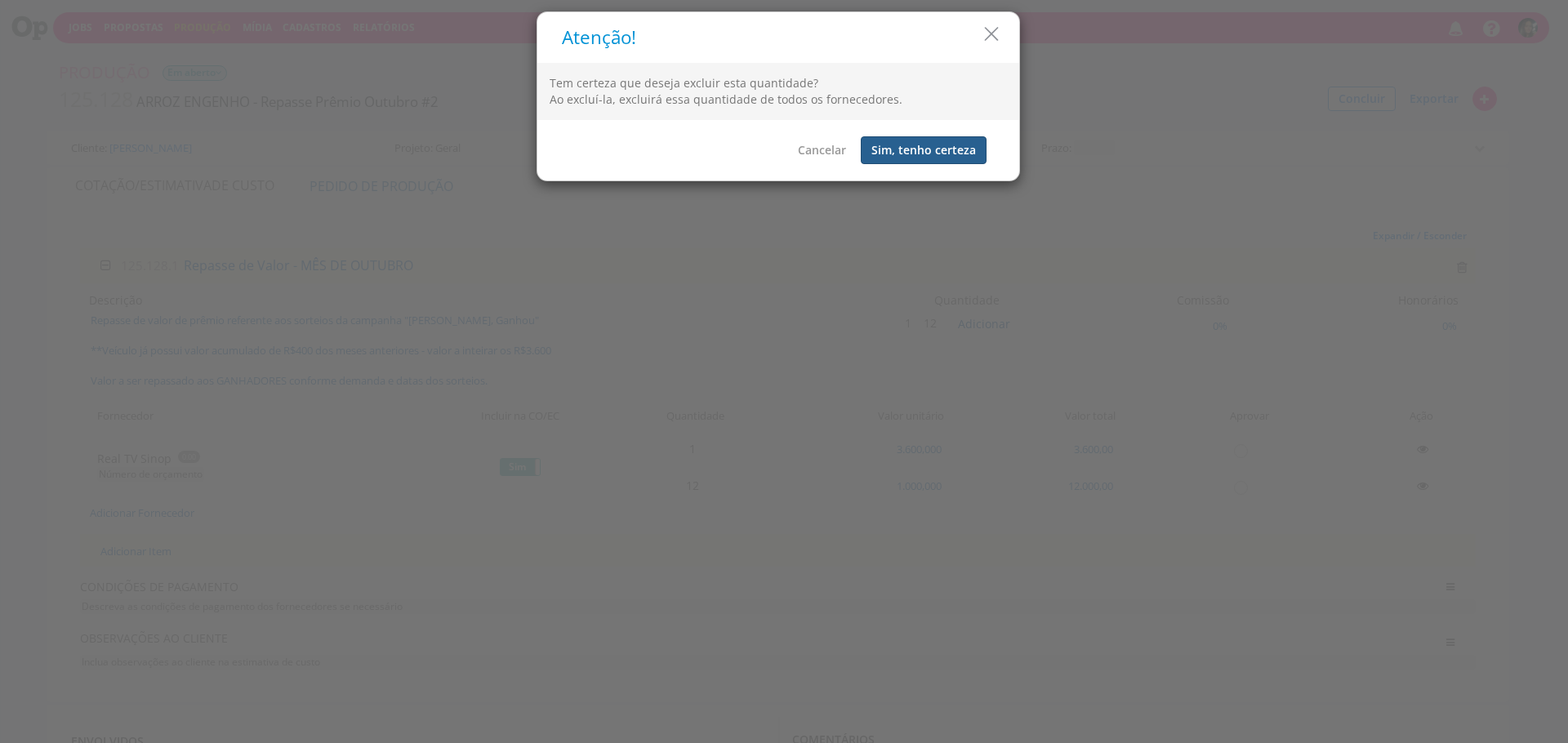
click at [913, 143] on button "Sim, tenho certeza" at bounding box center [923, 149] width 125 height 28
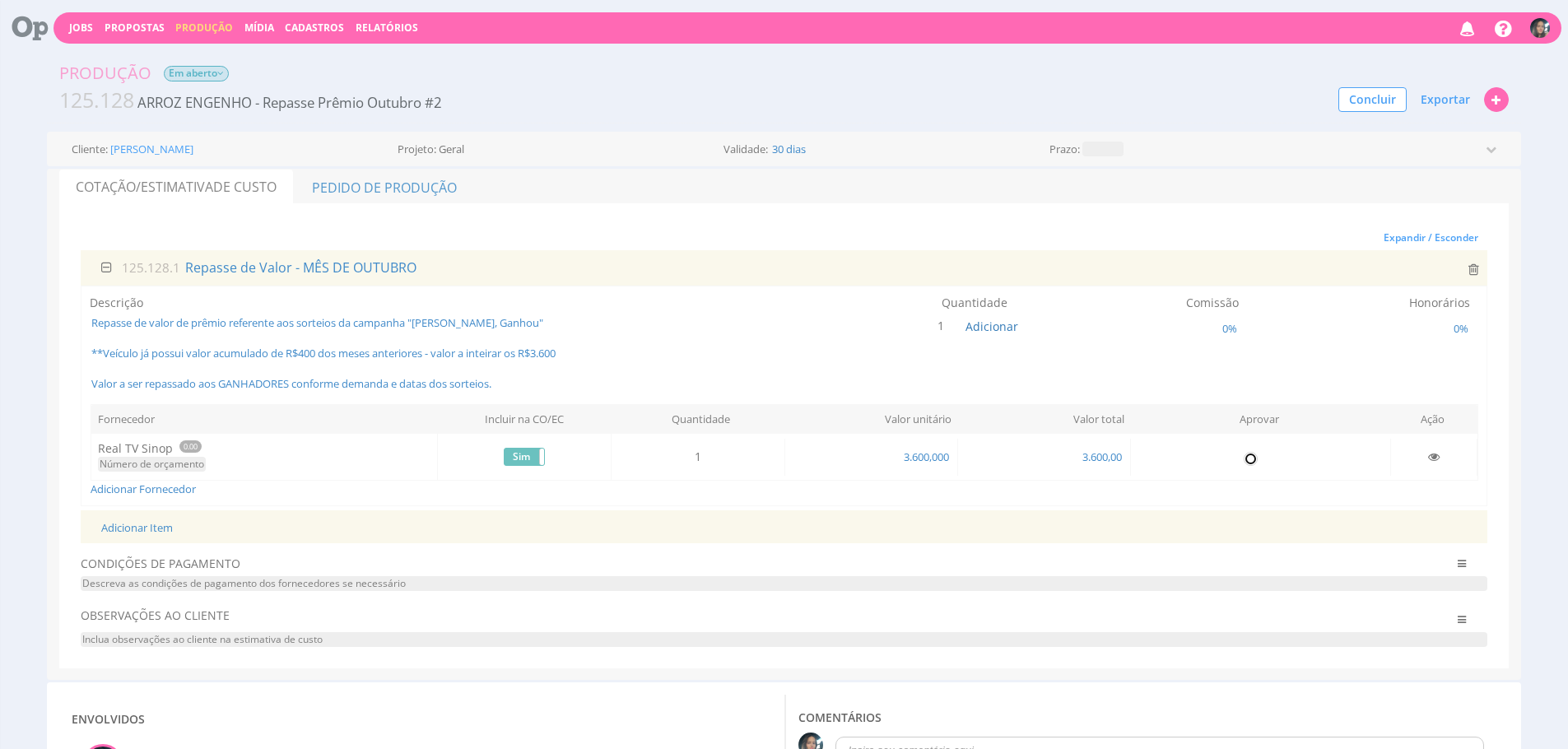
click at [1250, 455] on input "radio" at bounding box center [1250, 458] width 17 height 17
radio input "true"
click at [424, 146] on label "Projeto:" at bounding box center [417, 149] width 39 height 11
click at [400, 99] on span "ARROZ ENGENHO - Repasse Prêmio Outubro #2" at bounding box center [289, 102] width 304 height 18
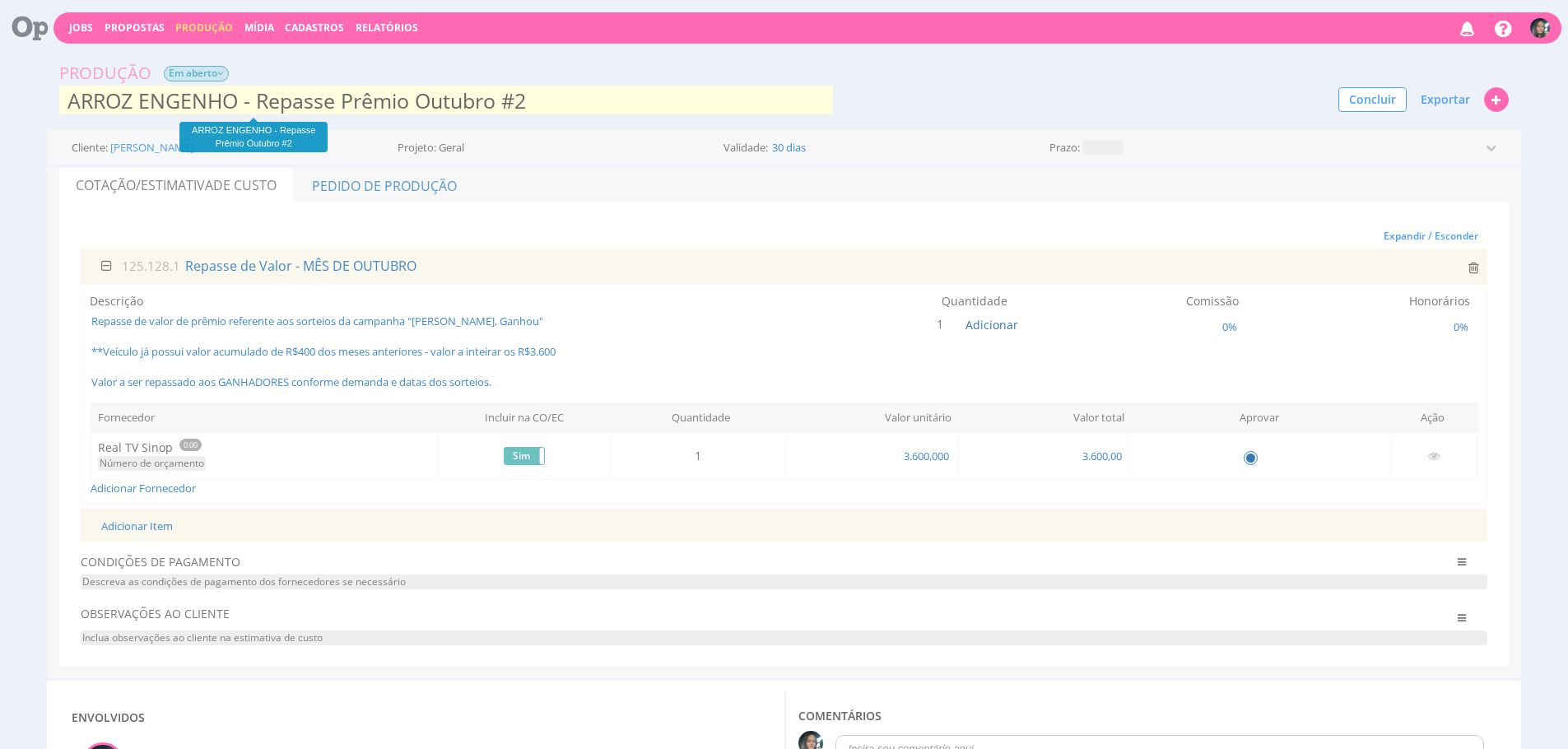
click at [426, 99] on input "ARROZ ENGENHO - Repasse Prêmio Outubro #2" at bounding box center [446, 100] width 774 height 33
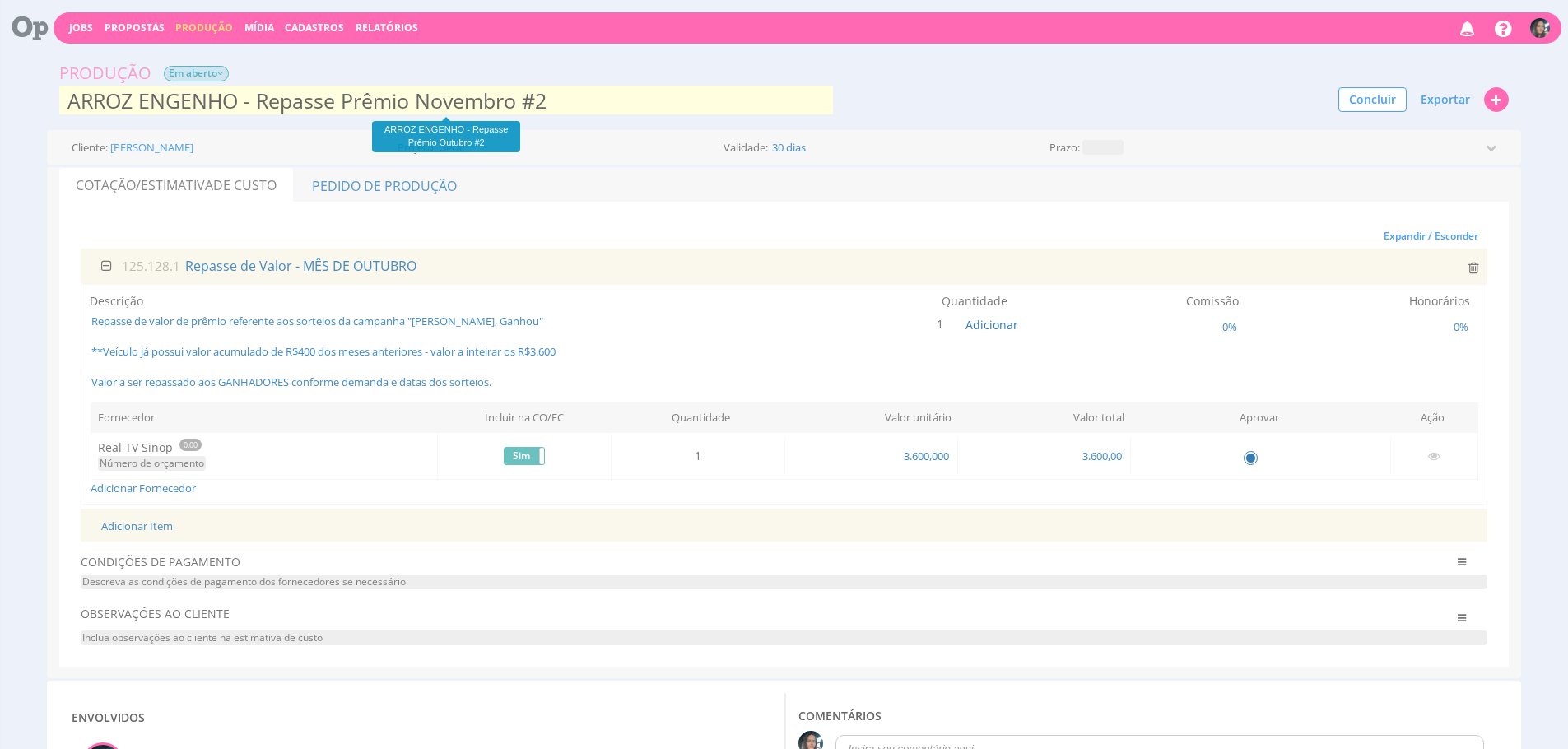
click at [797, 89] on input "ARROZ ENGENHO - Repasse Prêmio Novembro #2" at bounding box center [446, 100] width 774 height 33
click at [1063, 561] on div "CONDIÇÕES DE PAGAMENTO Clique aqui para cadastrar uma Condição de pagamento pre…" at bounding box center [784, 571] width 1407 height 35
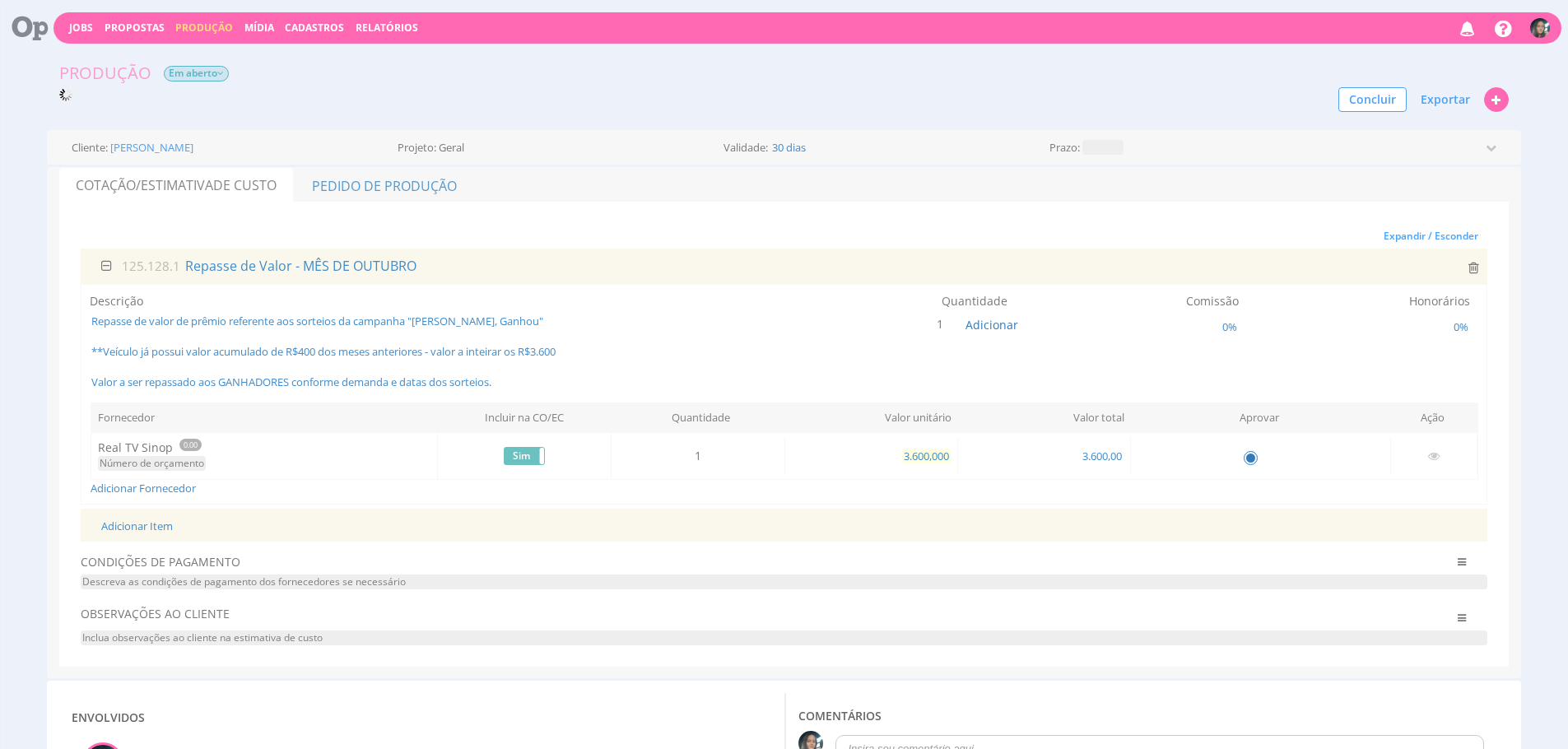
click at [932, 458] on span "3.600,000" at bounding box center [926, 455] width 49 height 15
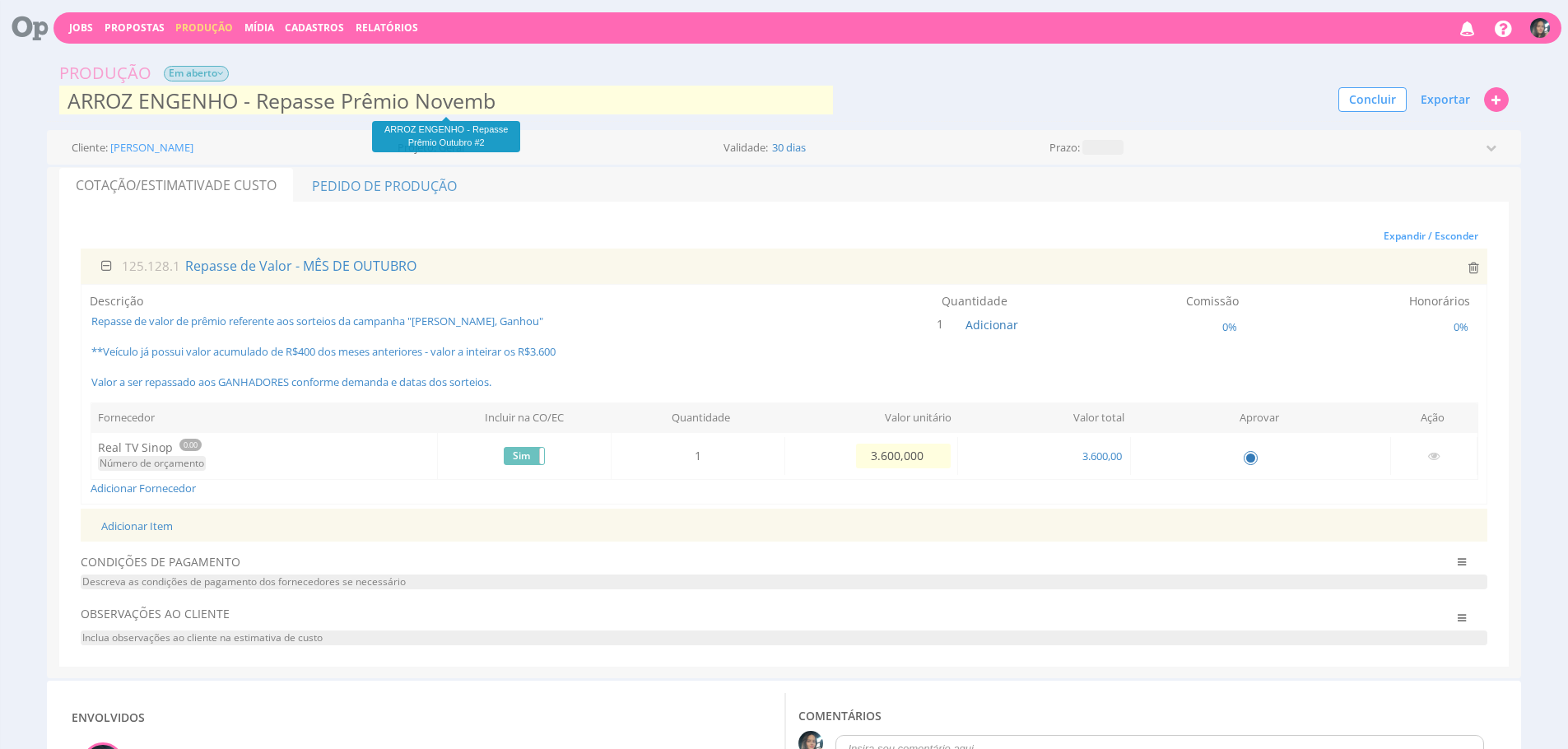
type input "ARROZ ENGENHO - Repasse Prêmio Novemb"
click at [932, 458] on input "3.600,000" at bounding box center [903, 455] width 94 height 24
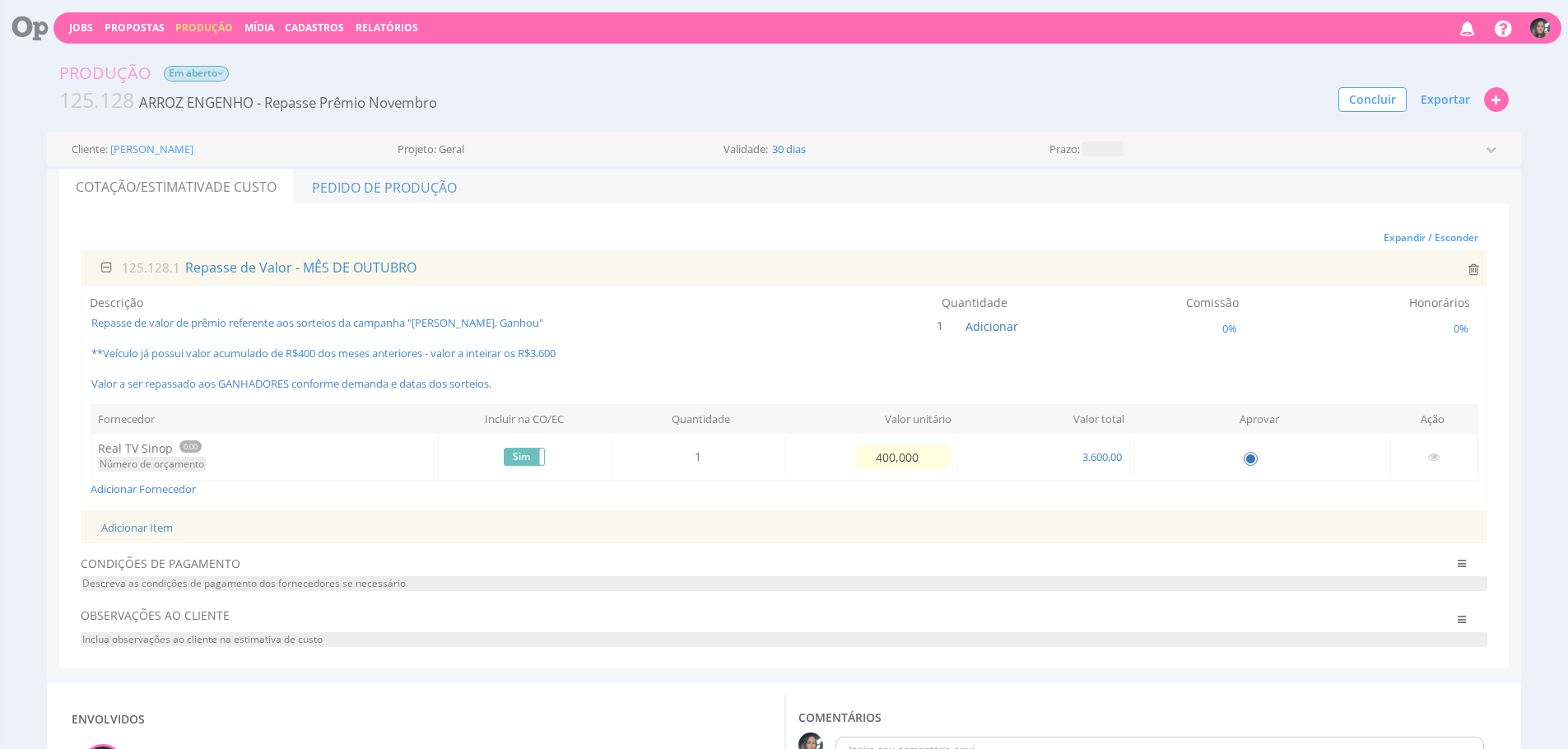
type input "4.000,000"
click at [958, 486] on div "Adicionar Fornecedor" at bounding box center [784, 488] width 1388 height 17
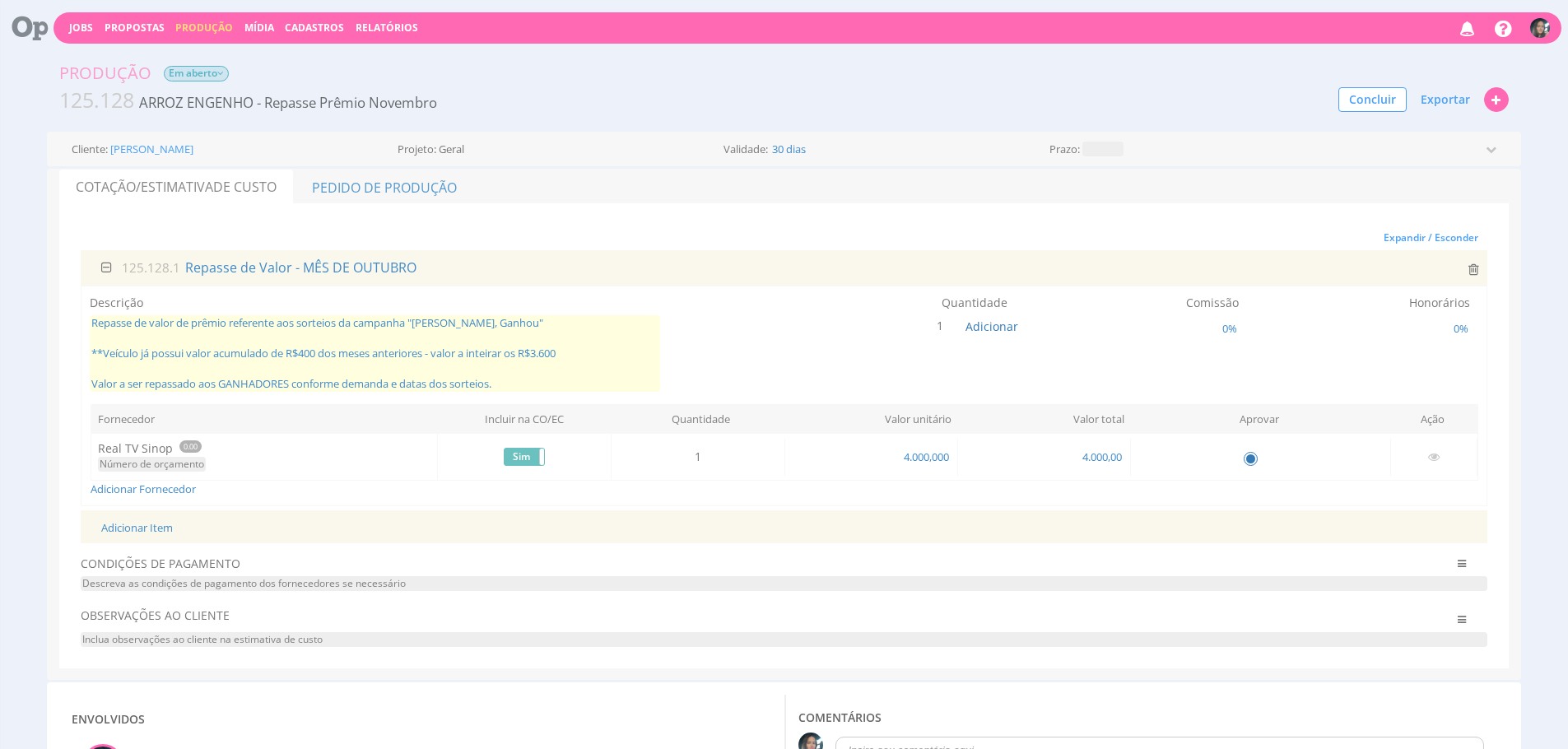
click at [525, 357] on span "Repasse de valor de prêmio referente aos sorteios da campanha "Achou Arroz Enge…" at bounding box center [374, 353] width 571 height 77
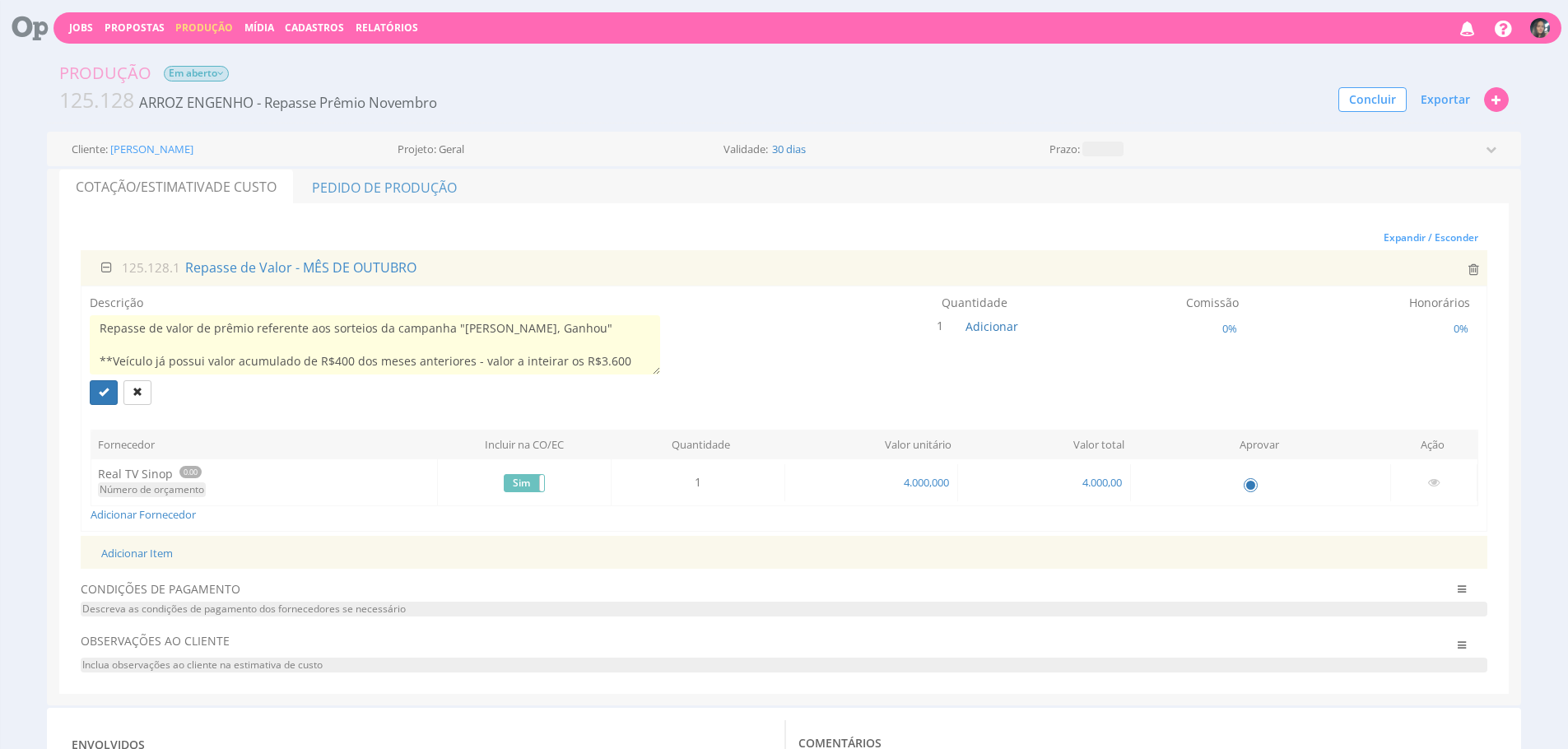
scroll to position [33, 0]
drag, startPoint x: 625, startPoint y: 335, endPoint x: 99, endPoint y: 334, distance: 526.0
click at [99, 334] on textarea "Repasse de valor de prêmio referente aos sorteios da campanha "Achou Arroz Enge…" at bounding box center [374, 344] width 571 height 59
paste textarea "4 sorteios de R$1.000,00 mensais."
type textarea "Repasse de valor de prêmio referente aos sorteios da campanha "[PERSON_NAME], G…"
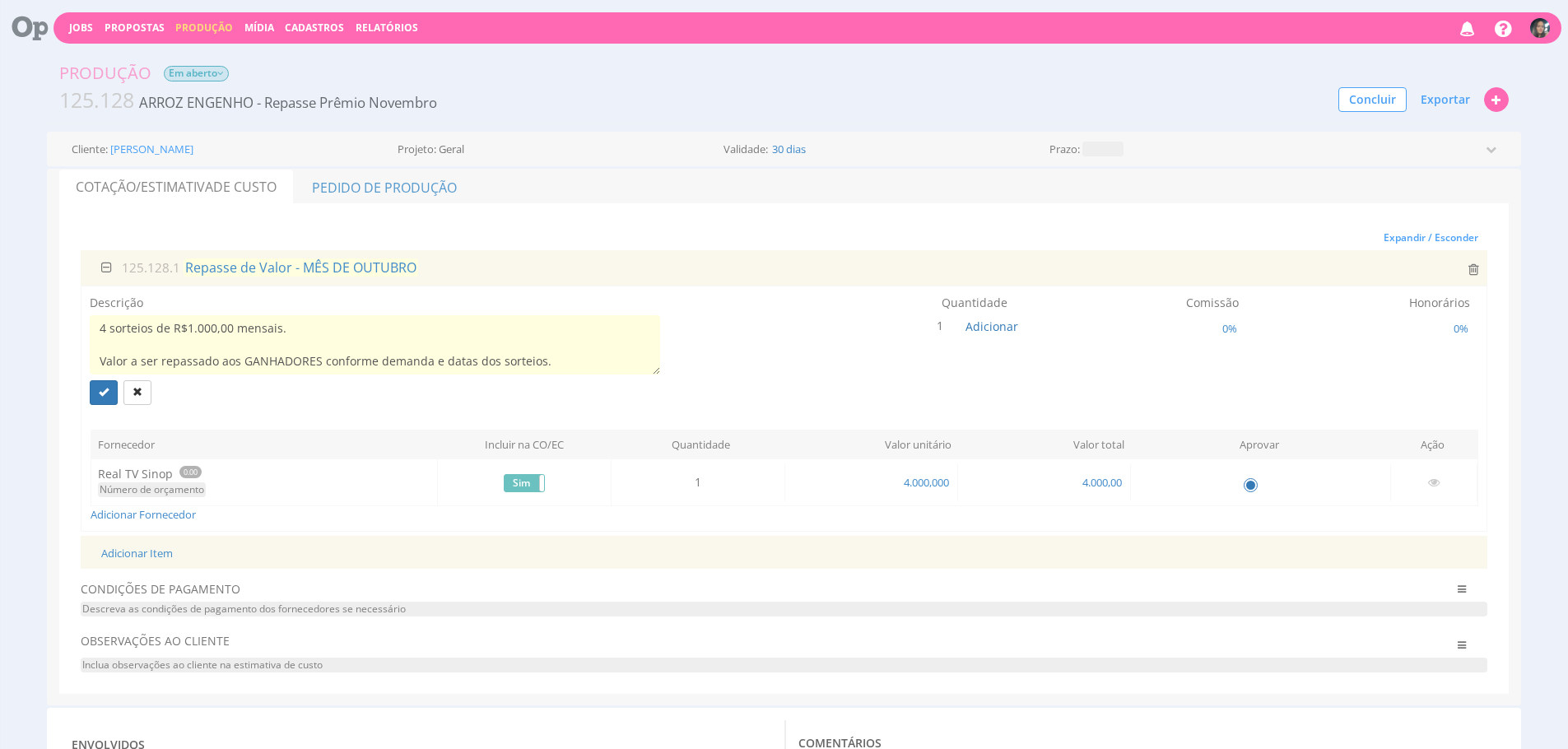
click at [342, 274] on span "Repasse de Valor - MÊS DE OUTUBRO" at bounding box center [300, 267] width 234 height 18
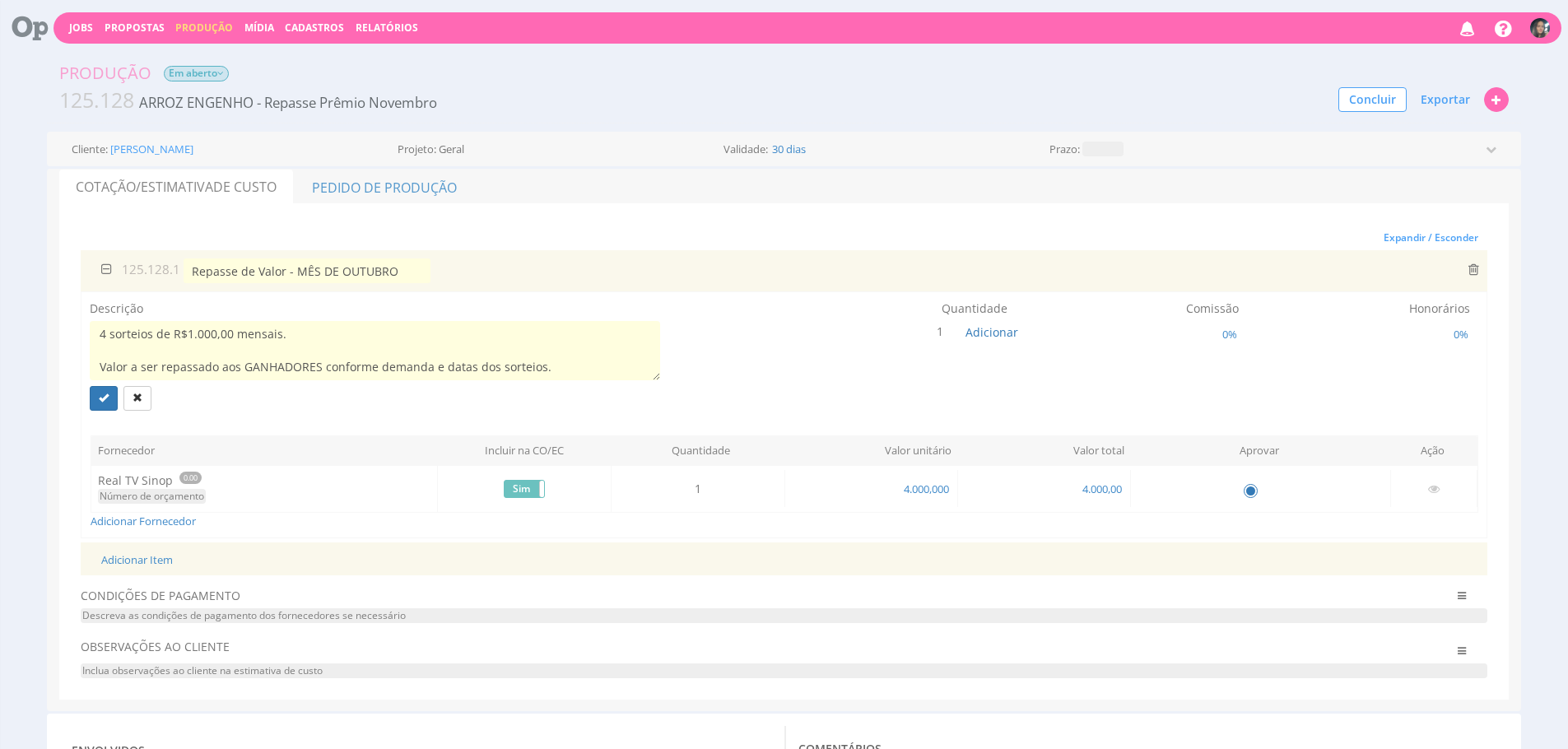
click at [362, 264] on input "Repasse de Valor - MÊS DE OUTUBRO" at bounding box center [307, 270] width 247 height 24
type input "Repasse de Valor - MÊS DE NOVEMBRO"
click at [100, 402] on button "submit" at bounding box center [103, 397] width 28 height 24
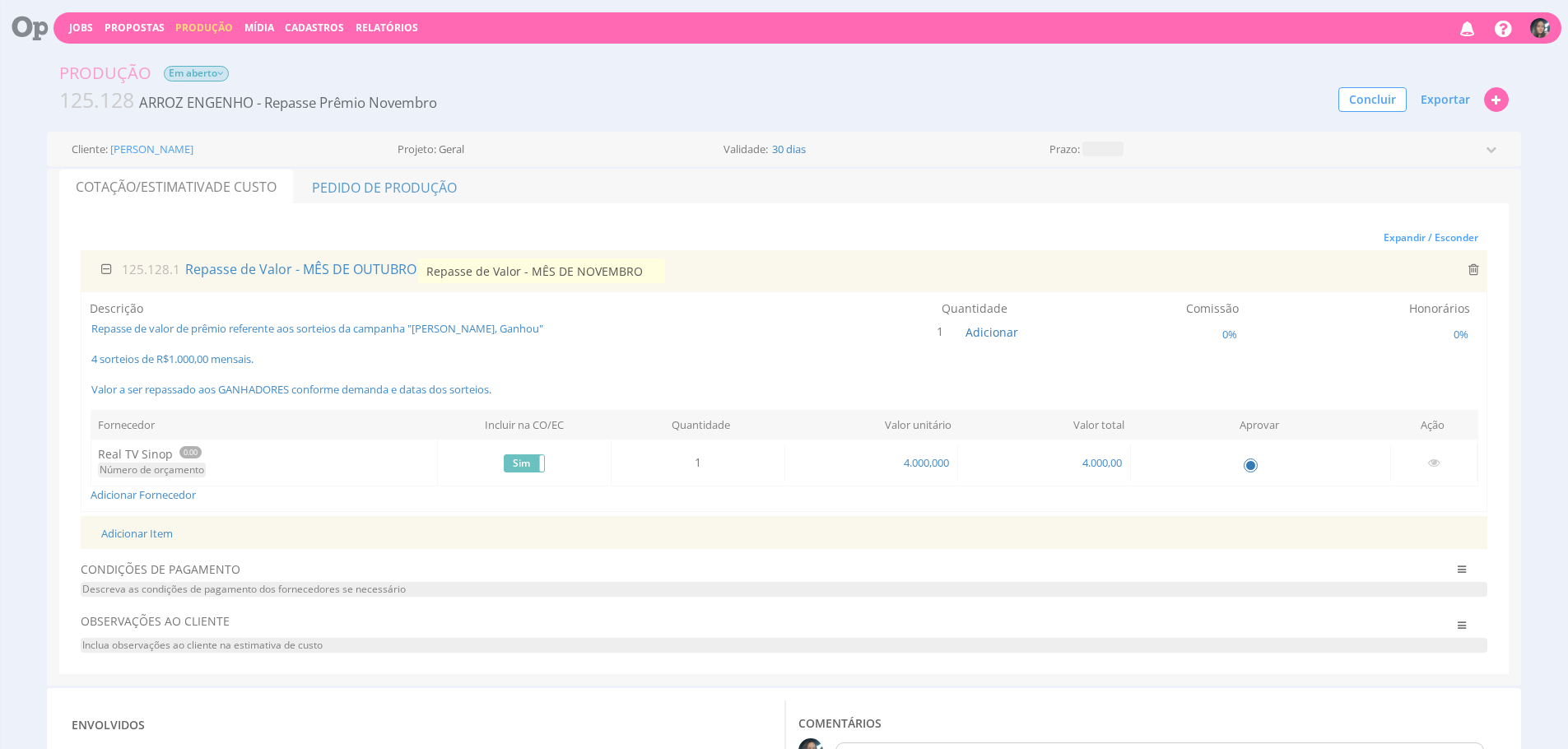
click at [924, 524] on div "Adicionar Item" at bounding box center [784, 532] width 1390 height 34
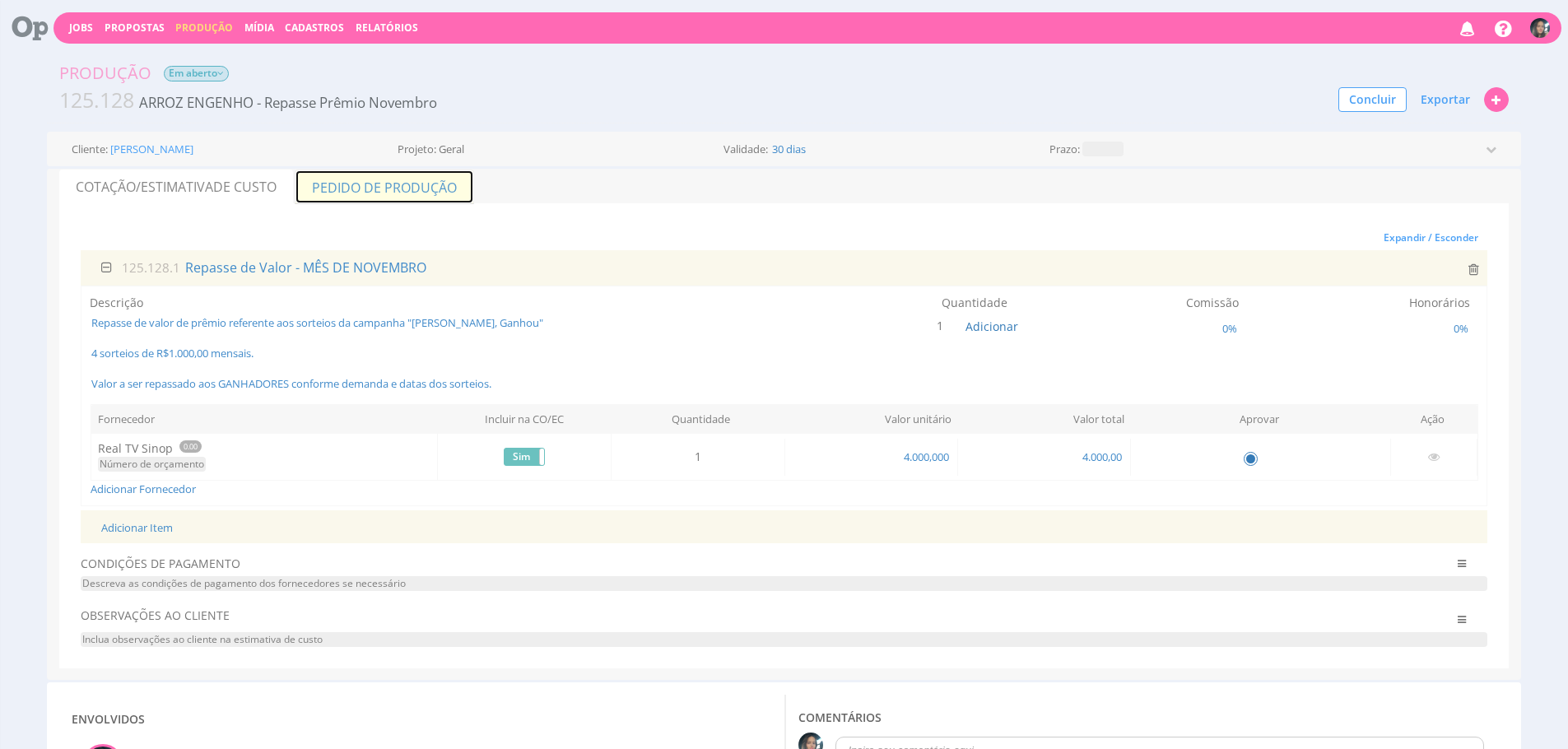
click at [411, 175] on link "Pedido de Produção" at bounding box center [384, 187] width 180 height 35
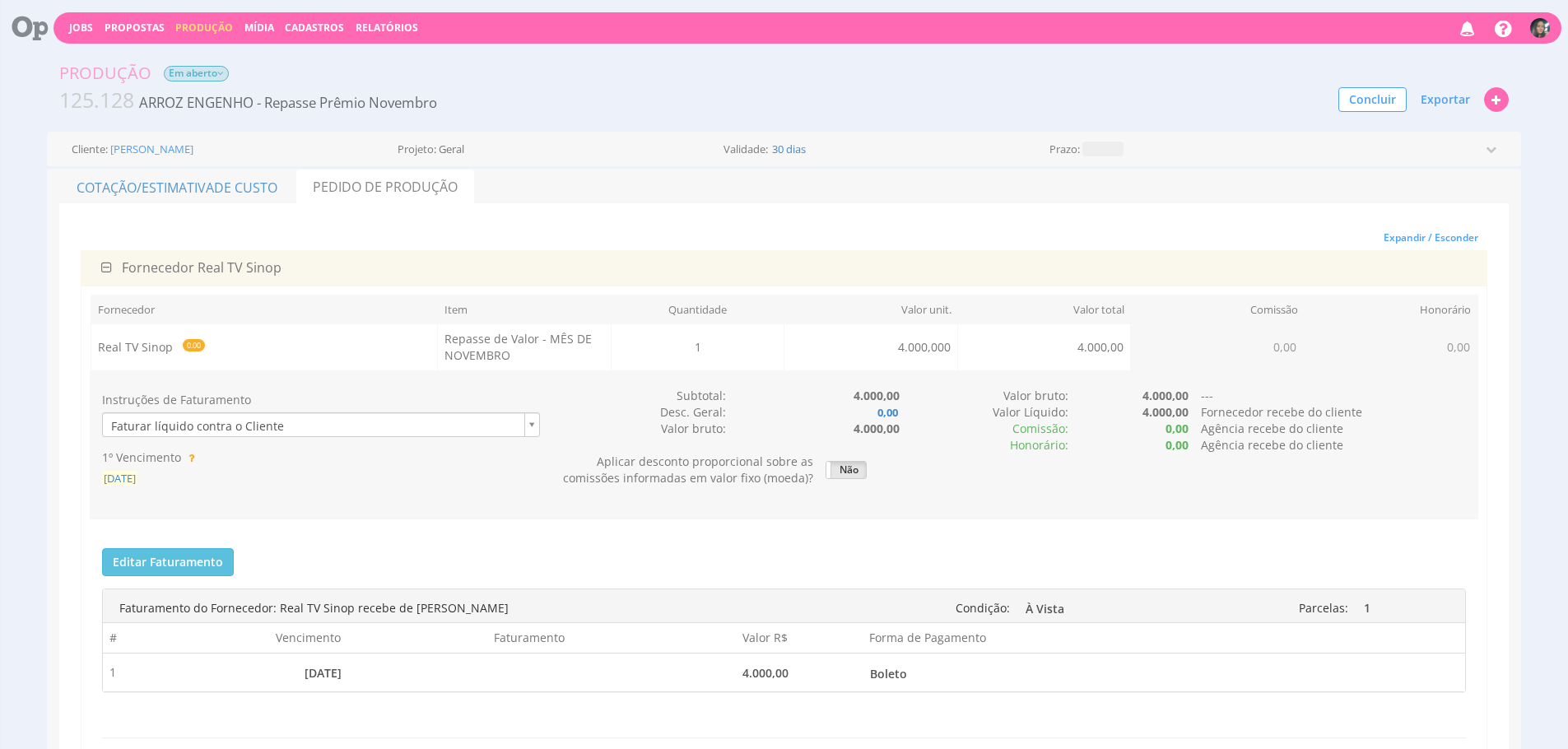
click at [117, 472] on span "[DATE]" at bounding box center [120, 477] width 35 height 15
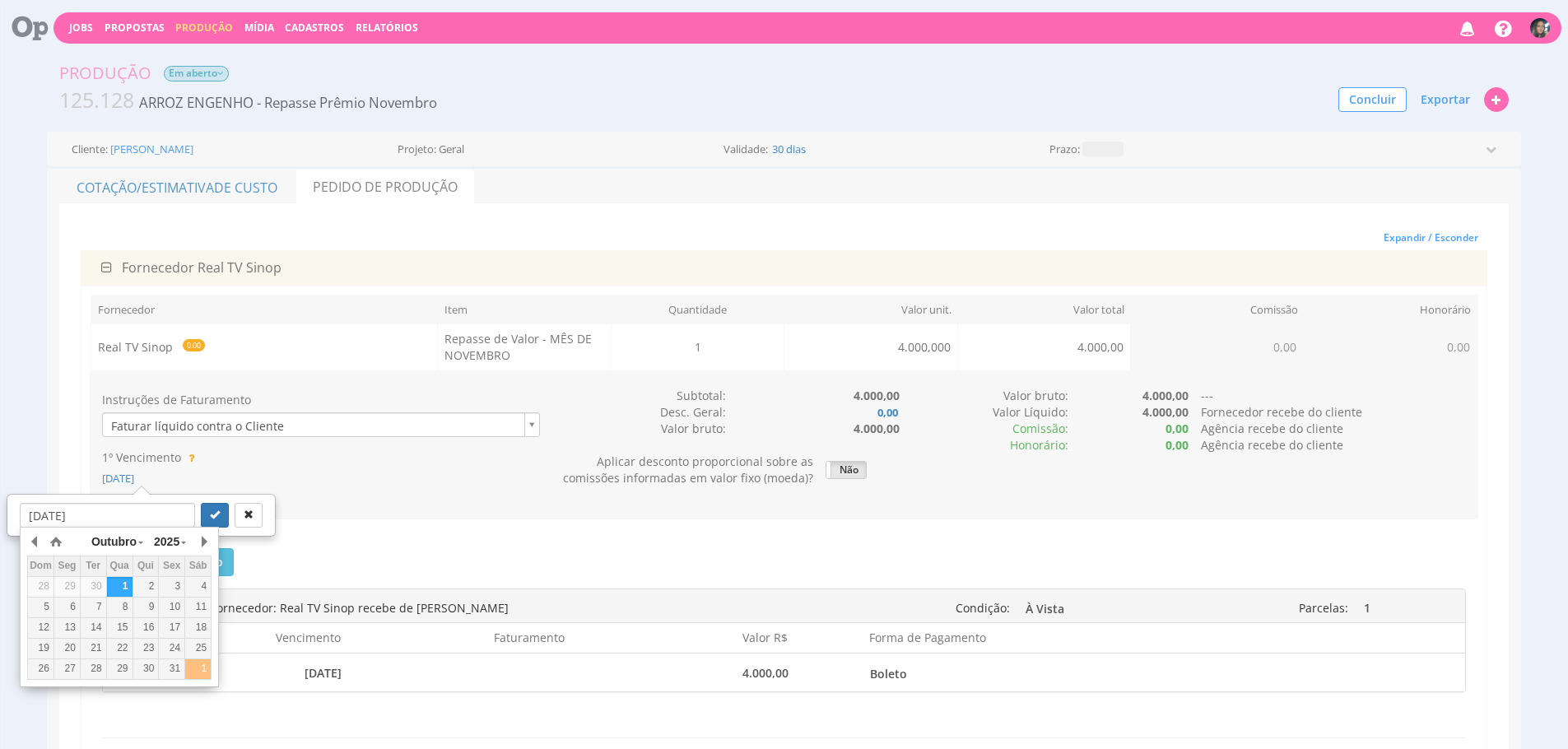
click at [206, 665] on div "1" at bounding box center [198, 668] width 25 height 14
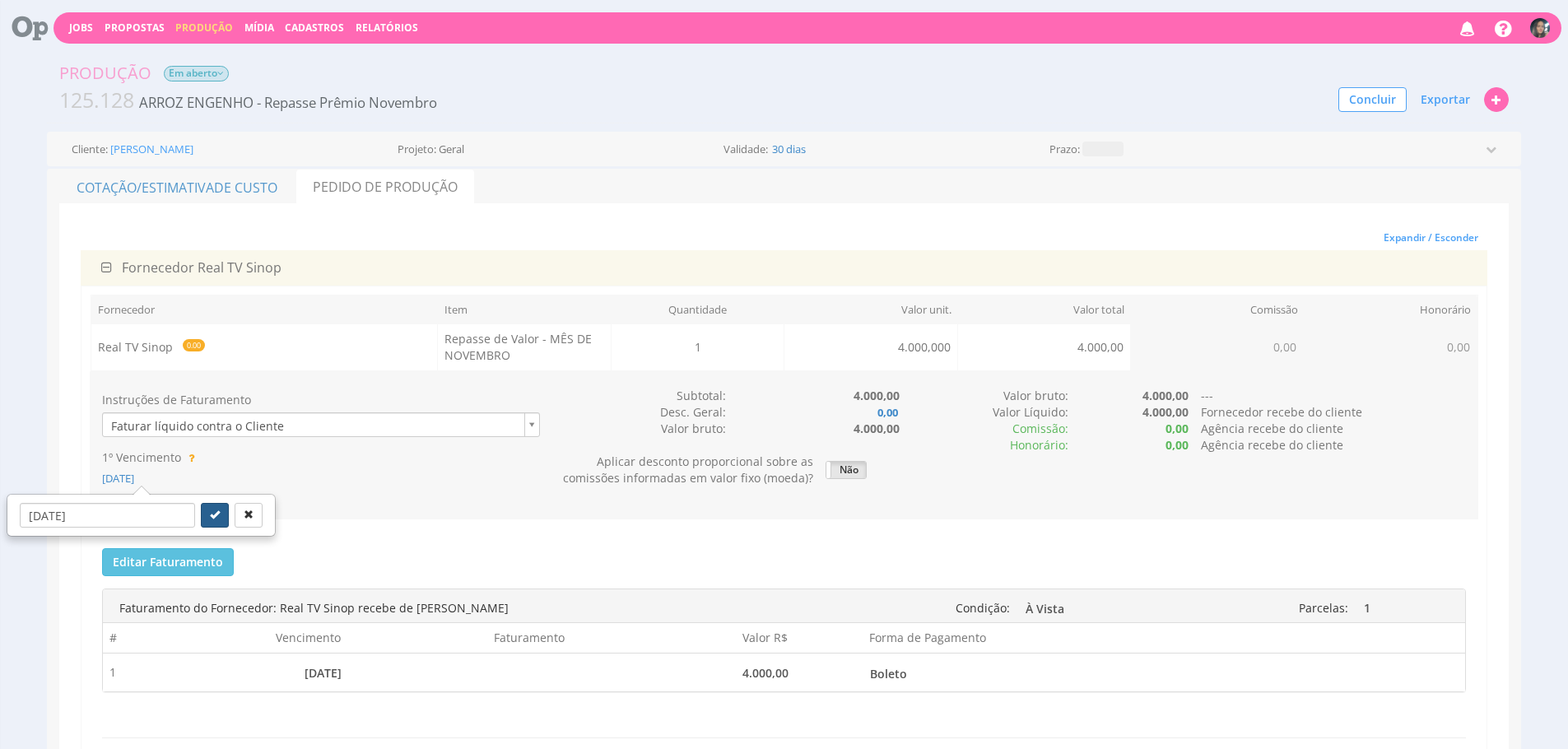
click at [210, 513] on icon "submit" at bounding box center [215, 514] width 10 height 10
type input "01/11/2025"
click at [197, 545] on div "Editar Faturamento Cancelar Salvar Enviar para o Financeiro Faturas enviadas pa…" at bounding box center [784, 655] width 1388 height 239
click at [196, 567] on button "Editar Faturamento" at bounding box center [167, 562] width 131 height 28
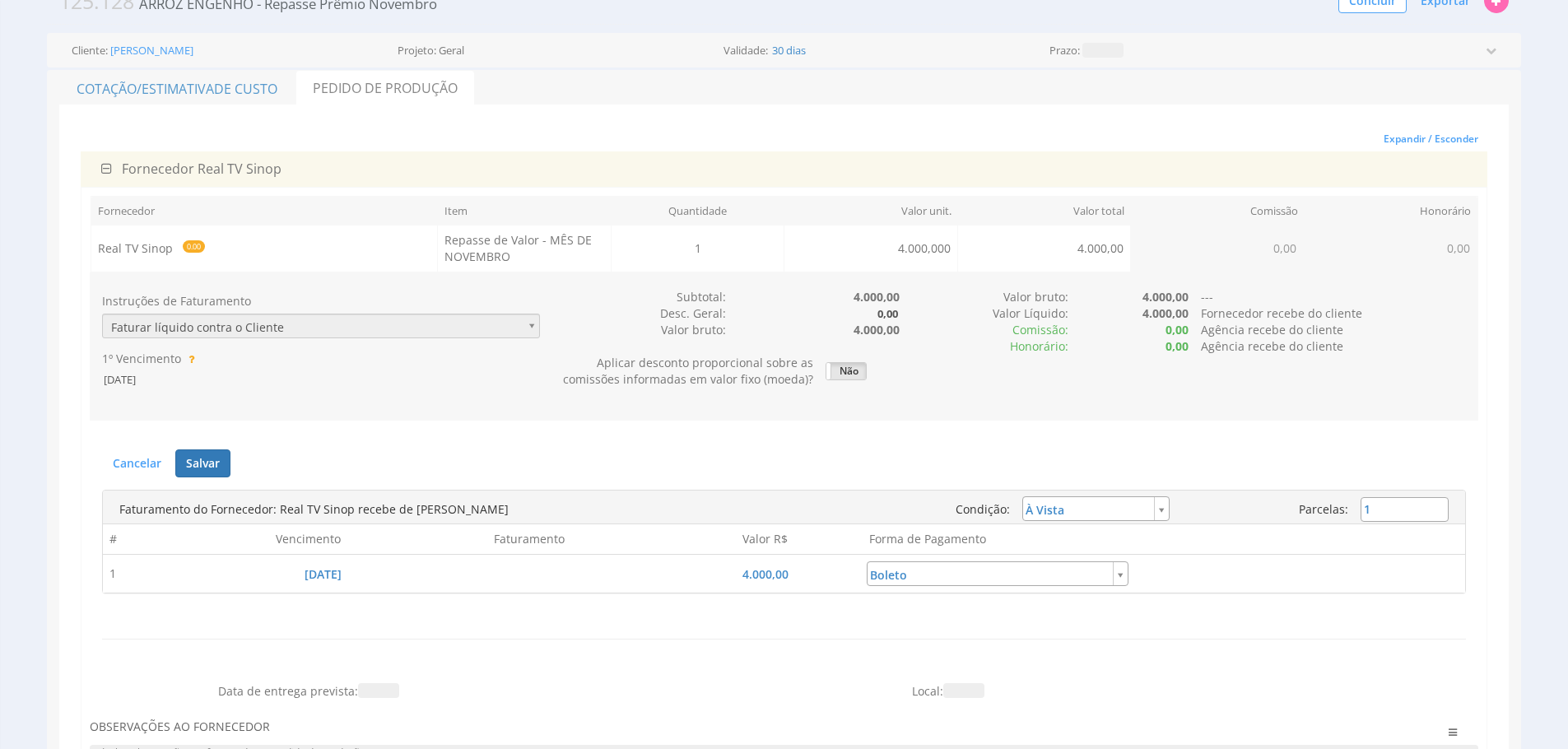
scroll to position [103, 0]
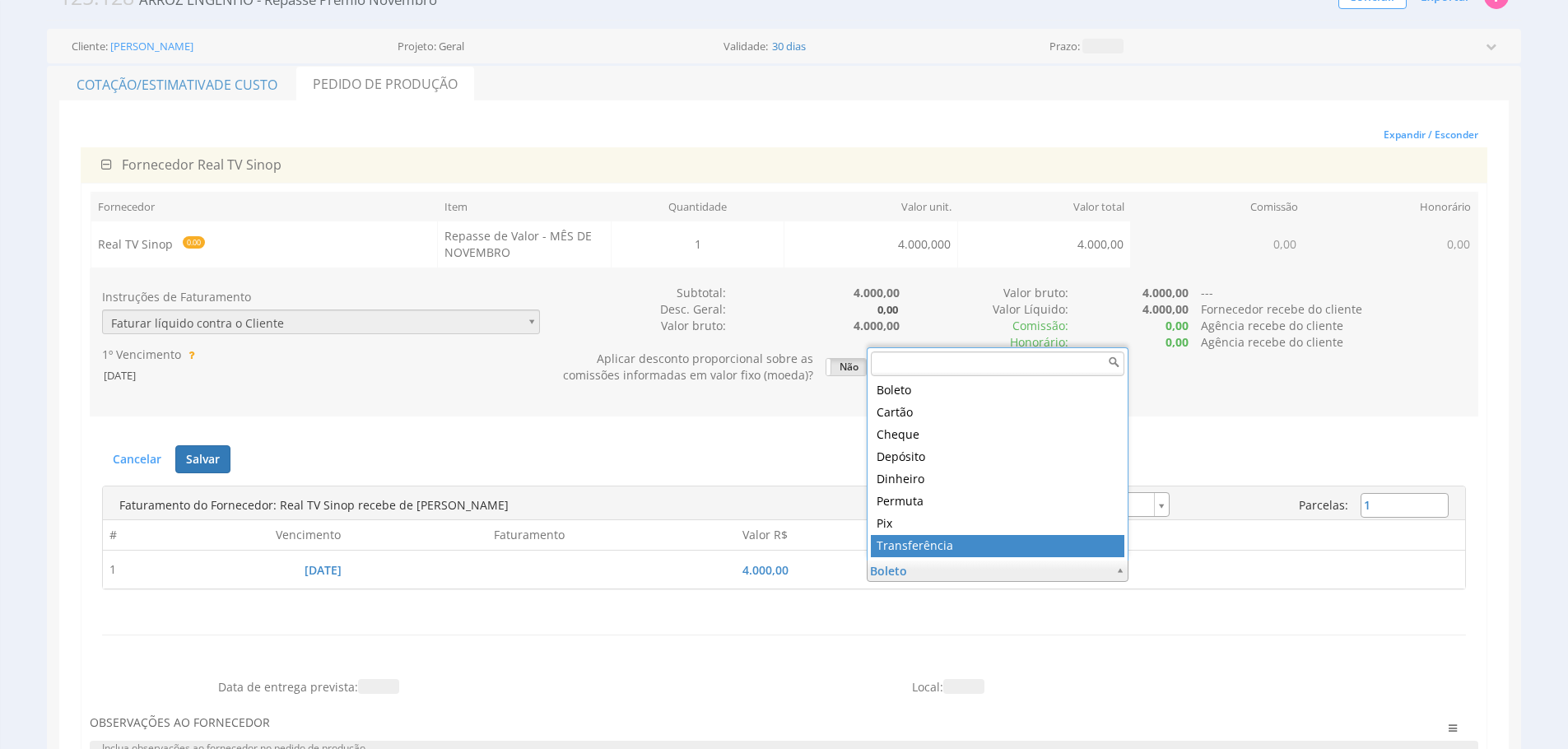
type input "5"
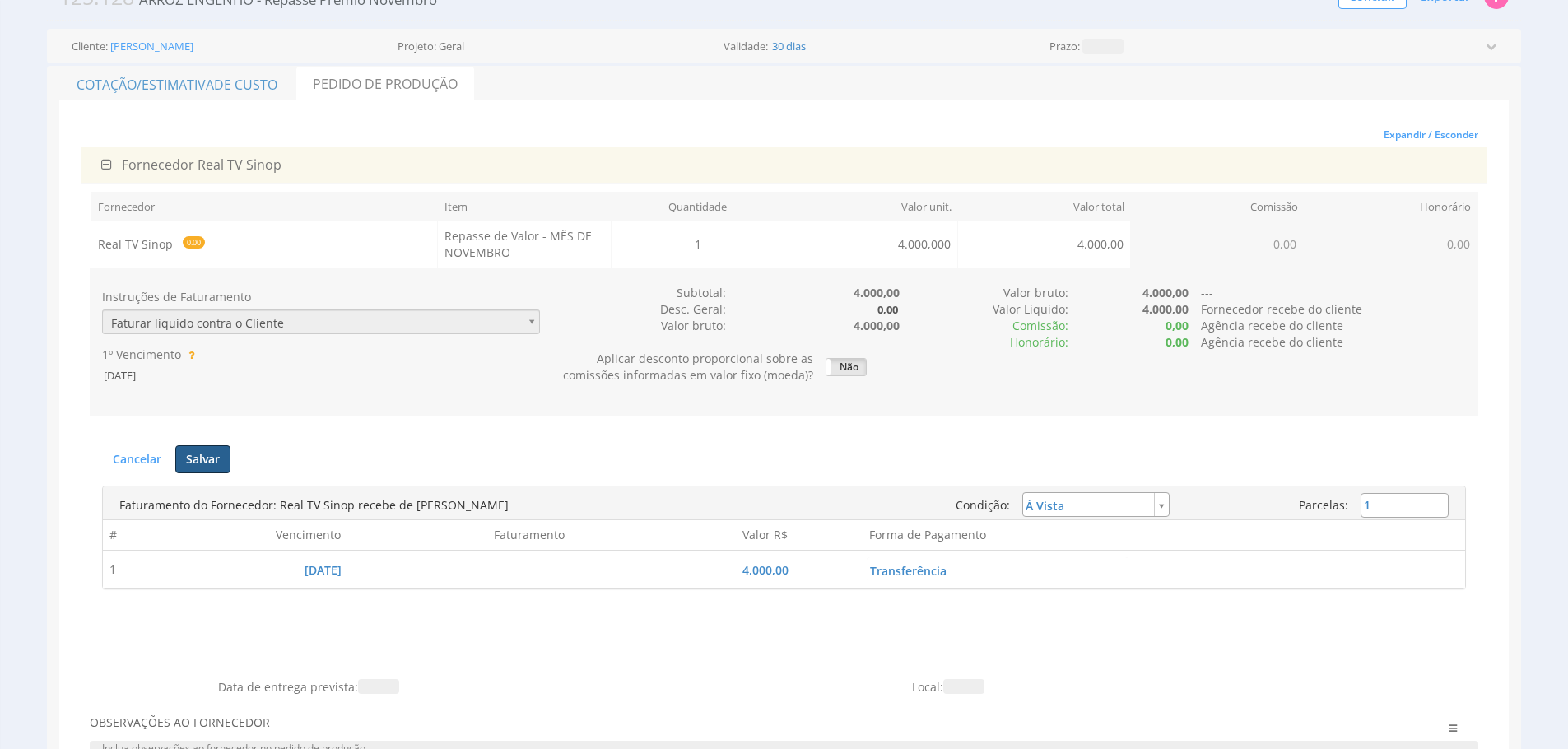
click at [213, 461] on button "Salvar" at bounding box center [202, 459] width 55 height 28
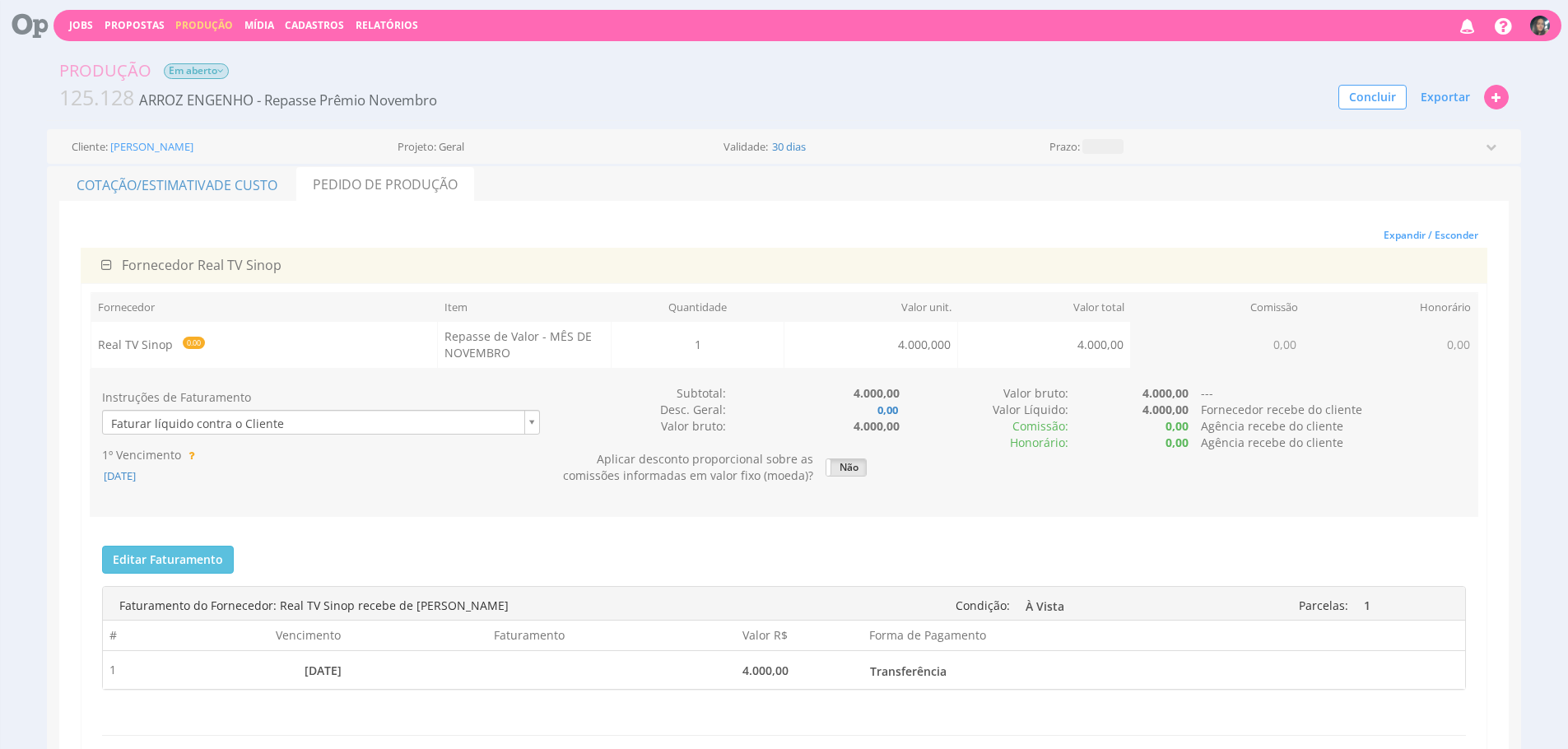
scroll to position [2, 0]
click at [1457, 87] on button "Exportar" at bounding box center [1445, 97] width 71 height 28
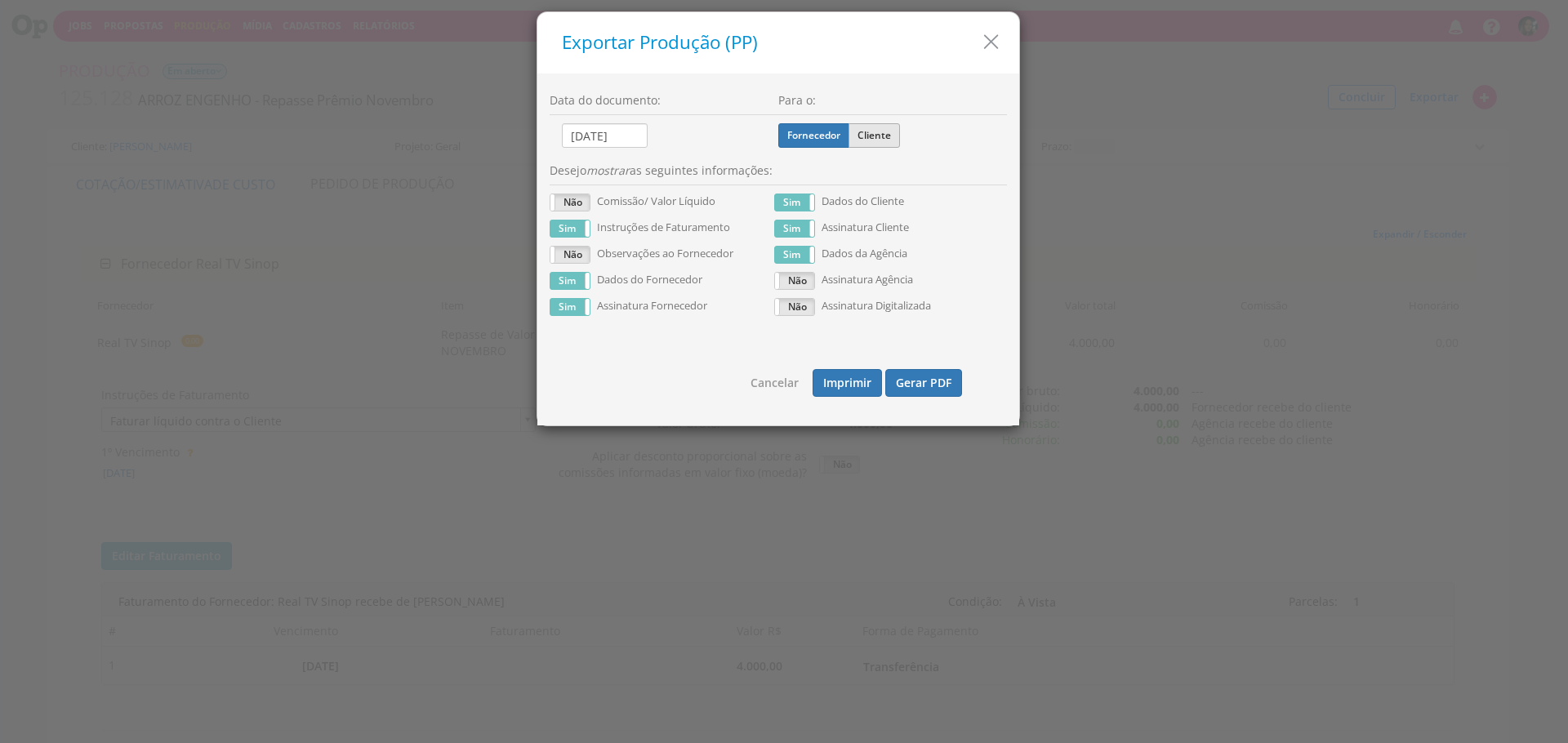
click at [854, 139] on label "Cliente" at bounding box center [874, 135] width 51 height 24
click at [0, 0] on input "Cliente" at bounding box center [0, 0] width 0 height 0
click at [930, 383] on button "Gerar PDF" at bounding box center [924, 383] width 77 height 28
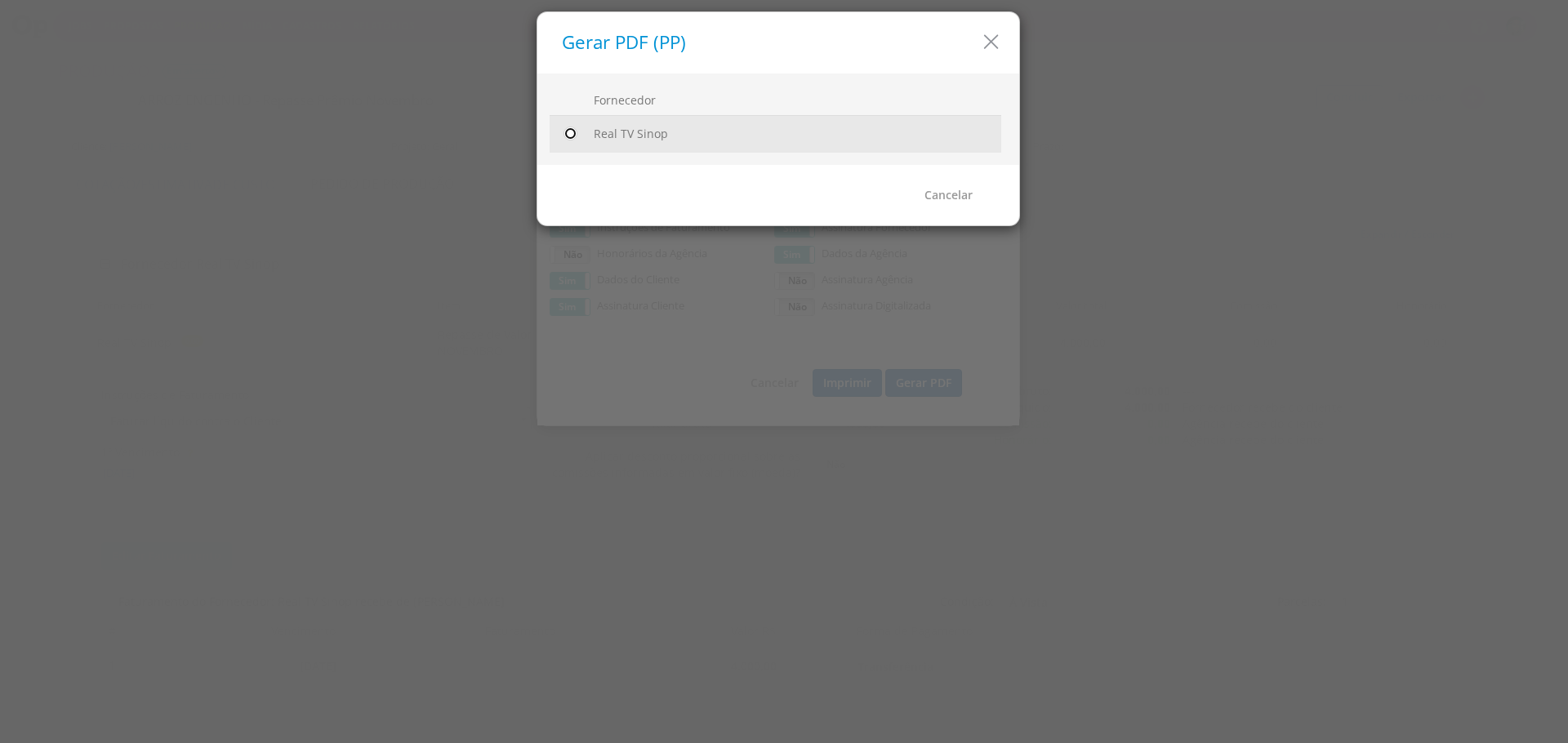
click at [565, 130] on input "radio" at bounding box center [570, 133] width 16 height 16
radio input "true"
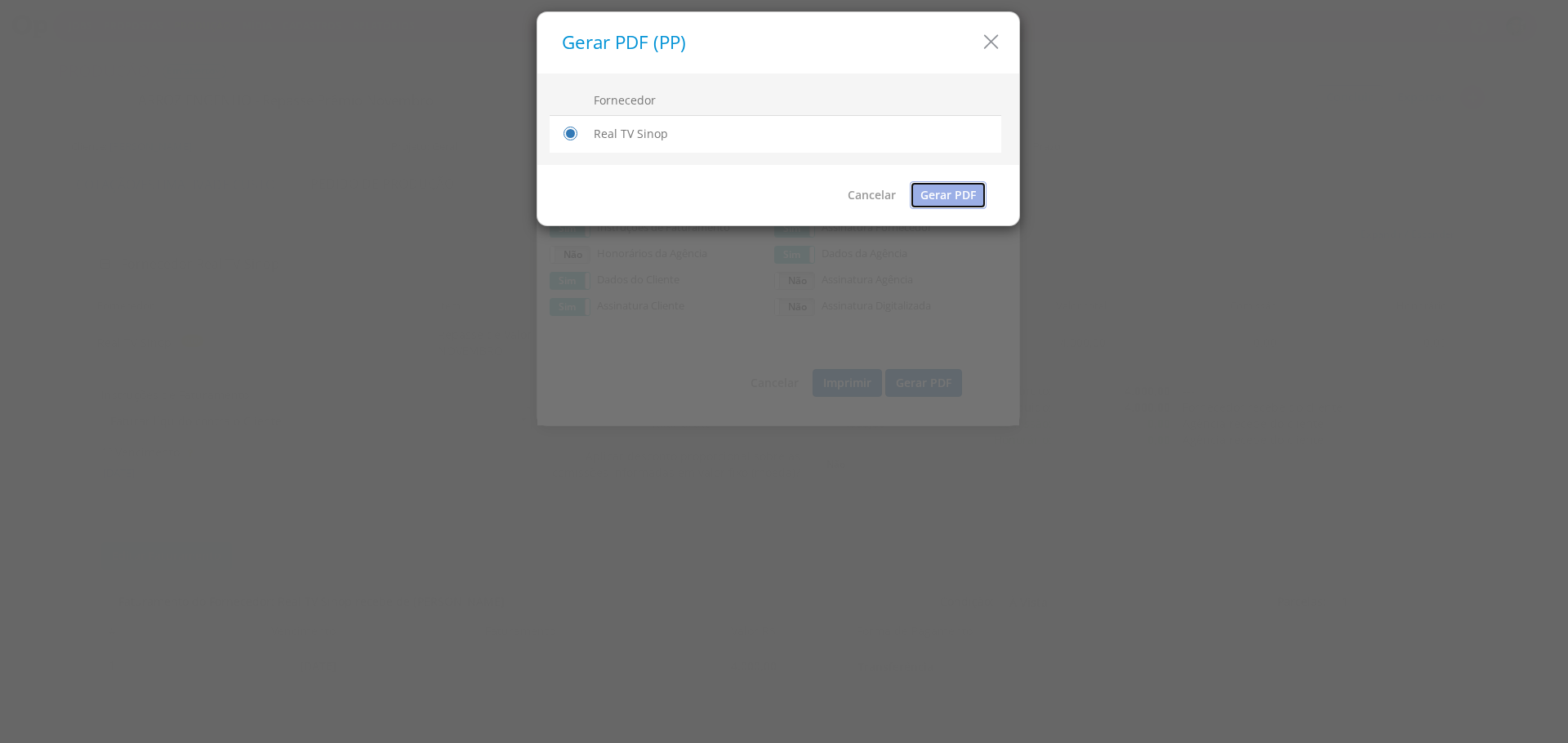
click at [940, 191] on link "Gerar PDF" at bounding box center [948, 195] width 77 height 28
click at [993, 39] on icon "button" at bounding box center [990, 41] width 24 height 24
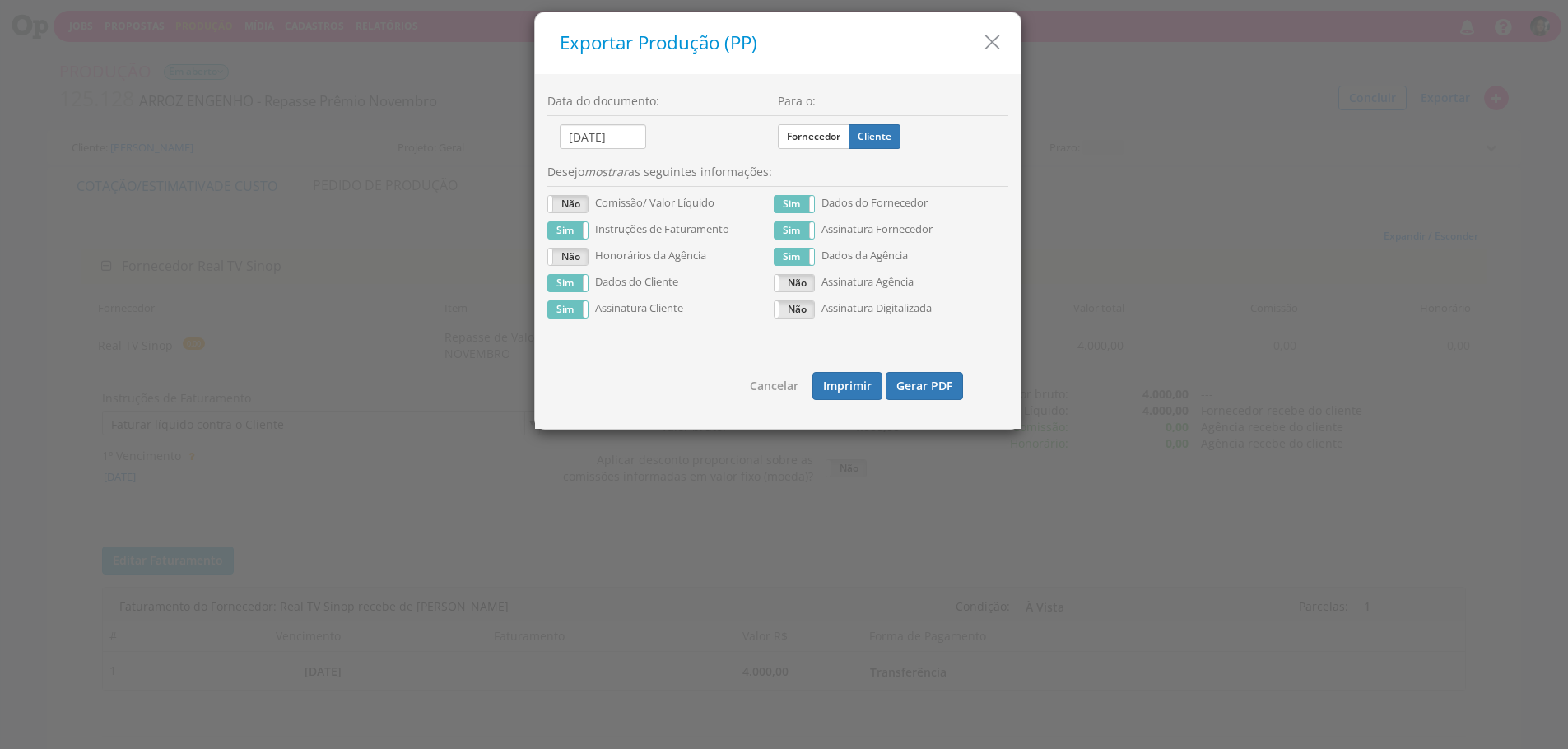
click at [1001, 39] on icon "button" at bounding box center [992, 42] width 24 height 24
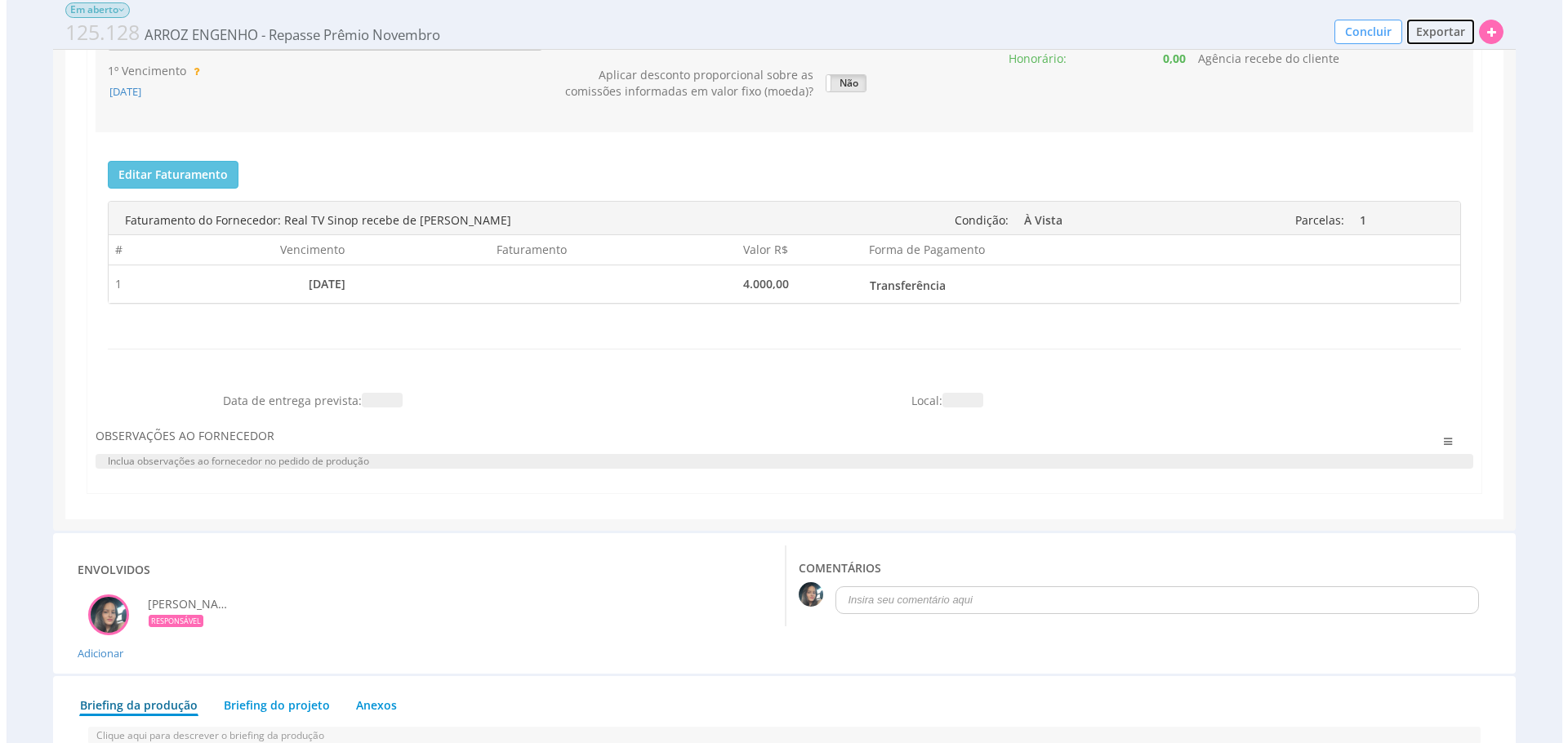
scroll to position [507, 0]
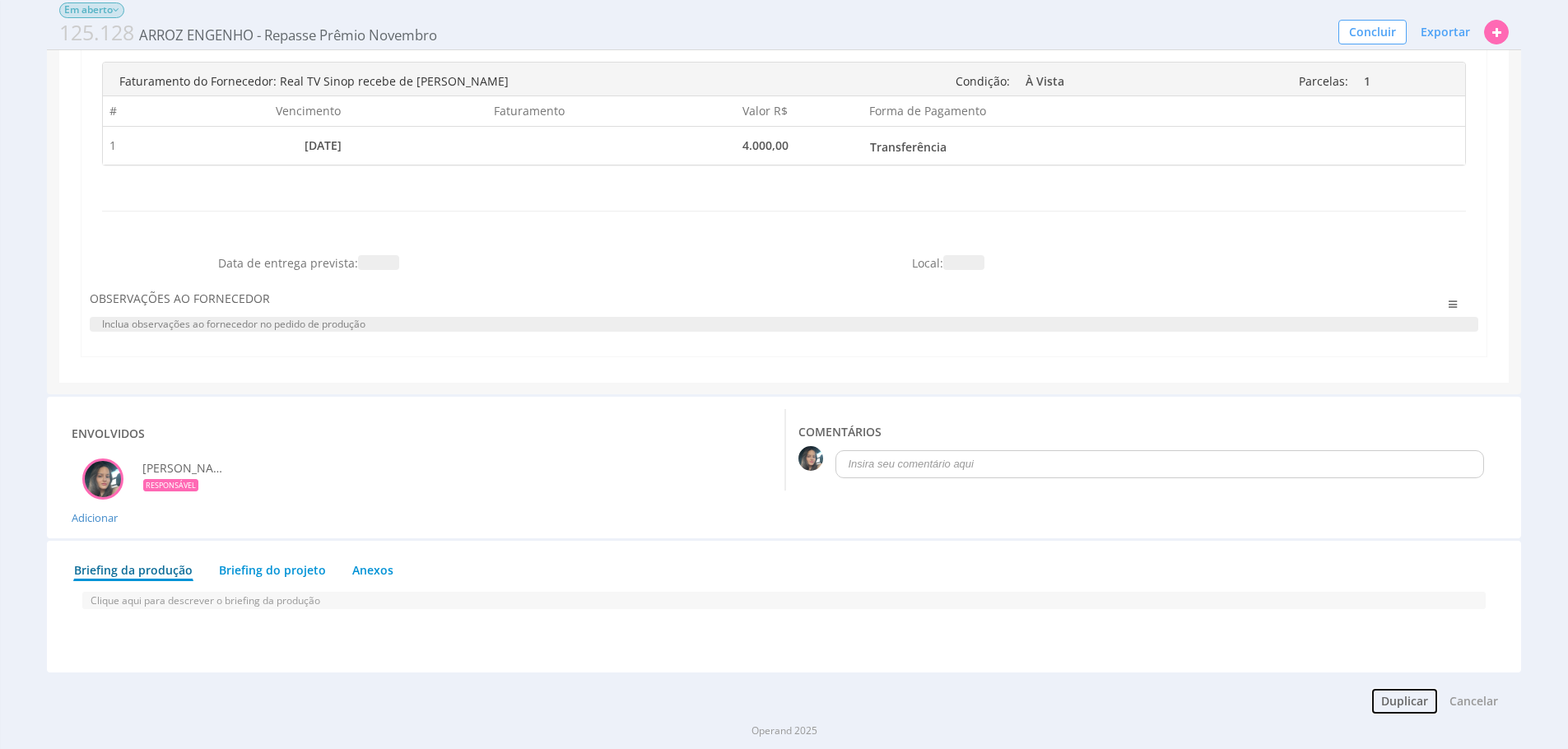
click at [1406, 704] on button "Duplicar" at bounding box center [1405, 700] width 68 height 28
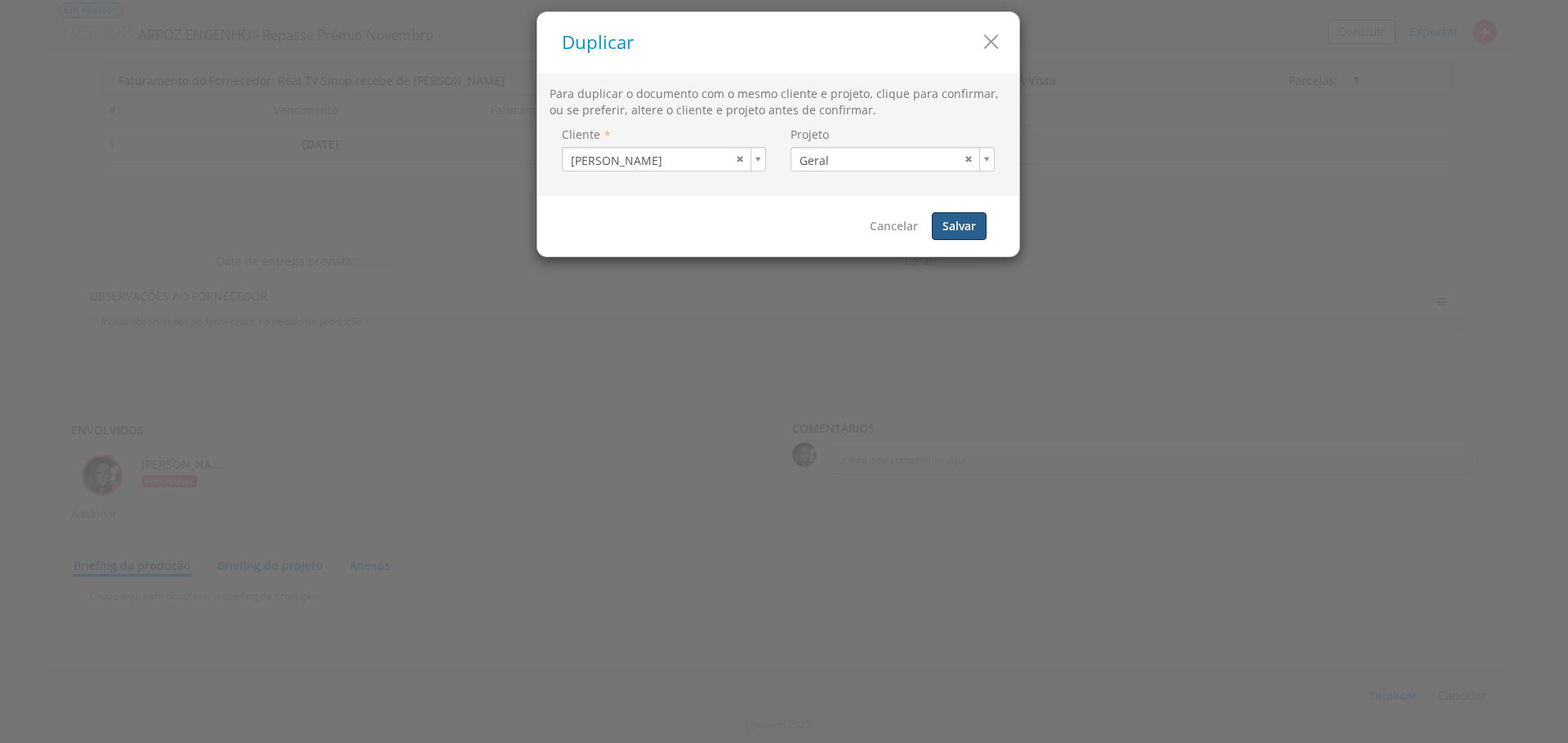
click at [958, 231] on button "Salvar" at bounding box center [959, 226] width 55 height 28
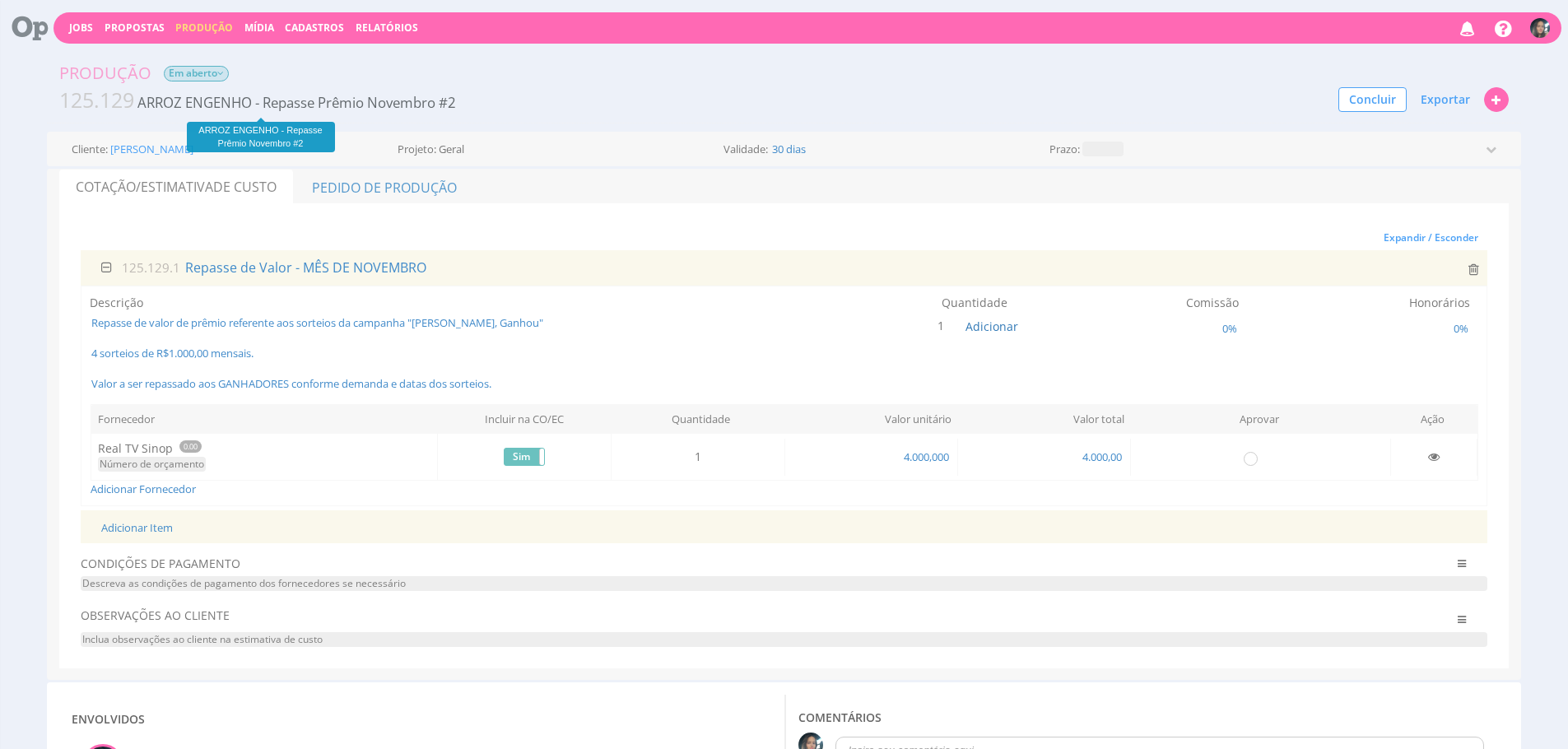
click at [431, 108] on span "ARROZ ENGENHO - Repasse Prêmio Novembro #2" at bounding box center [296, 102] width 319 height 18
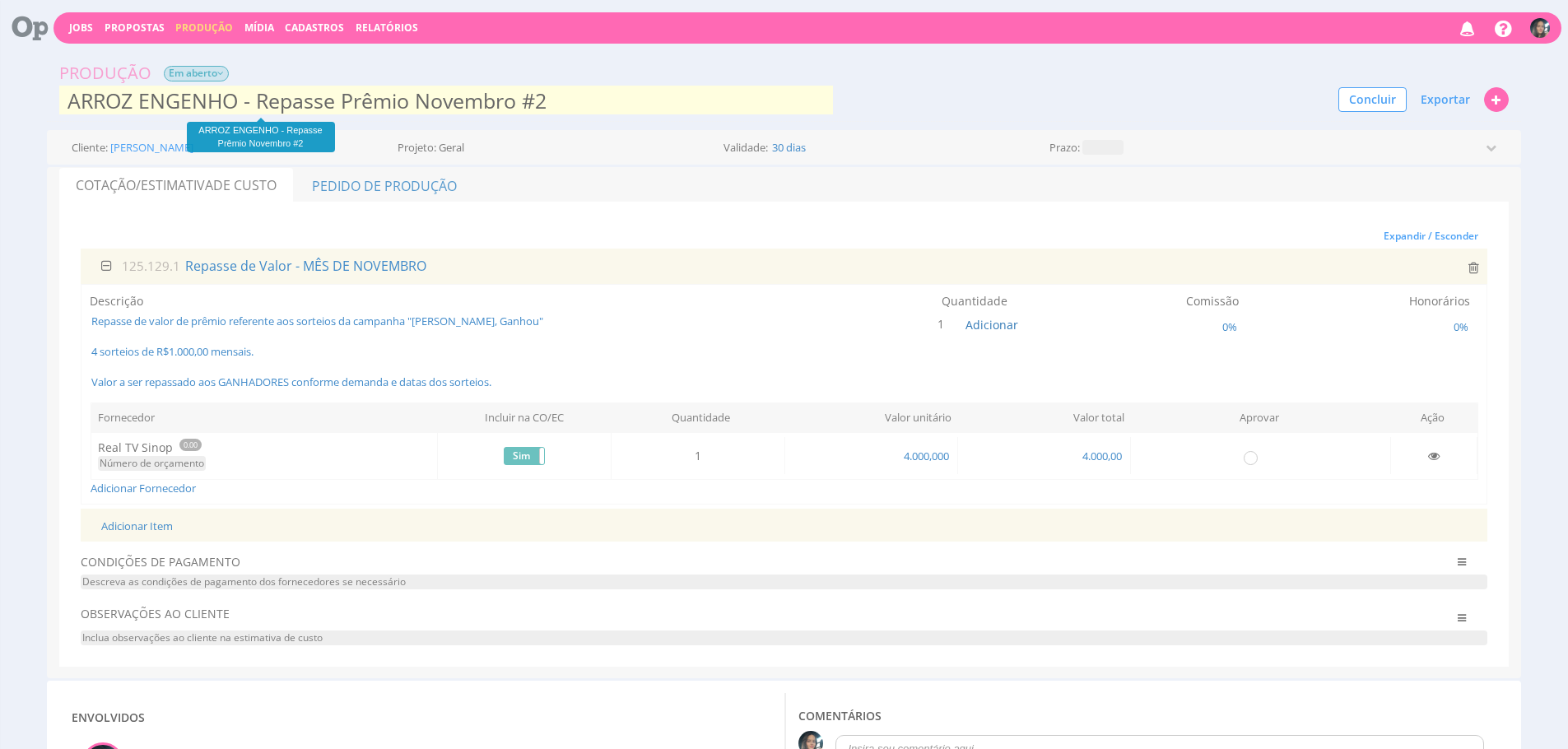
click at [447, 107] on input "ARROZ ENGENHO - Repasse Prêmio Novembro #2" at bounding box center [446, 100] width 774 height 33
type input "ARROZ ENGENHO - Repasse Prêmio Dezembro"
click at [673, 236] on div "Expandir / Esconder" at bounding box center [784, 235] width 1407 height 24
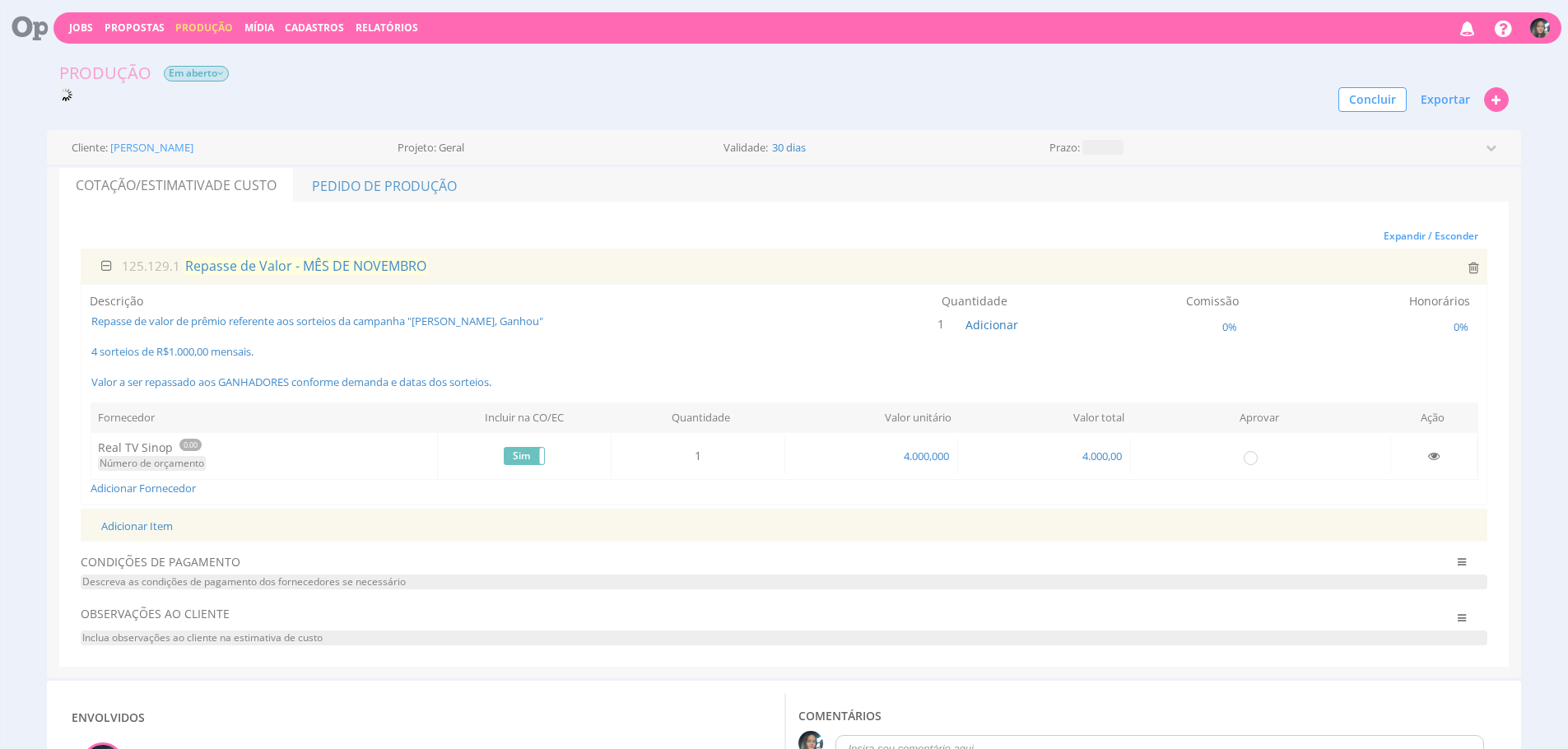
click at [389, 256] on span "Repasse de Valor - MÊS DE NOVEMBRO" at bounding box center [305, 265] width 244 height 18
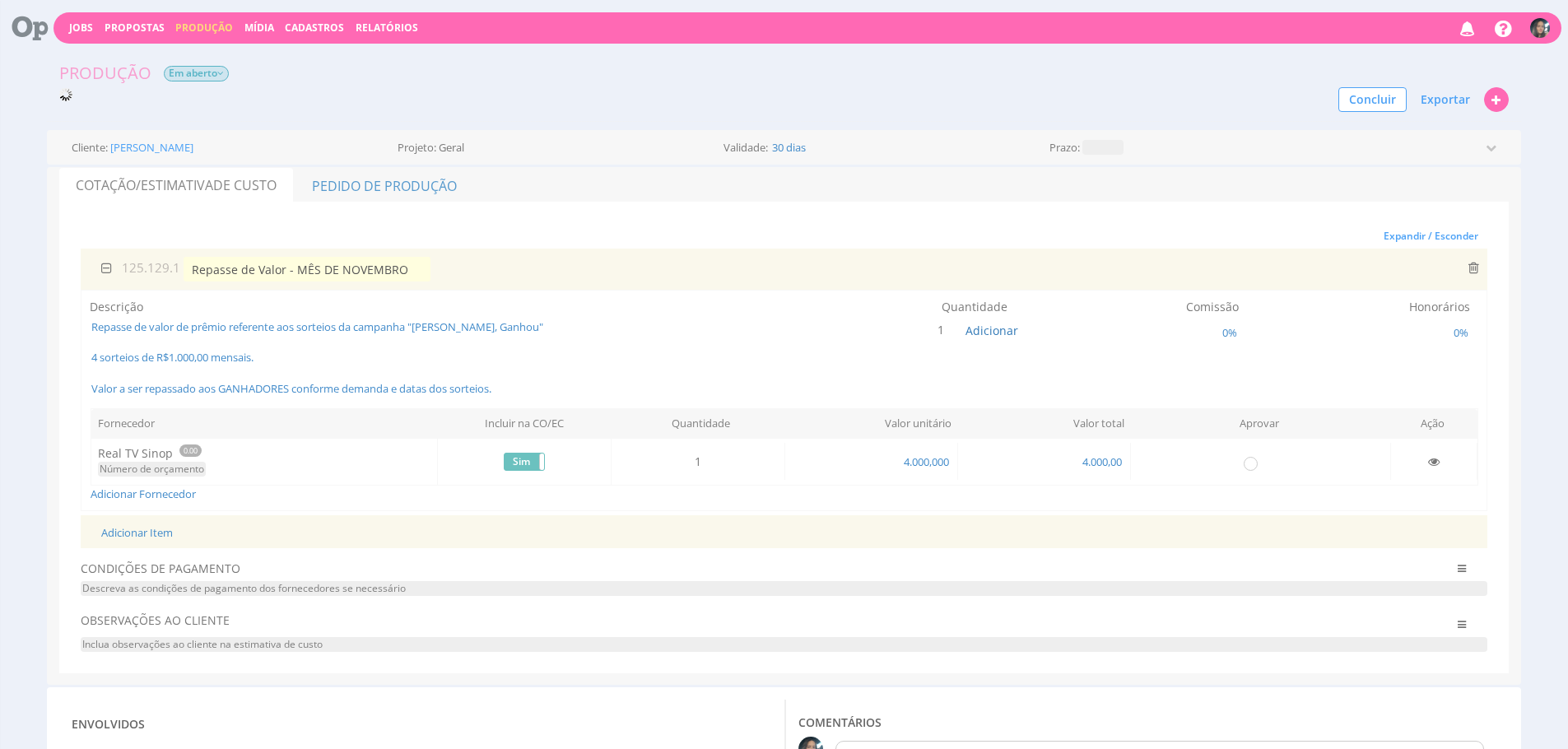
click at [395, 263] on input "Repasse de Valor - MÊS DE NOVEMBRO" at bounding box center [307, 268] width 247 height 24
click at [393, 264] on input "Repasse de Valor - MÊS DE NOVEMBRO" at bounding box center [307, 268] width 247 height 24
type input "Repasse de Valor - MÊS DE DEZEMBRO"
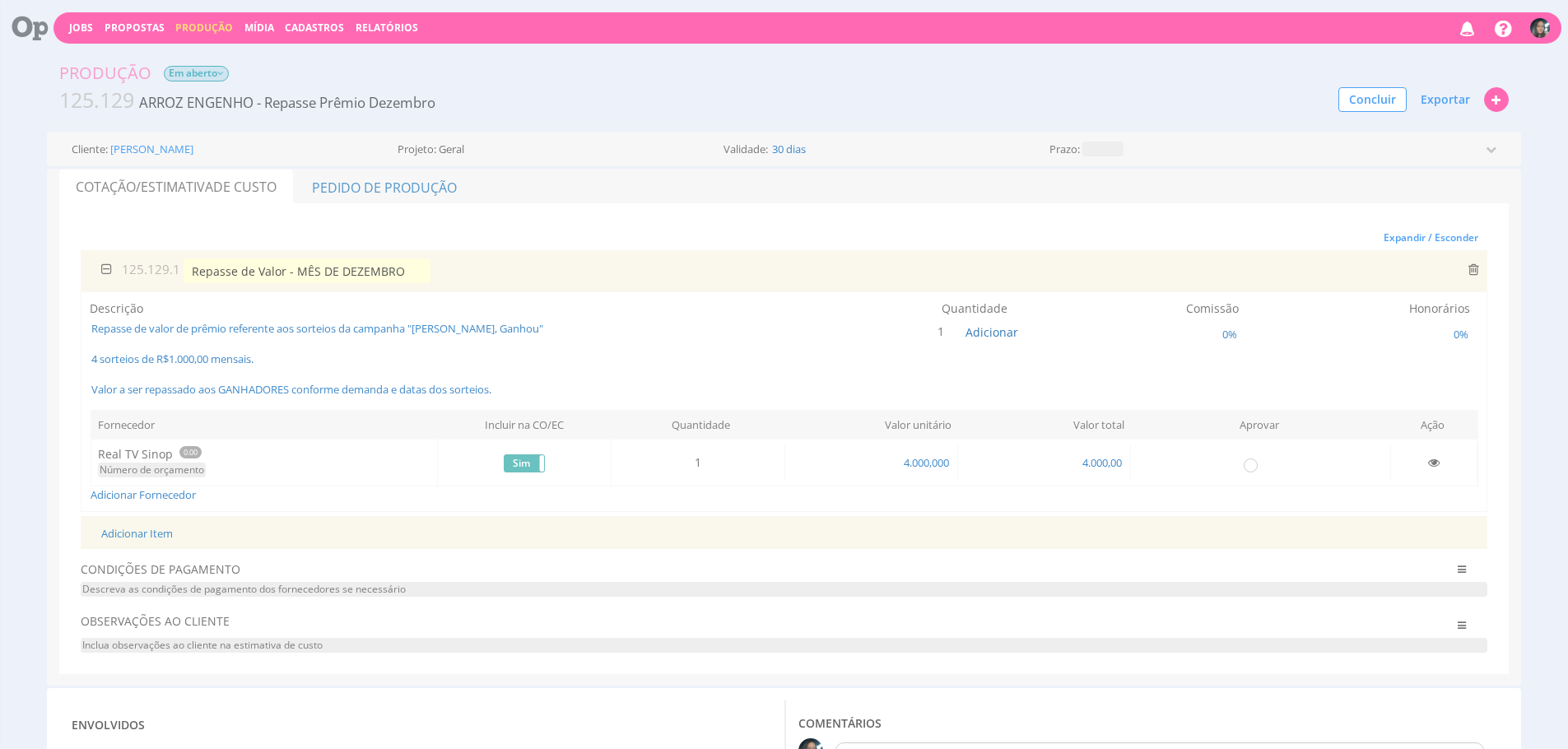
click at [786, 186] on ul "Cotação/Estimativa de Custo Pedido de Produção" at bounding box center [784, 187] width 1449 height 35
click at [1257, 469] on input "radio" at bounding box center [1250, 463] width 17 height 17
radio input "true"
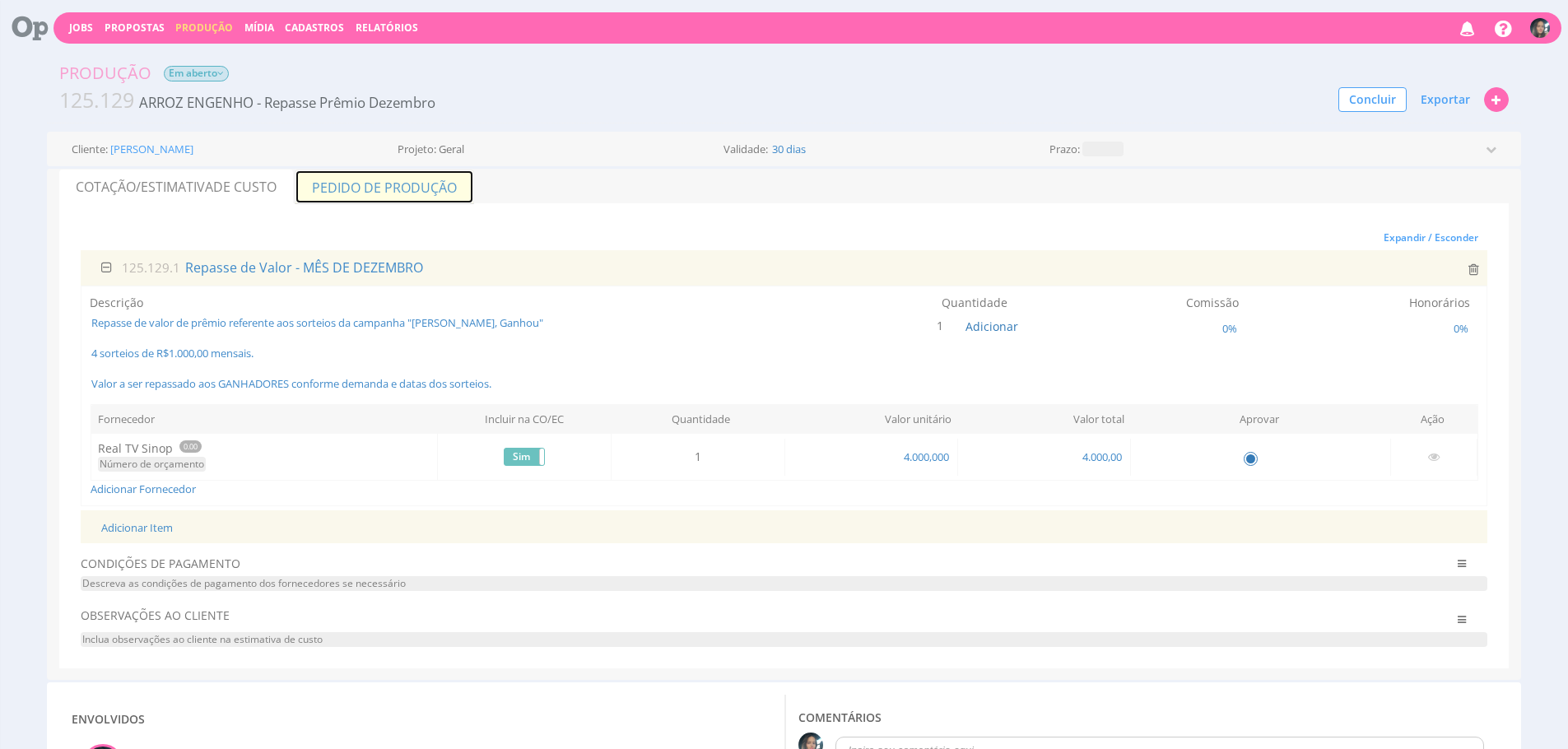
click at [400, 178] on link "Pedido de Produção" at bounding box center [384, 187] width 180 height 35
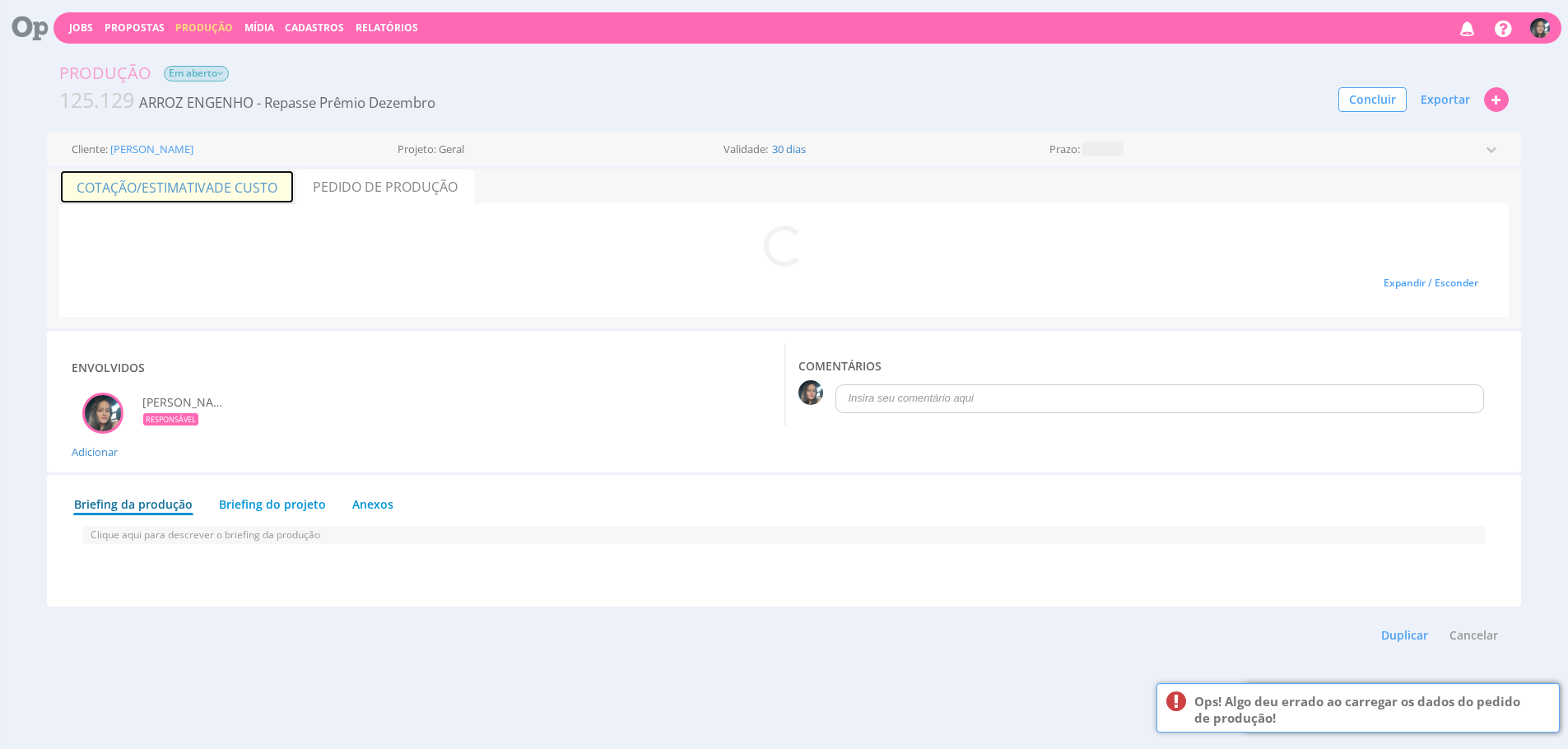
click at [264, 199] on link "Cotação/Estimativa de Custo" at bounding box center [177, 187] width 235 height 35
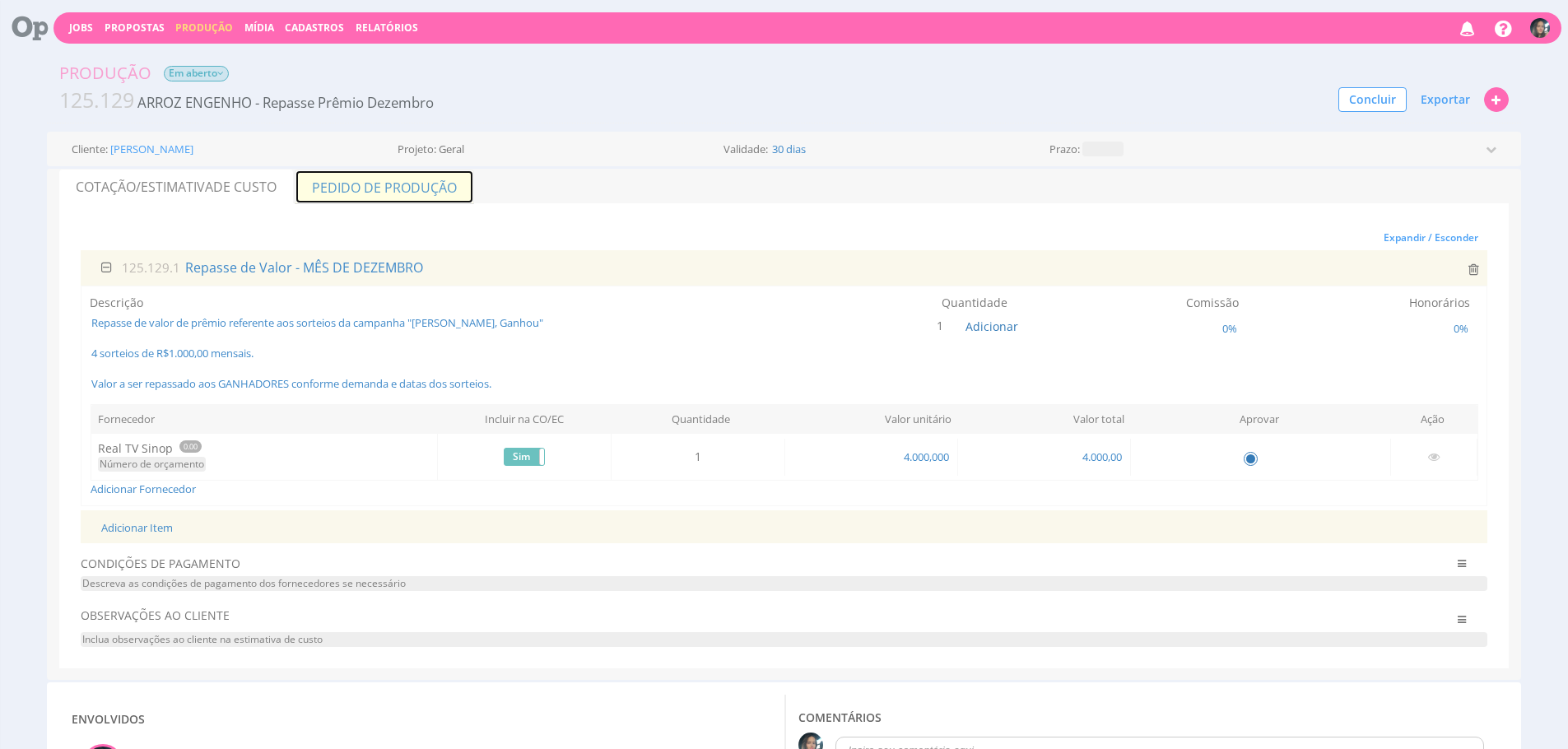
click at [422, 176] on link "Pedido de Produção" at bounding box center [384, 187] width 180 height 35
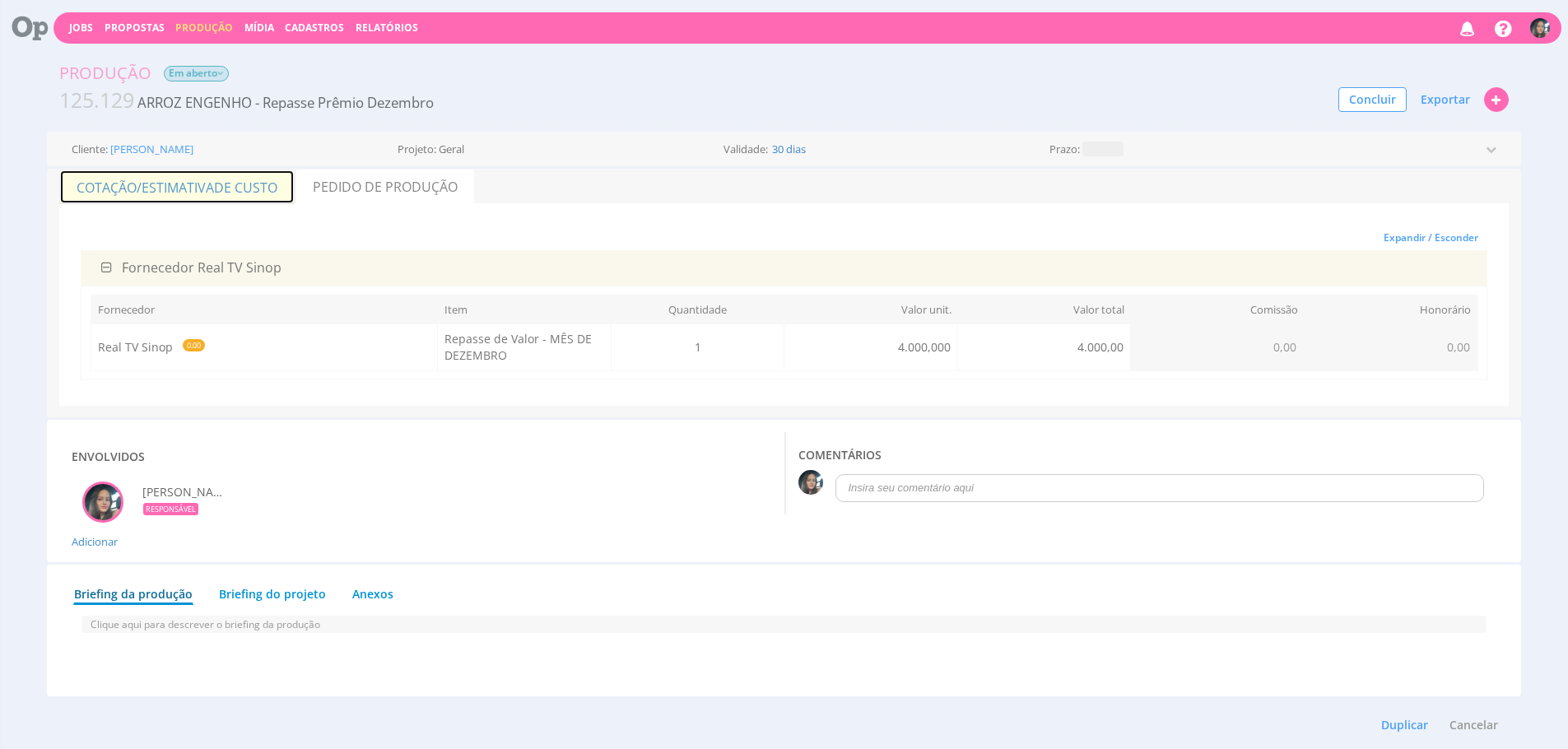
click at [245, 198] on link "Cotação/Estimativa de Custo" at bounding box center [177, 187] width 235 height 35
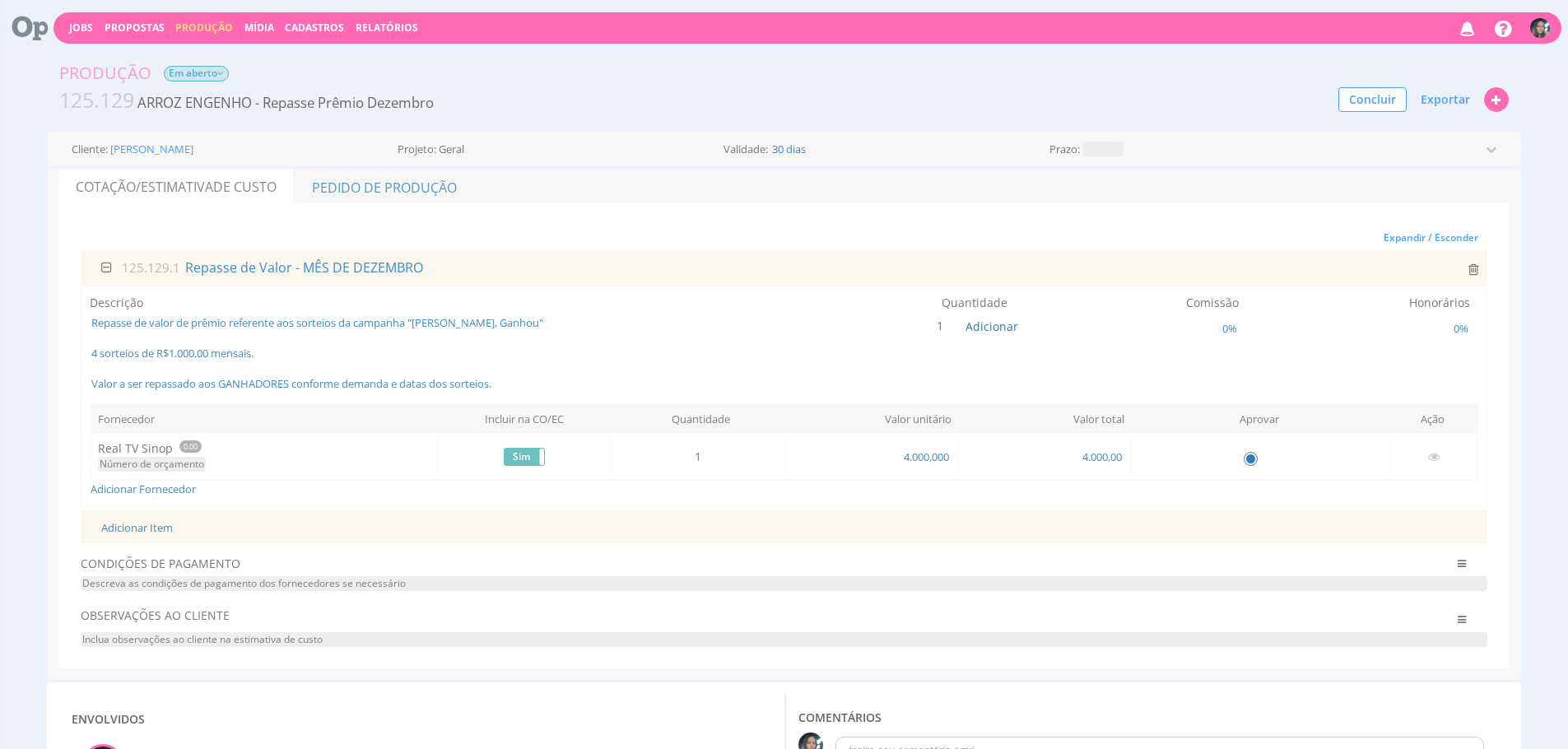
click at [1262, 454] on div at bounding box center [1260, 457] width 245 height 24
click at [1250, 456] on input "radio" at bounding box center [1250, 458] width 17 height 17
radio input "true"
click at [437, 185] on link "Pedido de Produção" at bounding box center [384, 187] width 180 height 35
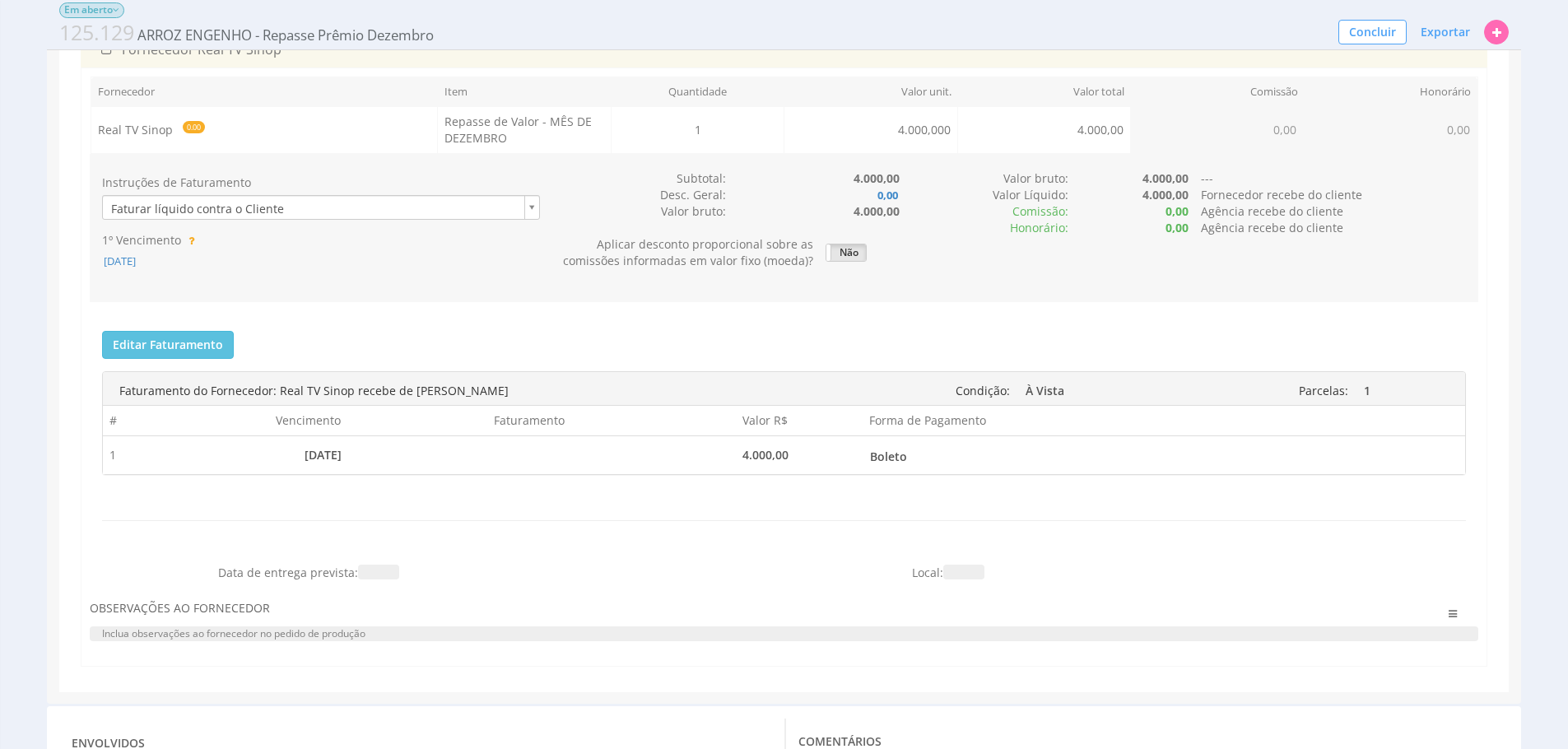
scroll to position [205, 0]
click at [128, 261] on span "[DATE]" at bounding box center [120, 256] width 35 height 15
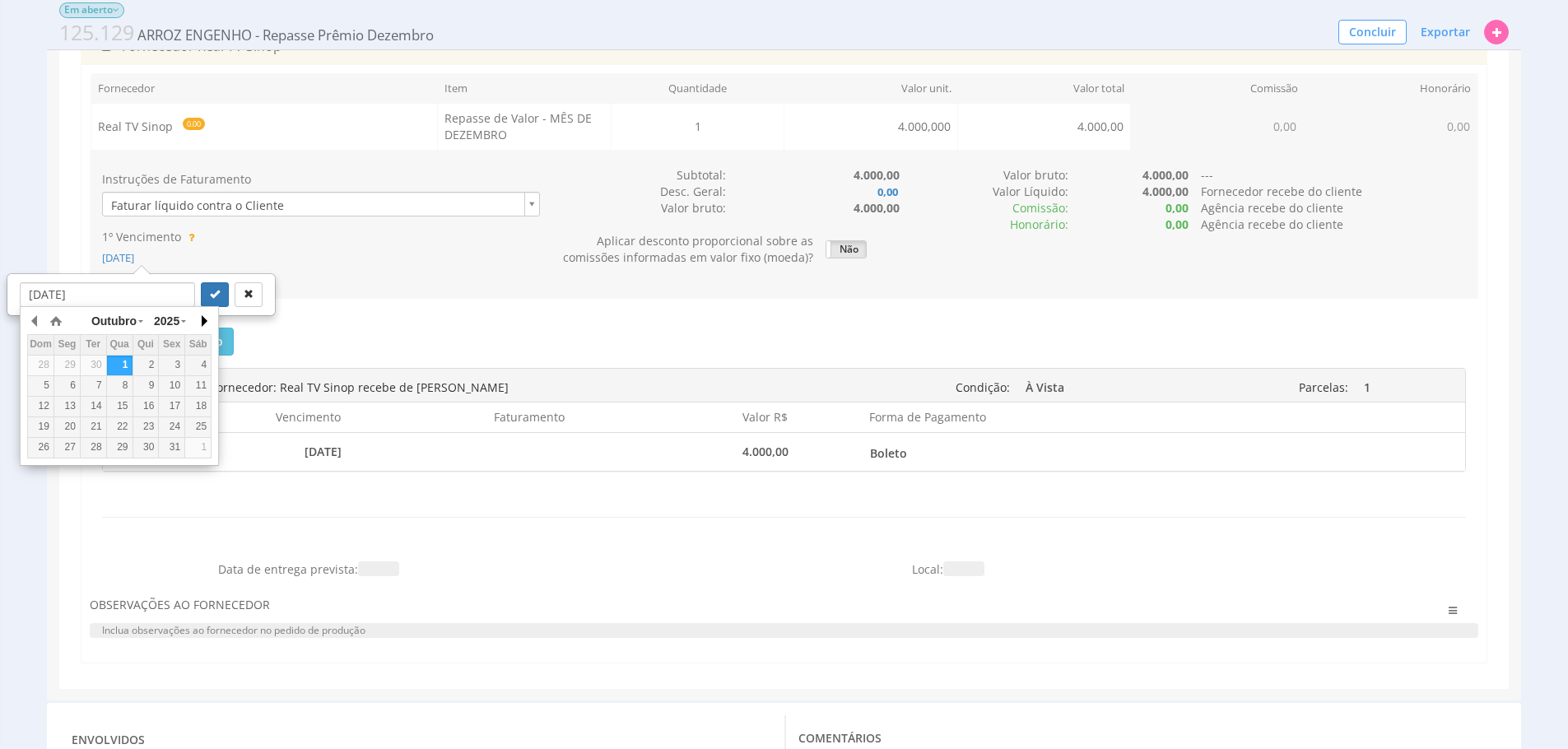
click at [208, 322] on button "button" at bounding box center [203, 321] width 17 height 24
click at [70, 360] on div "1" at bounding box center [67, 364] width 25 height 14
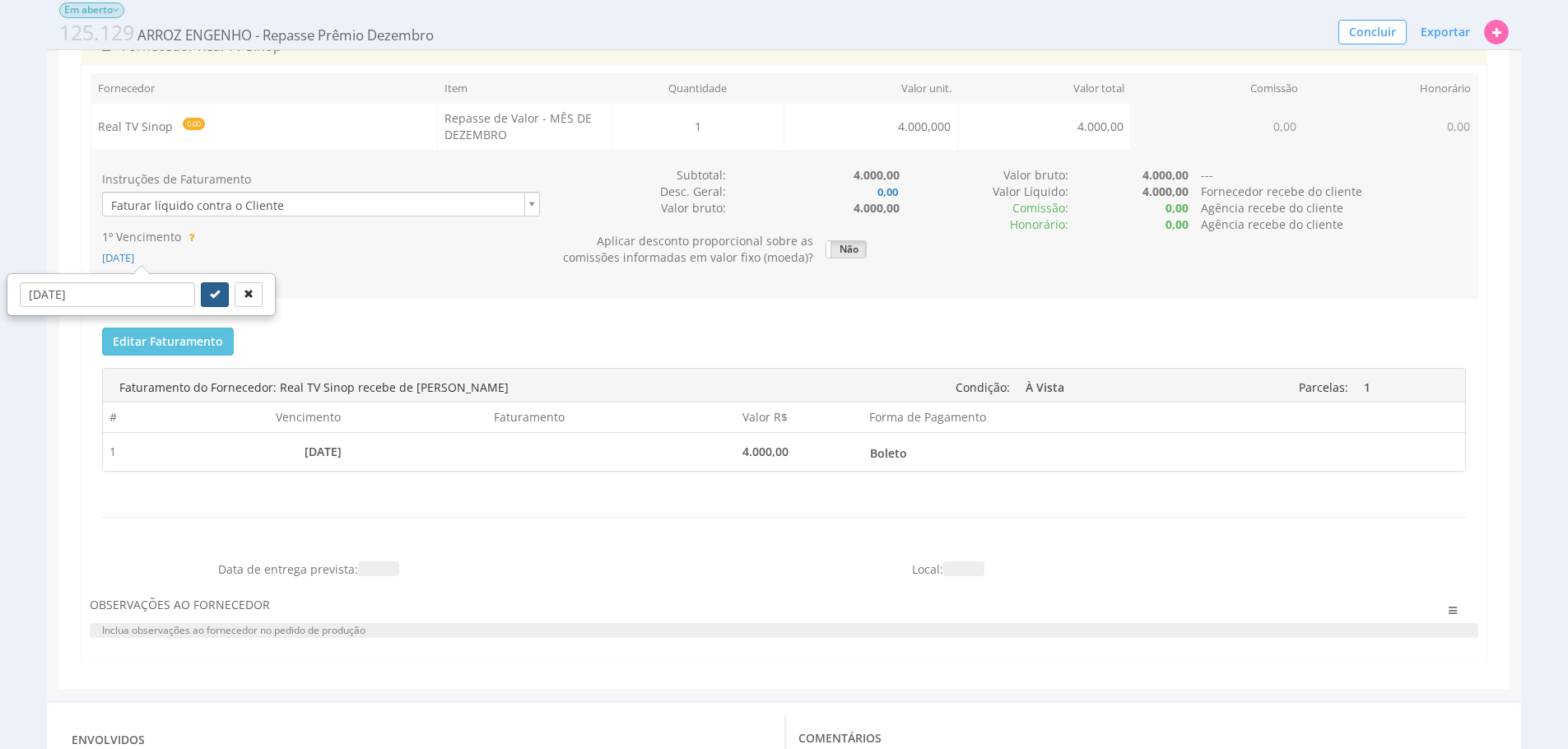
click at [210, 289] on icon "submit" at bounding box center [215, 293] width 10 height 10
type input "[DATE]"
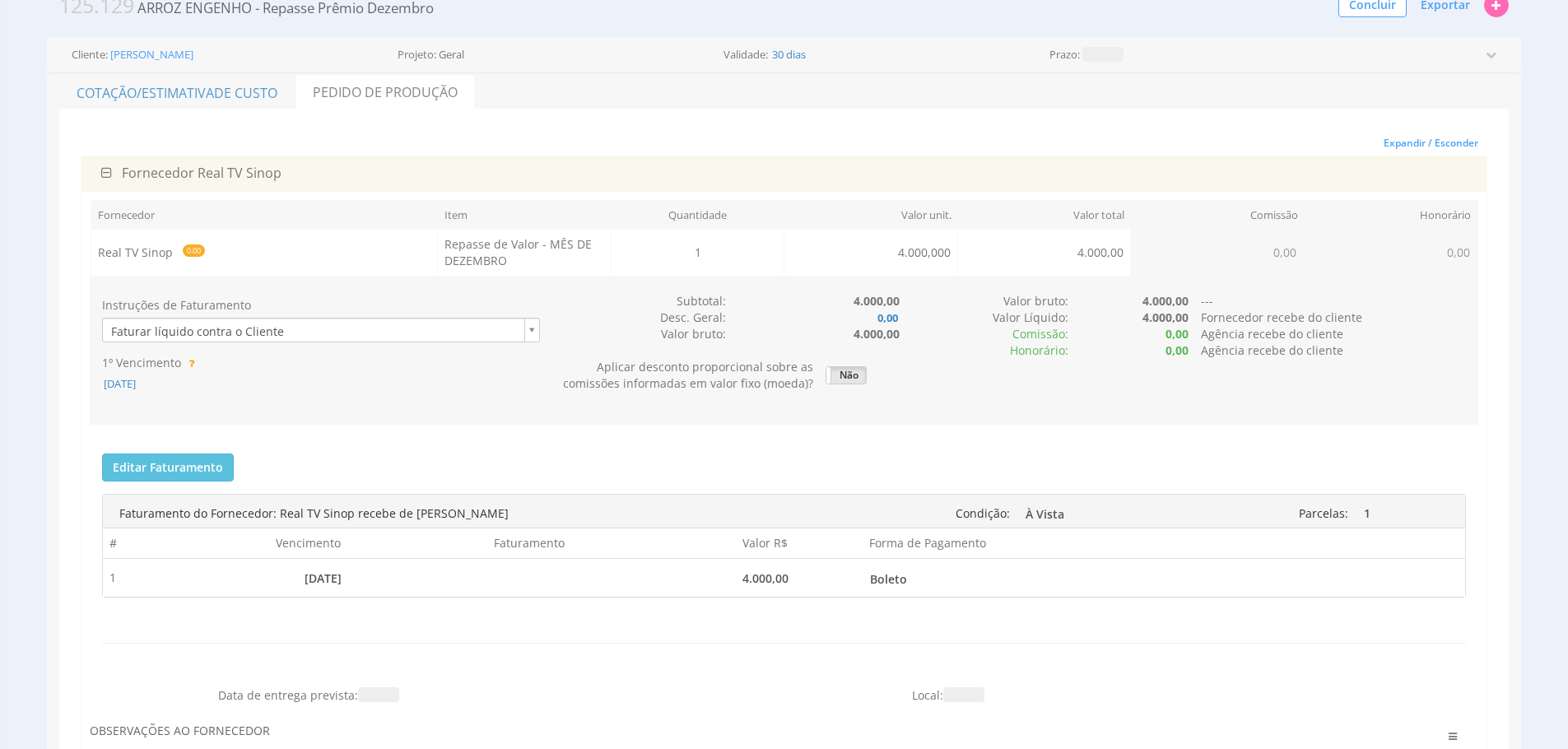
scroll to position [112, 0]
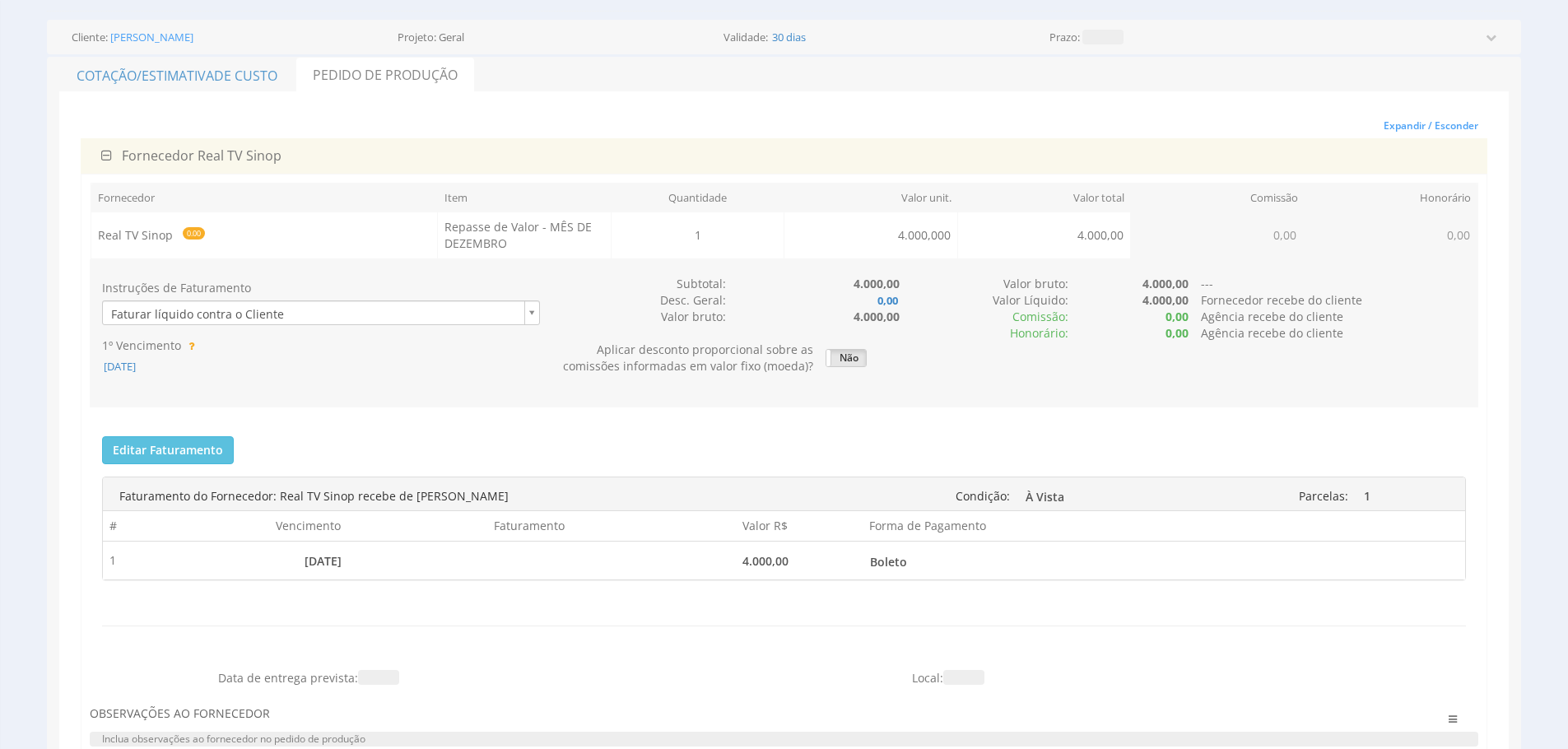
click at [199, 464] on div "Faturamento do Fornecedor: Real TV Sinop recebe de [PERSON_NAME] Condição: À [G…" at bounding box center [784, 545] width 1364 height 162
click at [207, 452] on button "Editar Faturamento" at bounding box center [167, 450] width 131 height 28
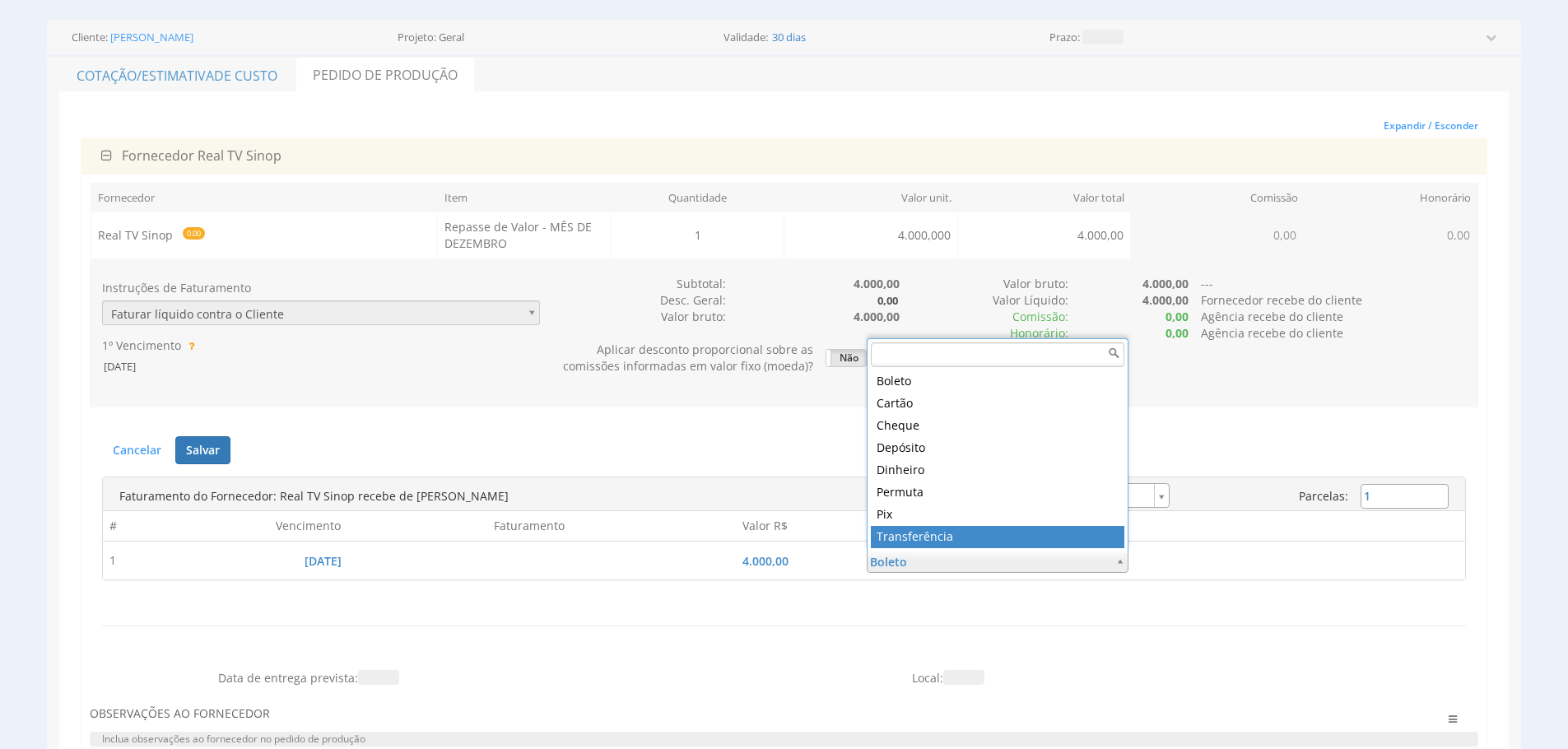
type input "5"
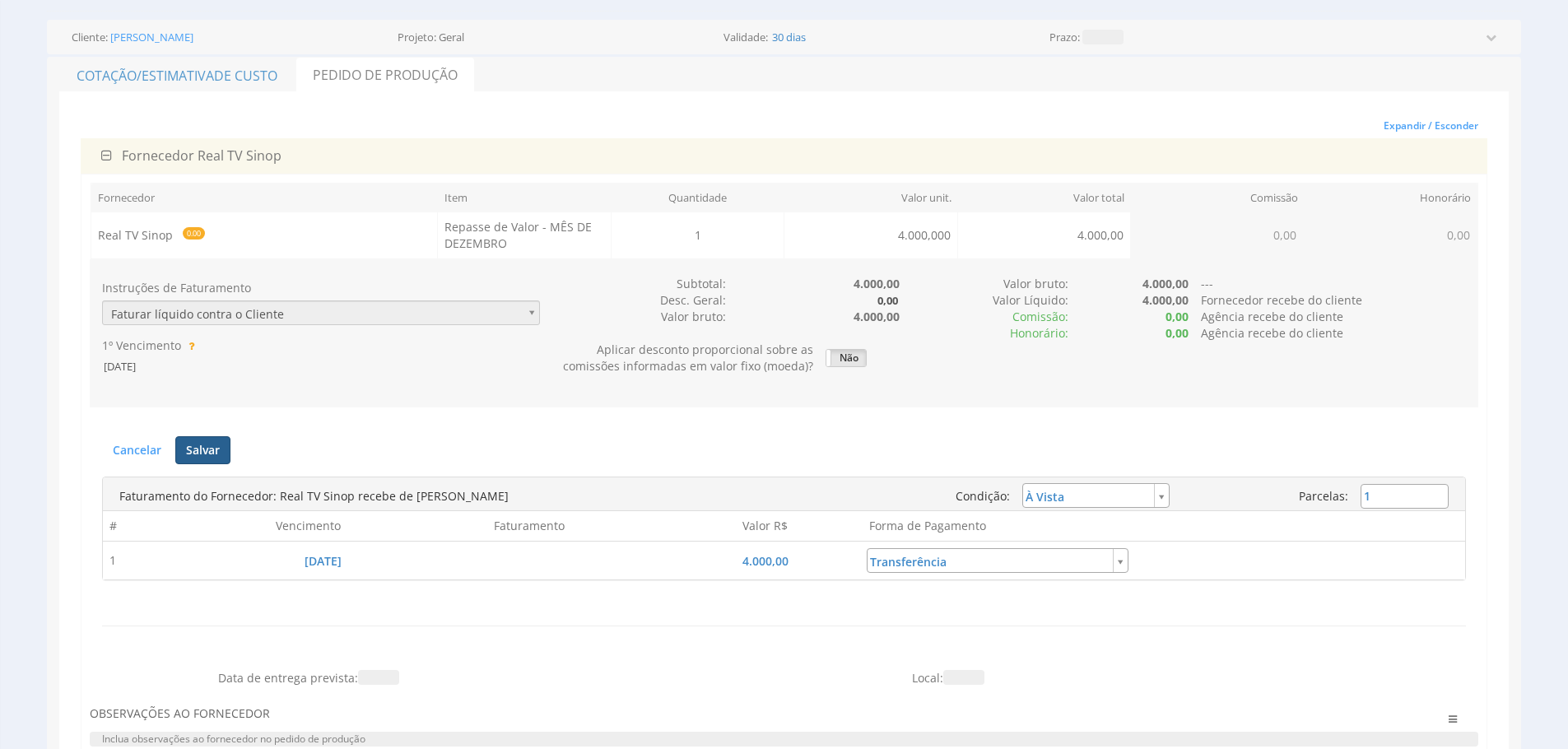
click at [203, 436] on div "Editar Faturamento Cancelar [GEOGRAPHIC_DATA] Enviar para o Financeiro Faturas …" at bounding box center [784, 543] width 1388 height 239
click at [205, 438] on button "Salvar" at bounding box center [202, 450] width 55 height 28
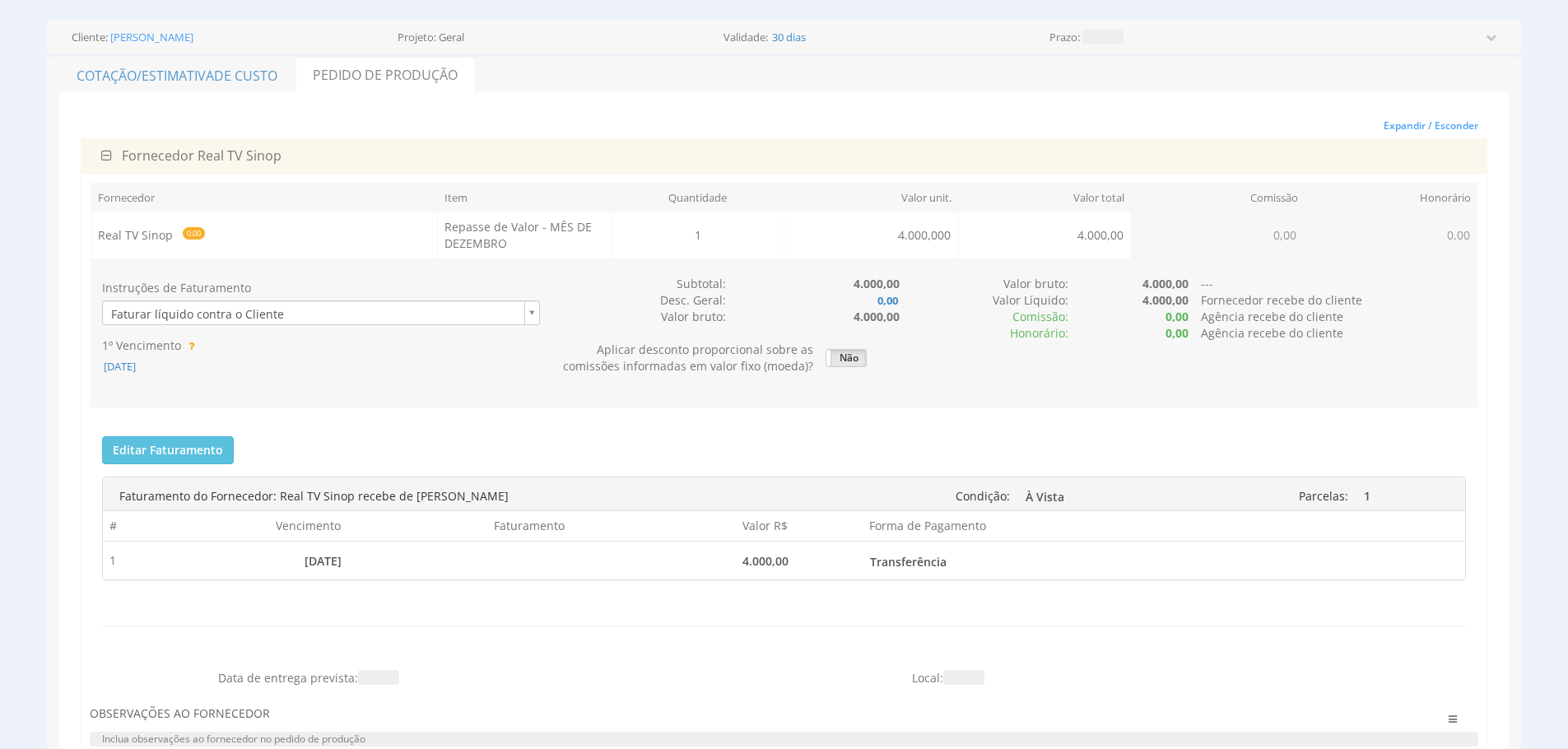
click at [1117, 459] on div "Editar Faturamento Cancelar [GEOGRAPHIC_DATA] Enviar para o Financeiro Faturas …" at bounding box center [784, 543] width 1388 height 239
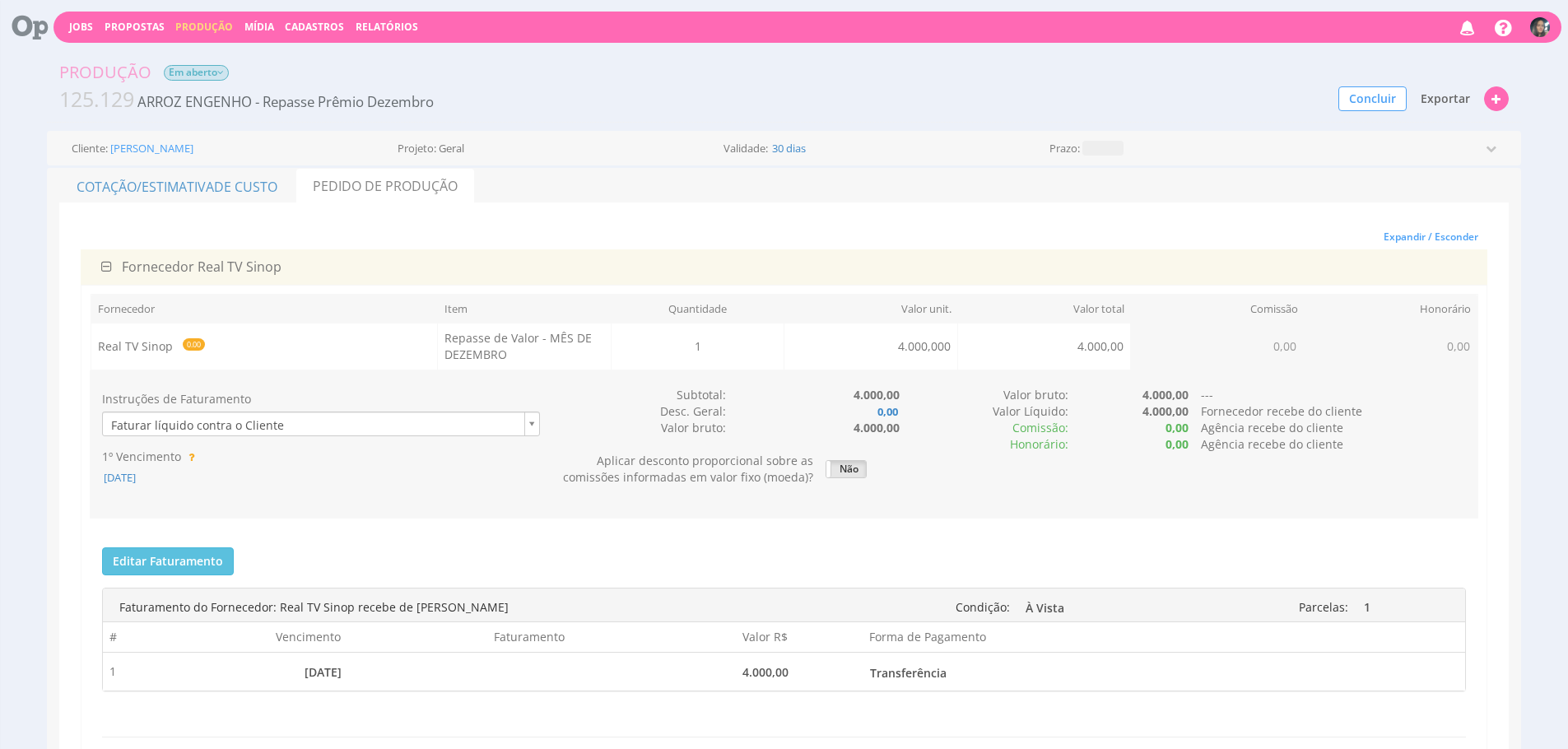
scroll to position [0, 0]
click at [1440, 101] on span "Exportar" at bounding box center [1445, 99] width 50 height 16
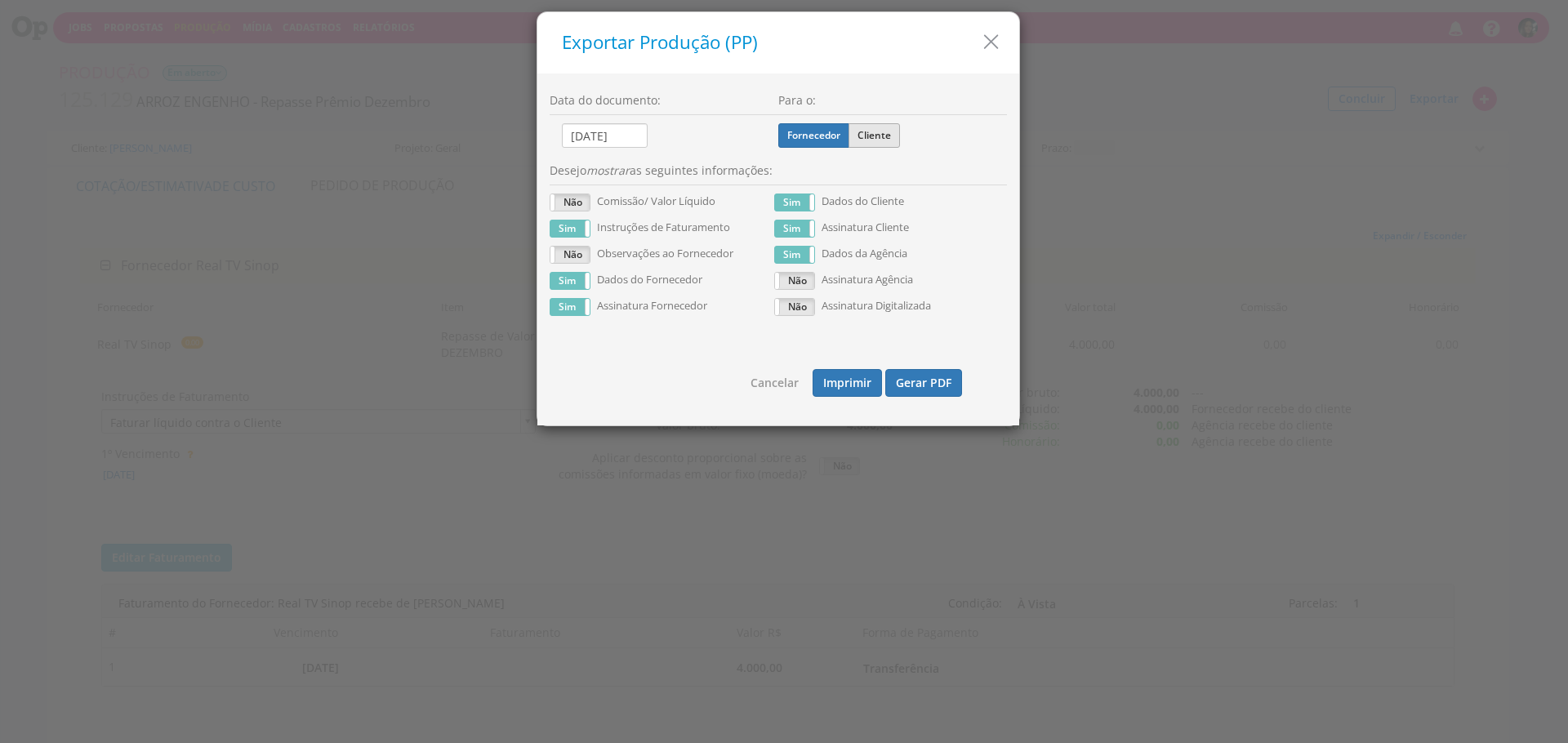
click at [872, 138] on label "Cliente" at bounding box center [874, 135] width 51 height 24
click at [0, 0] on input "Cliente" at bounding box center [0, 0] width 0 height 0
click at [938, 381] on button "Gerar PDF" at bounding box center [924, 383] width 77 height 28
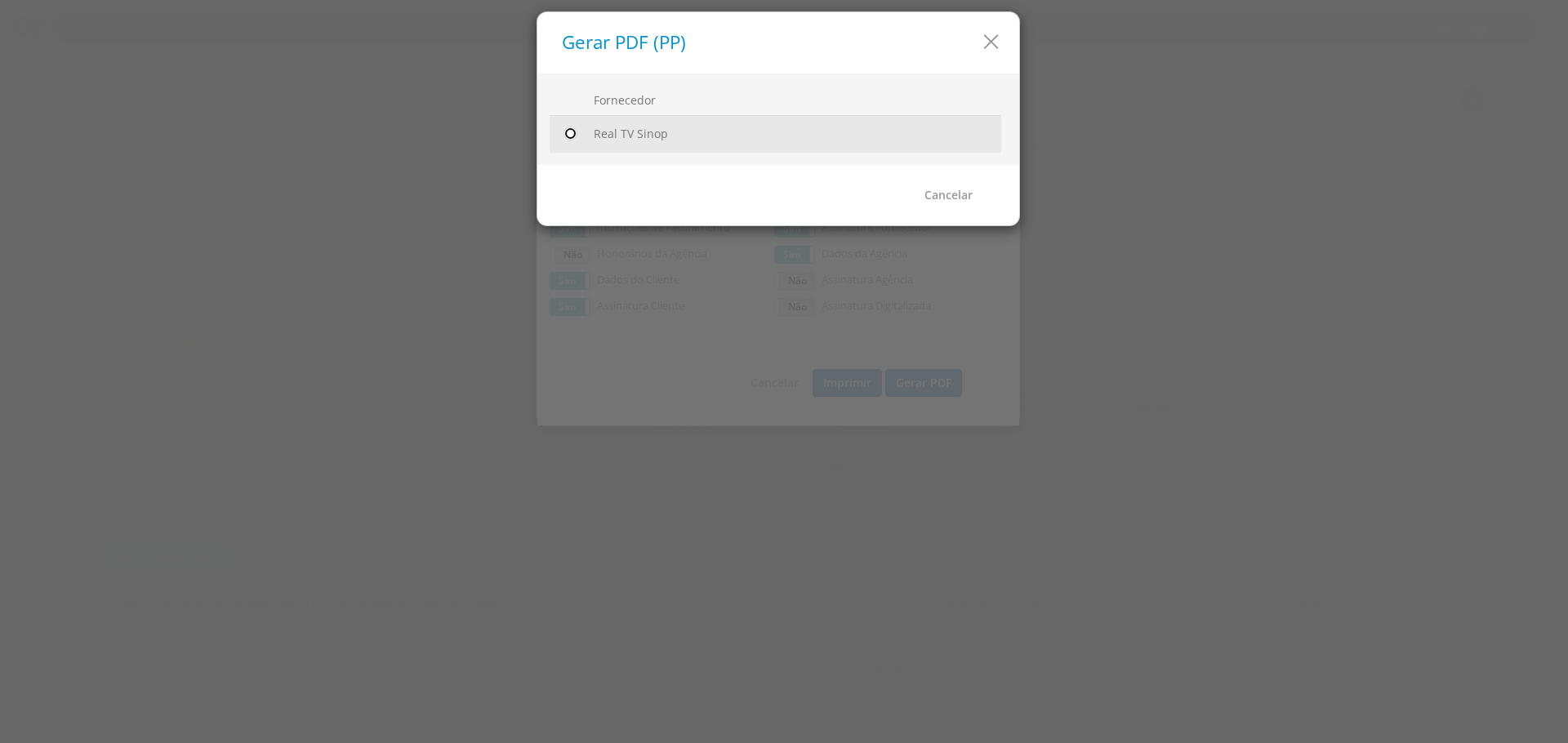
click at [567, 130] on input "radio" at bounding box center [570, 133] width 16 height 16
radio input "true"
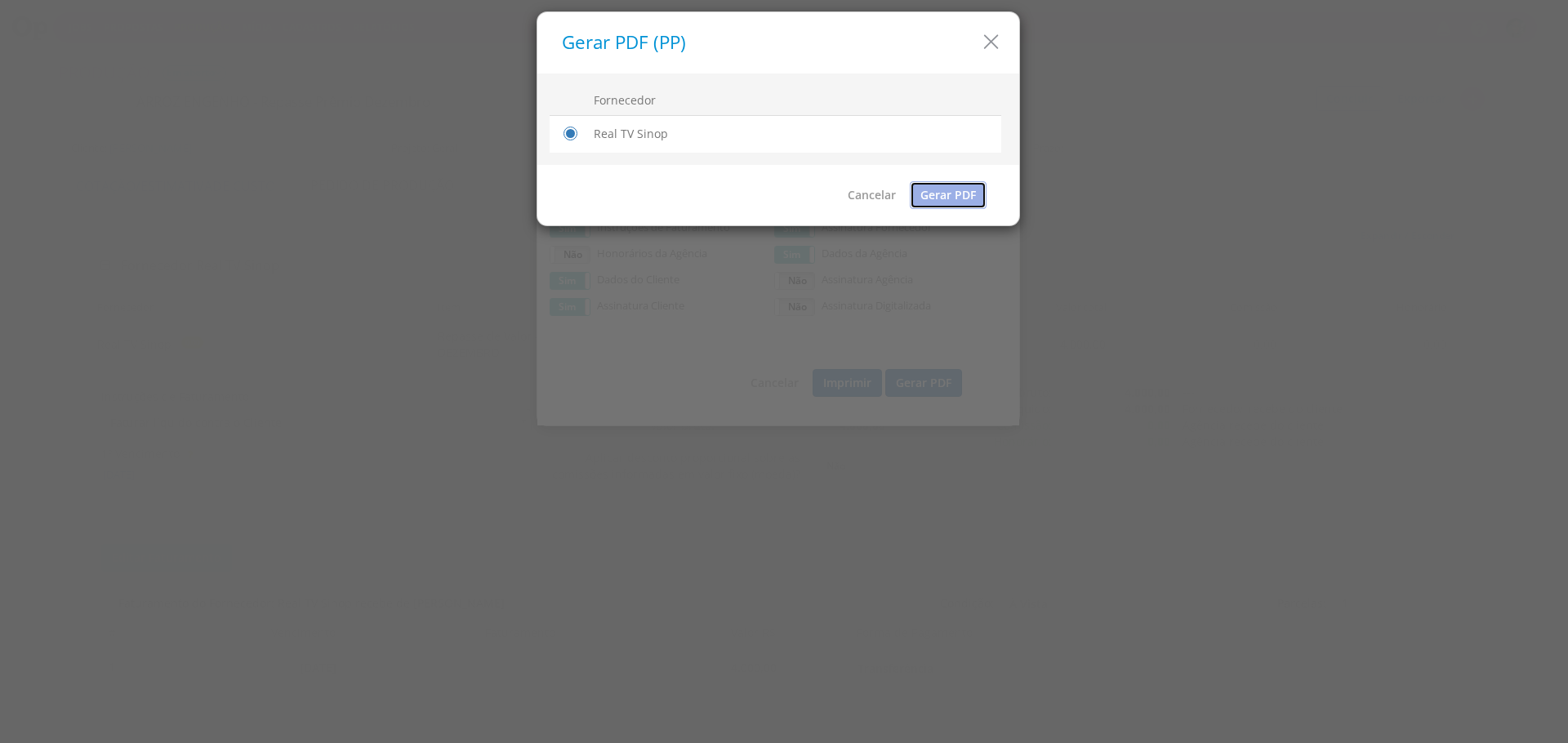
click at [957, 195] on link "Gerar PDF" at bounding box center [948, 195] width 77 height 28
click at [977, 45] on h5 "Gerar PDF (PP)" at bounding box center [784, 42] width 445 height 20
click at [987, 47] on icon "button" at bounding box center [990, 41] width 24 height 24
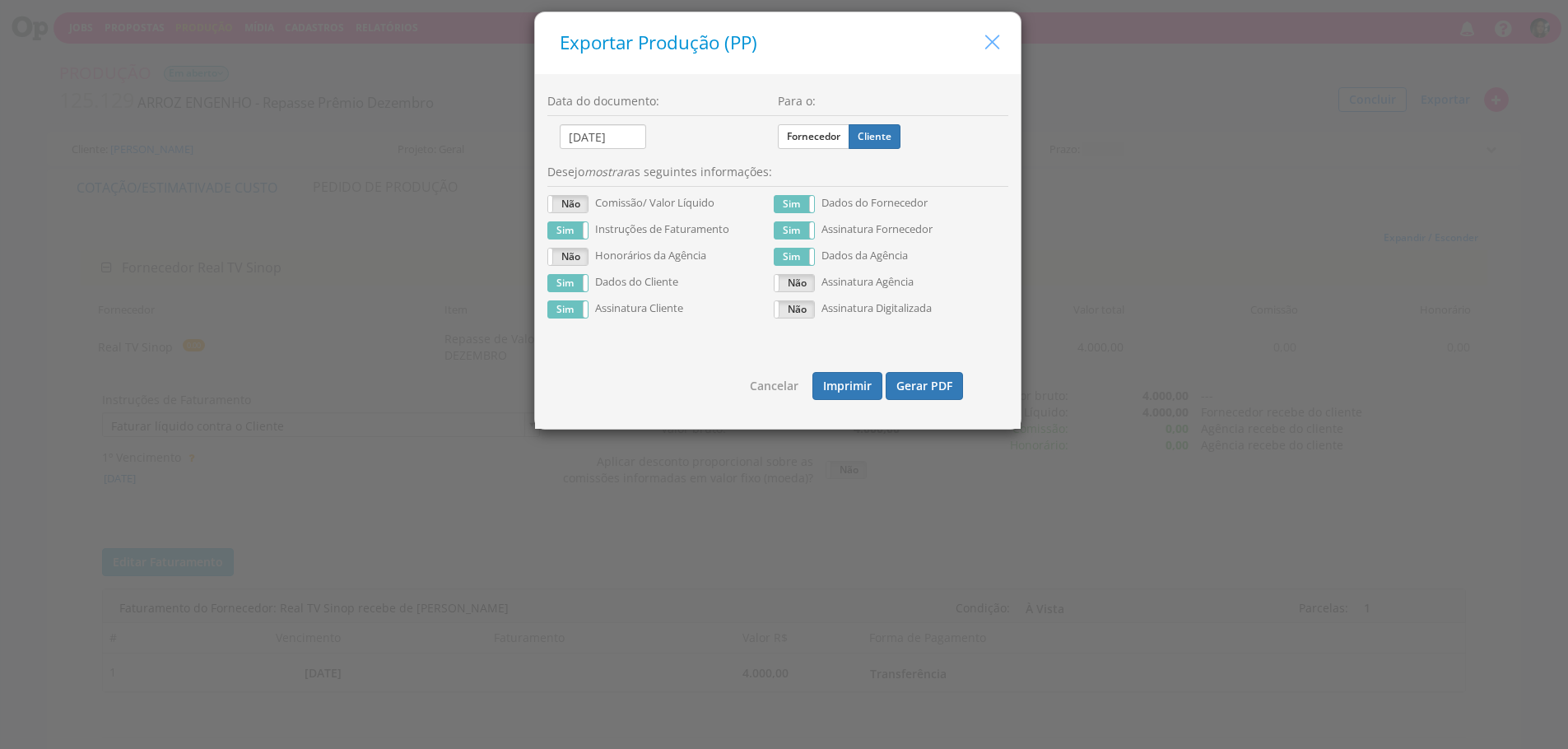
click at [981, 40] on icon "button" at bounding box center [992, 42] width 24 height 24
